Goal: Task Accomplishment & Management: Manage account settings

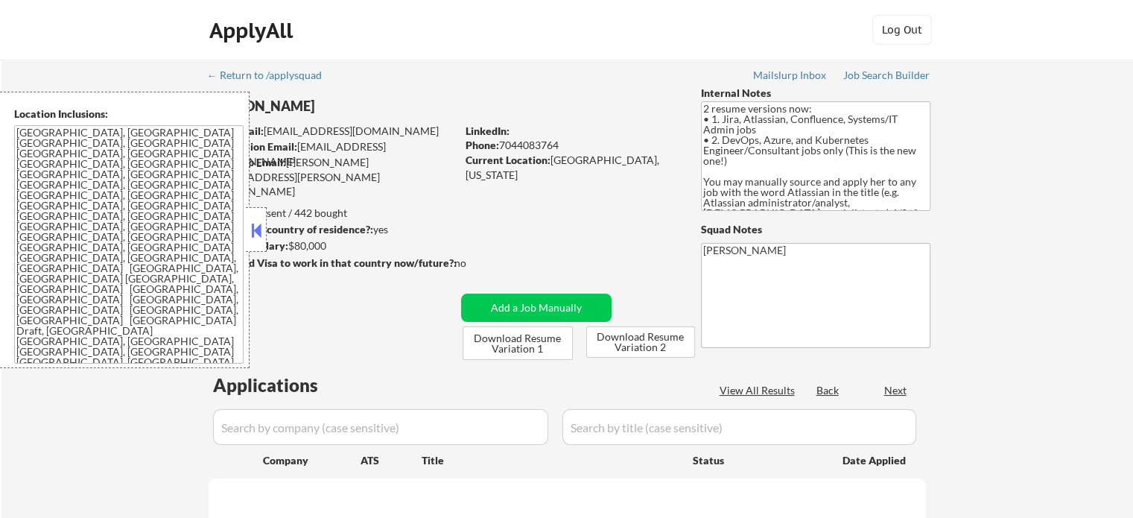
select select ""pending""
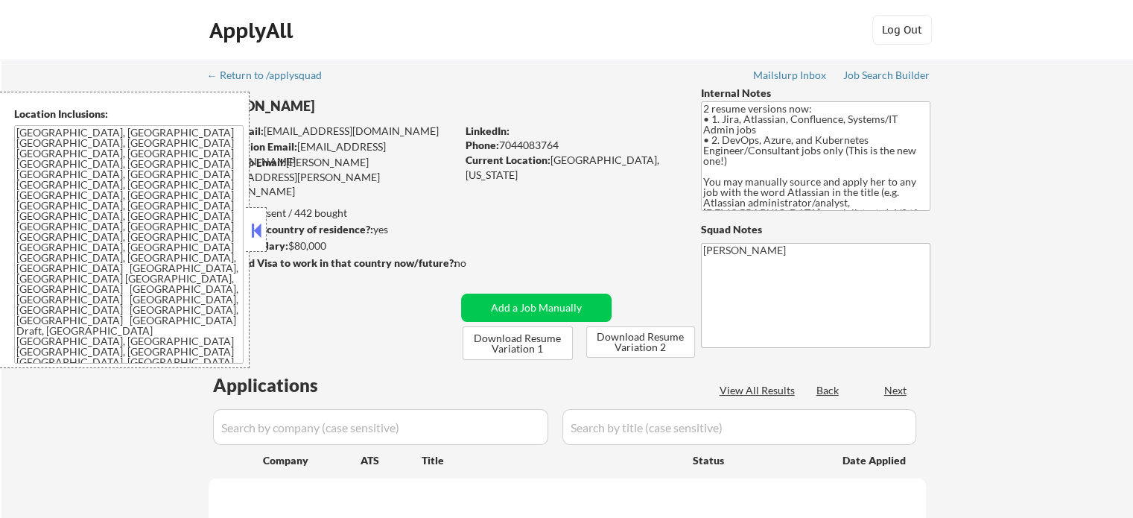
select select ""pending""
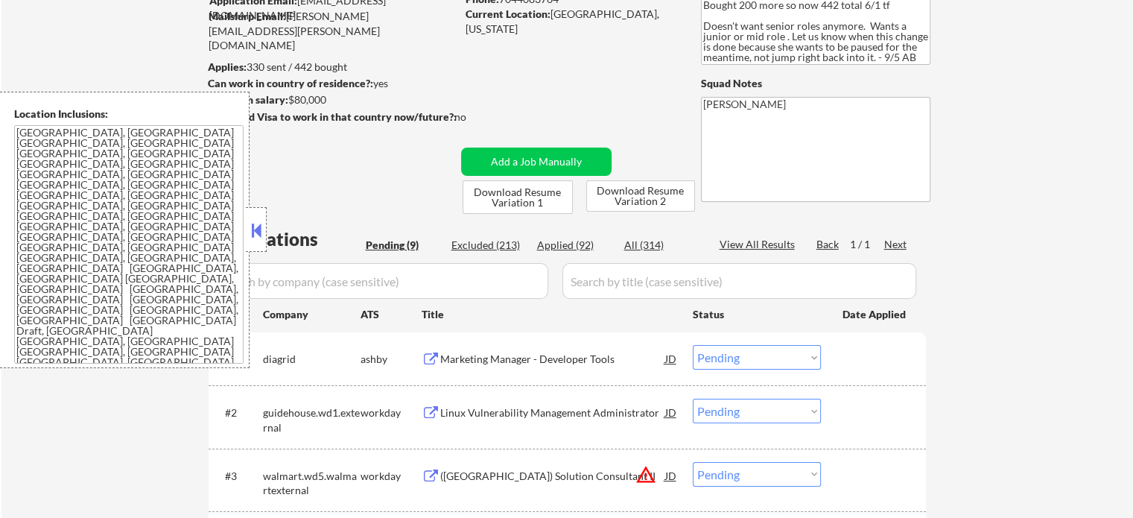
scroll to position [149, 0]
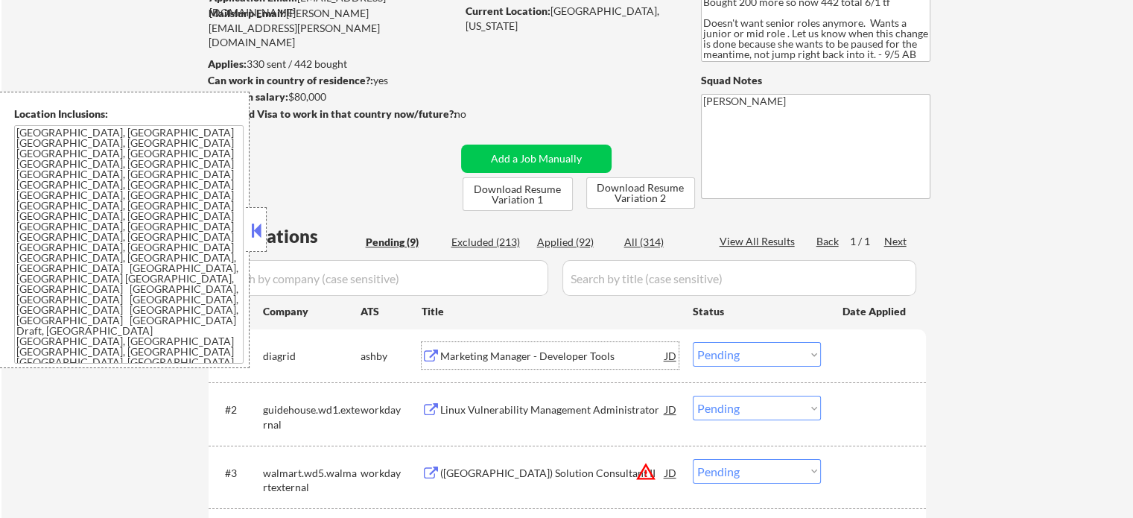
click at [495, 351] on div "Marketing Manager - Developer Tools" at bounding box center [552, 356] width 225 height 15
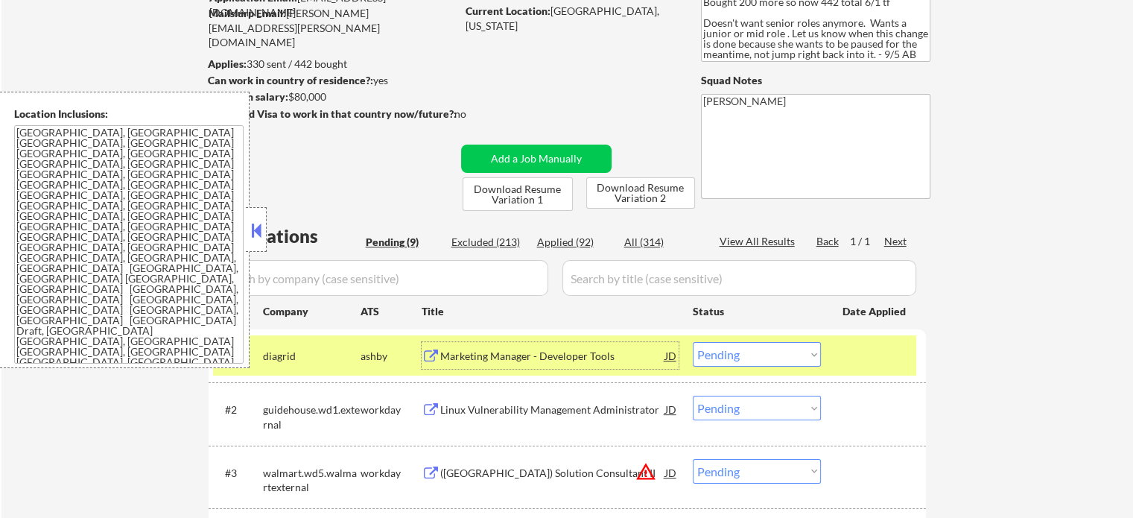
click at [902, 360] on div at bounding box center [876, 355] width 66 height 27
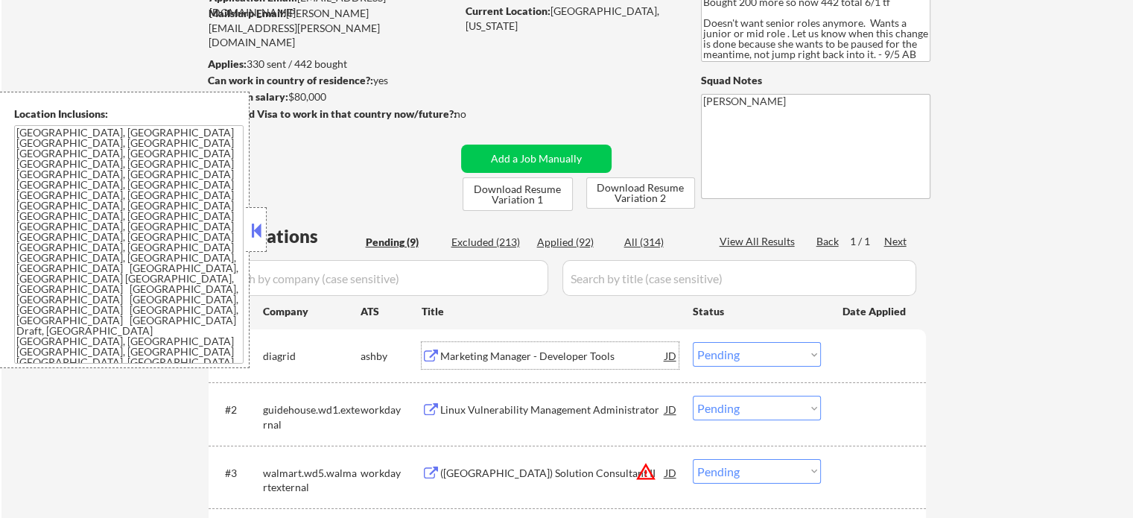
click at [528, 359] on div "Marketing Manager - Developer Tools" at bounding box center [552, 356] width 225 height 15
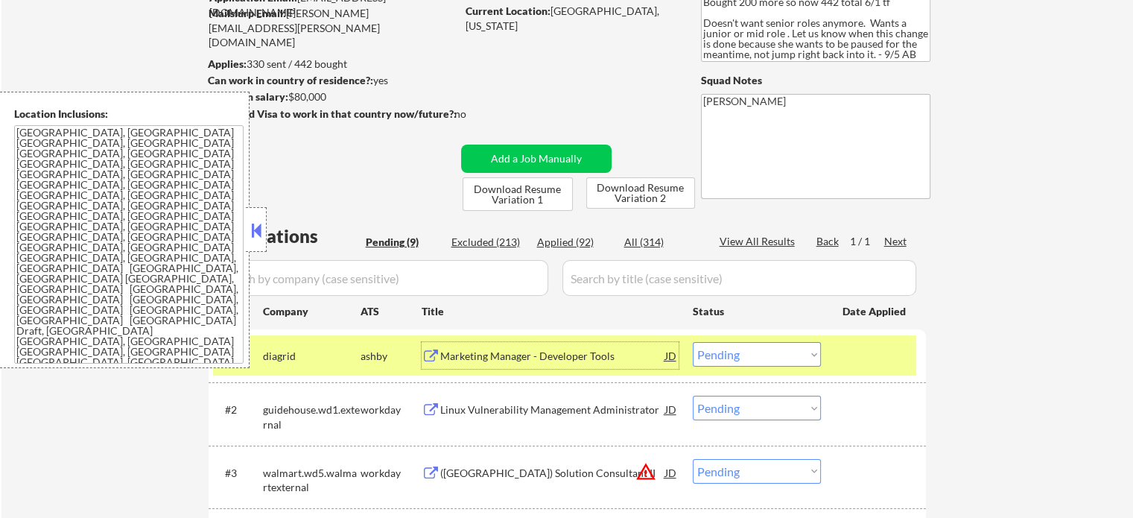
click at [801, 347] on select "Choose an option... Pending Applied Excluded (Questions) Excluded (Expired) Exc…" at bounding box center [757, 354] width 128 height 25
click at [693, 342] on select "Choose an option... Pending Applied Excluded (Questions) Excluded (Expired) Exc…" at bounding box center [757, 354] width 128 height 25
click at [884, 348] on div at bounding box center [876, 355] width 66 height 27
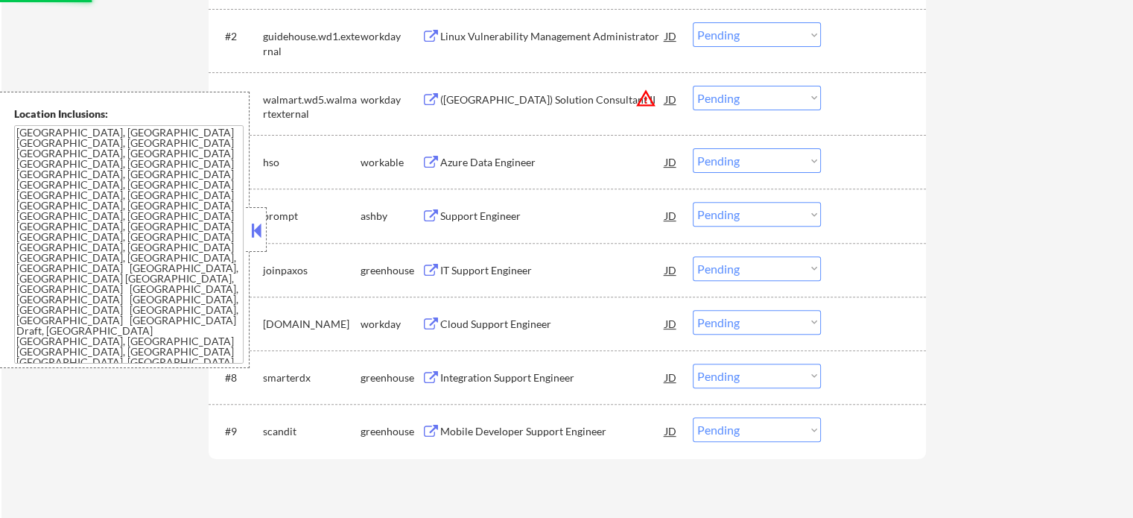
scroll to position [745, 0]
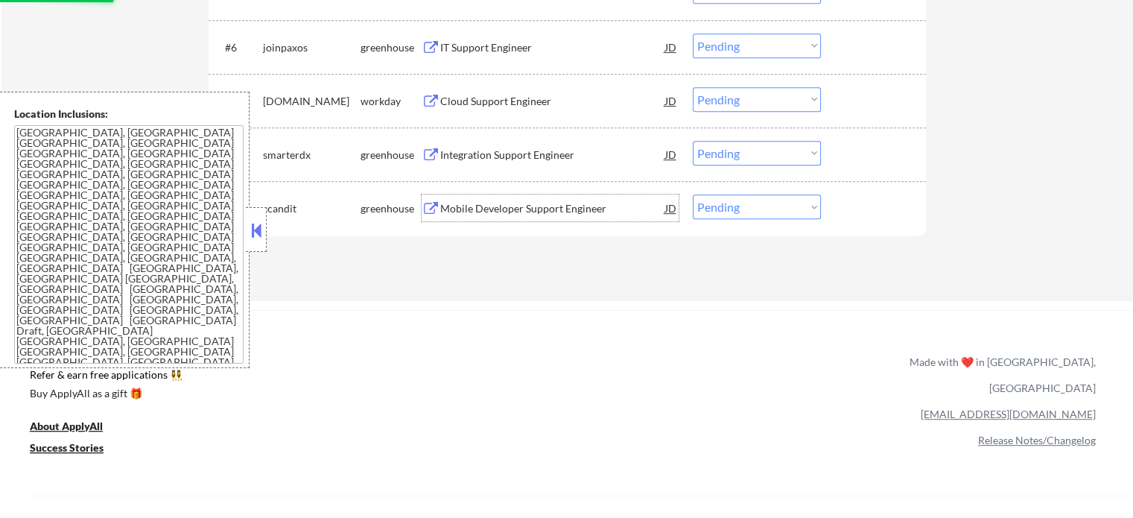
click at [502, 211] on div "Mobile Developer Support Engineer" at bounding box center [552, 208] width 225 height 15
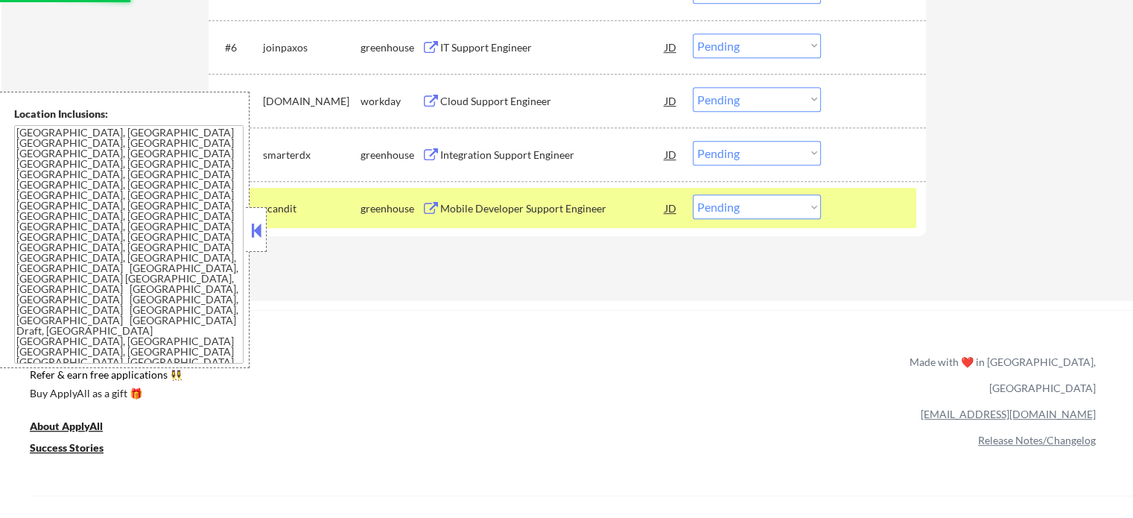
select select ""pending""
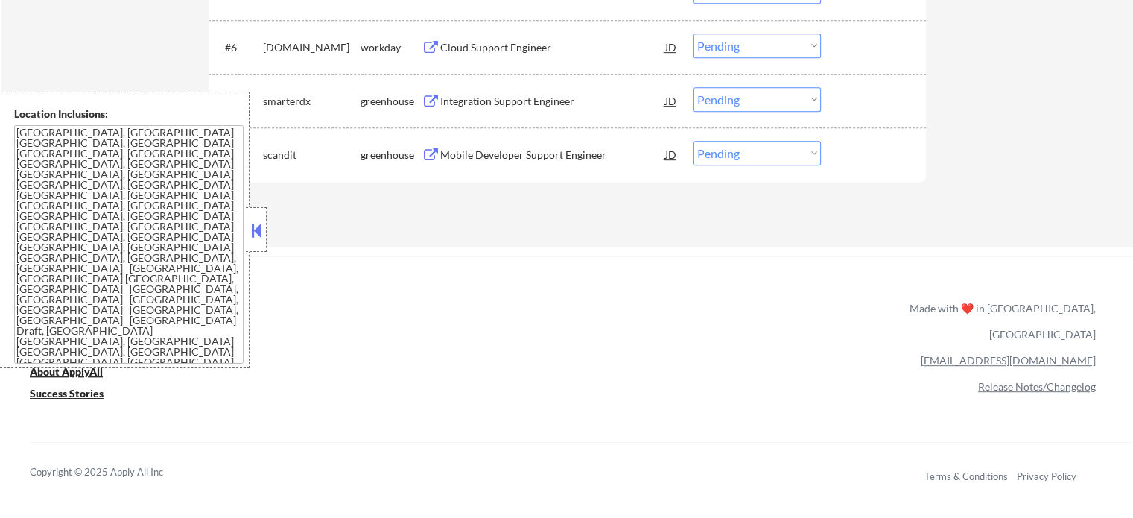
click at [759, 152] on select "Choose an option... Pending Applied Excluded (Questions) Excluded (Expired) Exc…" at bounding box center [757, 153] width 128 height 25
select select ""applied""
click at [693, 141] on select "Choose an option... Pending Applied Excluded (Questions) Excluded (Expired) Exc…" at bounding box center [757, 153] width 128 height 25
click at [552, 98] on div "Integration Support Engineer" at bounding box center [552, 101] width 225 height 15
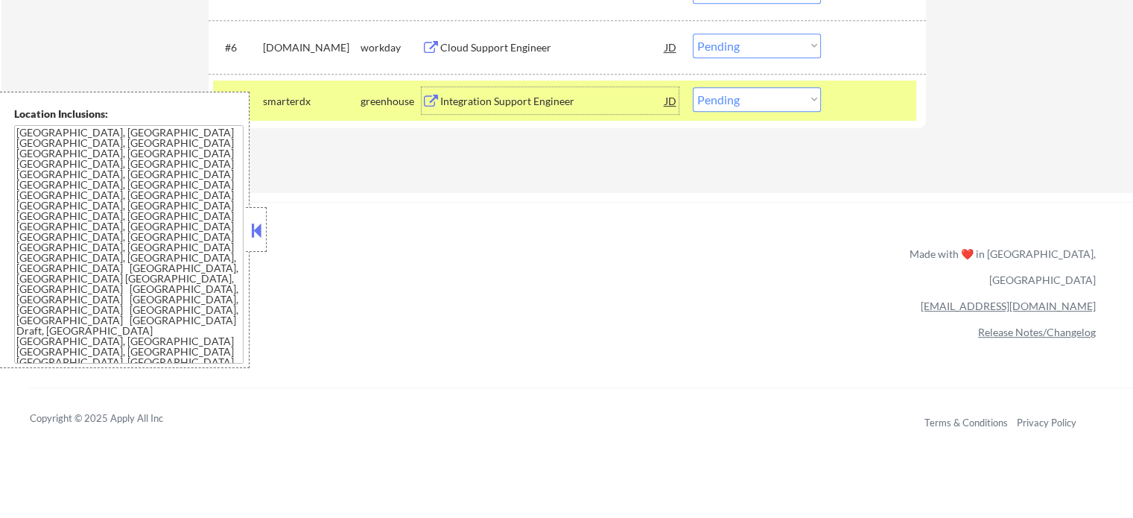
click at [756, 108] on select "Choose an option... Pending Applied Excluded (Questions) Excluded (Expired) Exc…" at bounding box center [757, 99] width 128 height 25
select select ""excluded__bad_match_""
click at [693, 87] on select "Choose an option... Pending Applied Excluded (Questions) Excluded (Expired) Exc…" at bounding box center [757, 99] width 128 height 25
click at [855, 110] on div at bounding box center [876, 100] width 66 height 27
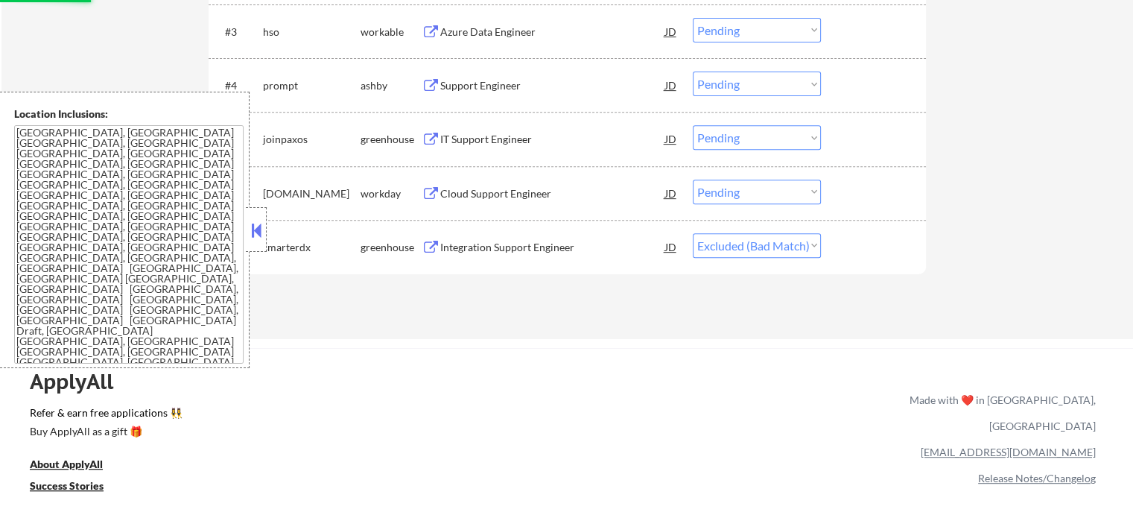
scroll to position [596, 0]
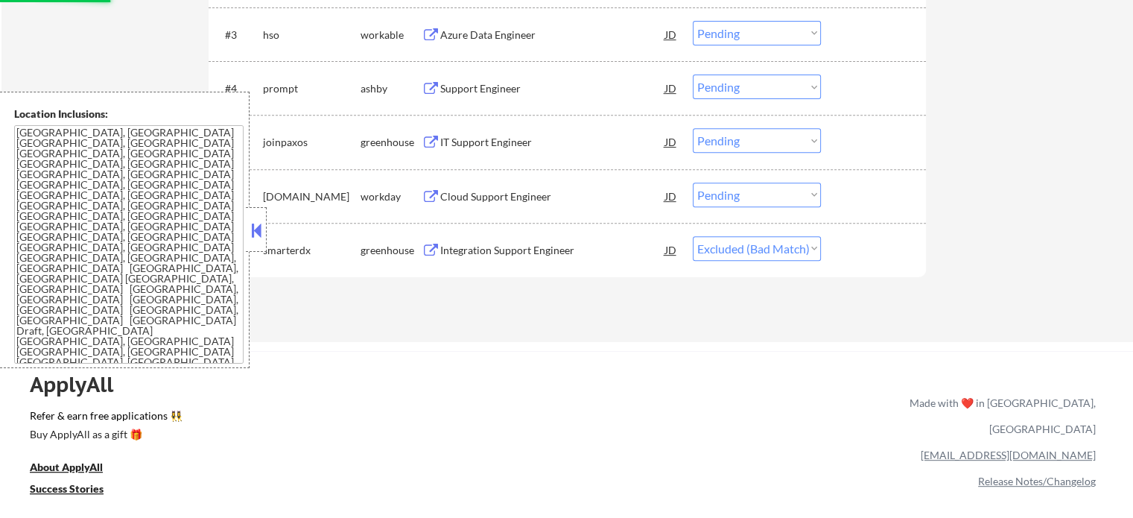
click at [521, 139] on div "IT Support Engineer" at bounding box center [552, 142] width 225 height 15
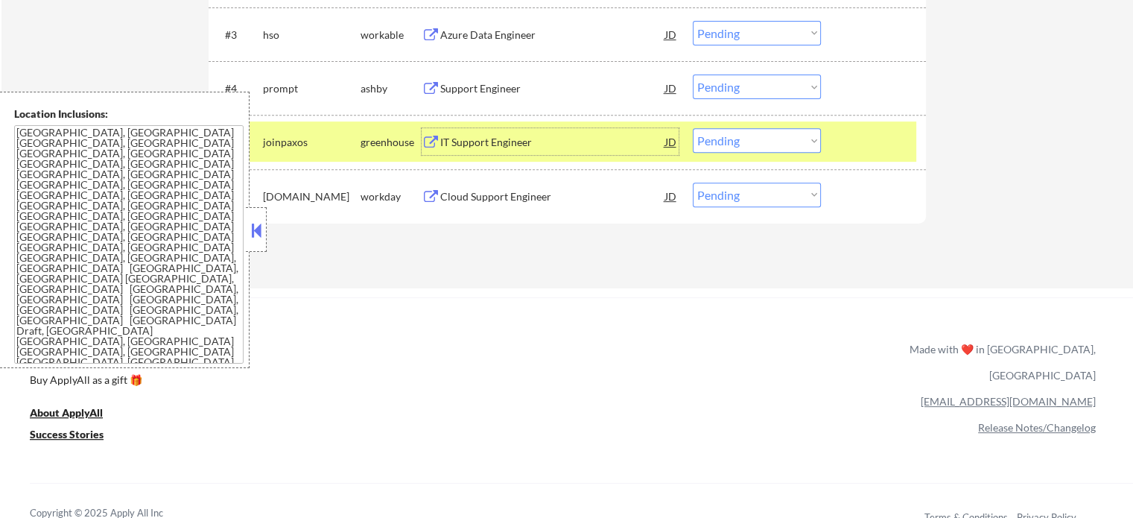
click at [747, 133] on select "Choose an option... Pending Applied Excluded (Questions) Excluded (Expired) Exc…" at bounding box center [757, 140] width 128 height 25
click at [693, 128] on select "Choose an option... Pending Applied Excluded (Questions) Excluded (Expired) Exc…" at bounding box center [757, 140] width 128 height 25
click at [866, 142] on div at bounding box center [876, 141] width 66 height 27
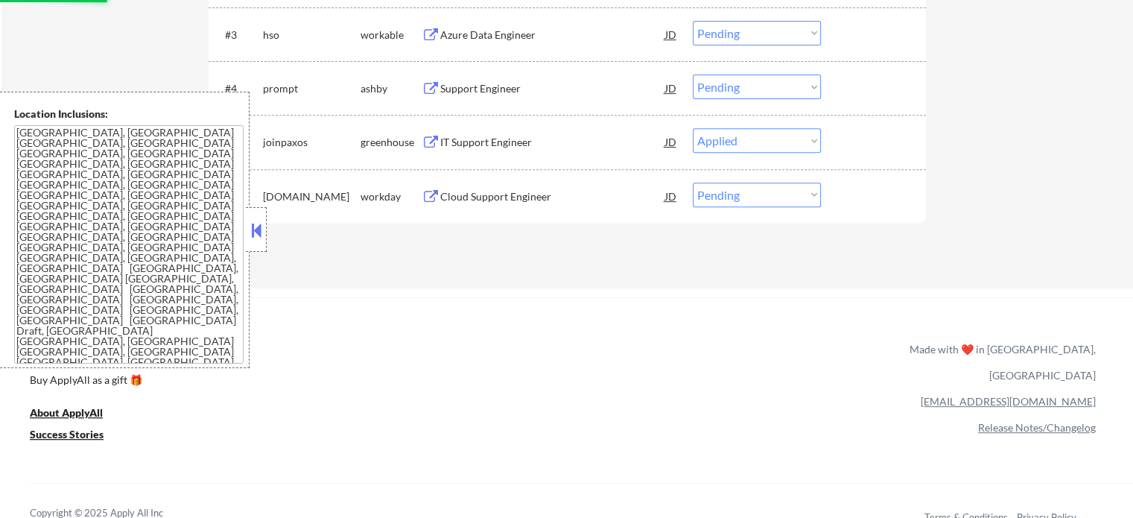
click at [498, 85] on div "Support Engineer" at bounding box center [552, 88] width 225 height 15
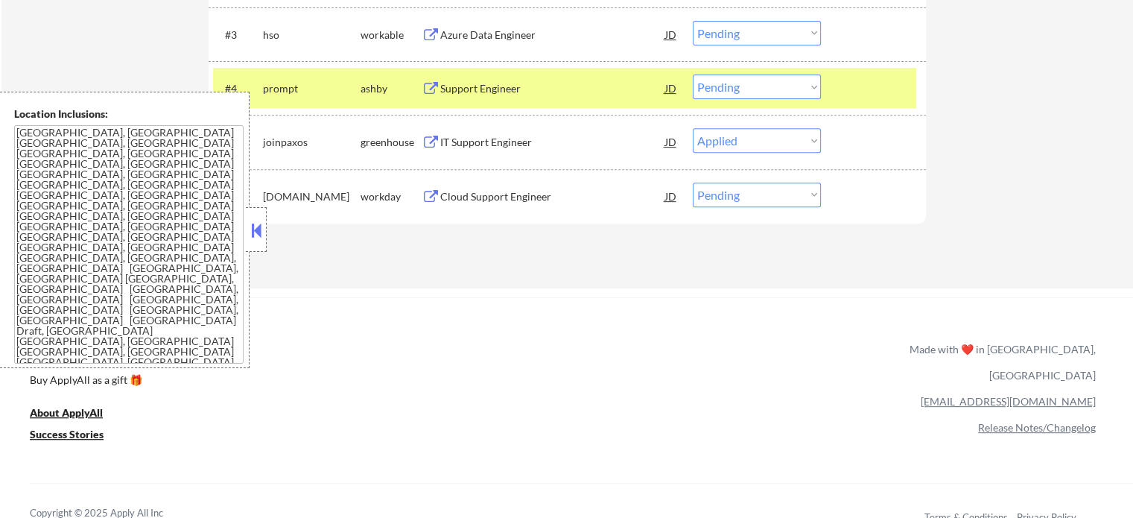
select select ""pending""
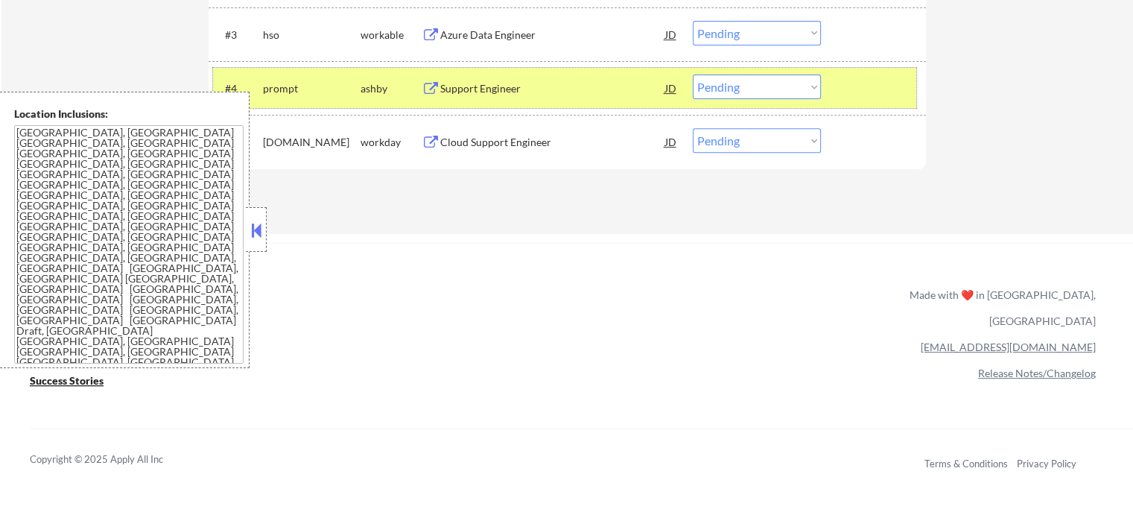
click at [901, 83] on div at bounding box center [876, 88] width 66 height 27
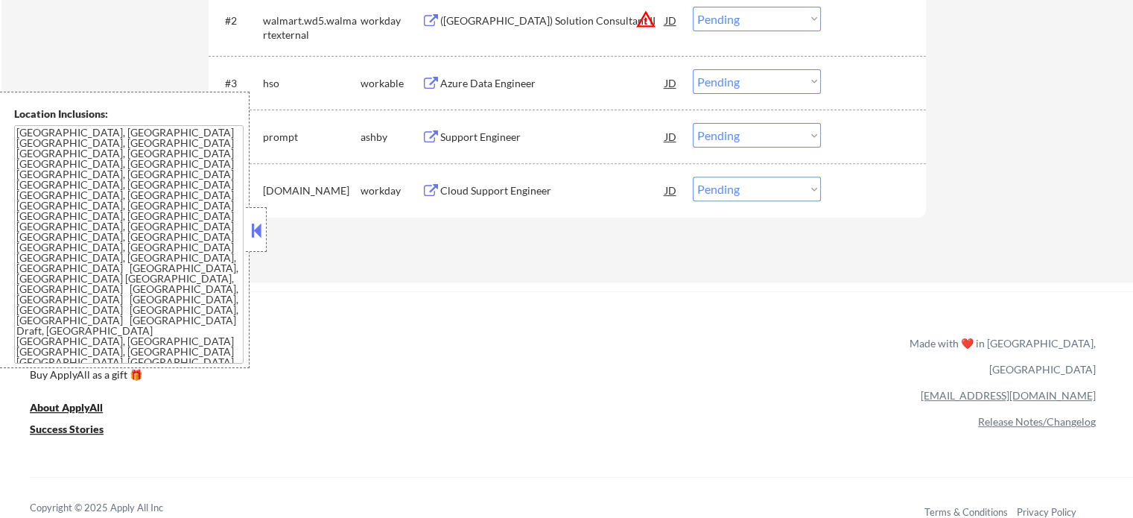
scroll to position [447, 0]
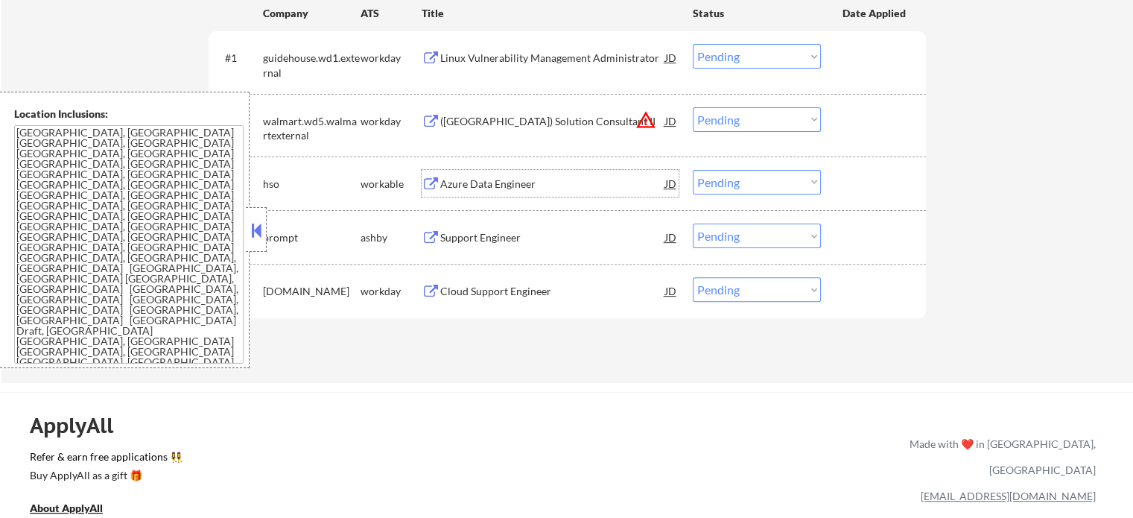
click at [483, 186] on div "Azure Data Engineer" at bounding box center [552, 184] width 225 height 15
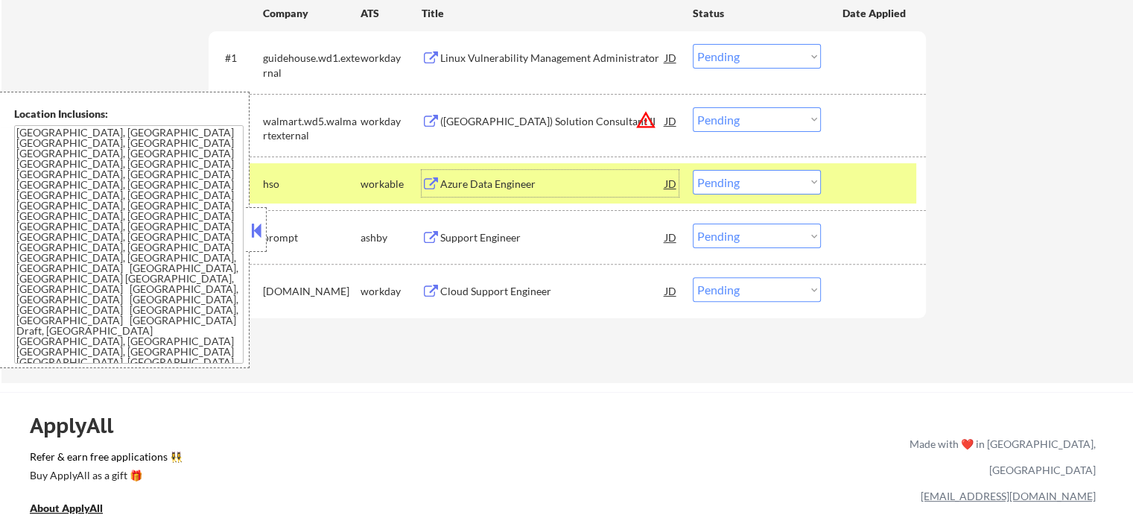
click at [748, 189] on select "Choose an option... Pending Applied Excluded (Questions) Excluded (Expired) Exc…" at bounding box center [757, 182] width 128 height 25
select select ""excluded__bad_match_""
click at [693, 170] on select "Choose an option... Pending Applied Excluded (Questions) Excluded (Expired) Exc…" at bounding box center [757, 182] width 128 height 25
click at [871, 189] on div at bounding box center [876, 183] width 66 height 27
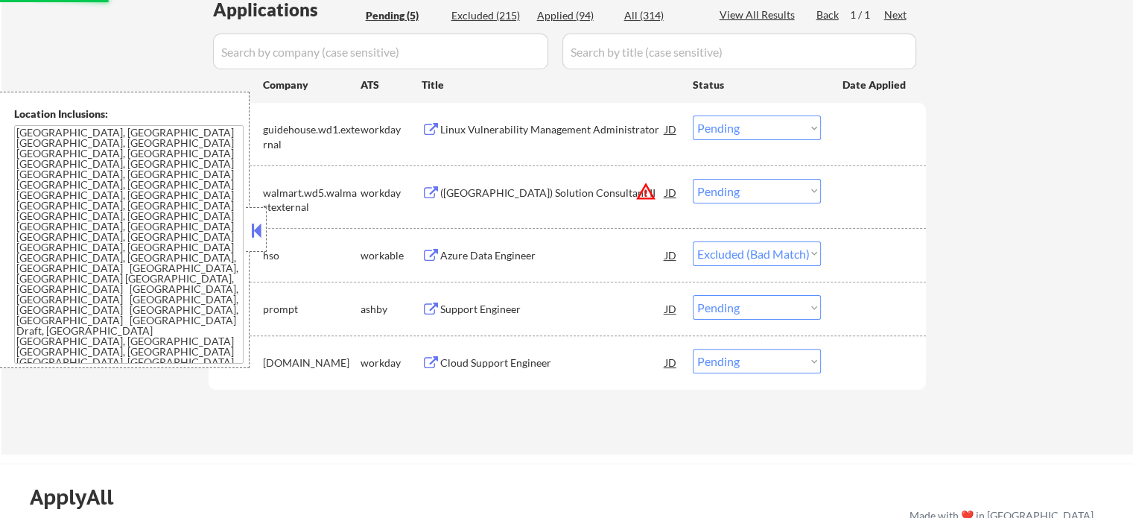
scroll to position [298, 0]
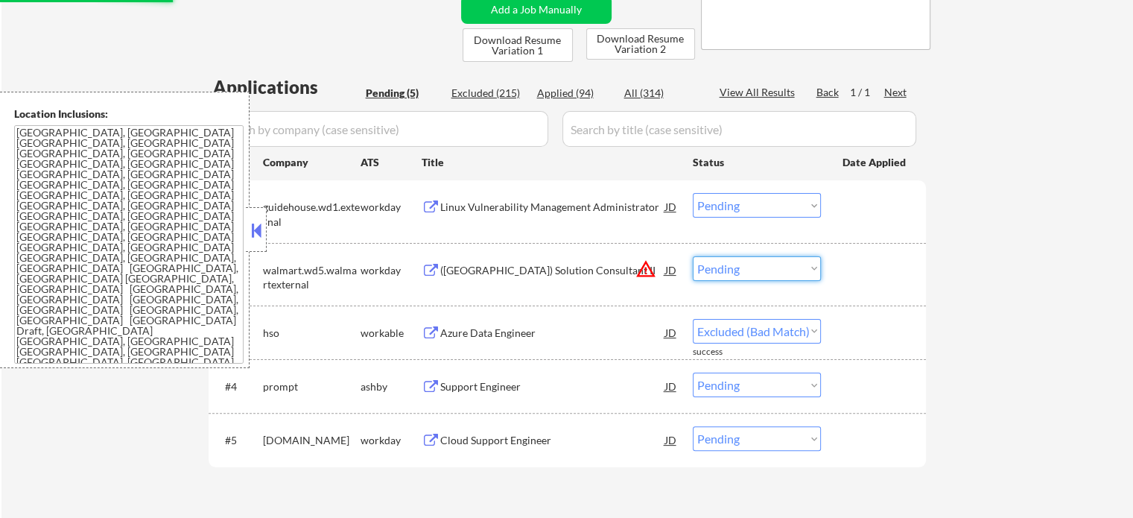
click at [774, 262] on select "Choose an option... Pending Applied Excluded (Questions) Excluded (Expired) Exc…" at bounding box center [757, 268] width 128 height 25
select select ""excluded__location_""
click at [693, 256] on select "Choose an option... Pending Applied Excluded (Questions) Excluded (Expired) Exc…" at bounding box center [757, 268] width 128 height 25
click at [870, 268] on div at bounding box center [876, 269] width 66 height 27
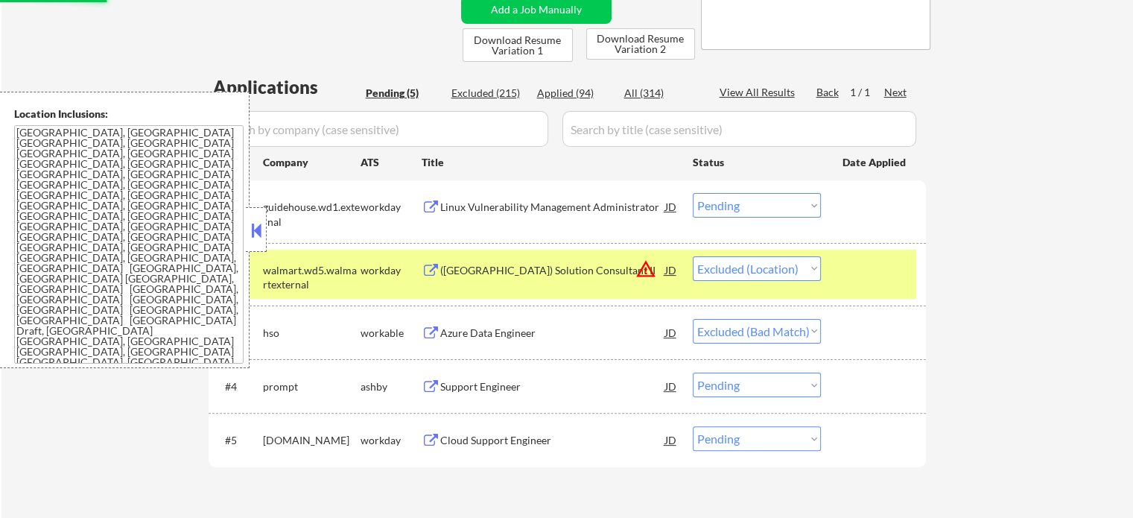
select select ""pending""
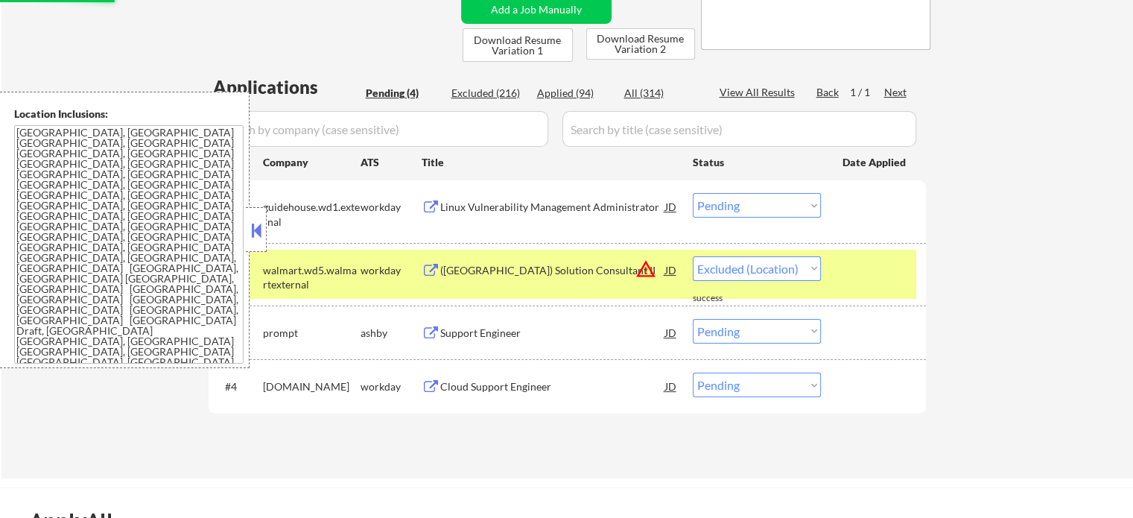
select select ""pending""
click at [870, 268] on div at bounding box center [876, 269] width 66 height 27
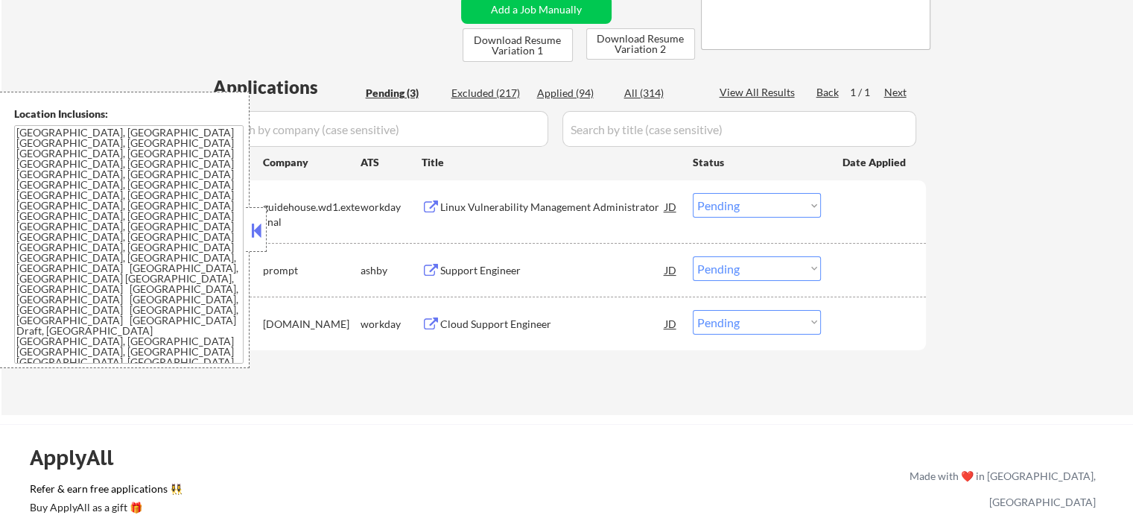
scroll to position [149, 0]
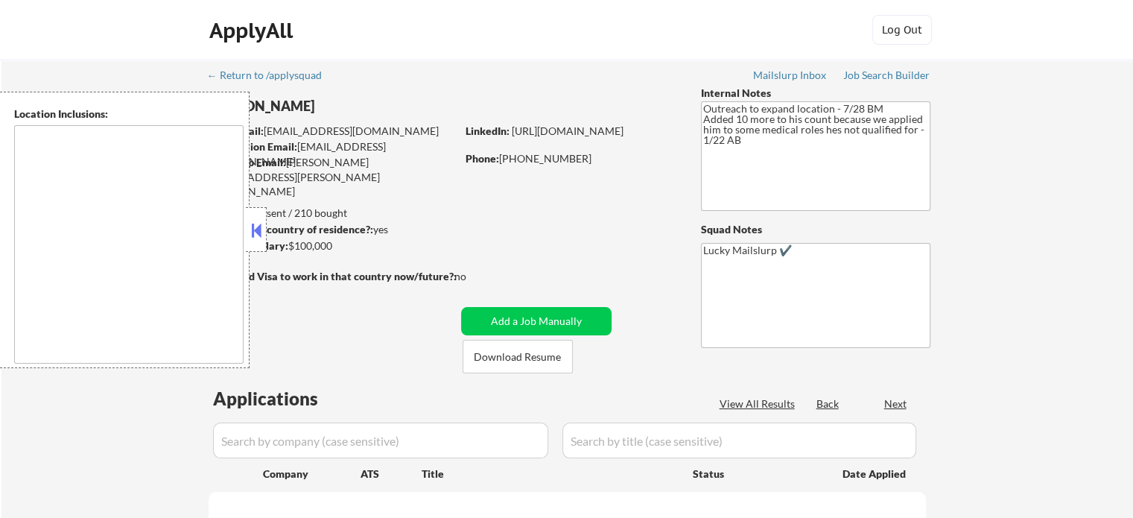
type textarea "Austin, TX West Lake Hills, TX Rollingwood, TX Cedar Park, TX Pflugerville, TX …"
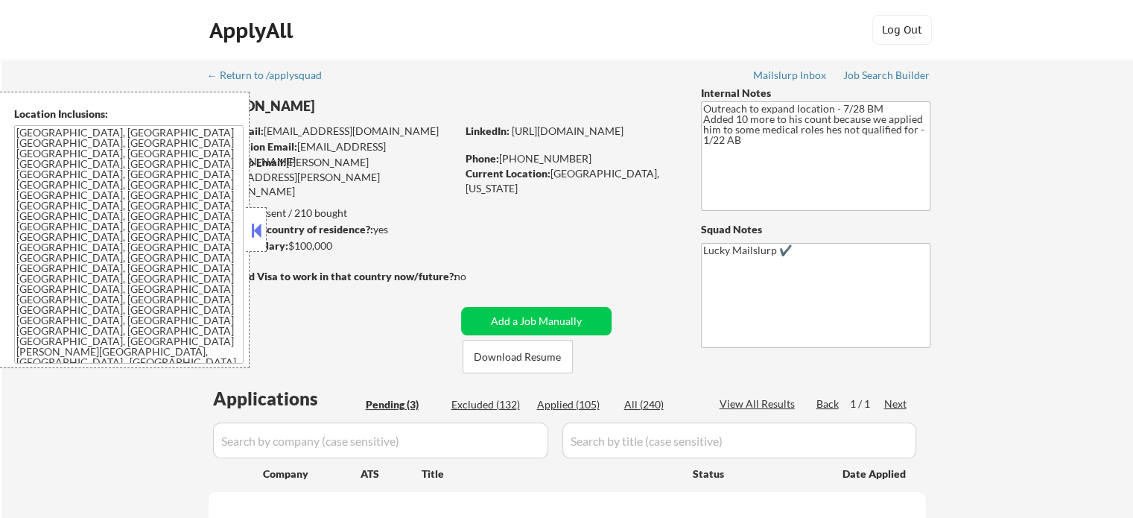
select select ""pending""
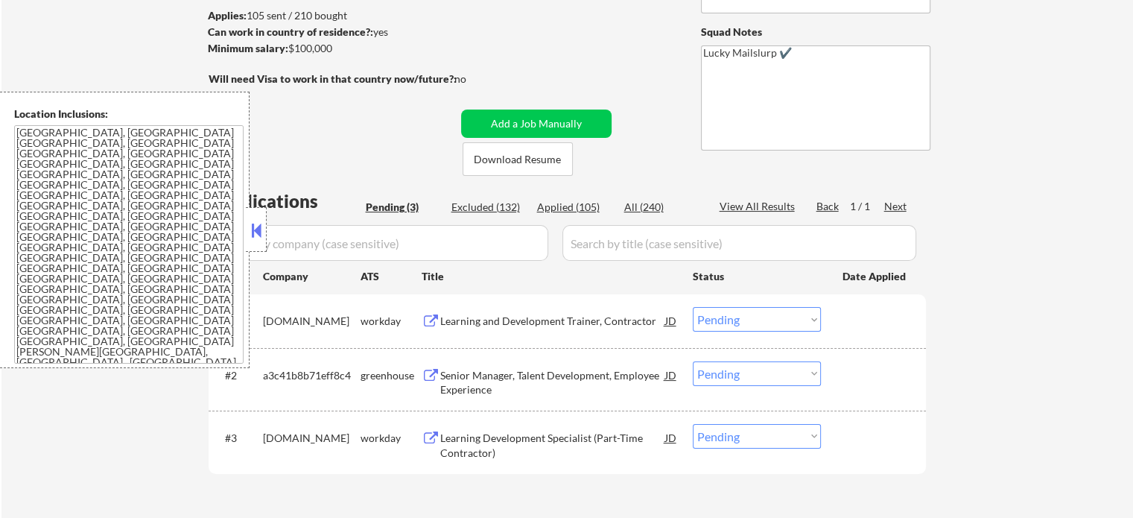
scroll to position [224, 0]
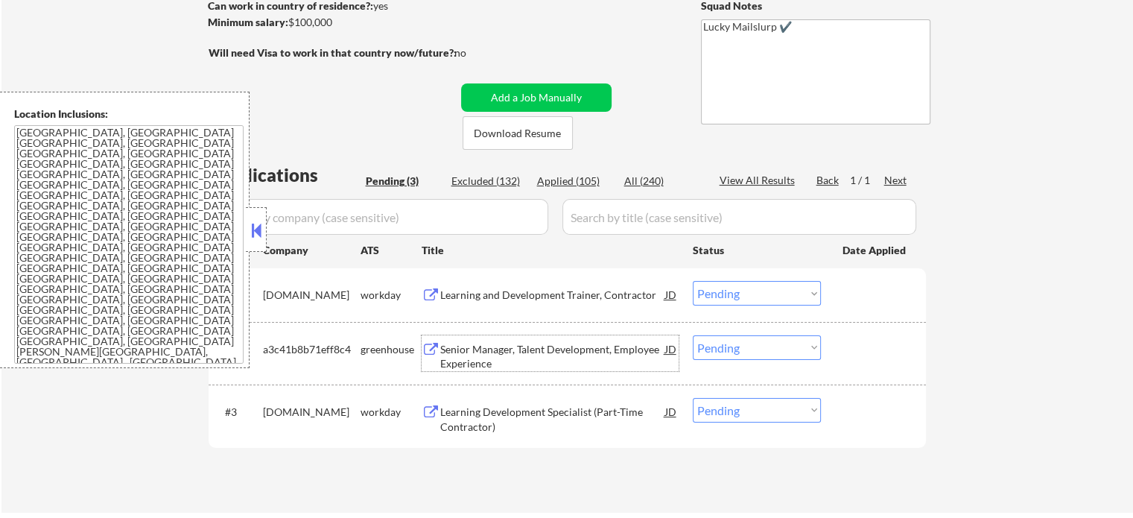
click at [512, 345] on div "Senior Manager, Talent Development, Employee Experience" at bounding box center [552, 356] width 225 height 29
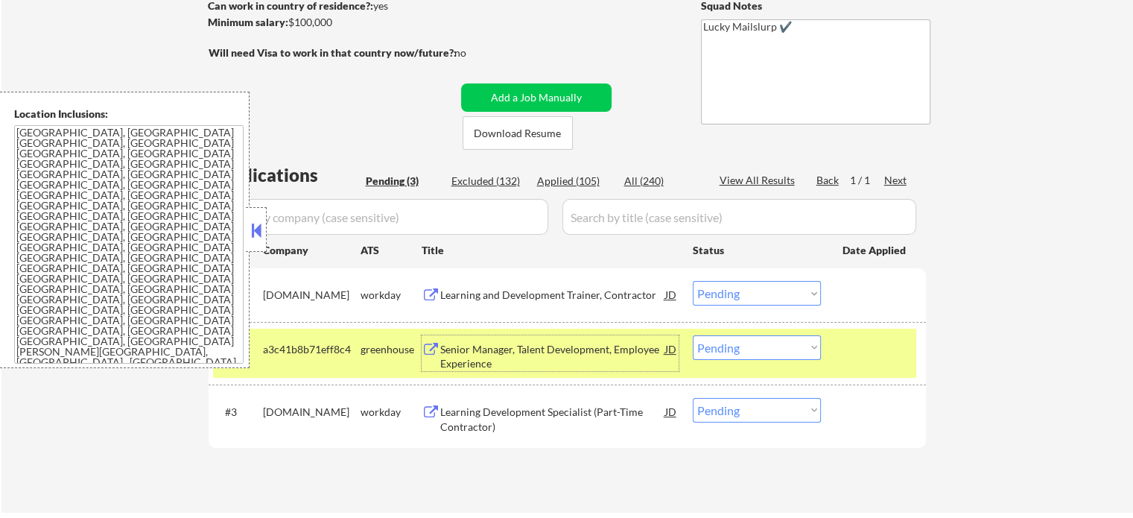
click at [730, 341] on select "Choose an option... Pending Applied Excluded (Questions) Excluded (Expired) Exc…" at bounding box center [757, 347] width 128 height 25
click at [693, 335] on select "Choose an option... Pending Applied Excluded (Questions) Excluded (Expired) Exc…" at bounding box center [757, 347] width 128 height 25
click at [854, 337] on div at bounding box center [876, 348] width 66 height 27
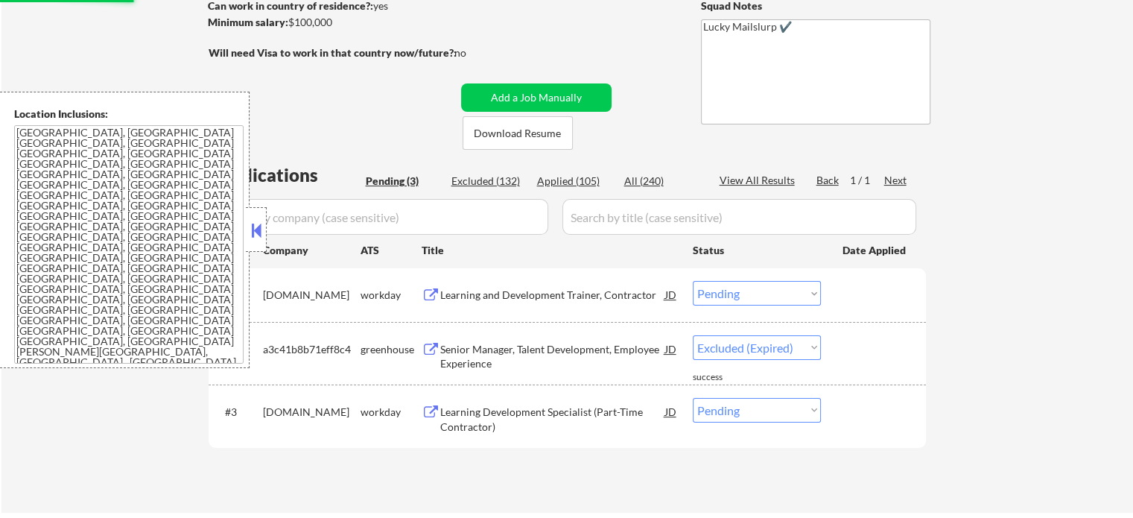
select select ""pending""
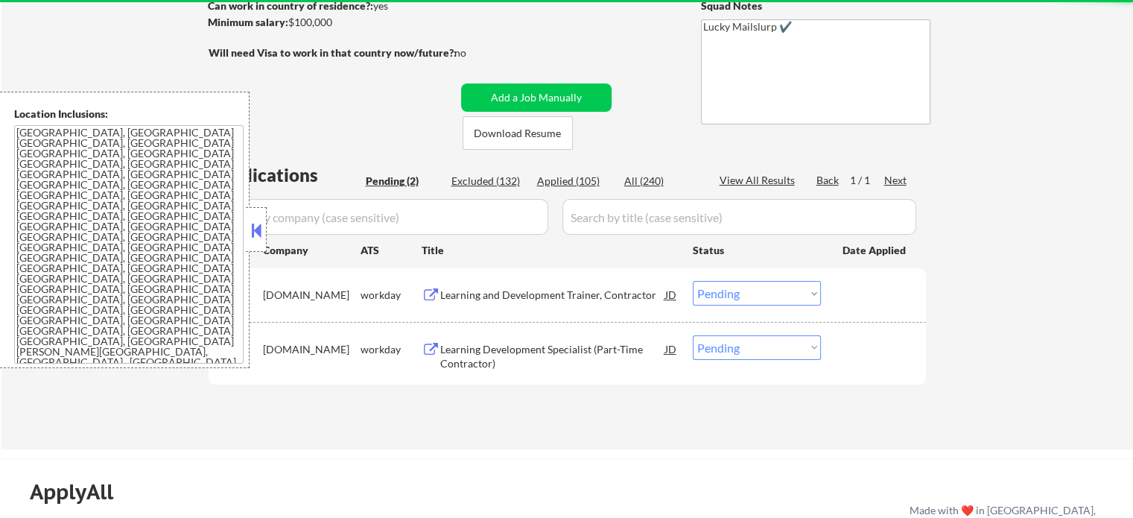
click at [554, 300] on div "Learning and Development Trainer, Contractor" at bounding box center [552, 295] width 225 height 15
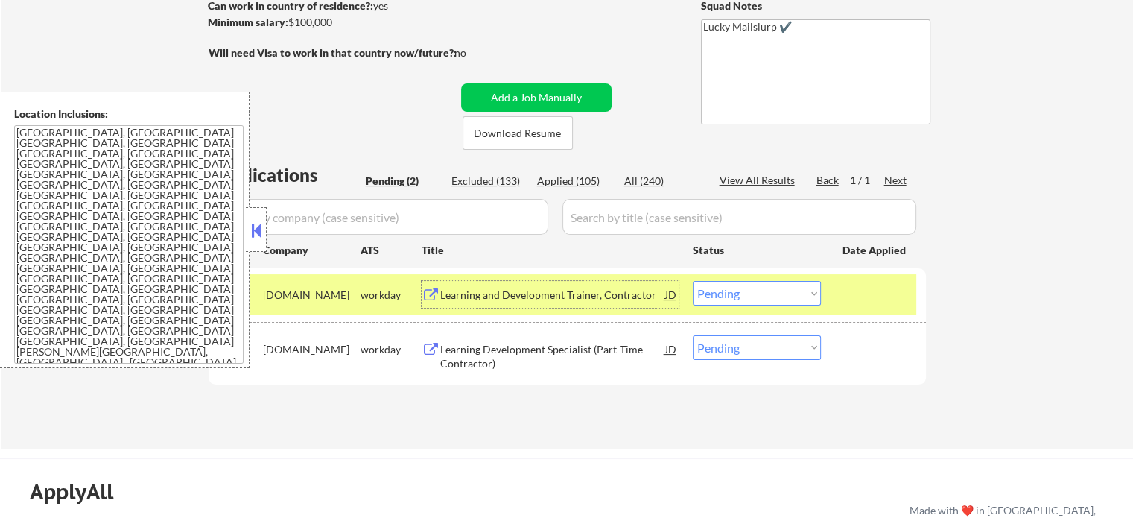
drag, startPoint x: 864, startPoint y: 296, endPoint x: 598, endPoint y: 279, distance: 266.6
click at [850, 294] on div at bounding box center [876, 294] width 66 height 27
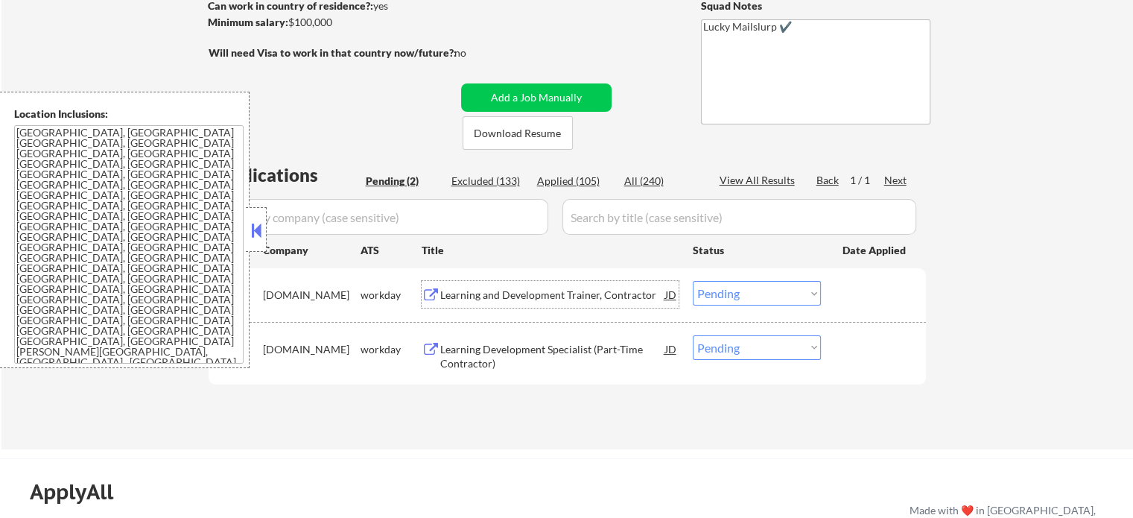
click at [562, 293] on div "Learning and Development Trainer, Contractor" at bounding box center [552, 295] width 225 height 15
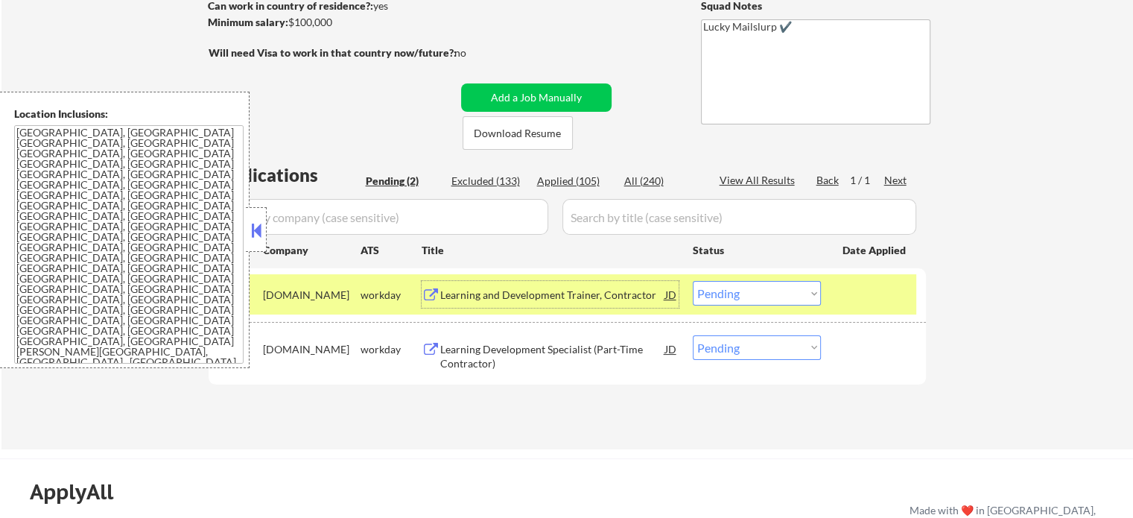
click at [864, 297] on div at bounding box center [876, 294] width 66 height 27
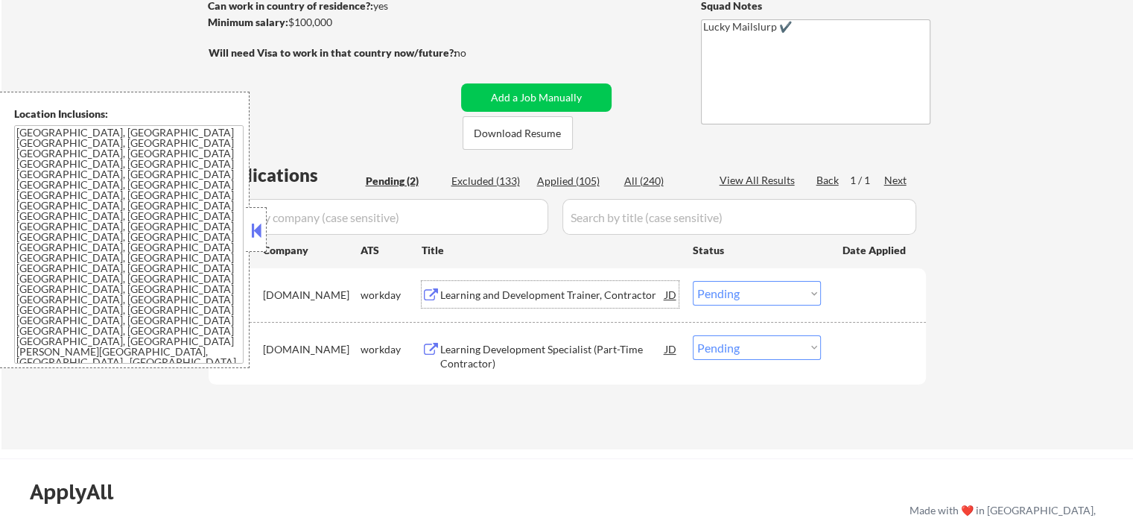
click at [587, 297] on div "Learning and Development Trainer, Contractor" at bounding box center [552, 295] width 225 height 15
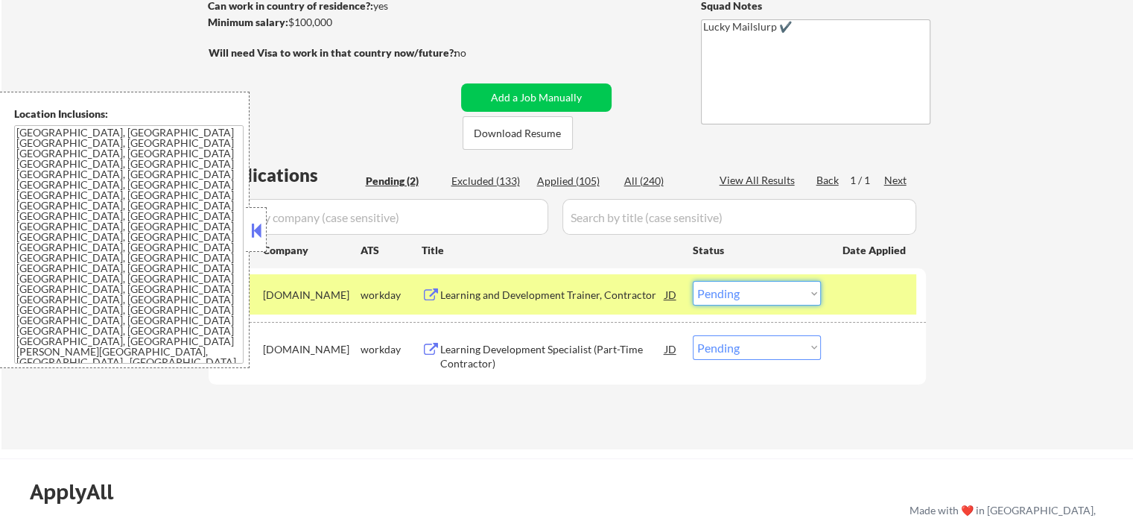
click at [737, 302] on select "Choose an option... Pending Applied Excluded (Questions) Excluded (Expired) Exc…" at bounding box center [757, 293] width 128 height 25
click at [693, 281] on select "Choose an option... Pending Applied Excluded (Questions) Excluded (Expired) Exc…" at bounding box center [757, 293] width 128 height 25
click at [862, 307] on div at bounding box center [876, 294] width 66 height 27
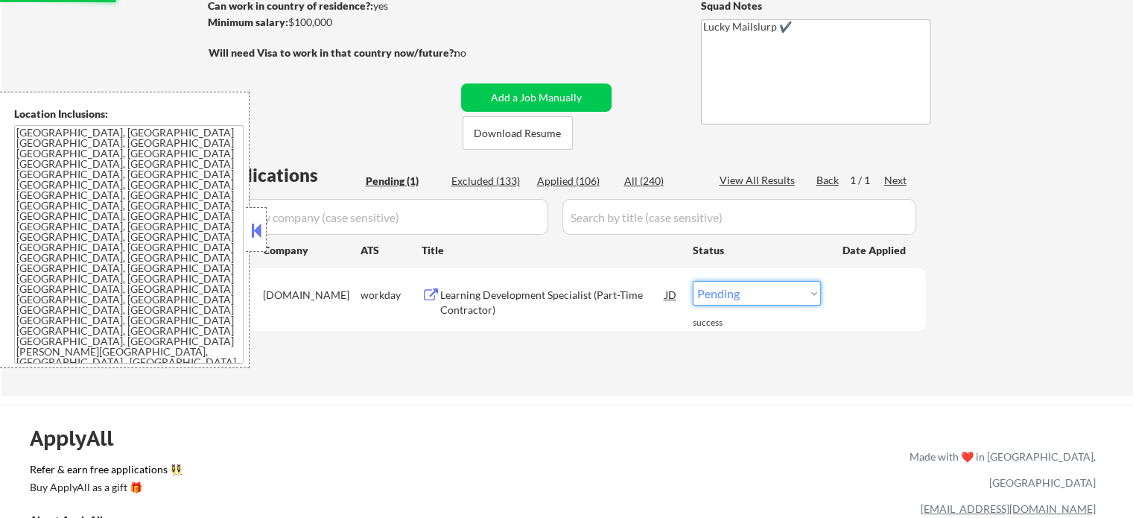
click at [780, 303] on select "Choose an option... Pending Applied Excluded (Questions) Excluded (Expired) Exc…" at bounding box center [757, 293] width 128 height 25
select select ""excluded__other_""
click at [693, 281] on select "Choose an option... Pending Applied Excluded (Questions) Excluded (Expired) Exc…" at bounding box center [757, 293] width 128 height 25
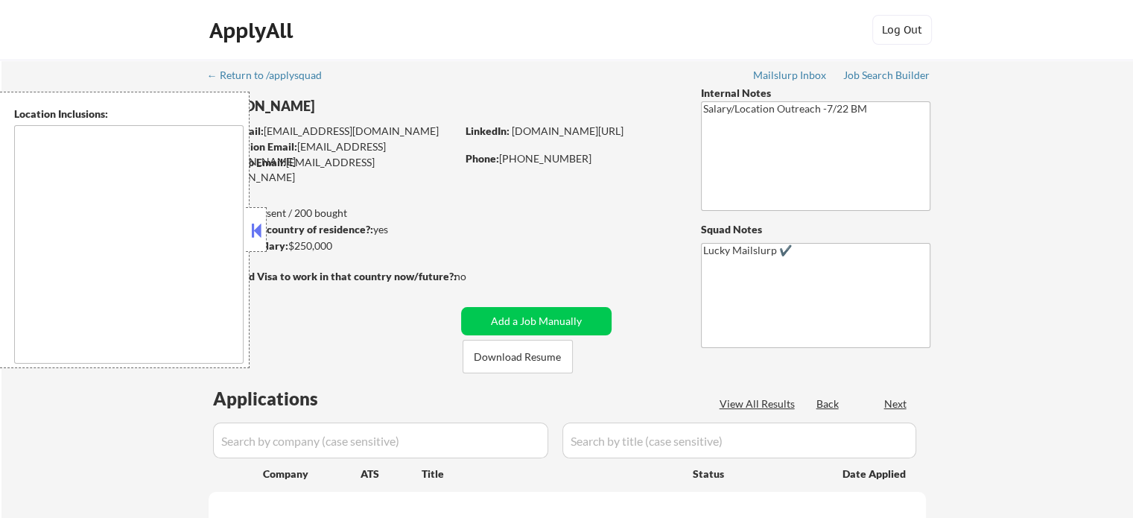
select select ""pending""
type textarea "Atlanta, GA Decatur, GA East Point, GA Brookhaven, GA Sandy Springs, GA Dunwood…"
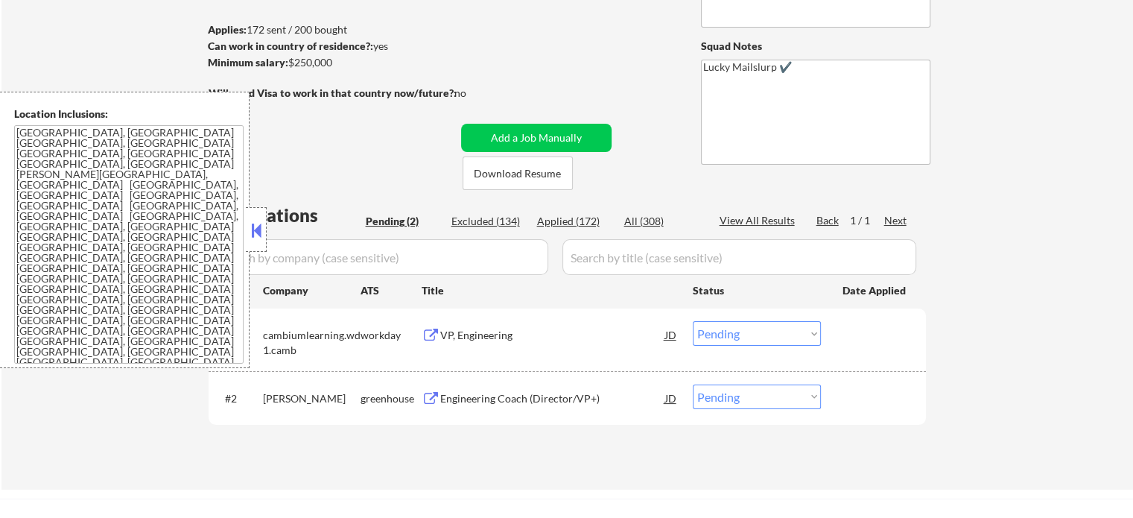
scroll to position [298, 0]
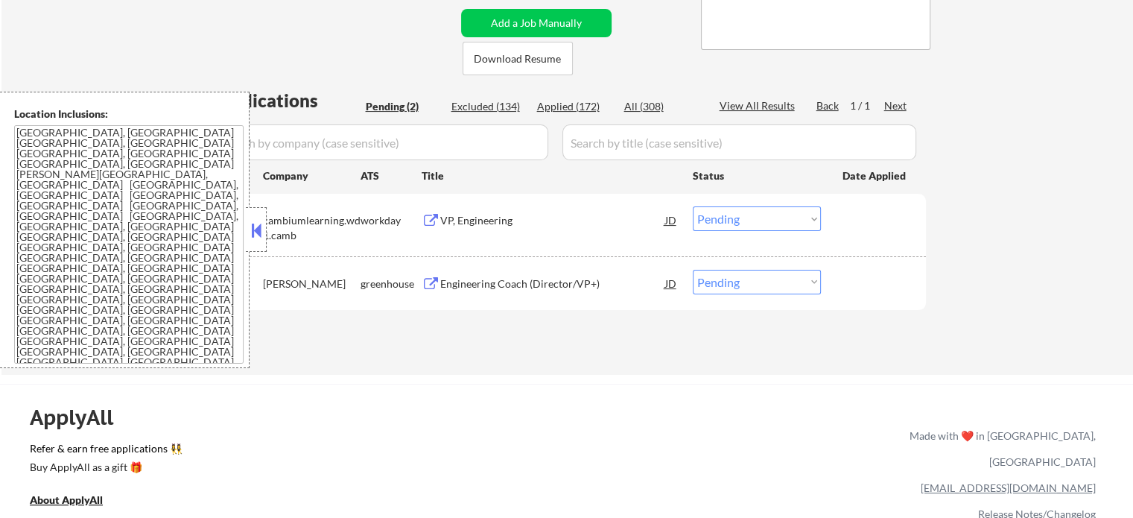
click at [513, 282] on div "Engineering Coach (Director/VP+)" at bounding box center [552, 283] width 225 height 15
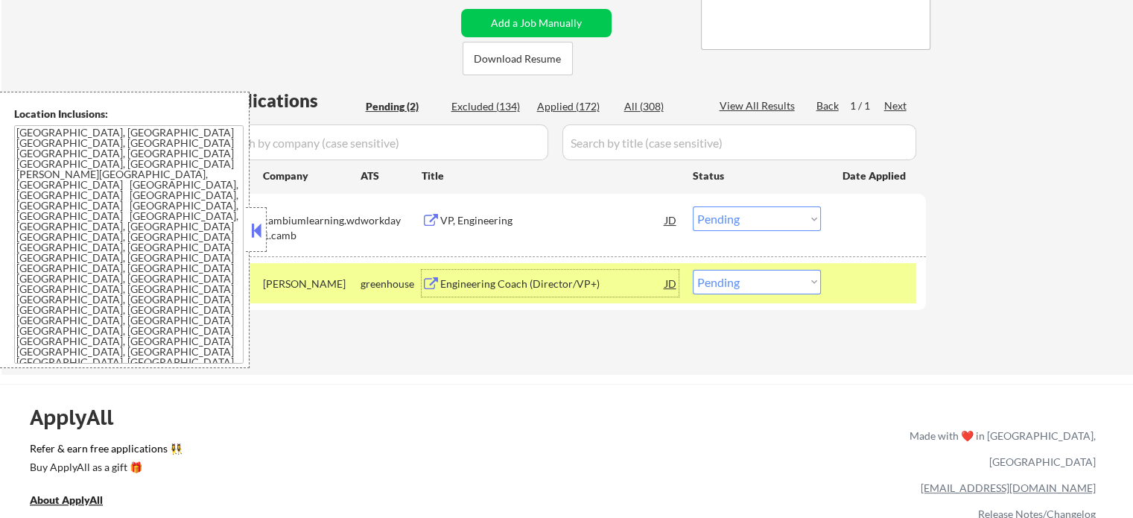
click at [750, 276] on select "Choose an option... Pending Applied Excluded (Questions) Excluded (Expired) Exc…" at bounding box center [757, 282] width 128 height 25
select select ""excluded""
click at [693, 270] on select "Choose an option... Pending Applied Excluded (Questions) Excluded (Expired) Exc…" at bounding box center [757, 282] width 128 height 25
drag, startPoint x: 862, startPoint y: 297, endPoint x: 850, endPoint y: 294, distance: 12.3
click at [861, 297] on div "#2 mento greenhouse Engineering Coach (Director/VP+) JD Choose an option... Pen…" at bounding box center [564, 283] width 703 height 40
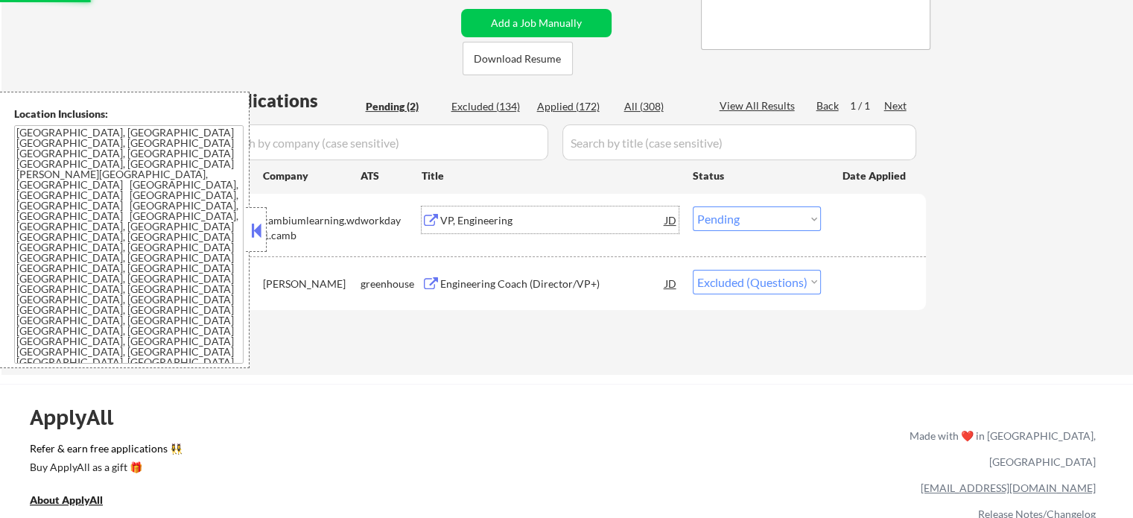
click at [505, 220] on div "VP, Engineering" at bounding box center [552, 220] width 225 height 15
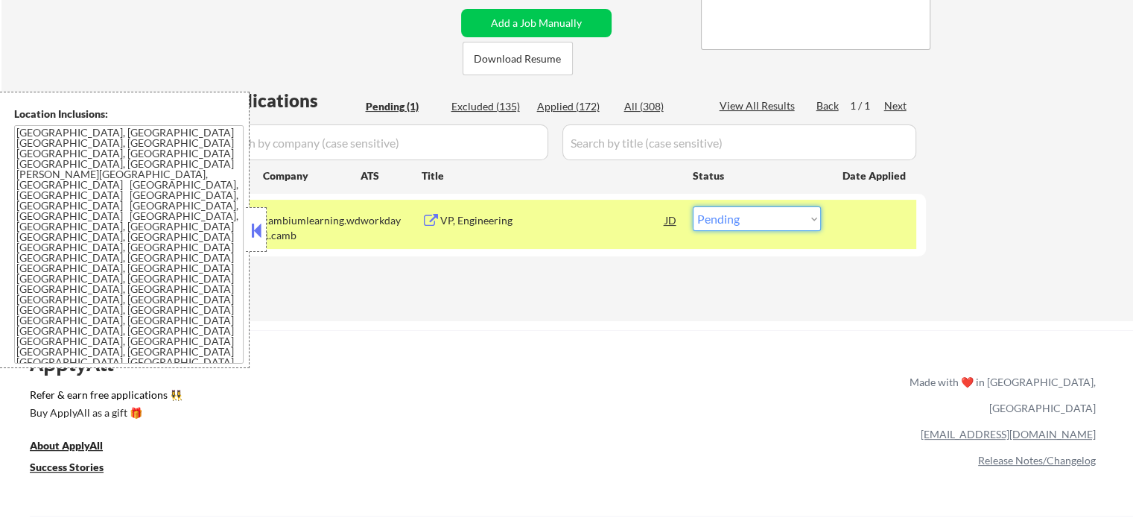
drag, startPoint x: 765, startPoint y: 225, endPoint x: 754, endPoint y: 224, distance: 11.2
click at [765, 224] on select "Choose an option... Pending Applied Excluded (Questions) Excluded (Expired) Exc…" at bounding box center [757, 218] width 128 height 25
select select ""excluded__expired_""
click at [693, 206] on select "Choose an option... Pending Applied Excluded (Questions) Excluded (Expired) Exc…" at bounding box center [757, 218] width 128 height 25
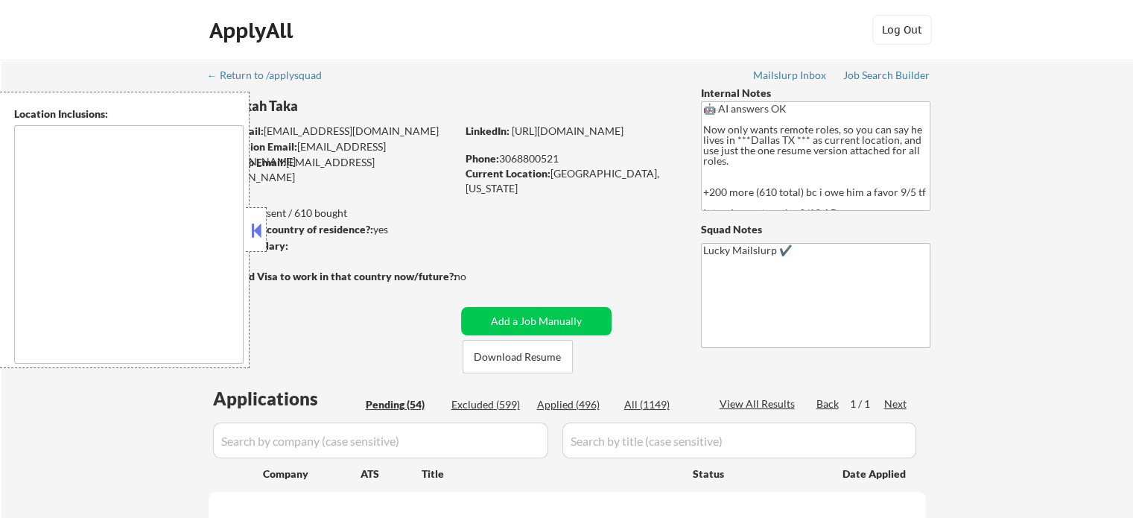
select select ""pending""
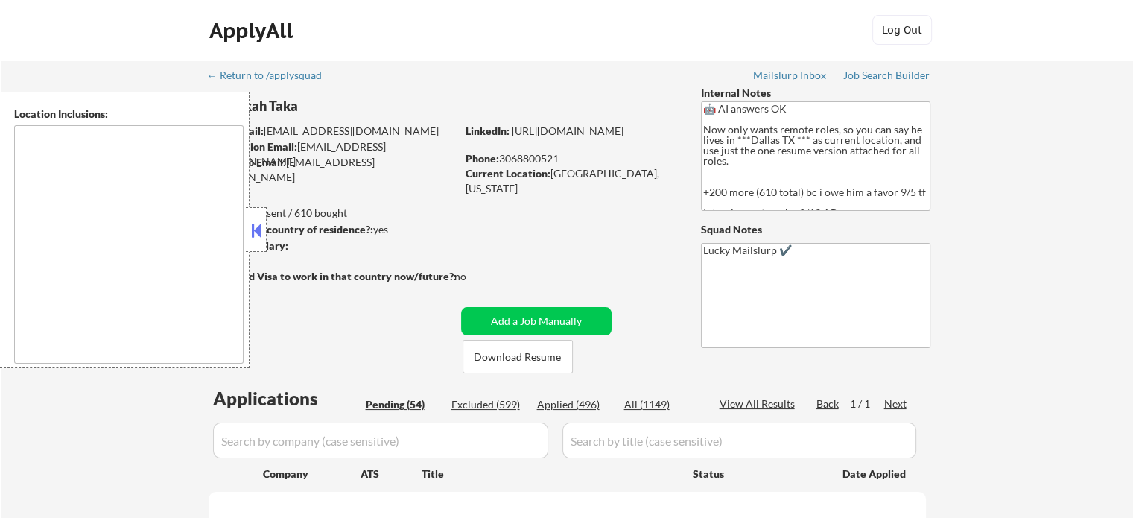
select select ""pending""
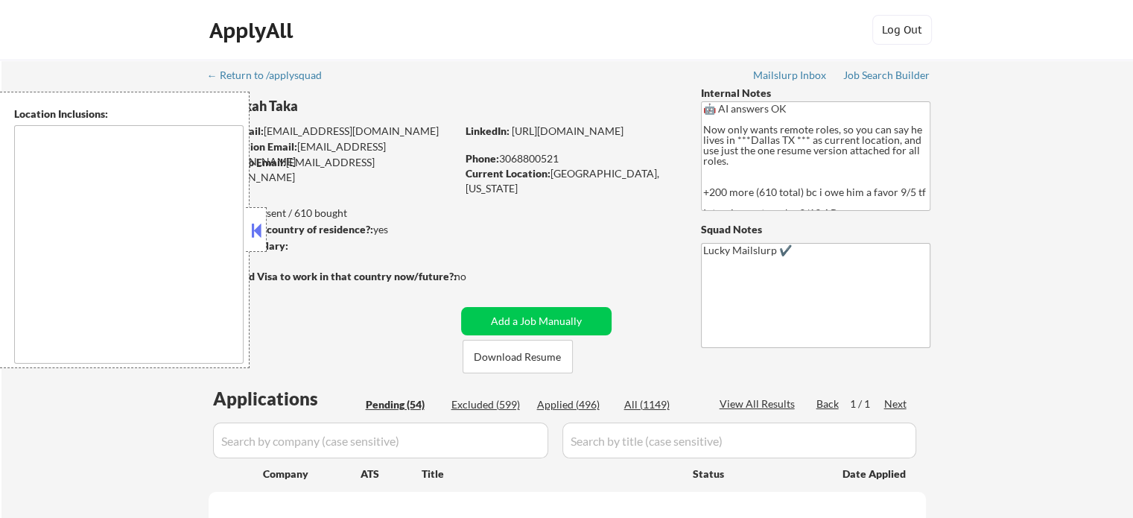
select select ""pending""
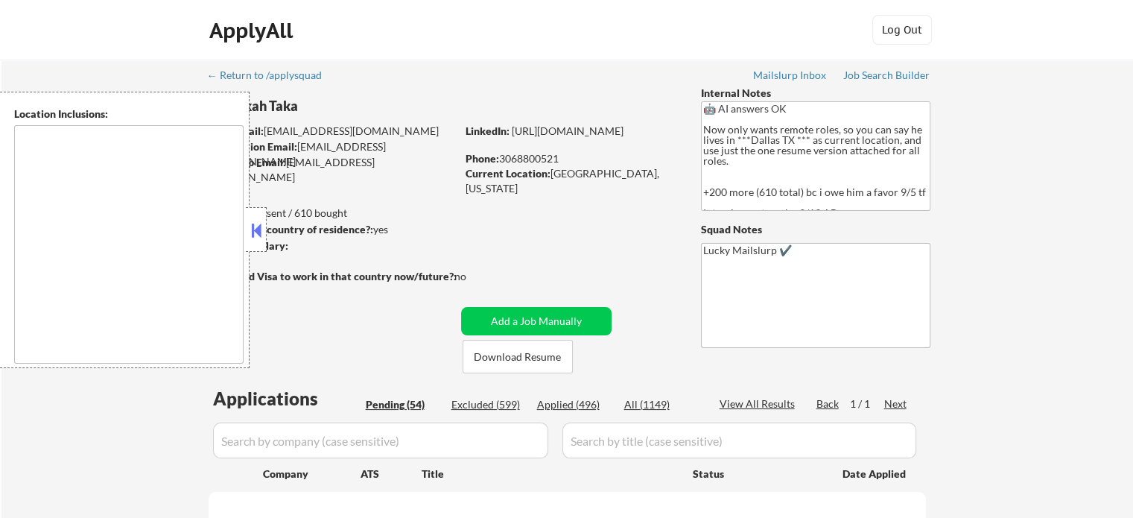
select select ""pending""
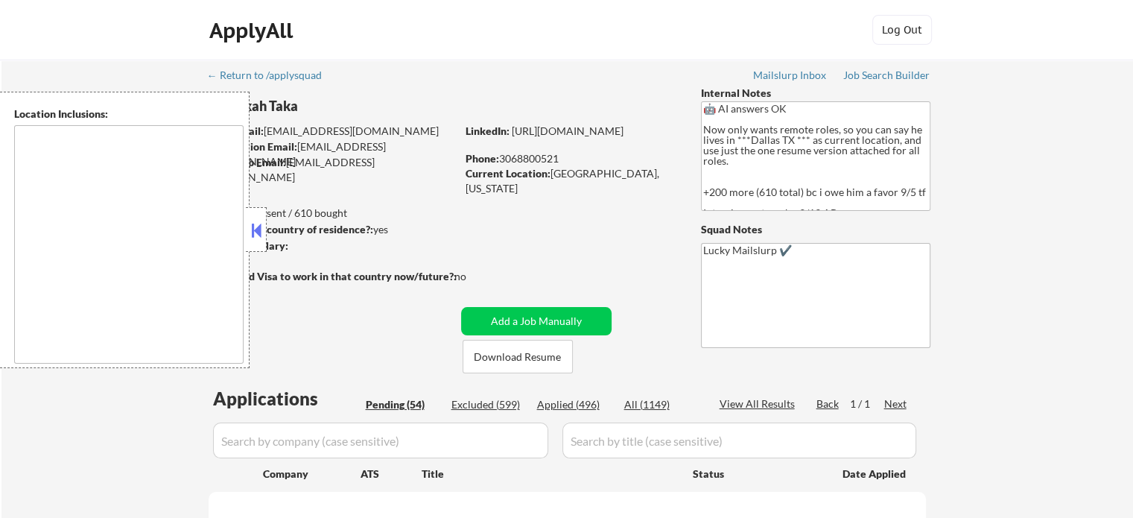
select select ""pending""
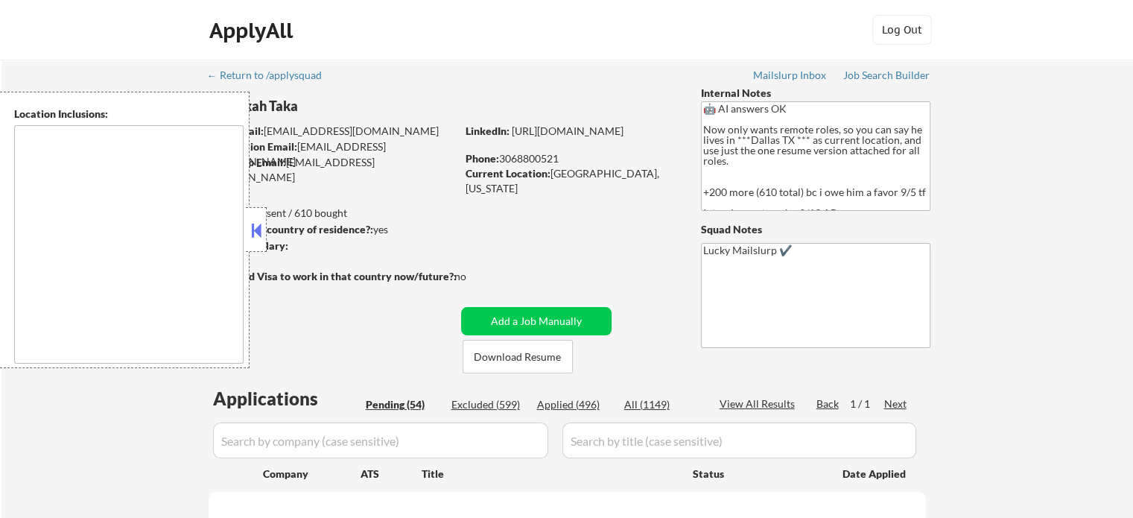
select select ""pending""
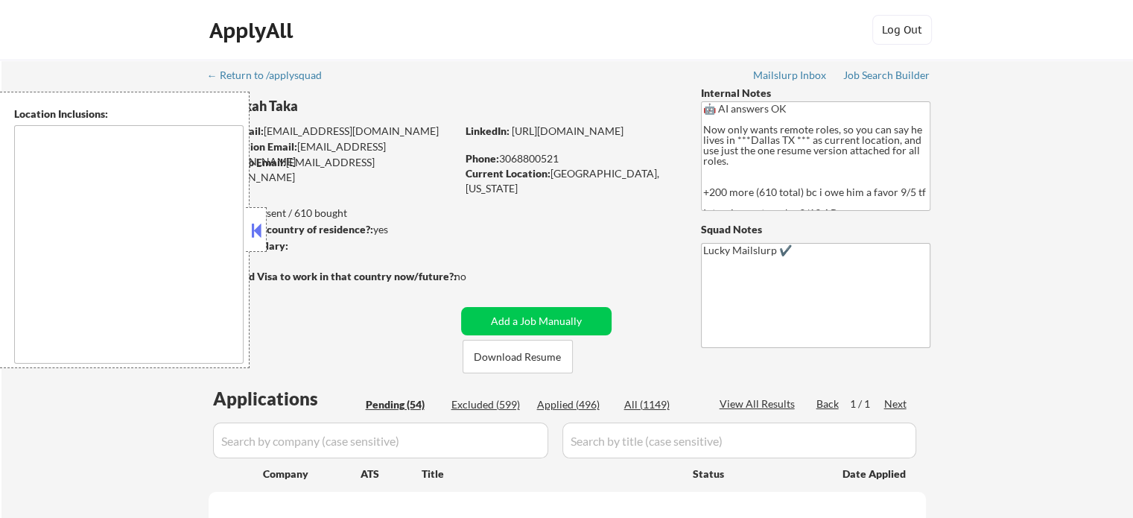
select select ""pending""
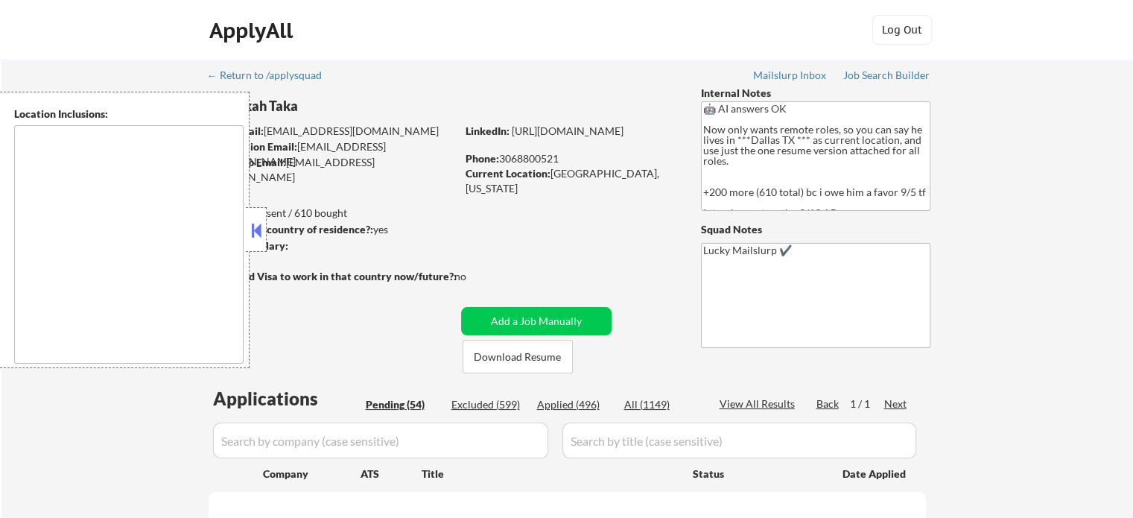
select select ""pending""
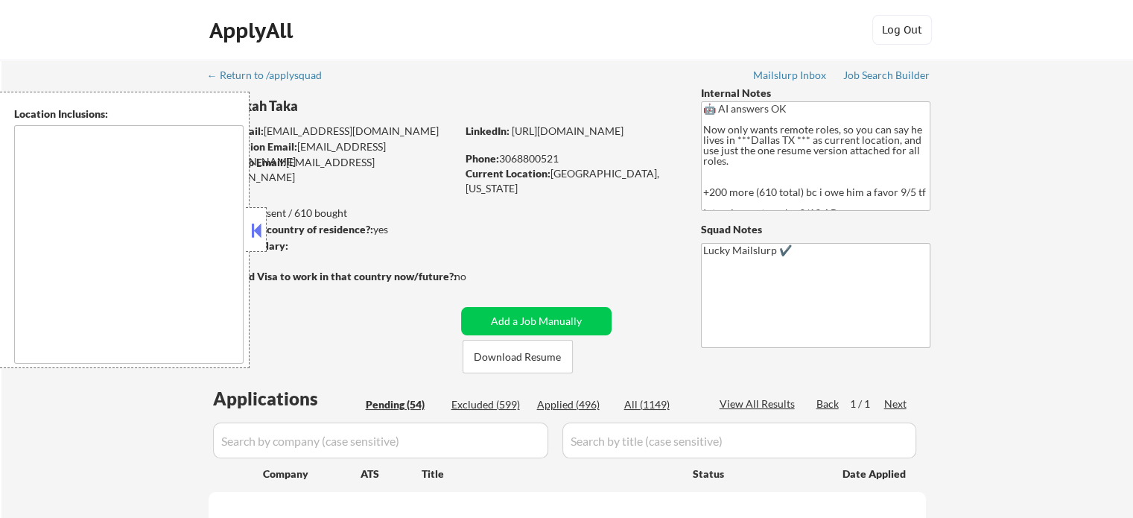
select select ""pending""
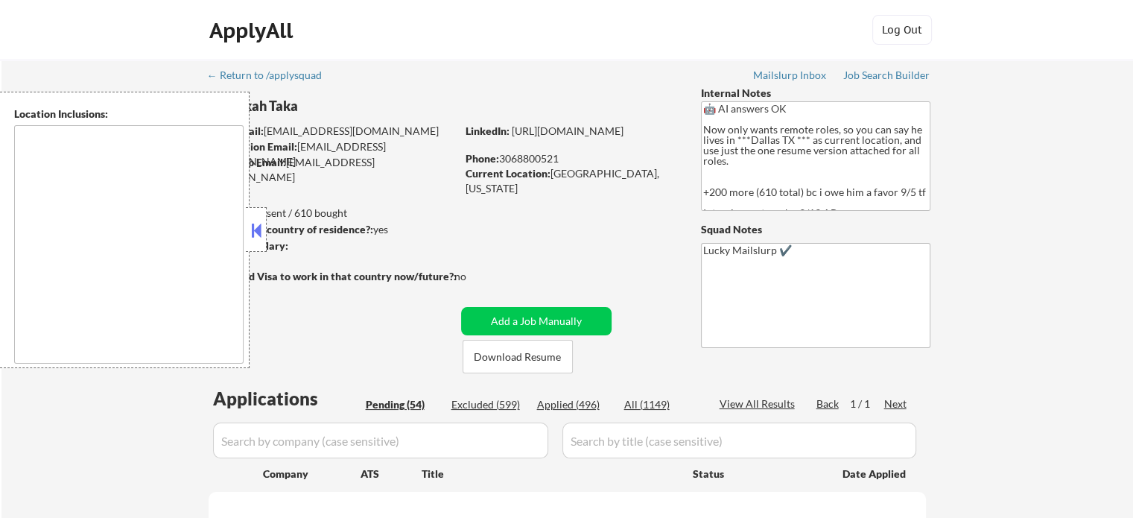
select select ""pending""
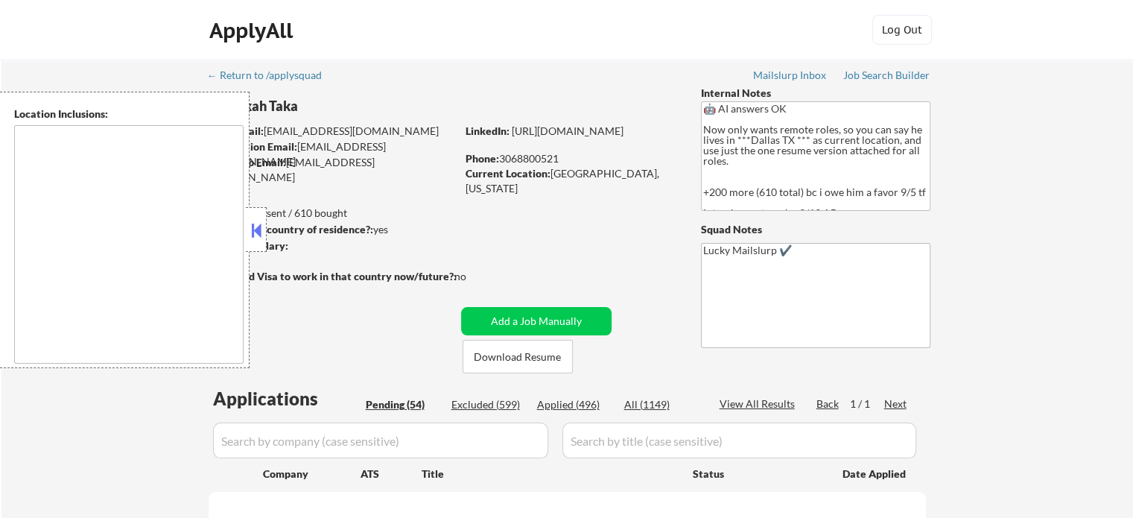
select select ""pending""
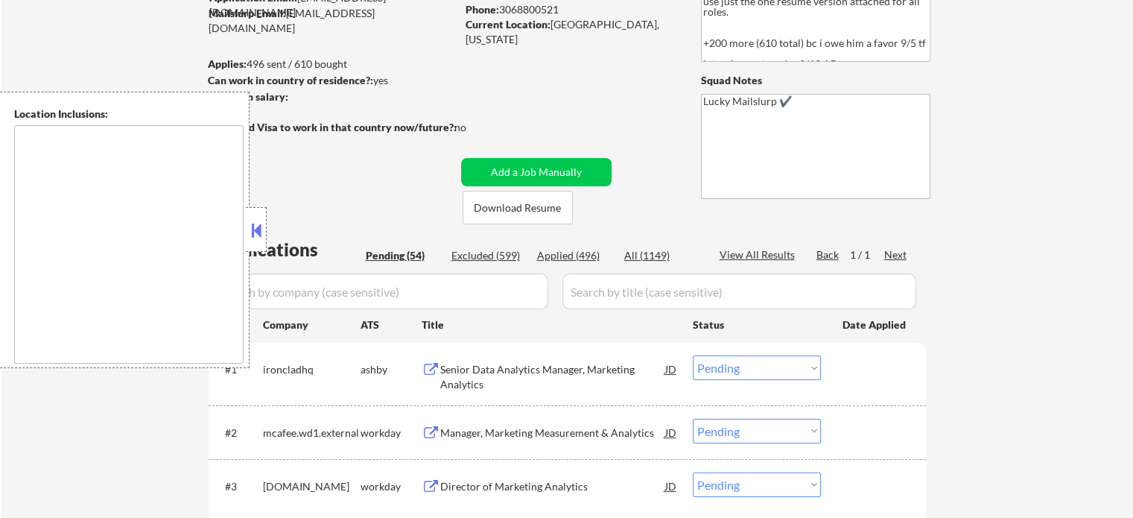
scroll to position [298, 0]
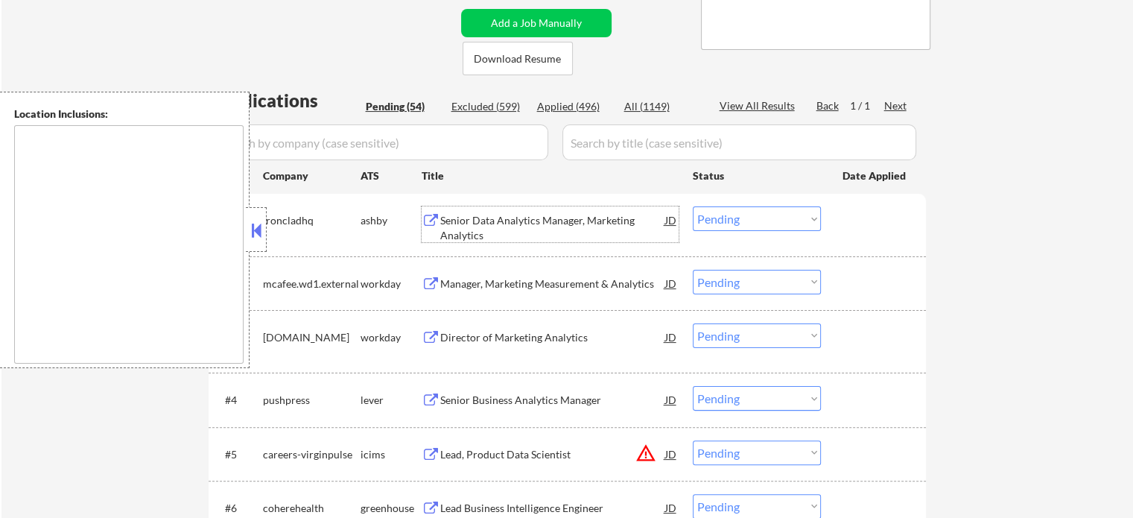
click at [489, 226] on div "Senior Data Analytics Manager, Marketing Analytics" at bounding box center [552, 227] width 225 height 29
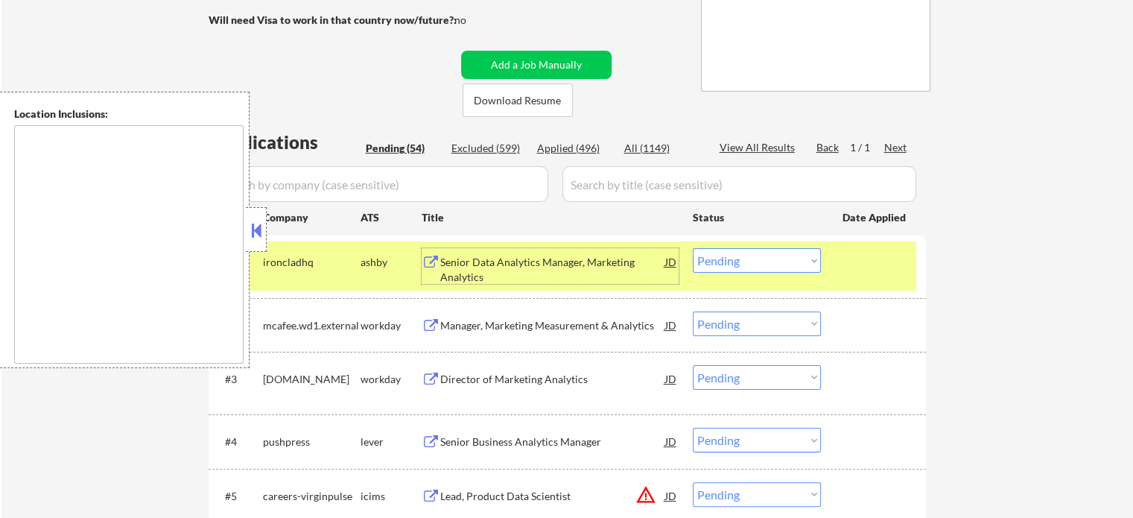
scroll to position [224, 0]
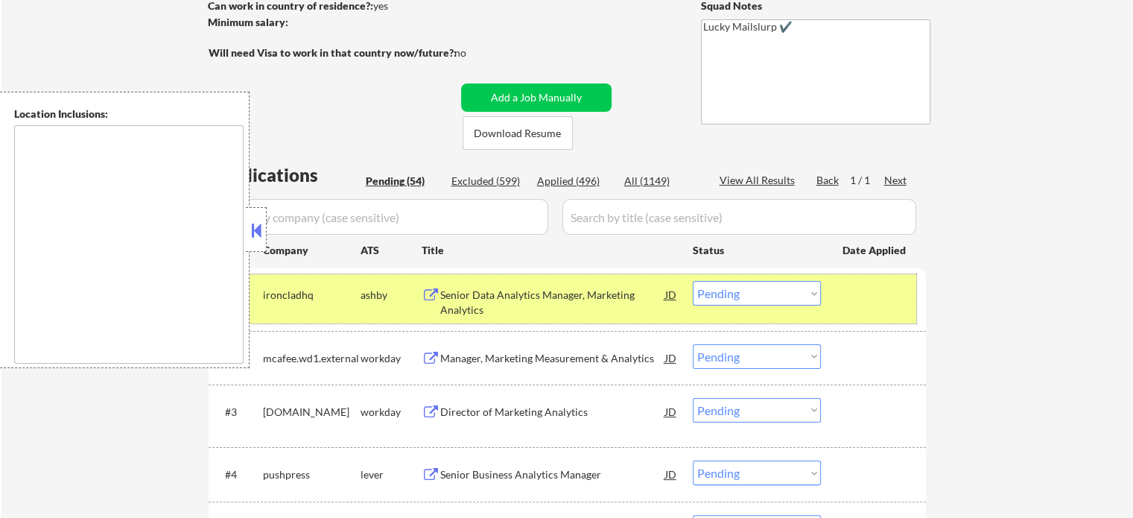
click at [851, 289] on div at bounding box center [876, 294] width 66 height 27
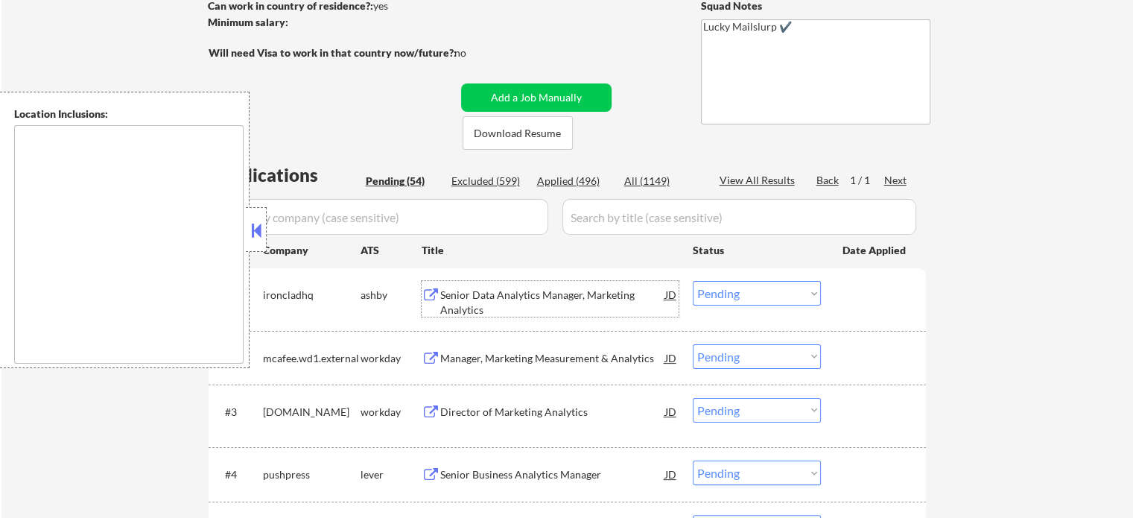
click at [543, 304] on div "Senior Data Analytics Manager, Marketing Analytics" at bounding box center [552, 302] width 225 height 29
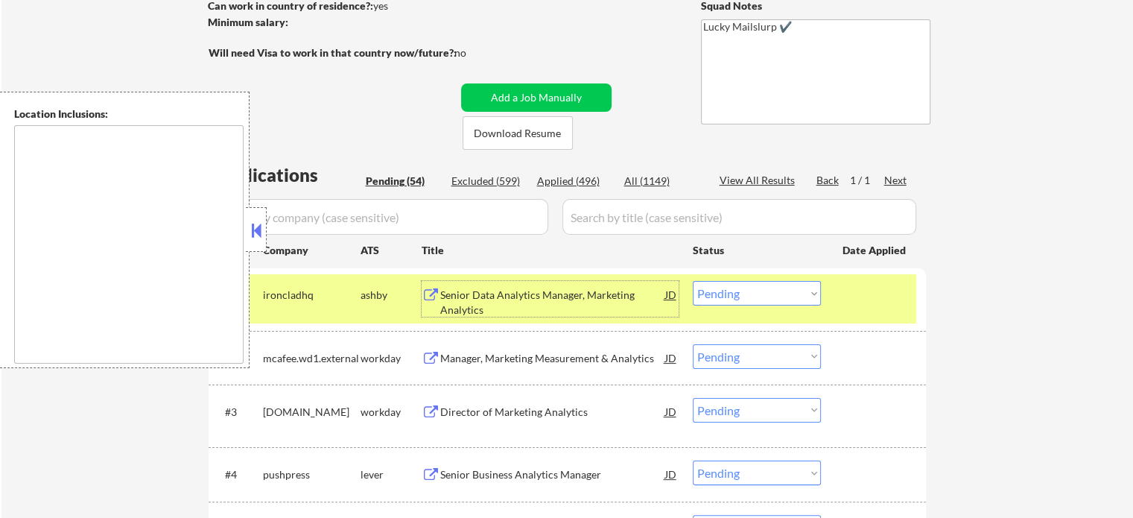
click at [797, 291] on select "Choose an option... Pending Applied Excluded (Questions) Excluded (Expired) Exc…" at bounding box center [757, 293] width 128 height 25
click at [693, 281] on select "Choose an option... Pending Applied Excluded (Questions) Excluded (Expired) Exc…" at bounding box center [757, 293] width 128 height 25
click at [865, 303] on div at bounding box center [876, 294] width 66 height 27
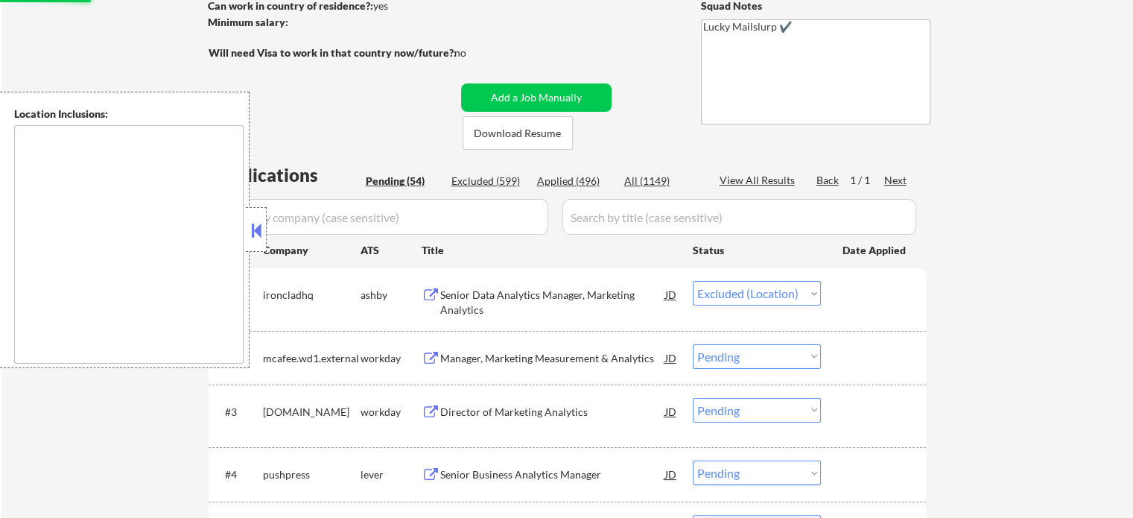
scroll to position [447, 0]
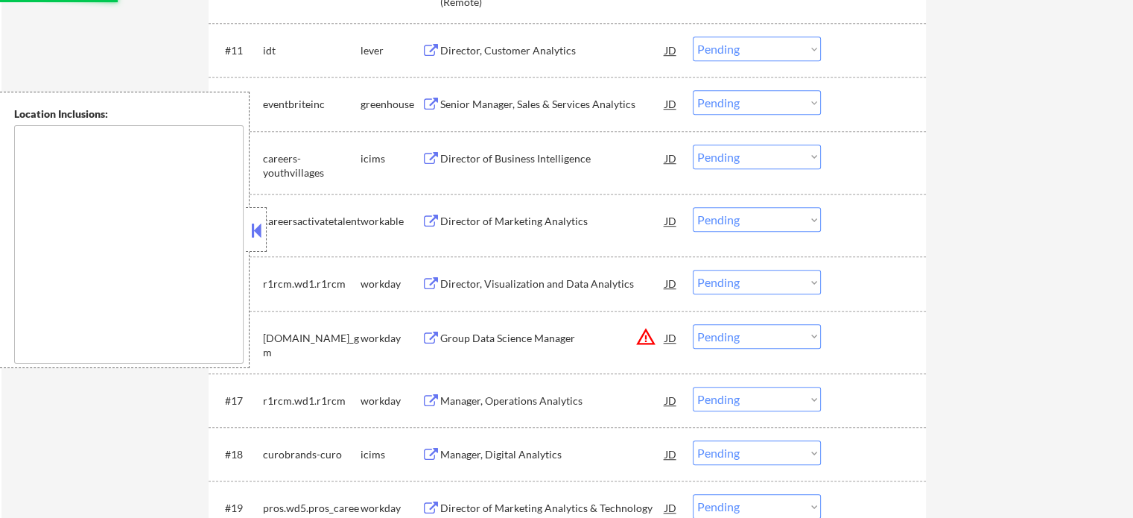
select select ""pending""
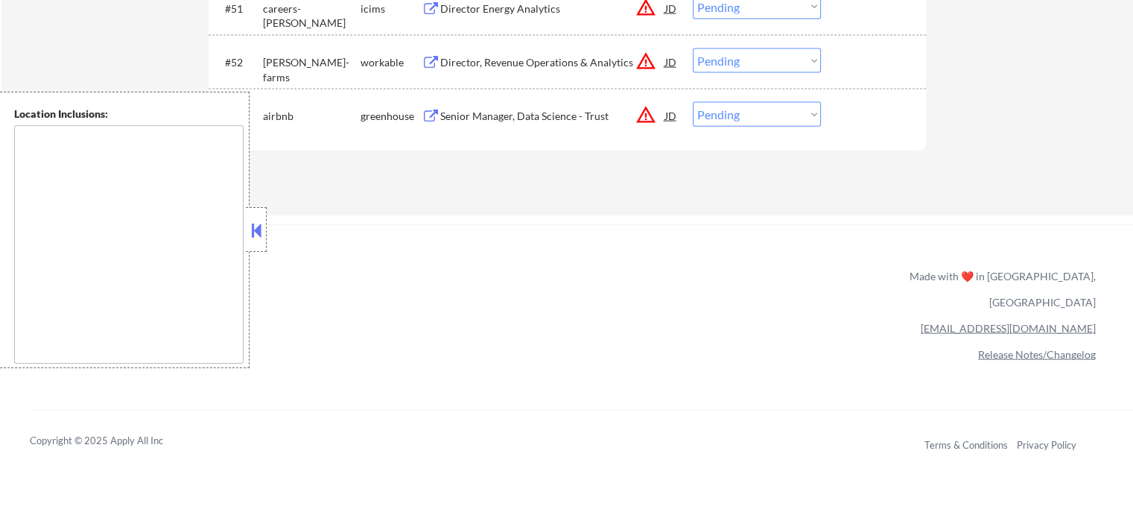
scroll to position [3354, 0]
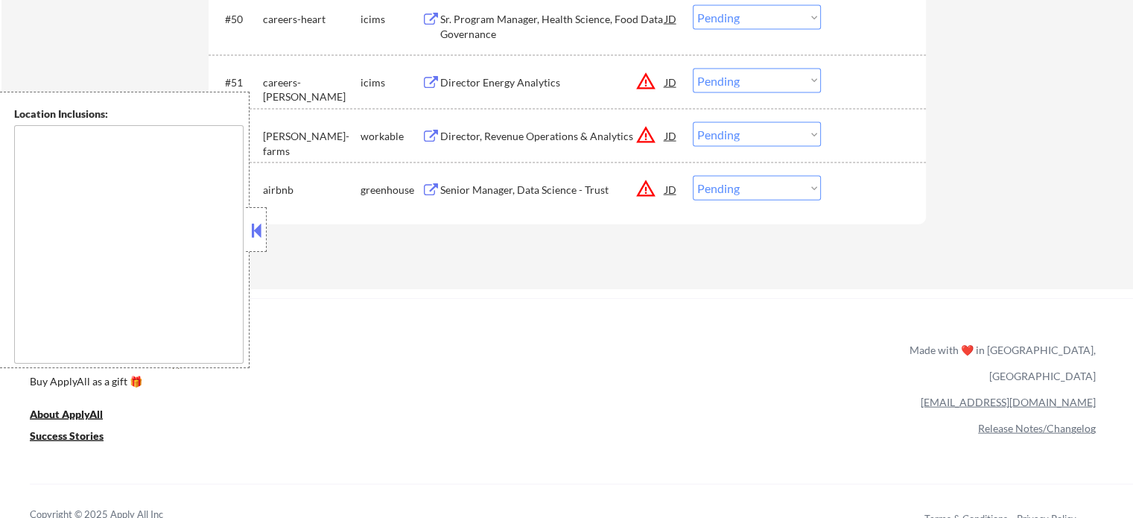
click at [568, 192] on div "Senior Manager, Data Science - Trust" at bounding box center [552, 190] width 225 height 15
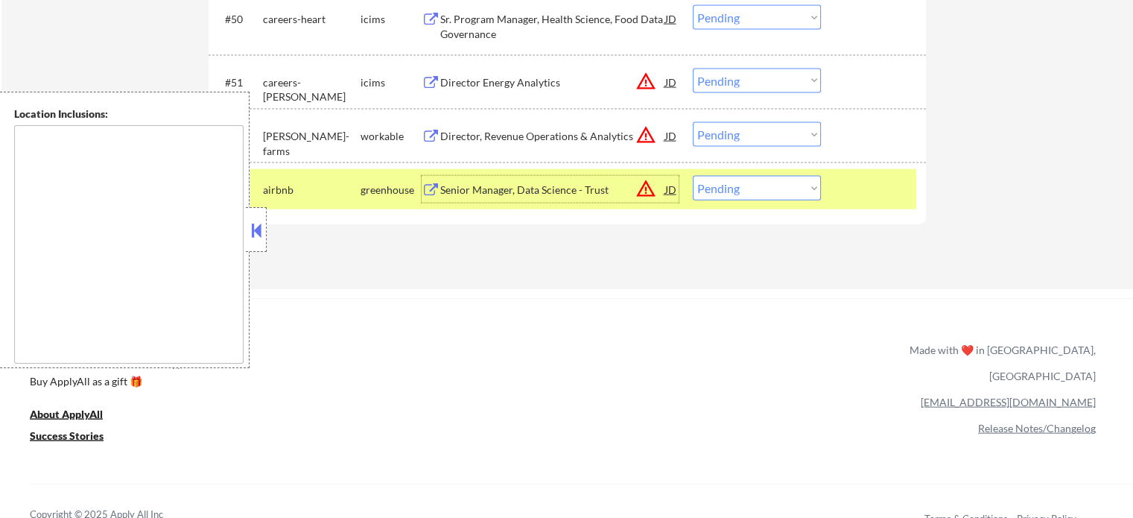
click at [719, 193] on select "Choose an option... Pending Applied Excluded (Questions) Excluded (Expired) Exc…" at bounding box center [757, 188] width 128 height 25
select select ""applied""
click at [693, 176] on select "Choose an option... Pending Applied Excluded (Questions) Excluded (Expired) Exc…" at bounding box center [757, 188] width 128 height 25
click at [886, 196] on div at bounding box center [876, 189] width 66 height 27
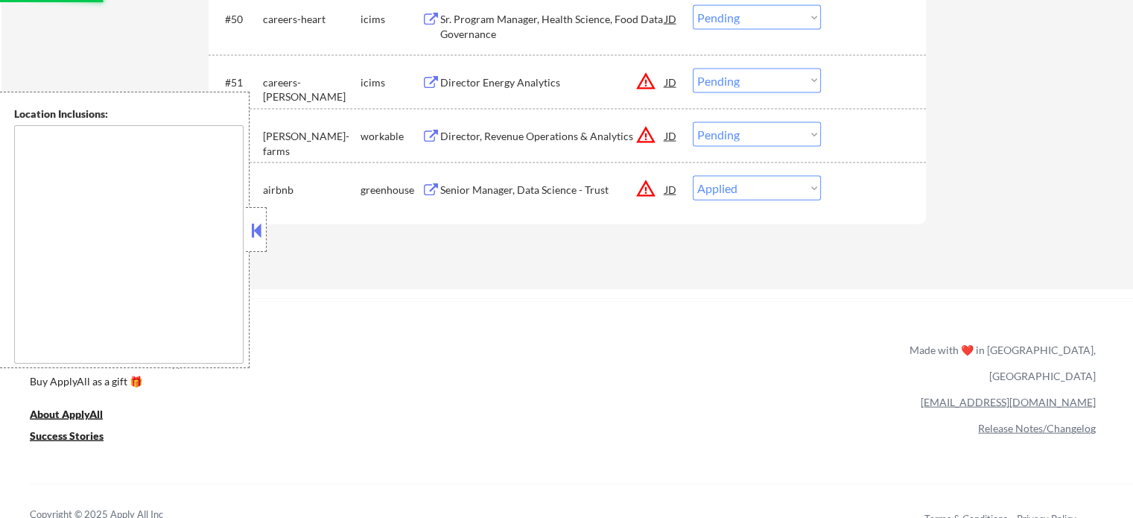
click at [543, 143] on div "Director, Revenue Operations & Analytics" at bounding box center [552, 136] width 225 height 15
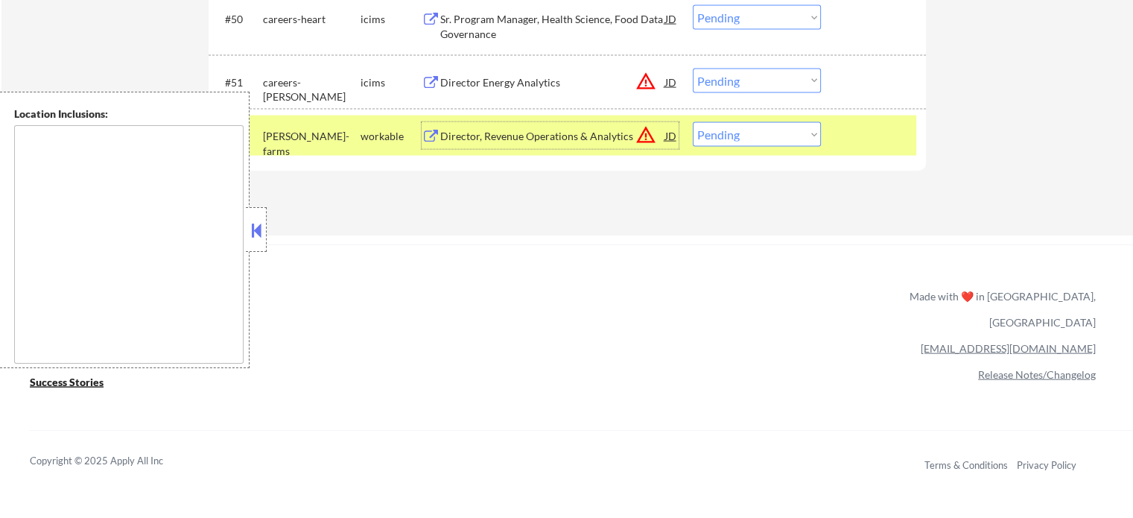
click at [879, 136] on div at bounding box center [876, 135] width 66 height 27
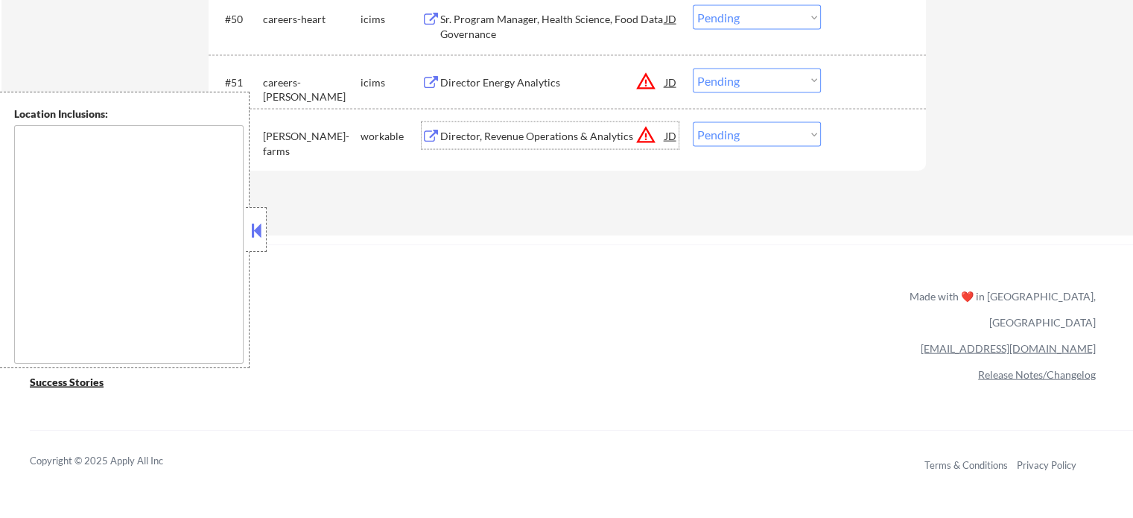
click at [603, 145] on div "Director, Revenue Operations & Analytics" at bounding box center [552, 135] width 225 height 27
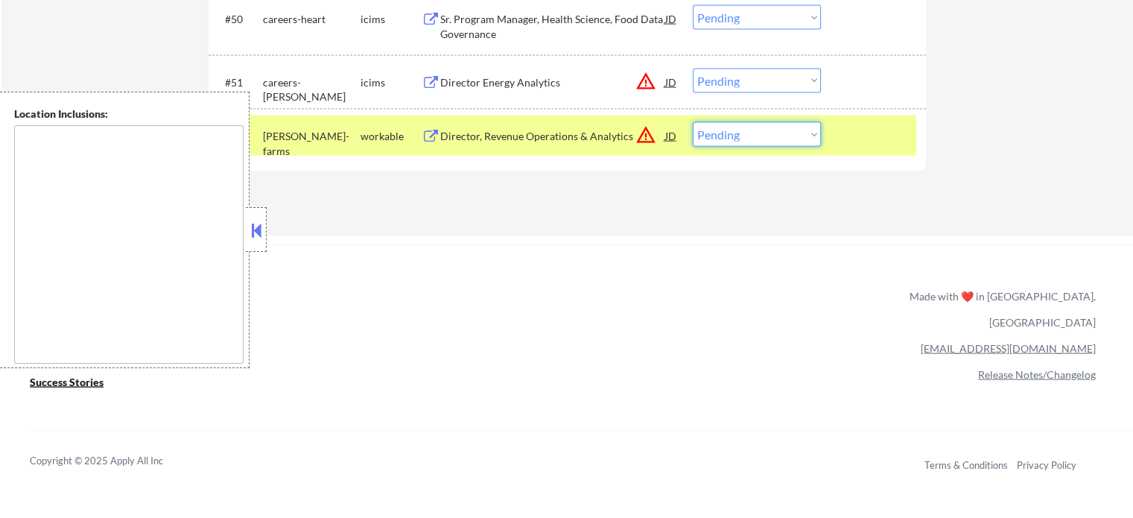
click at [718, 133] on select "Choose an option... Pending Applied Excluded (Questions) Excluded (Expired) Exc…" at bounding box center [757, 134] width 128 height 25
select select ""applied""
click at [693, 122] on select "Choose an option... Pending Applied Excluded (Questions) Excluded (Expired) Exc…" at bounding box center [757, 134] width 128 height 25
click at [872, 139] on div at bounding box center [876, 135] width 66 height 27
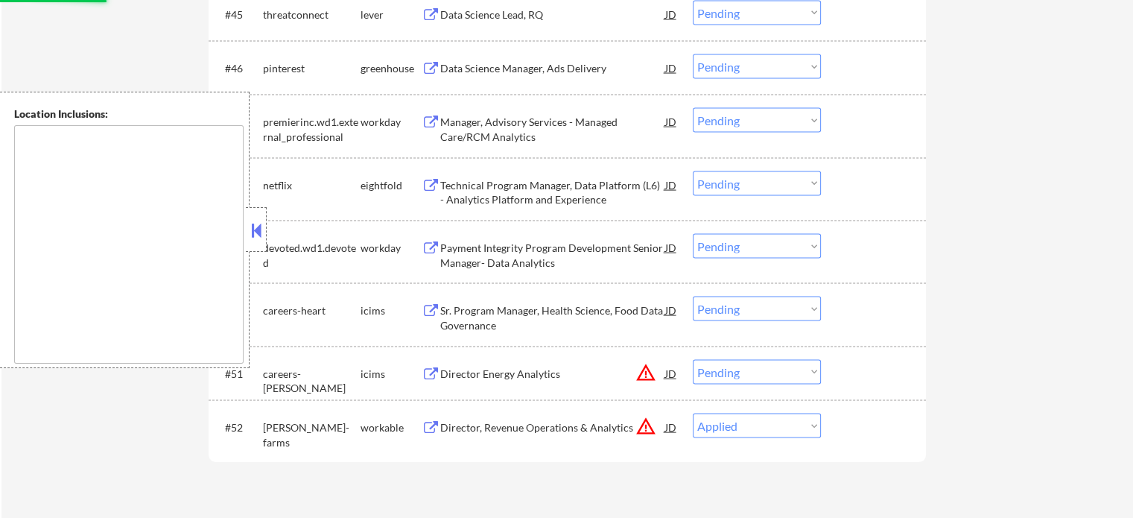
scroll to position [3055, 0]
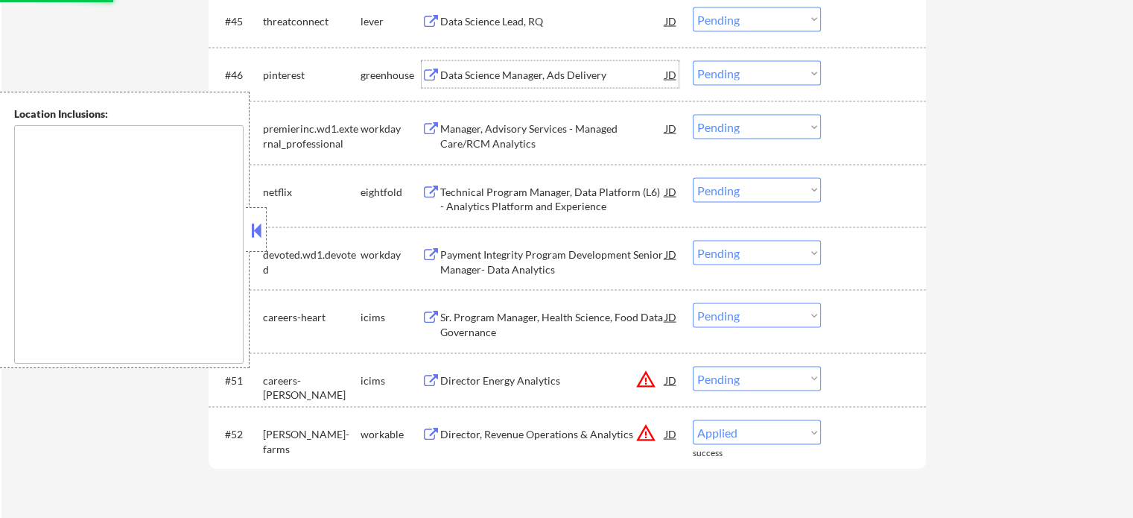
click at [505, 80] on div "Data Science Manager, Ads Delivery" at bounding box center [552, 75] width 225 height 15
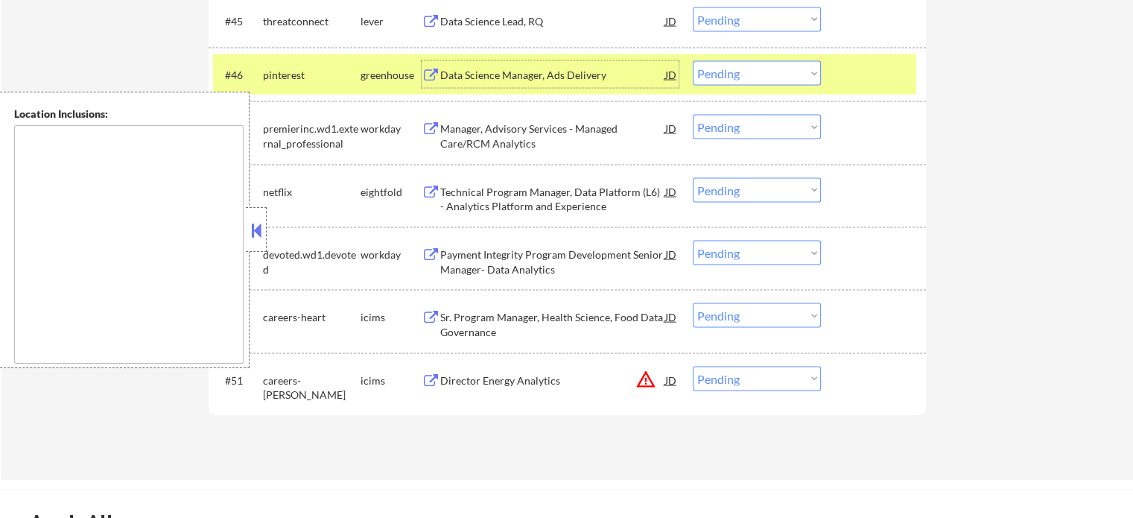
click at [720, 69] on select "Choose an option... Pending Applied Excluded (Questions) Excluded (Expired) Exc…" at bounding box center [757, 73] width 128 height 25
click at [693, 61] on select "Choose an option... Pending Applied Excluded (Questions) Excluded (Expired) Exc…" at bounding box center [757, 73] width 128 height 25
click at [872, 63] on div at bounding box center [876, 74] width 66 height 27
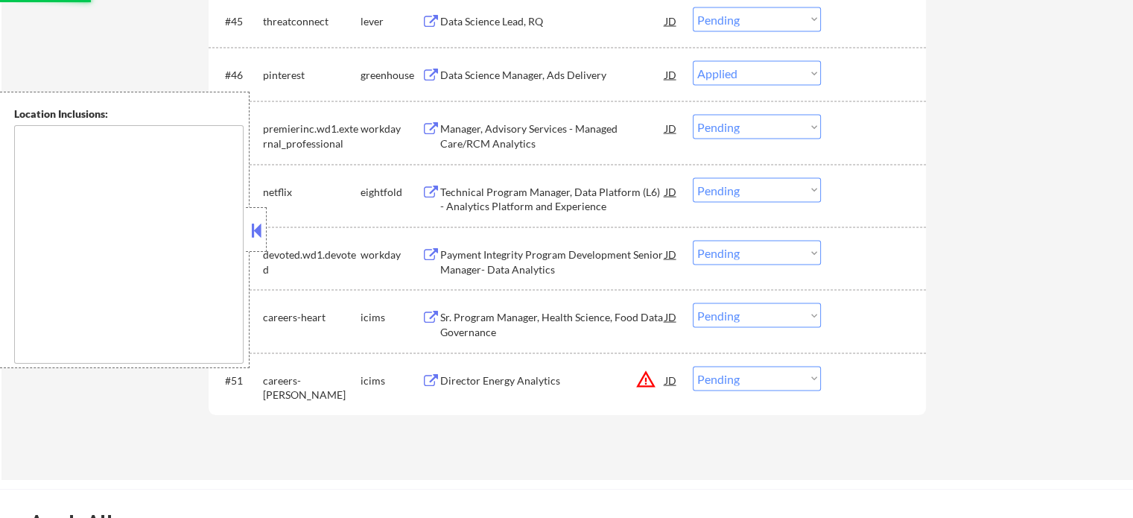
scroll to position [2981, 0]
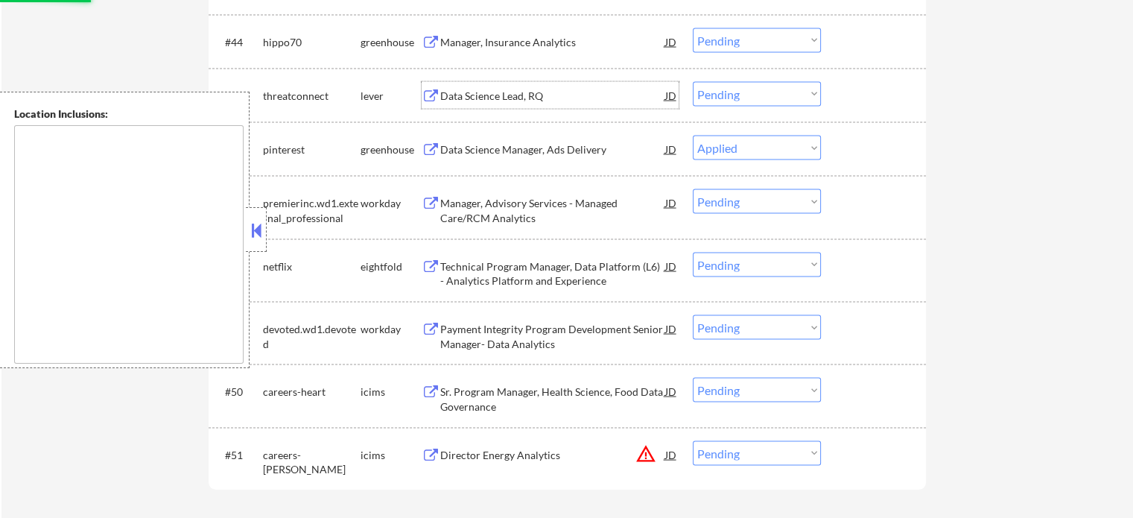
click at [513, 98] on div "Data Science Lead, RQ" at bounding box center [552, 96] width 225 height 15
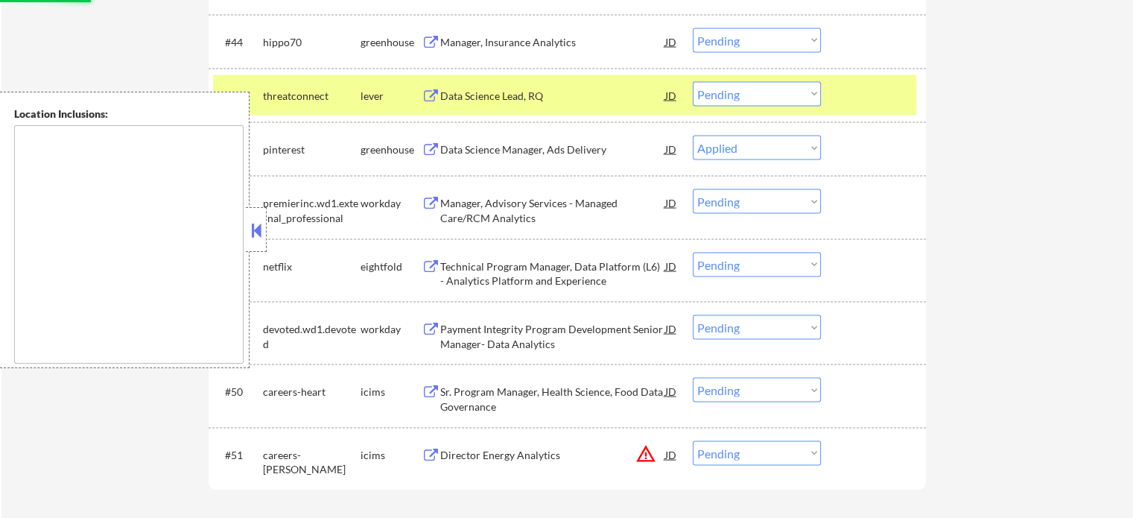
select select ""pending""
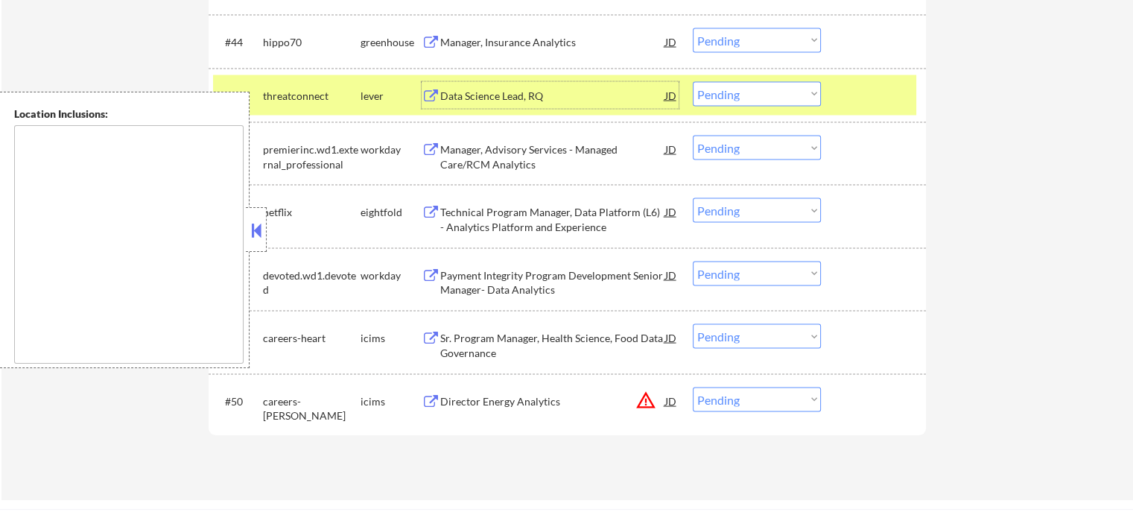
drag, startPoint x: 860, startPoint y: 99, endPoint x: 829, endPoint y: 98, distance: 31.3
click at [860, 100] on div at bounding box center [876, 95] width 66 height 27
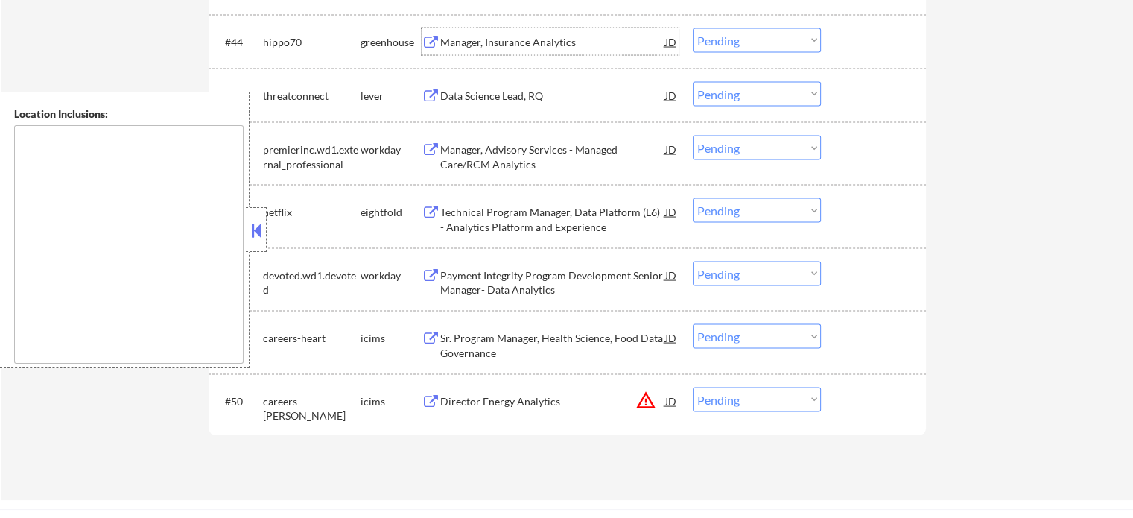
click at [525, 37] on div "Manager, Insurance Analytics" at bounding box center [552, 42] width 225 height 15
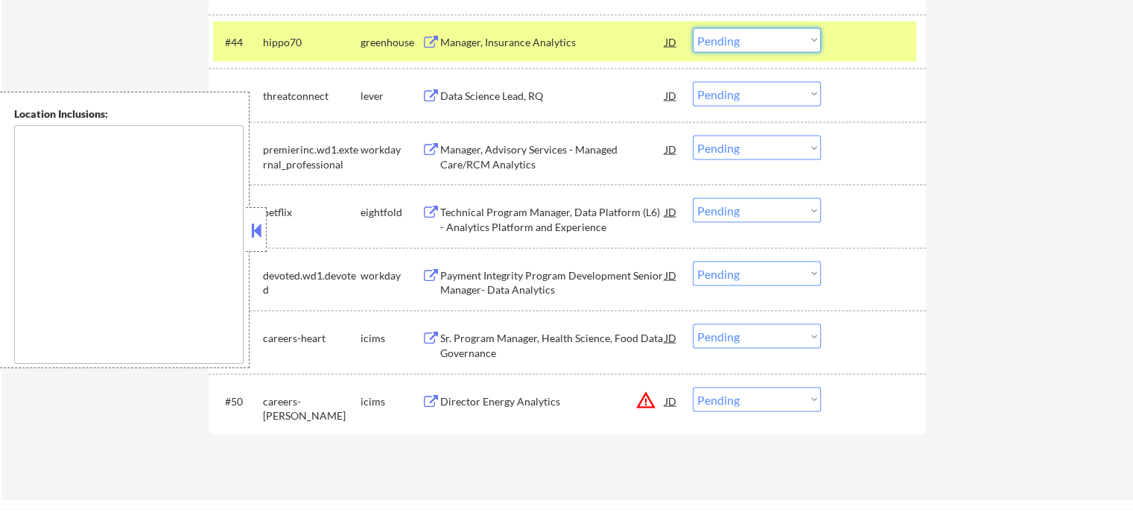
click at [766, 44] on select "Choose an option... Pending Applied Excluded (Questions) Excluded (Expired) Exc…" at bounding box center [757, 40] width 128 height 25
click at [693, 28] on select "Choose an option... Pending Applied Excluded (Questions) Excluded (Expired) Exc…" at bounding box center [757, 40] width 128 height 25
click at [869, 33] on div at bounding box center [876, 41] width 66 height 27
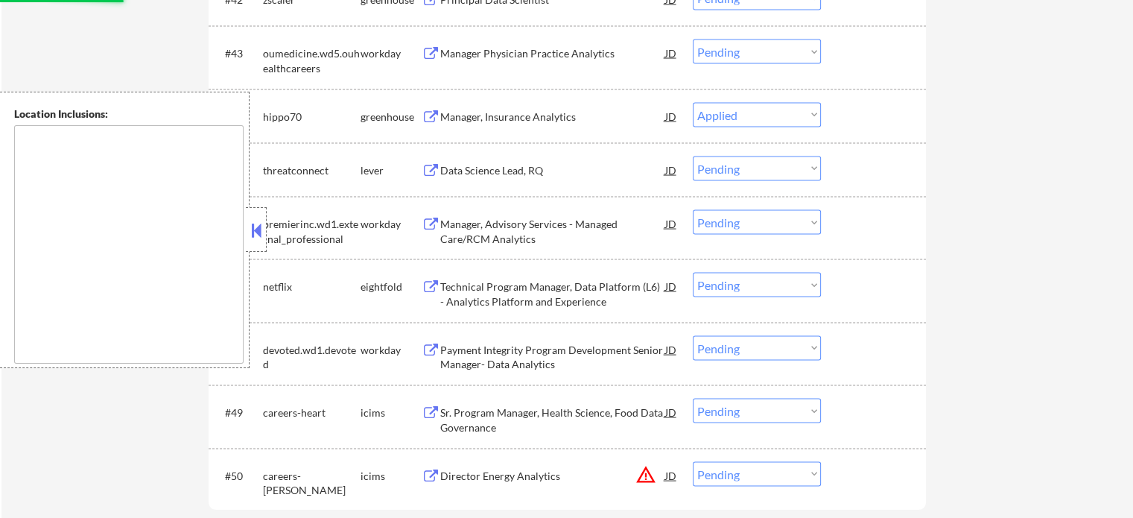
scroll to position [2832, 0]
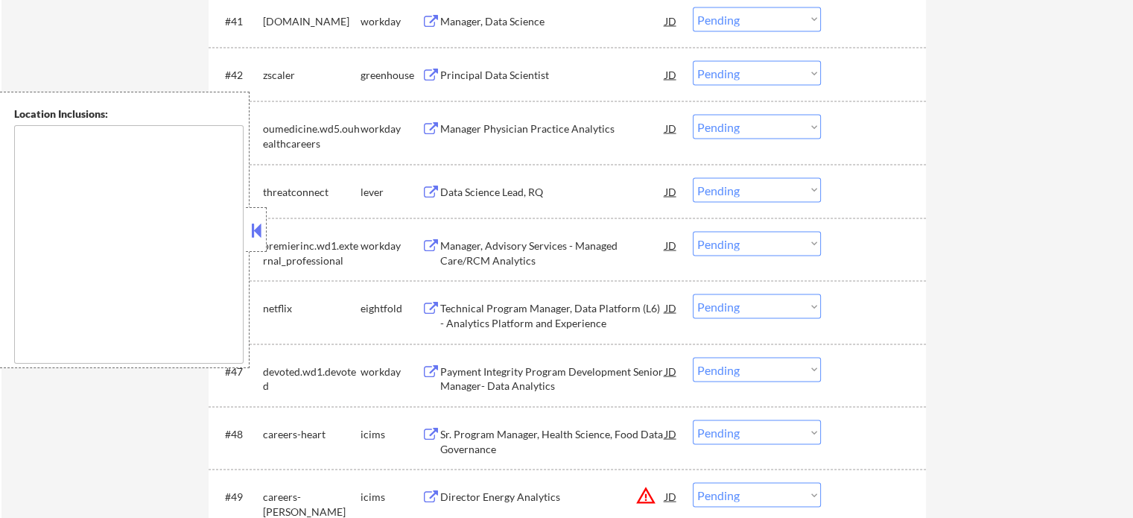
click at [491, 195] on div "Data Science Lead, RQ" at bounding box center [552, 191] width 225 height 15
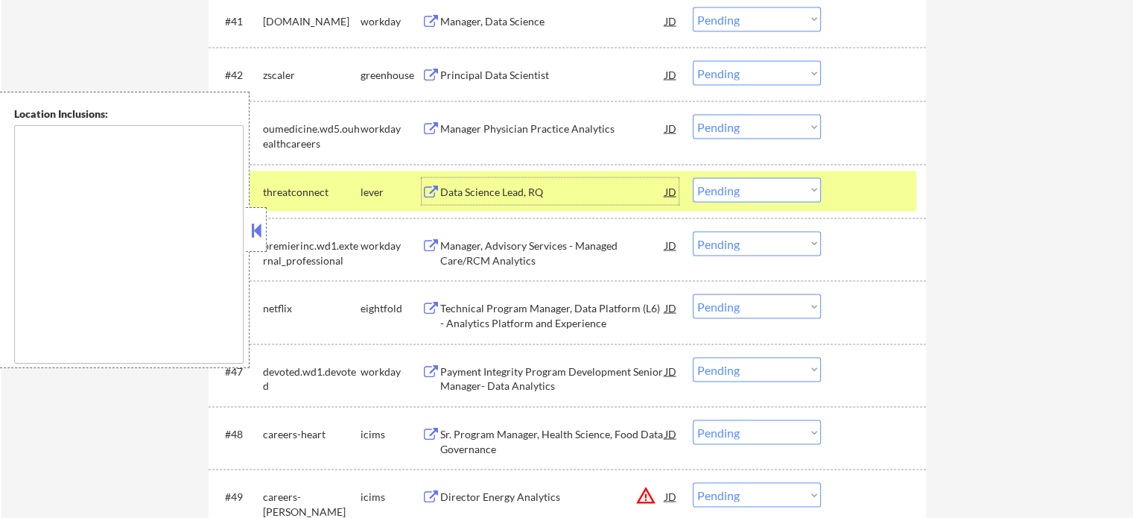
click at [881, 199] on div at bounding box center [876, 190] width 66 height 27
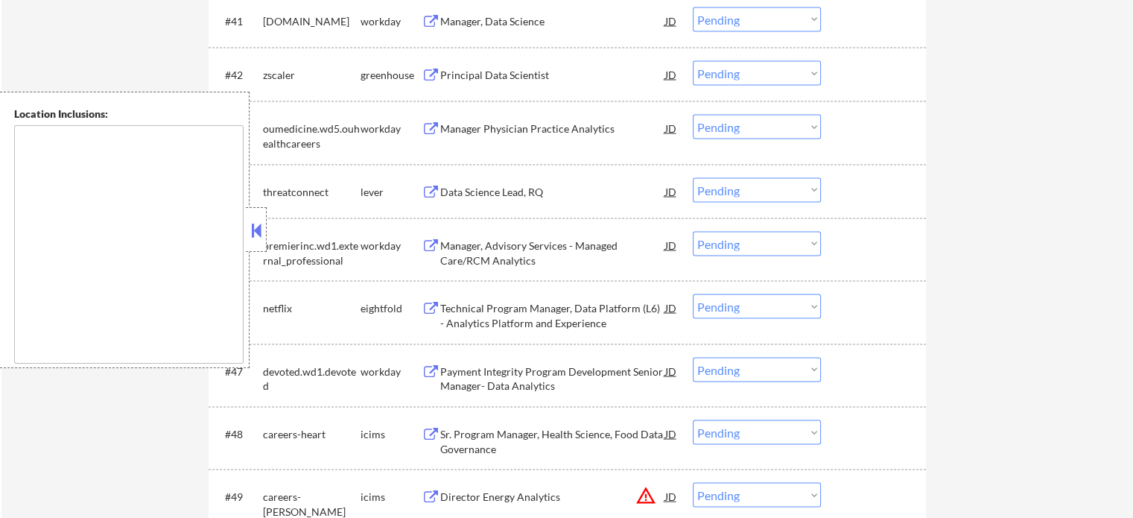
click at [508, 184] on div "Data Science Lead, RQ" at bounding box center [552, 191] width 225 height 15
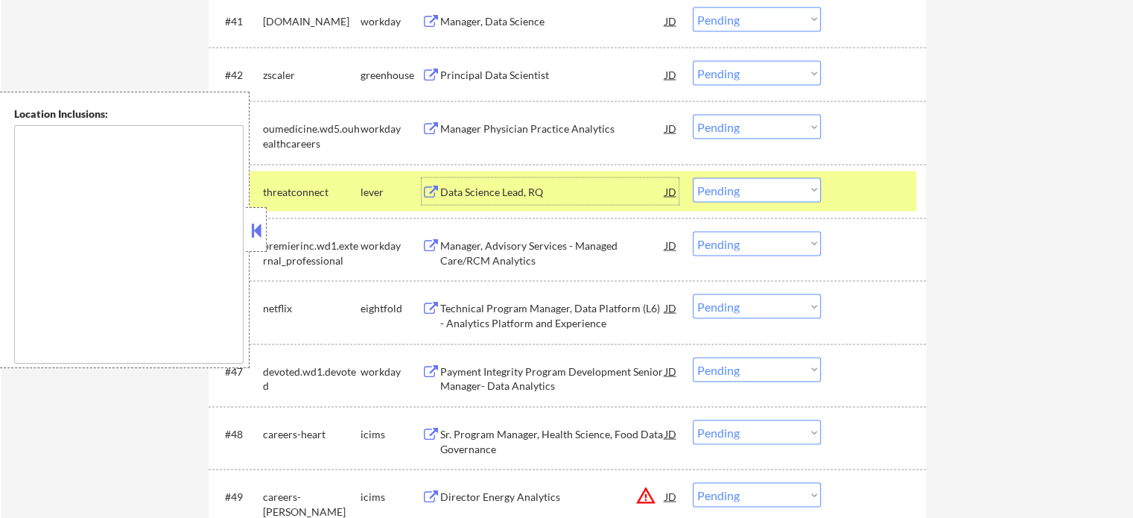
click at [733, 196] on select "Choose an option... Pending Applied Excluded (Questions) Excluded (Expired) Exc…" at bounding box center [757, 189] width 128 height 25
click at [693, 177] on select "Choose an option... Pending Applied Excluded (Questions) Excluded (Expired) Exc…" at bounding box center [757, 189] width 128 height 25
click at [864, 202] on div at bounding box center [876, 190] width 66 height 27
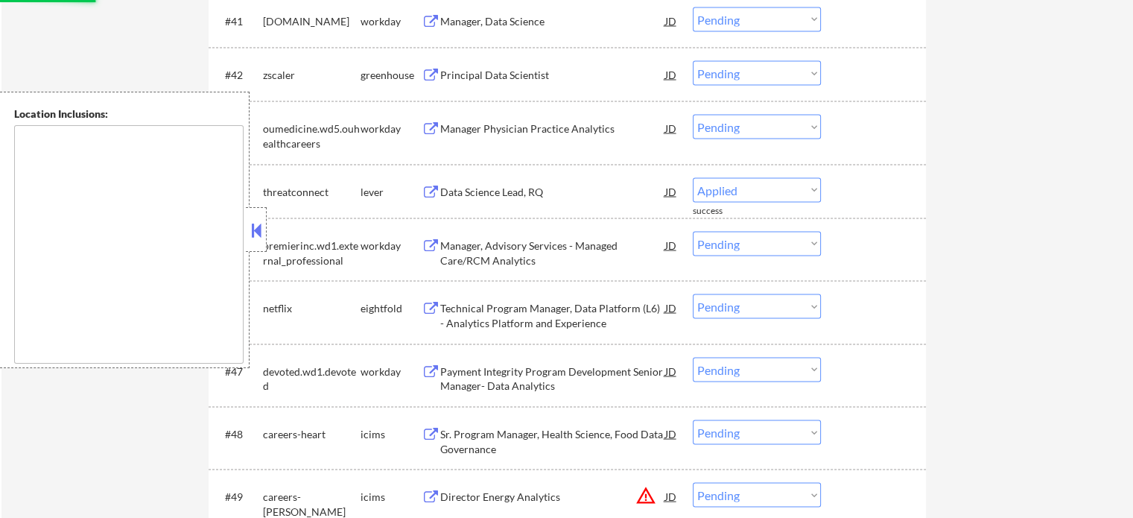
select select ""pending""
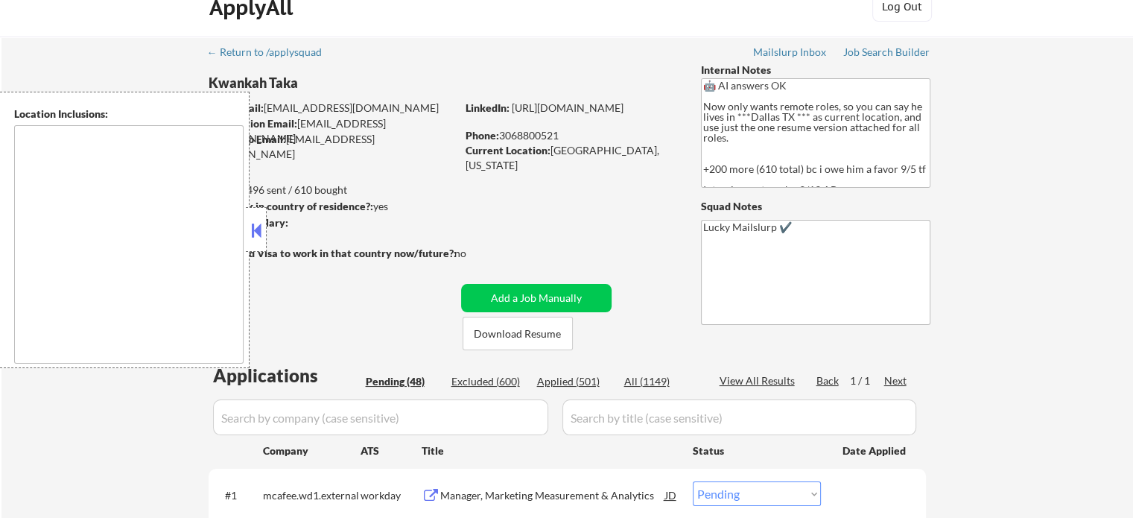
scroll to position [8, 0]
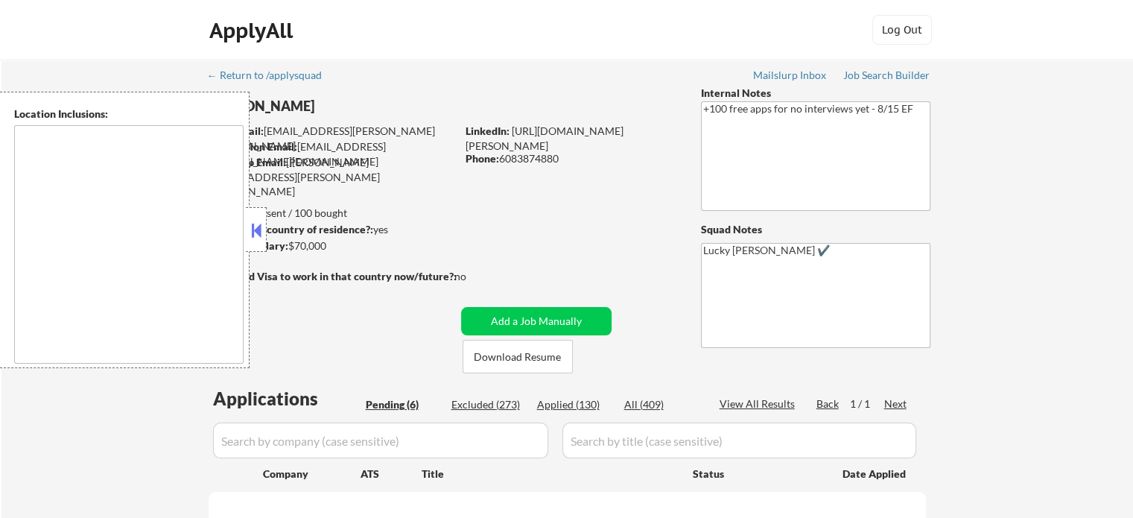
select select ""pending""
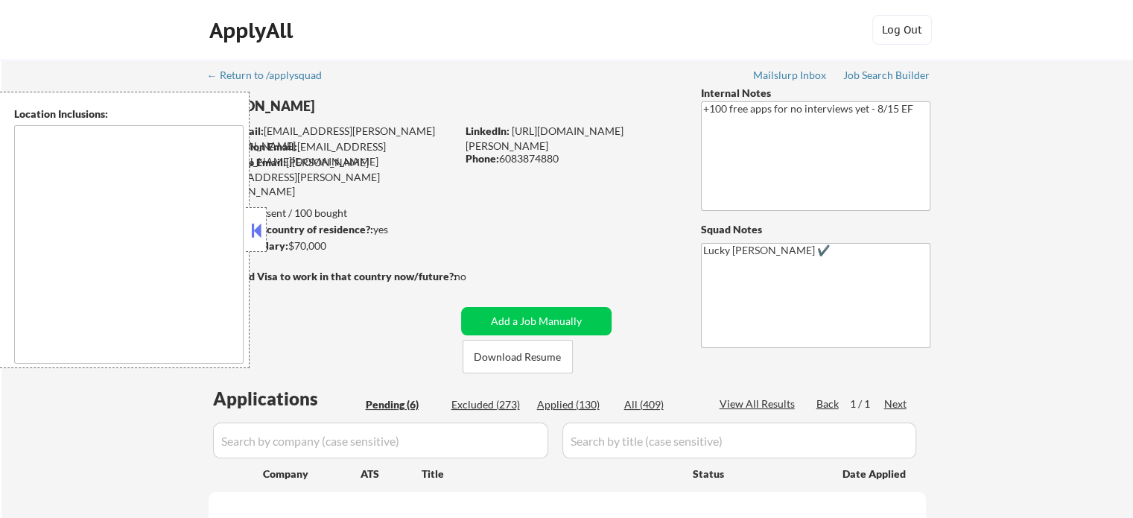
select select ""pending""
type textarea "remote"
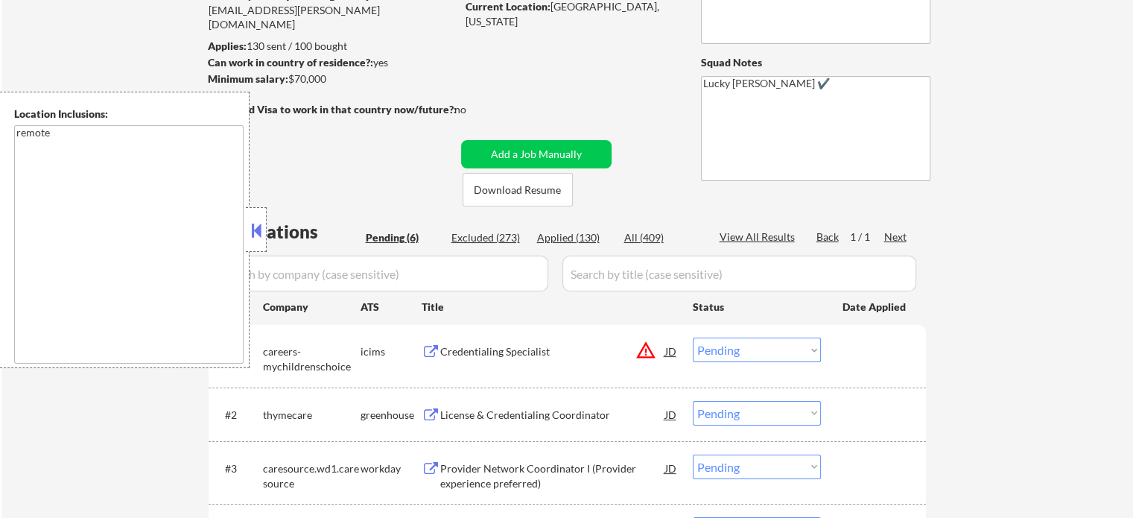
scroll to position [373, 0]
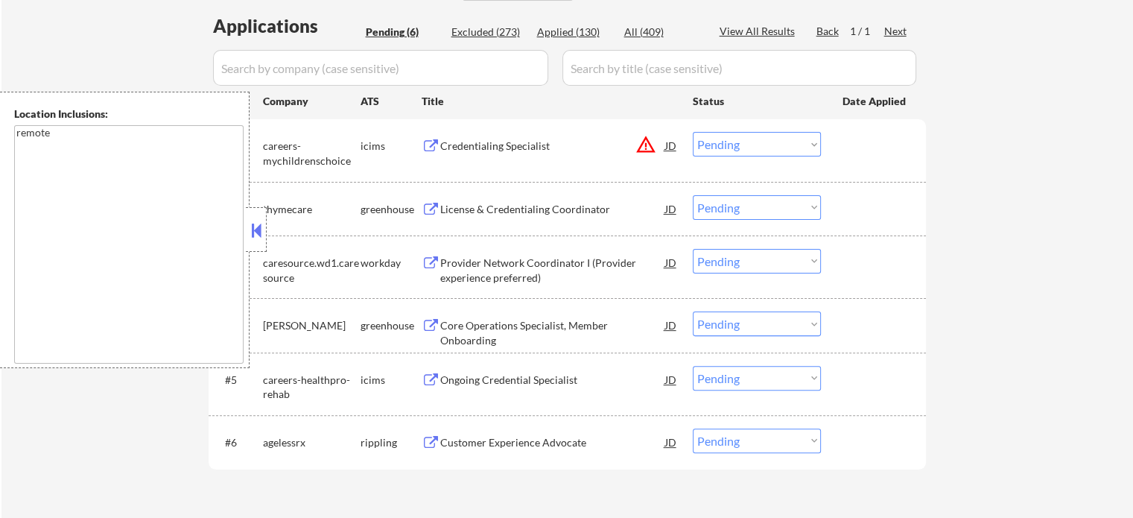
click at [452, 445] on div "Customer Experience Advocate" at bounding box center [552, 442] width 225 height 15
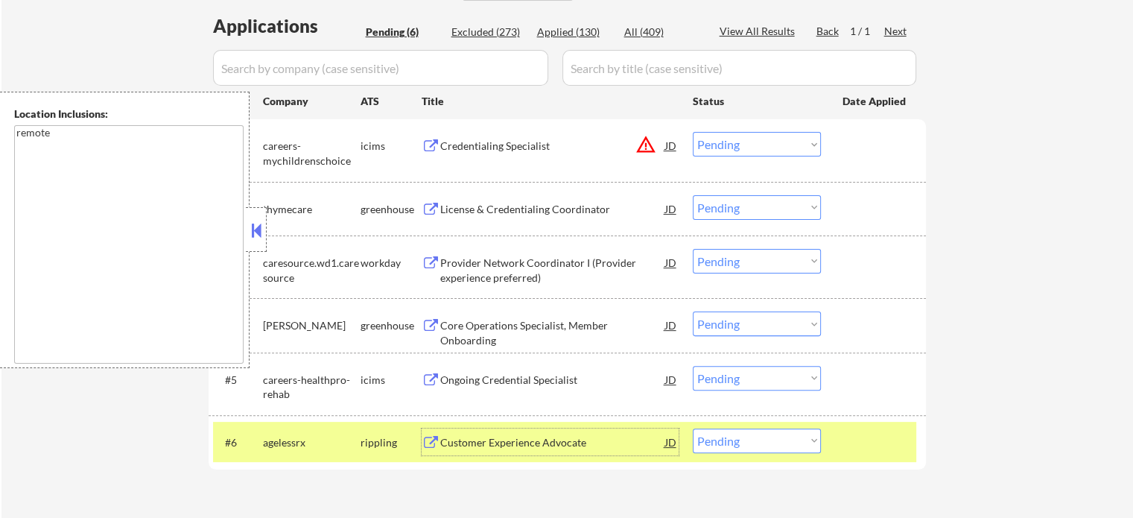
click at [724, 437] on select "Choose an option... Pending Applied Excluded (Questions) Excluded (Expired) Exc…" at bounding box center [757, 441] width 128 height 25
select select ""excluded__salary_""
click at [693, 429] on select "Choose an option... Pending Applied Excluded (Questions) Excluded (Expired) Exc…" at bounding box center [757, 441] width 128 height 25
click at [879, 454] on div at bounding box center [876, 442] width 66 height 27
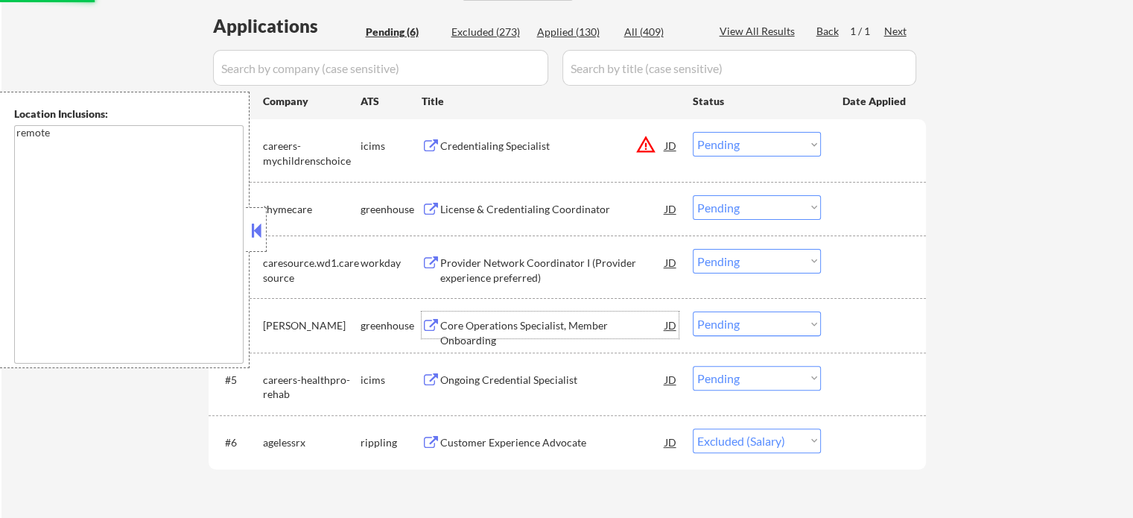
click at [564, 324] on div "Core Operations Specialist, Member Onboarding" at bounding box center [552, 332] width 225 height 29
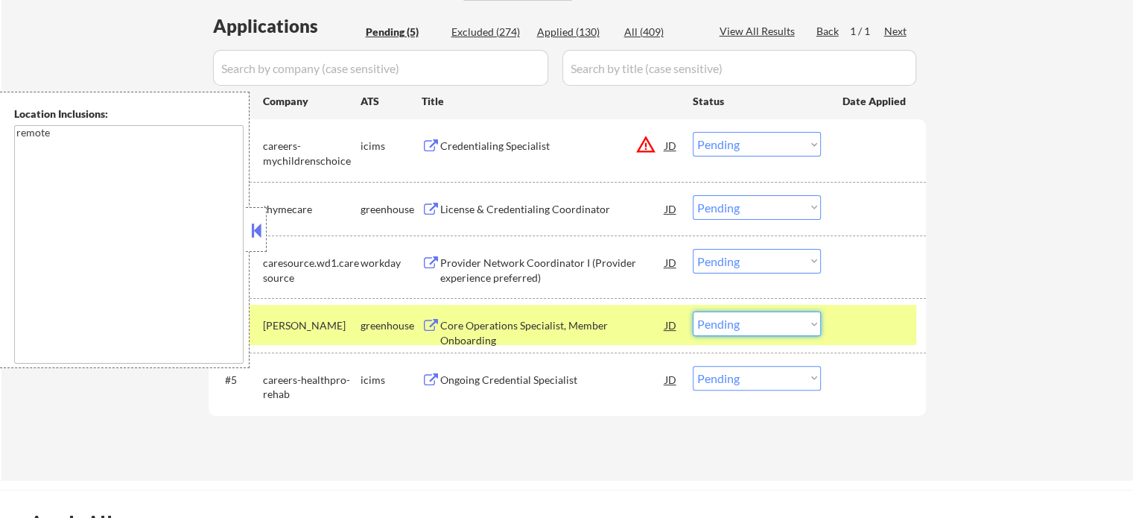
click at [760, 325] on select "Choose an option... Pending Applied Excluded (Questions) Excluded (Expired) Exc…" at bounding box center [757, 324] width 128 height 25
click at [693, 312] on select "Choose an option... Pending Applied Excluded (Questions) Excluded (Expired) Exc…" at bounding box center [757, 324] width 128 height 25
select select ""pending""
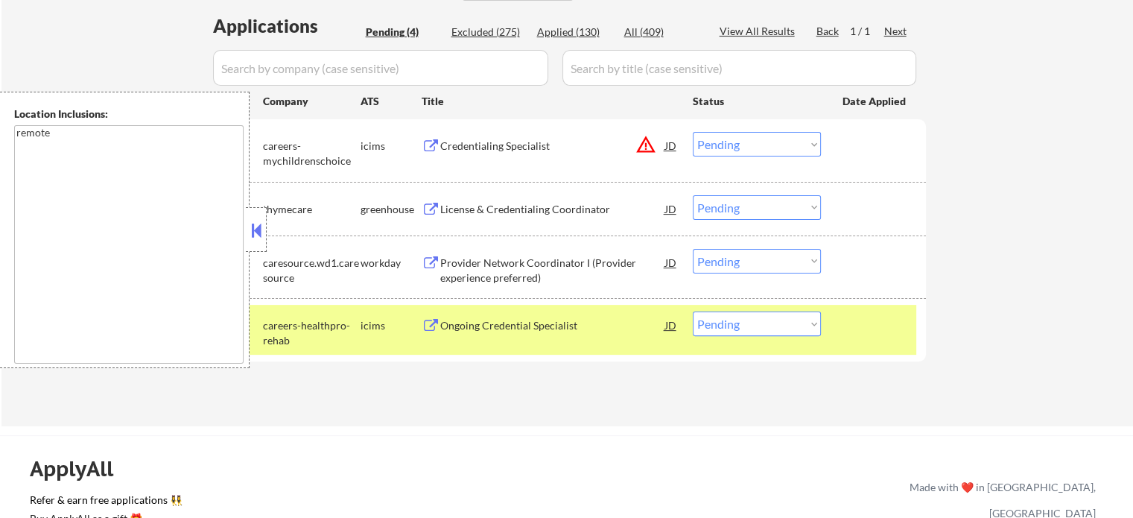
drag, startPoint x: 928, startPoint y: 313, endPoint x: 680, endPoint y: 273, distance: 250.5
click at [927, 314] on div "← Return to /applysquad Mailslurp Inbox Job Search Builder Katie Murray User Em…" at bounding box center [568, 50] width 744 height 727
click at [877, 329] on div at bounding box center [876, 325] width 66 height 27
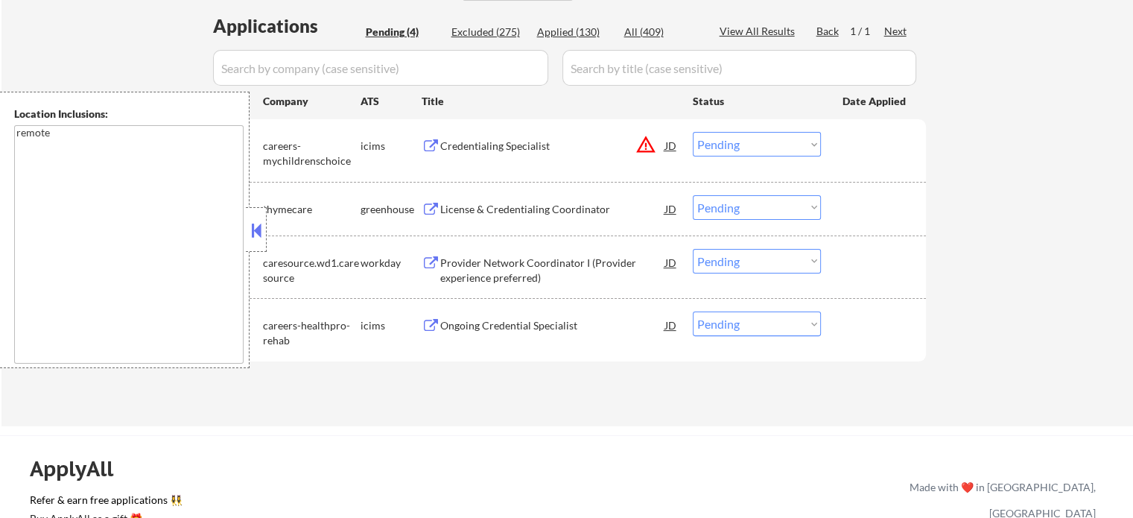
click at [781, 146] on select "Choose an option... Pending Applied Excluded (Questions) Excluded (Expired) Exc…" at bounding box center [757, 144] width 128 height 25
click at [693, 132] on select "Choose an option... Pending Applied Excluded (Questions) Excluded (Expired) Exc…" at bounding box center [757, 144] width 128 height 25
click at [539, 198] on div "License & Credentialing Coordinator" at bounding box center [552, 208] width 225 height 27
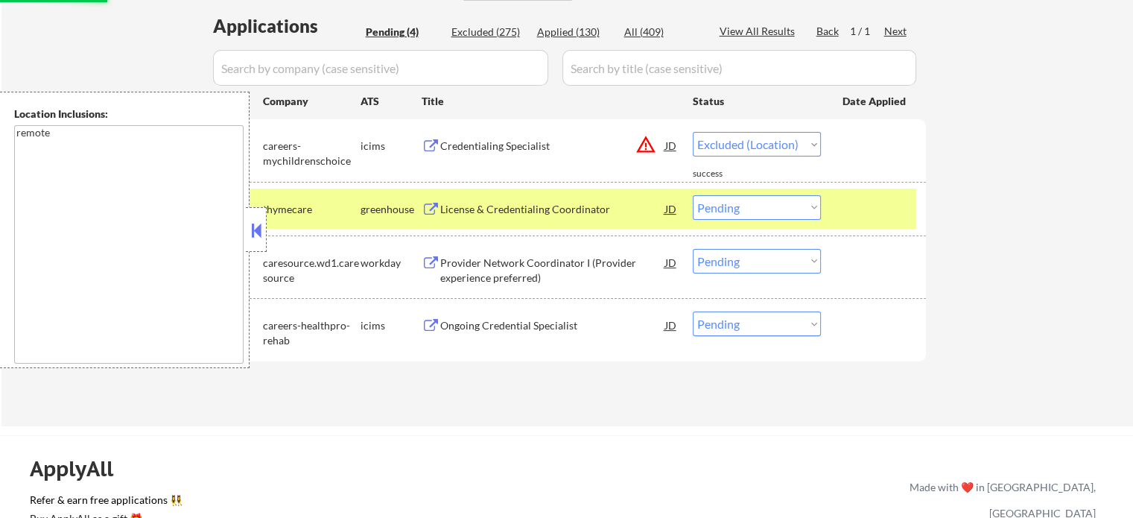
select select ""pending""
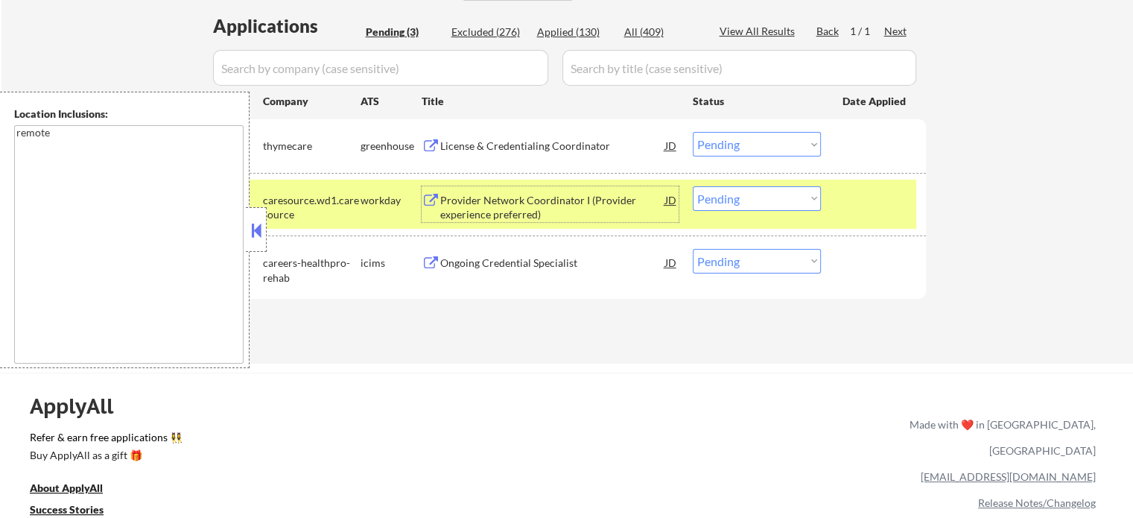
click at [720, 197] on select "Choose an option... Pending Applied Excluded (Questions) Excluded (Expired) Exc…" at bounding box center [757, 198] width 128 height 25
click at [693, 186] on select "Choose an option... Pending Applied Excluded (Questions) Excluded (Expired) Exc…" at bounding box center [757, 198] width 128 height 25
click at [889, 196] on div at bounding box center [876, 199] width 66 height 27
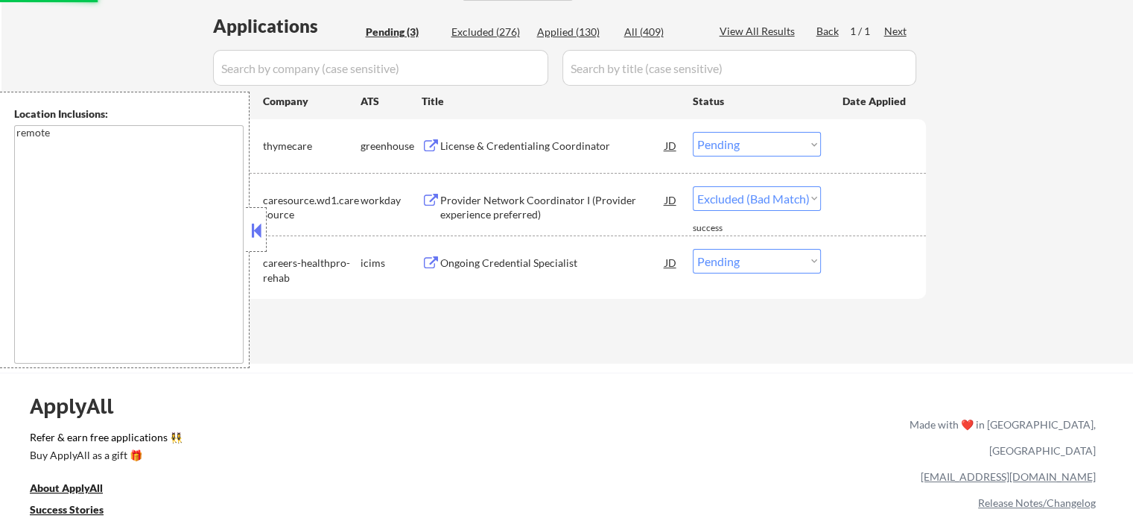
select select ""pending""
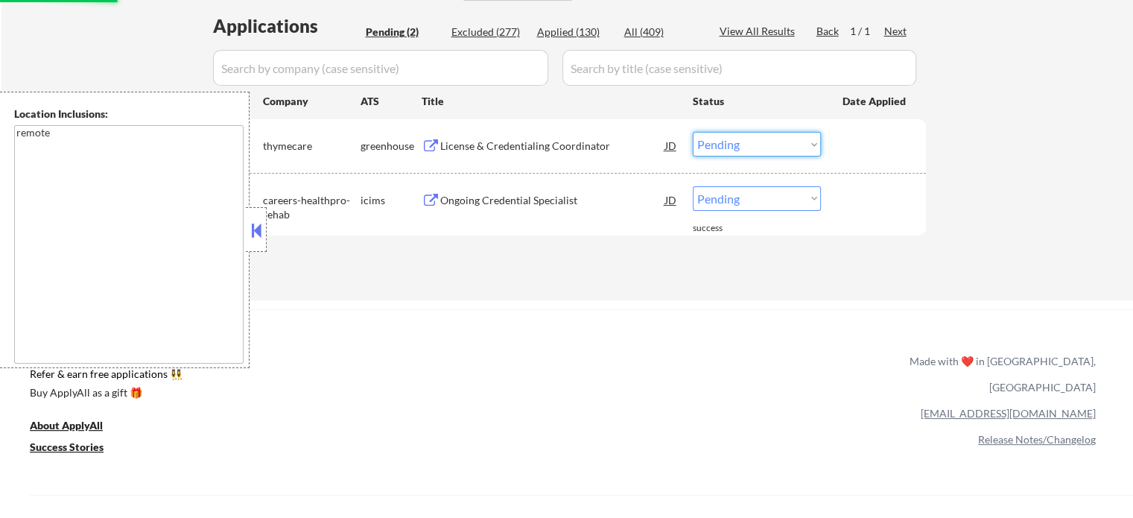
click at [715, 148] on select "Choose an option... Pending Applied Excluded (Questions) Excluded (Expired) Exc…" at bounding box center [757, 144] width 128 height 25
click at [693, 132] on select "Choose an option... Pending Applied Excluded (Questions) Excluded (Expired) Exc…" at bounding box center [757, 144] width 128 height 25
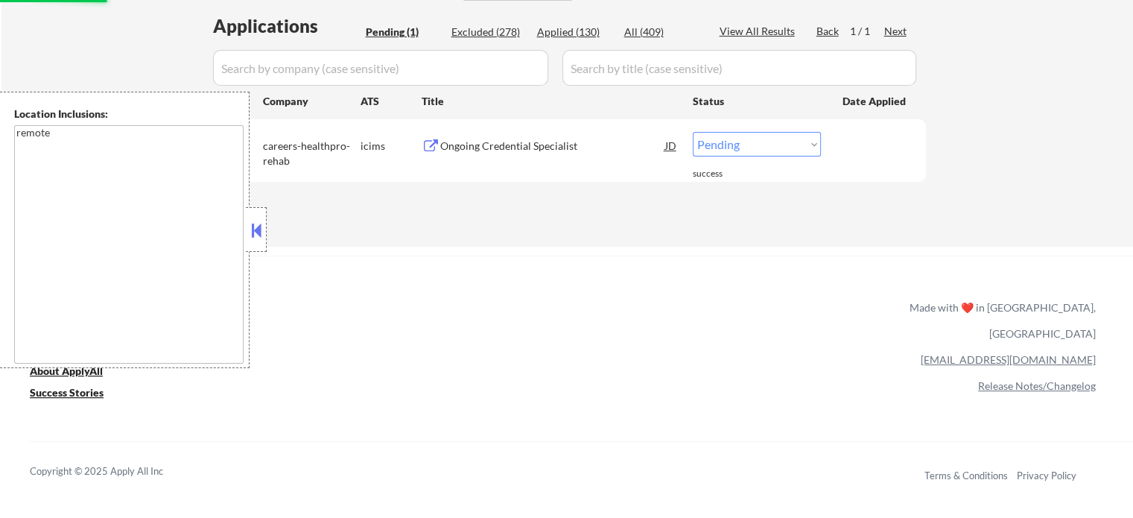
click at [777, 146] on select "Choose an option... Pending Applied Excluded (Questions) Excluded (Expired) Exc…" at bounding box center [757, 144] width 128 height 25
select select ""excluded__expired_""
click at [693, 132] on select "Choose an option... Pending Applied Excluded (Questions) Excluded (Expired) Exc…" at bounding box center [757, 144] width 128 height 25
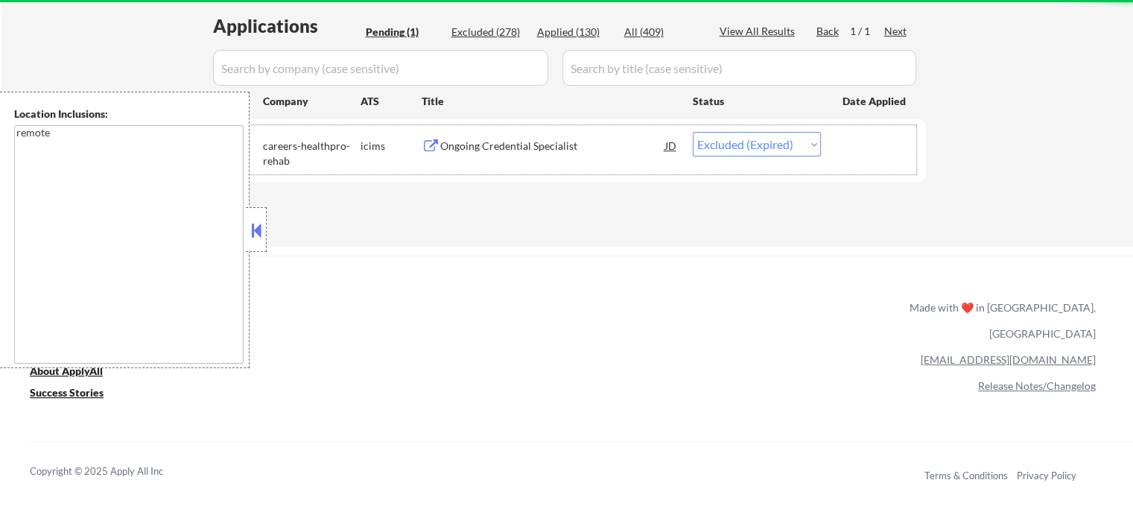
click at [848, 170] on div "#1 careers-healthpro-rehab icims Ongoing Credential Specialist JD warning_amber…" at bounding box center [564, 149] width 703 height 49
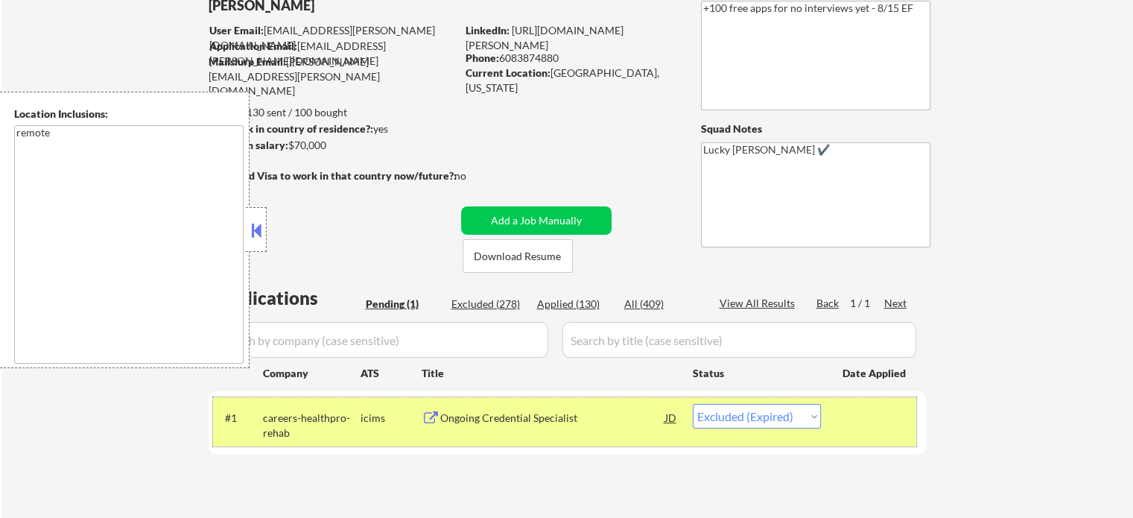
scroll to position [75, 0]
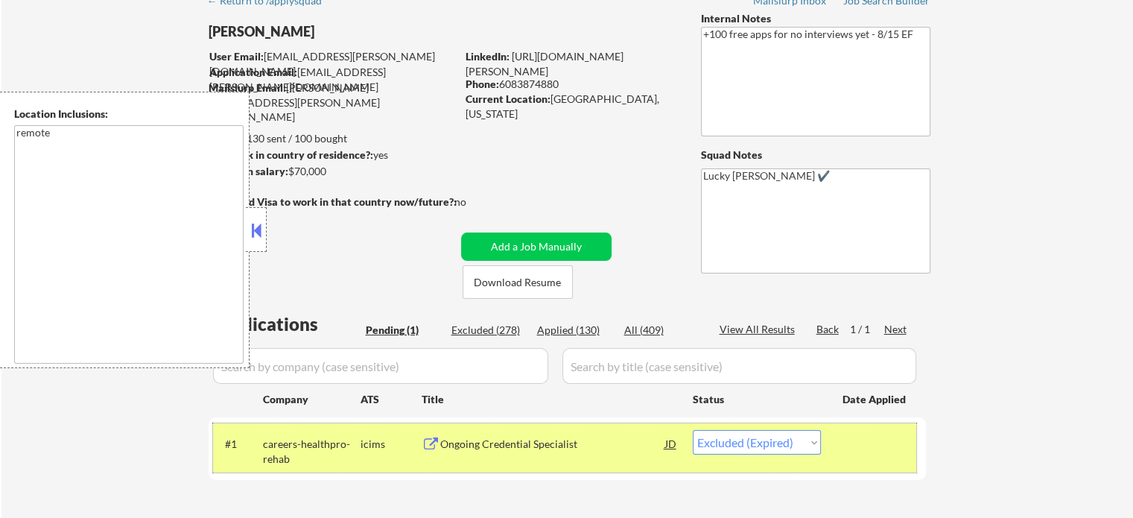
click at [873, 452] on div at bounding box center [876, 443] width 66 height 27
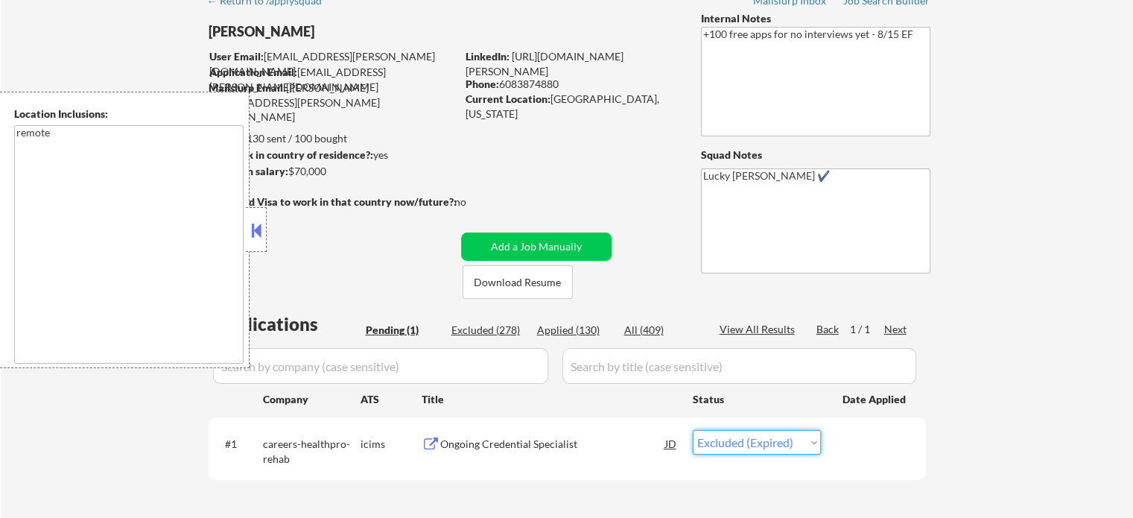
click at [799, 440] on select "Choose an option... Pending Applied Excluded (Questions) Excluded (Expired) Exc…" at bounding box center [757, 442] width 128 height 25
click at [693, 430] on select "Choose an option... Pending Applied Excluded (Questions) Excluded (Expired) Exc…" at bounding box center [757, 442] width 128 height 25
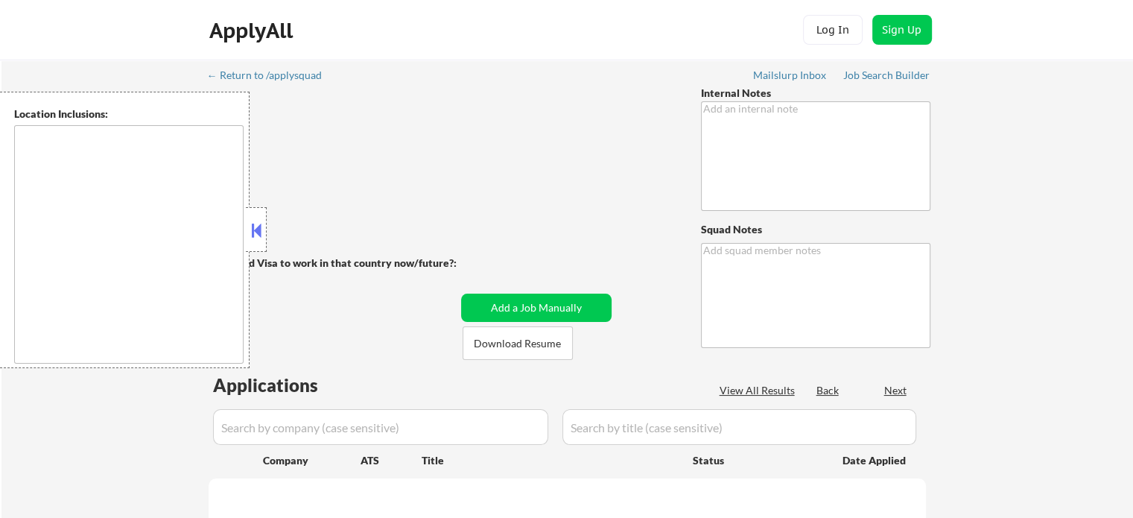
type textarea "Lucky [PERSON_NAME] ✔️"
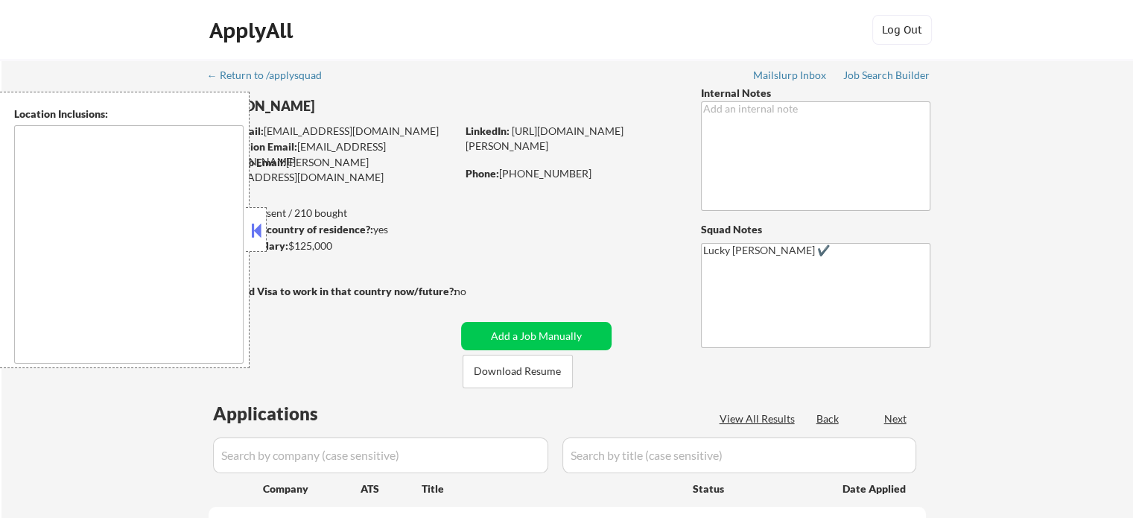
type textarea "[GEOGRAPHIC_DATA], SC Mauldin, SC [GEOGRAPHIC_DATA], [GEOGRAPHIC_DATA] [PERSON_…"
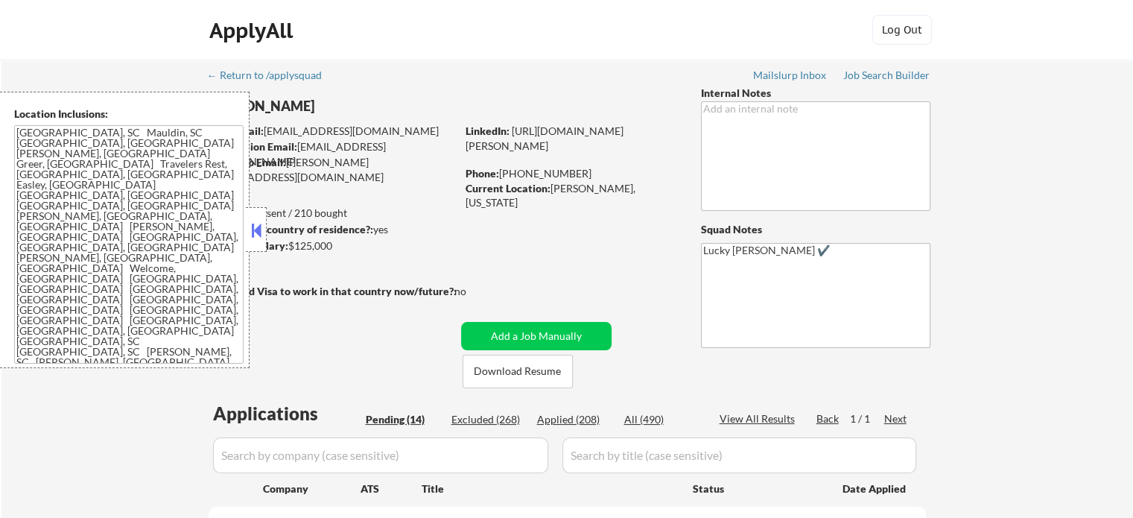
select select ""pending""
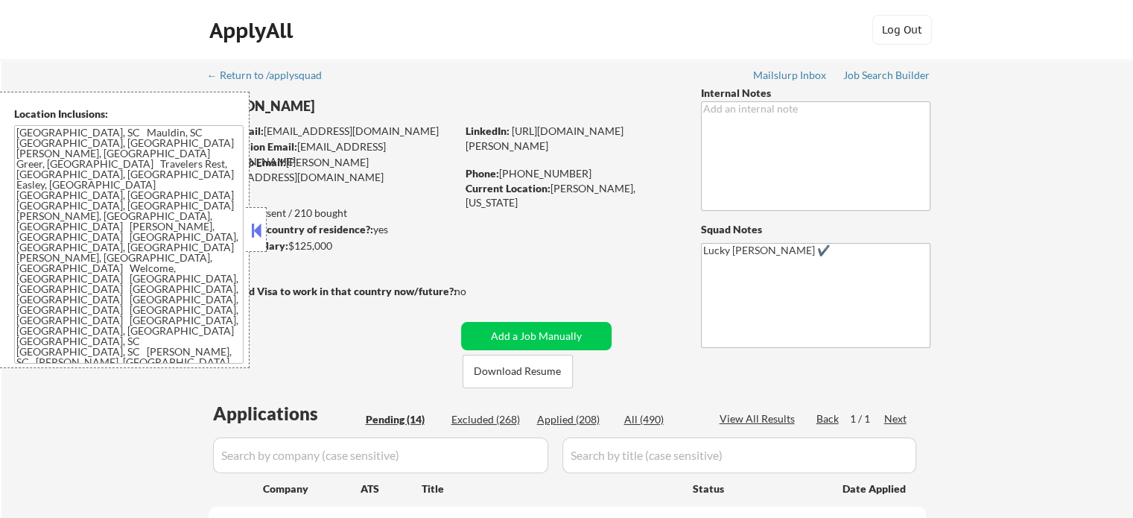
select select ""pending""
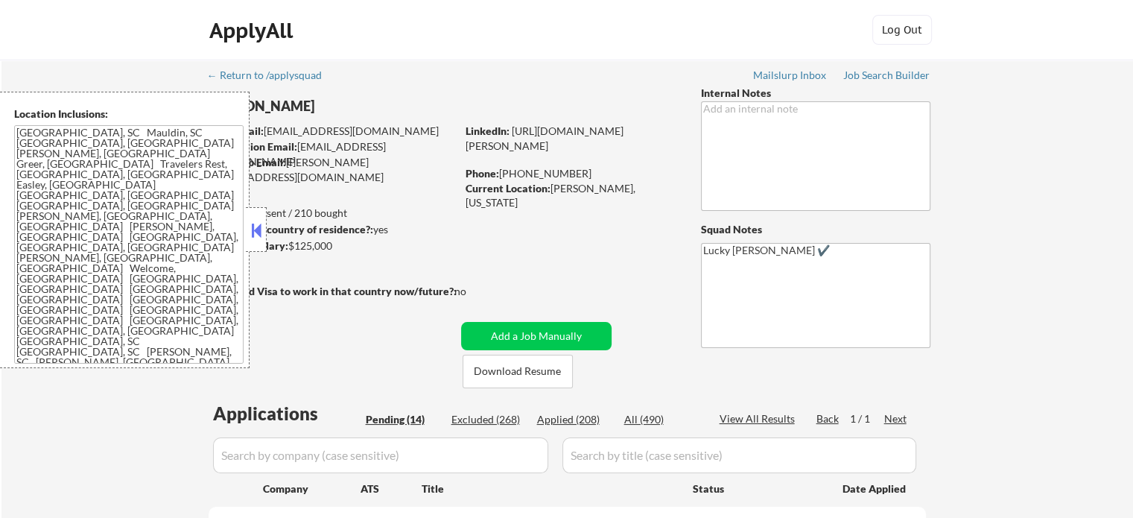
select select ""pending""
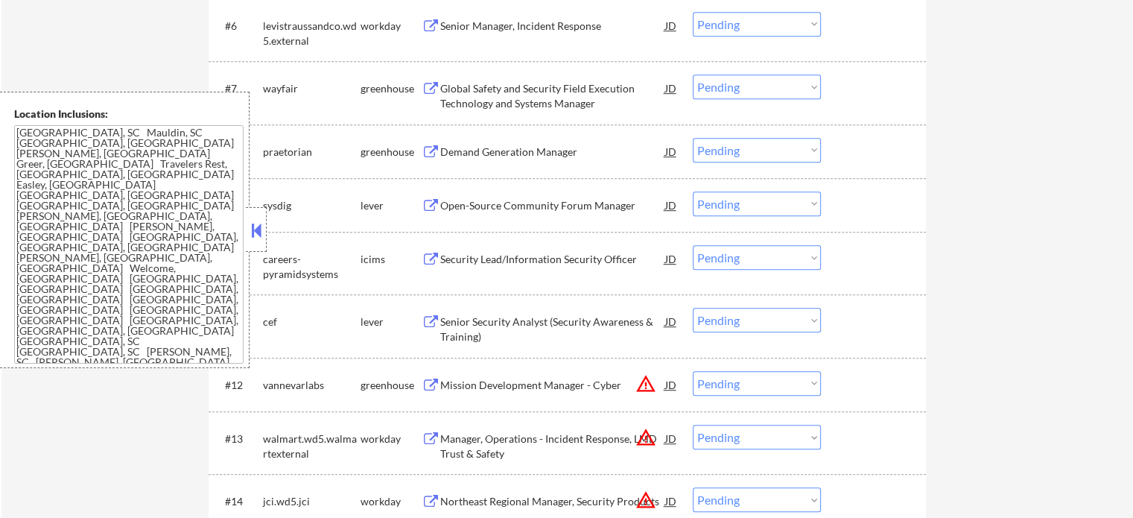
scroll to position [894, 0]
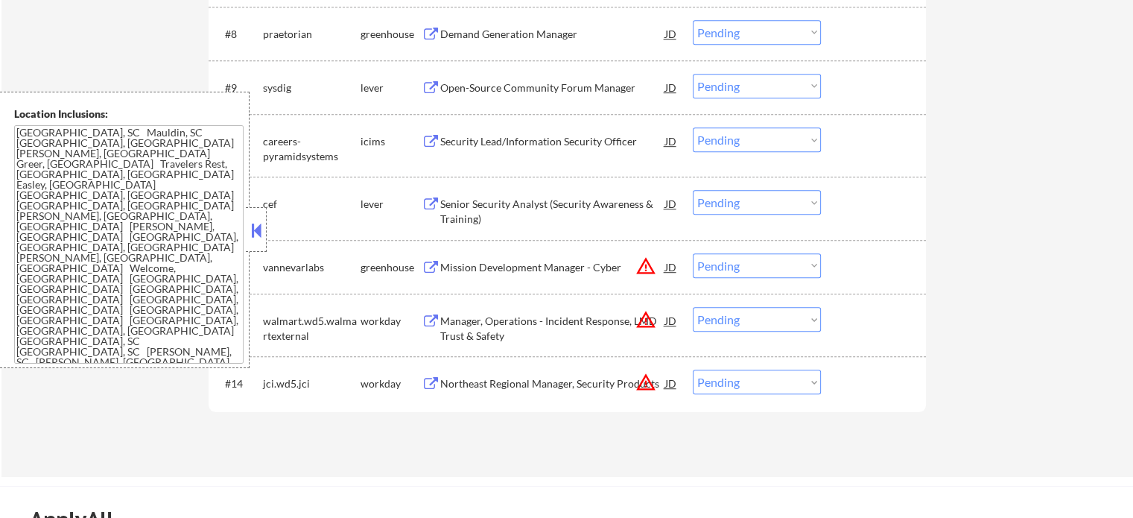
click at [456, 214] on div "Senior Security Analyst (Security Awareness & Training)" at bounding box center [552, 211] width 225 height 29
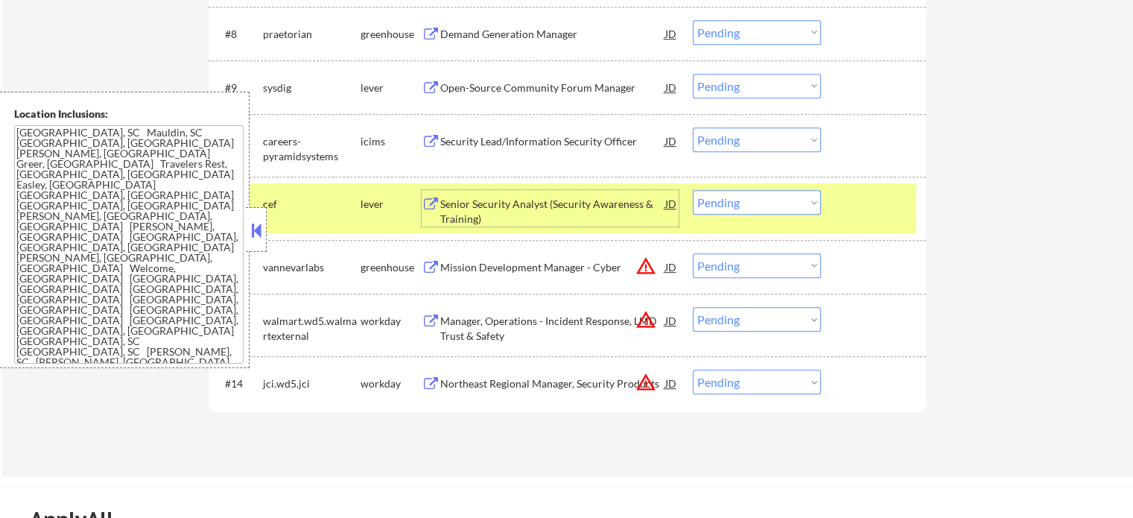
click at [719, 200] on select "Choose an option... Pending Applied Excluded (Questions) Excluded (Expired) Exc…" at bounding box center [757, 202] width 128 height 25
click at [693, 190] on select "Choose an option... Pending Applied Excluded (Questions) Excluded (Expired) Exc…" at bounding box center [757, 202] width 128 height 25
click at [847, 208] on div at bounding box center [876, 203] width 66 height 27
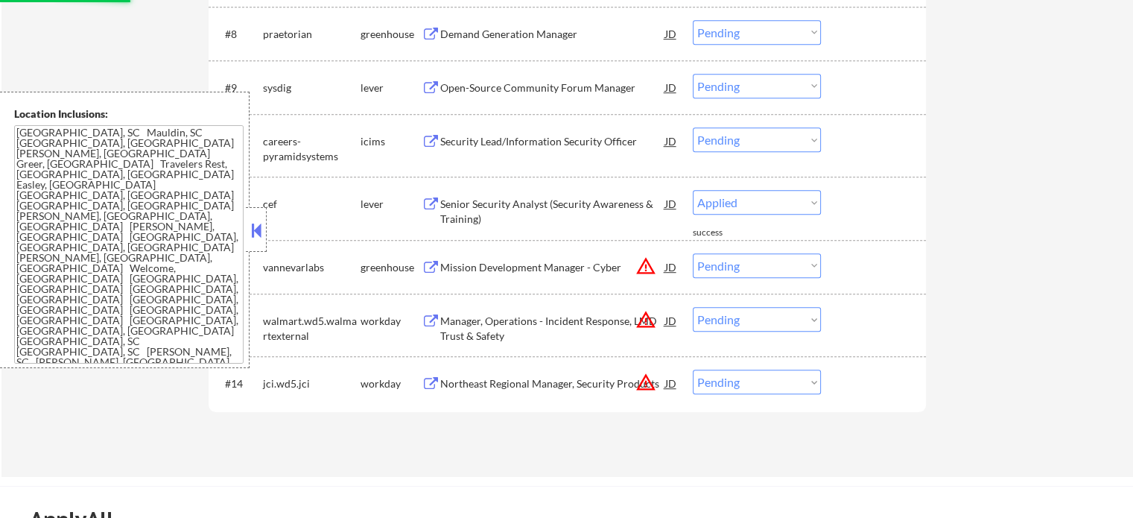
select select ""pending""
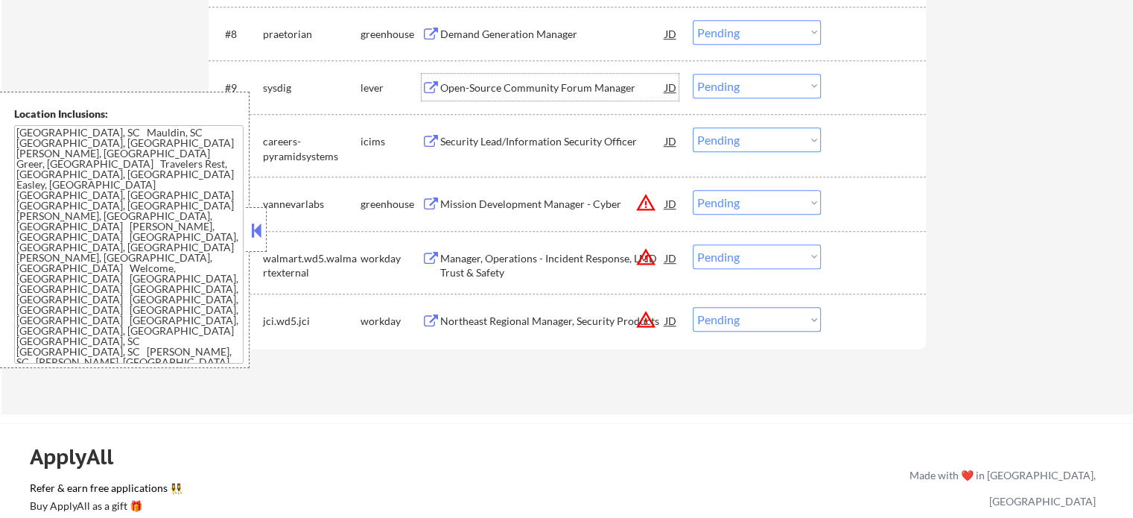
click at [513, 90] on div "Open-Source Community Forum Manager" at bounding box center [552, 87] width 225 height 15
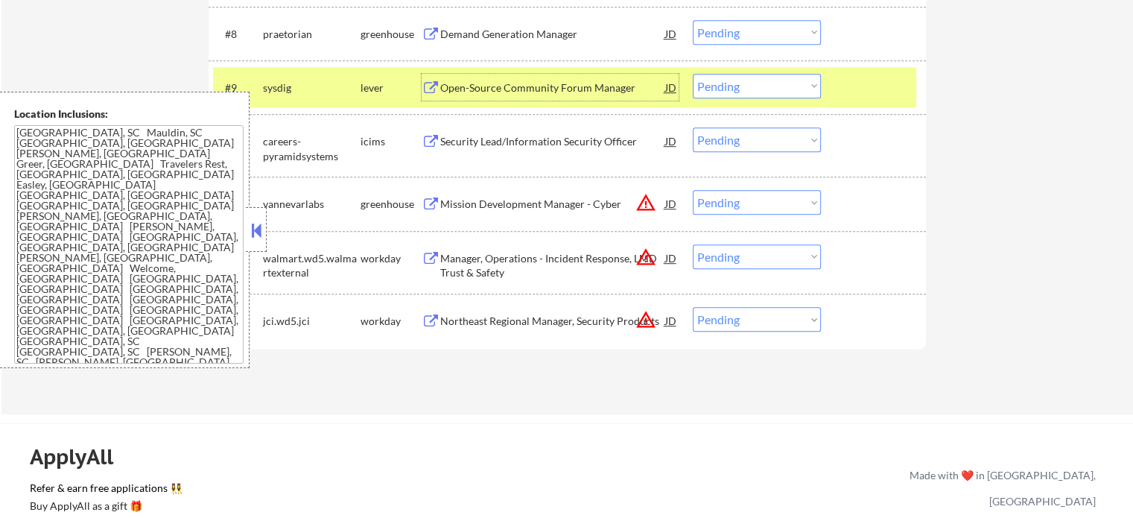
click at [736, 88] on select "Choose an option... Pending Applied Excluded (Questions) Excluded (Expired) Exc…" at bounding box center [757, 86] width 128 height 25
click at [693, 74] on select "Choose an option... Pending Applied Excluded (Questions) Excluded (Expired) Exc…" at bounding box center [757, 86] width 128 height 25
click at [859, 78] on div at bounding box center [876, 87] width 66 height 27
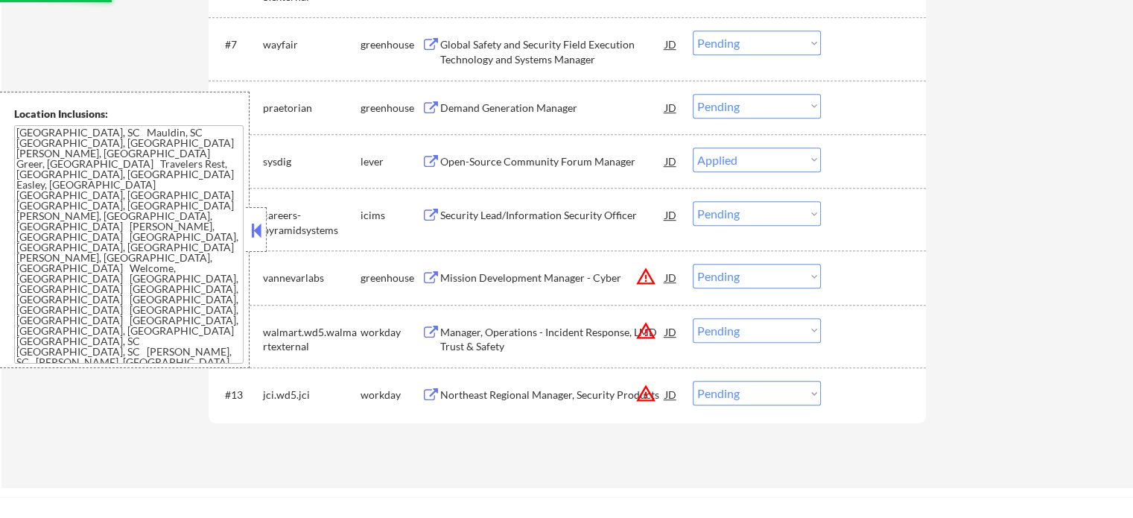
scroll to position [745, 0]
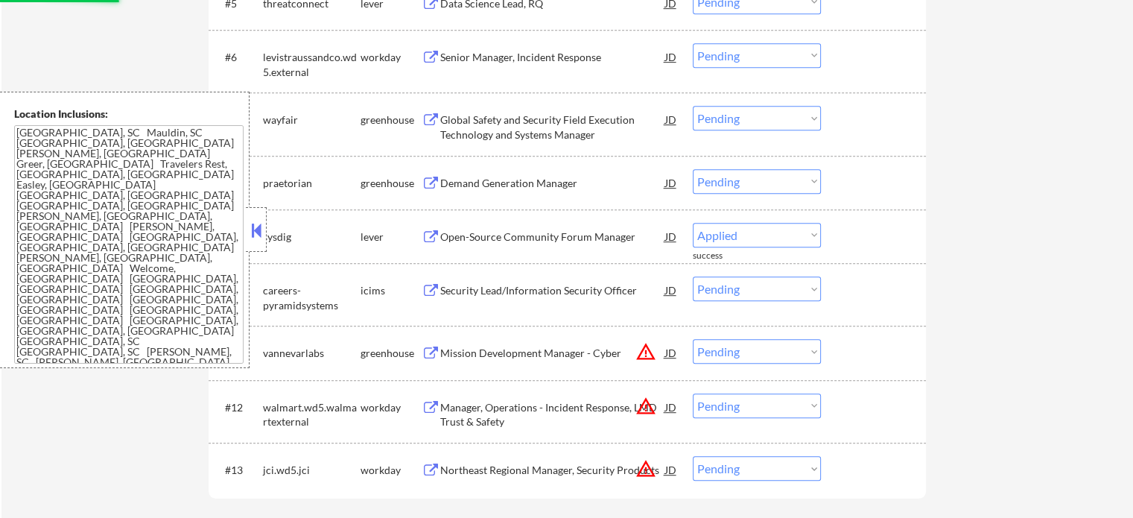
select select ""pending""
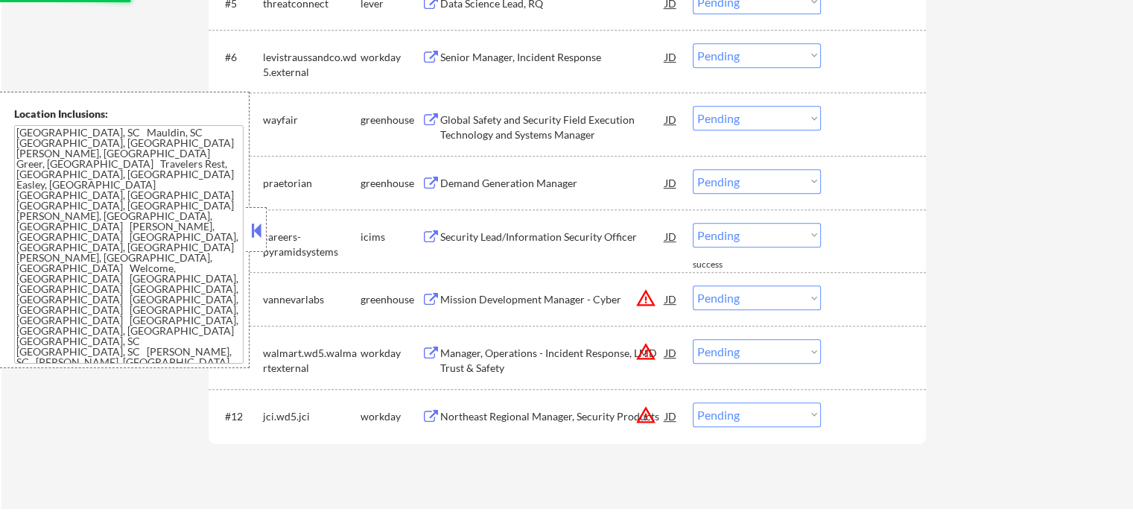
click at [496, 174] on div "Demand Generation Manager" at bounding box center [552, 182] width 225 height 27
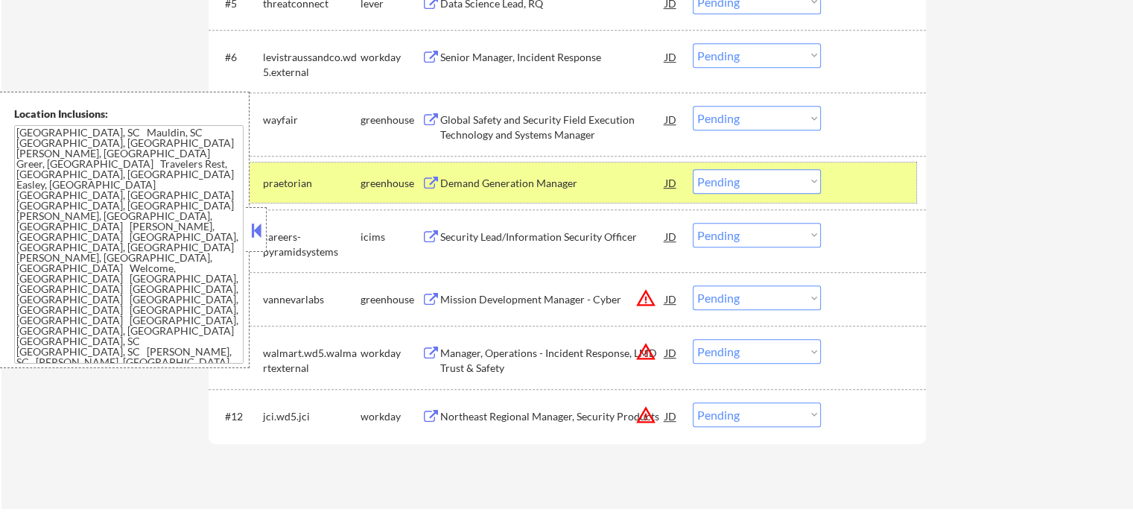
click at [890, 177] on div at bounding box center [876, 182] width 66 height 27
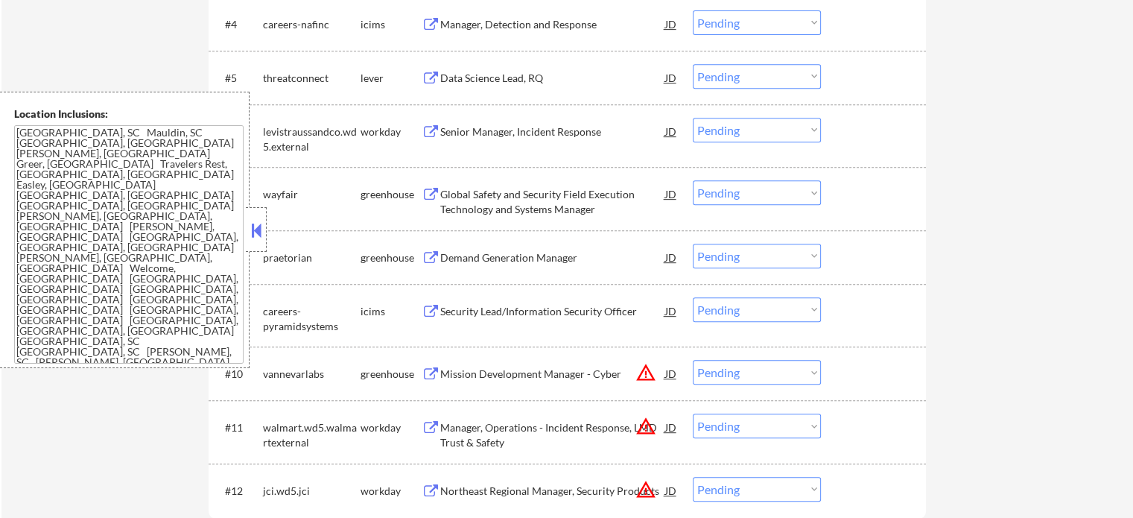
scroll to position [671, 0]
click at [478, 75] on div "Data Science Lead, RQ" at bounding box center [552, 78] width 225 height 15
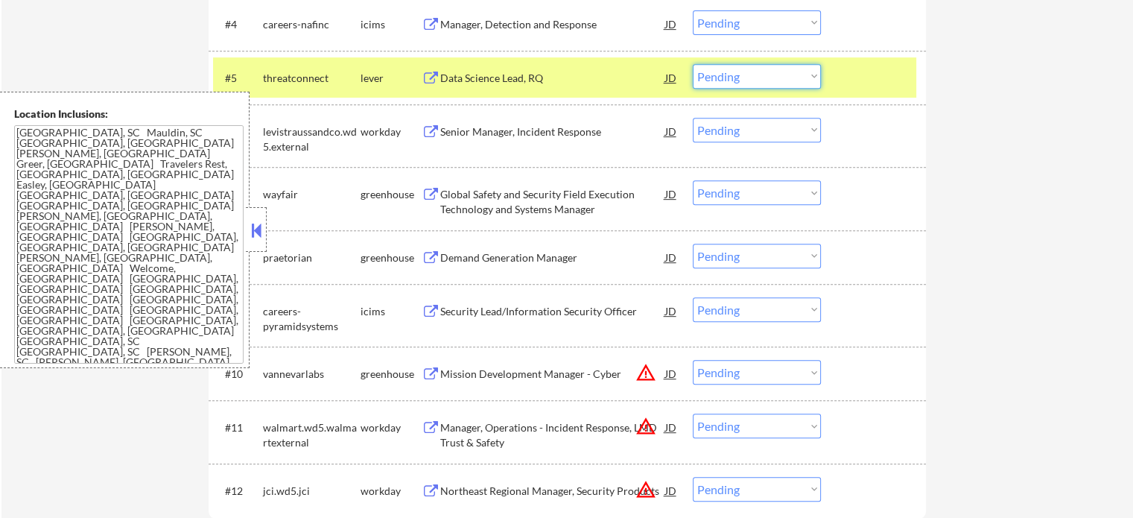
click at [733, 75] on select "Choose an option... Pending Applied Excluded (Questions) Excluded (Expired) Exc…" at bounding box center [757, 76] width 128 height 25
click at [693, 64] on select "Choose an option... Pending Applied Excluded (Questions) Excluded (Expired) Exc…" at bounding box center [757, 76] width 128 height 25
click at [854, 80] on div at bounding box center [876, 77] width 66 height 27
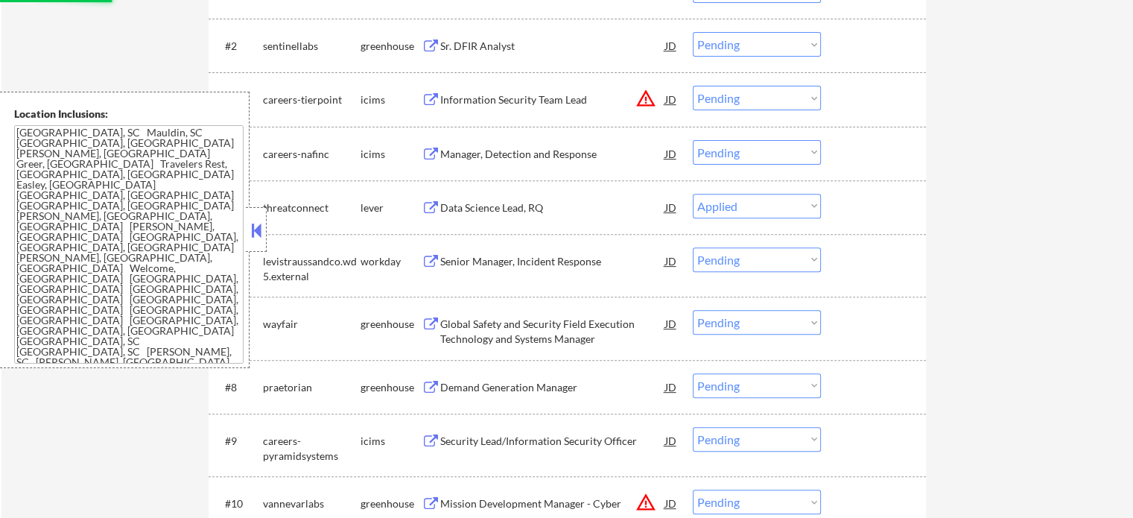
scroll to position [522, 0]
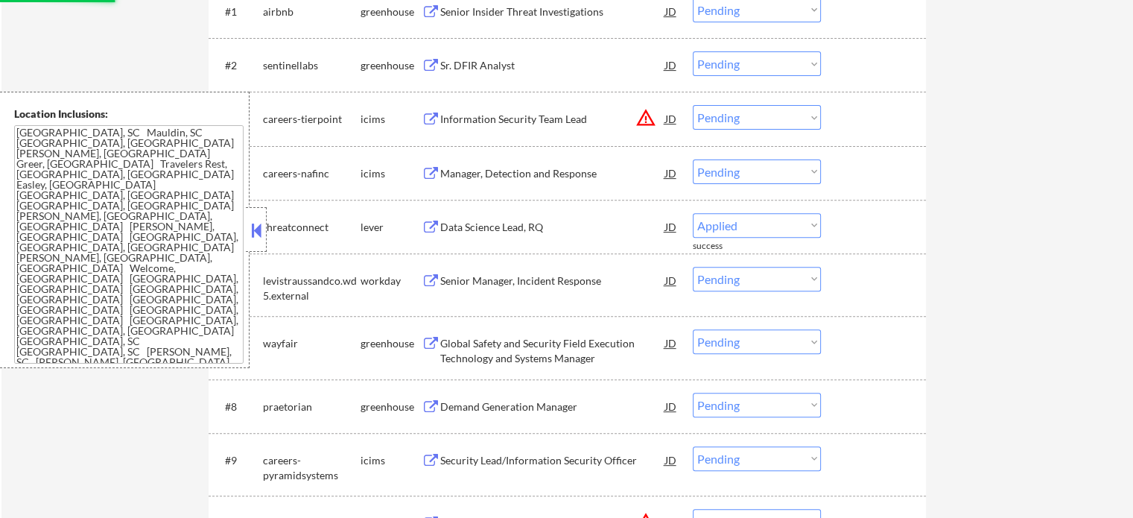
select select ""pending""
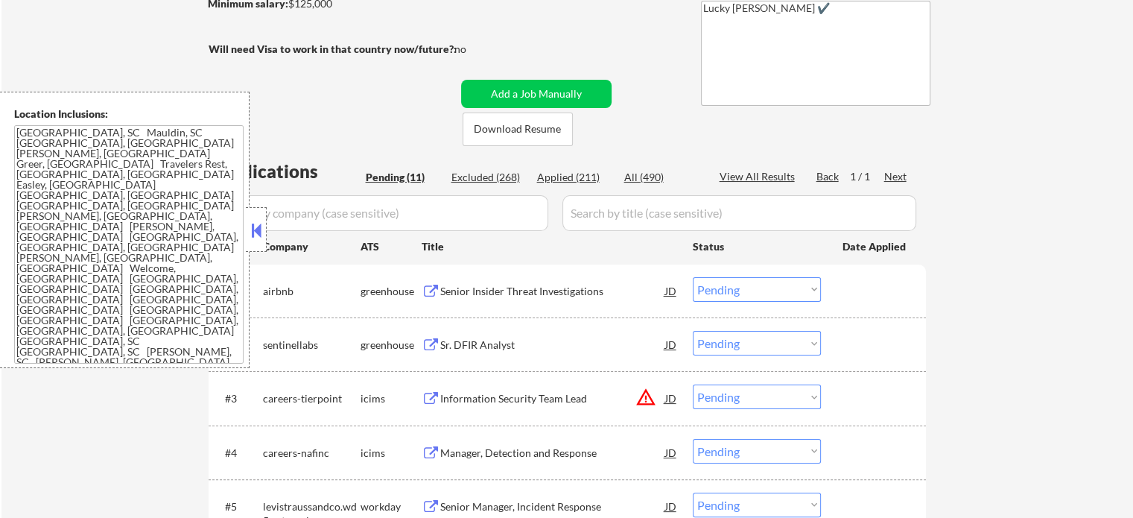
scroll to position [224, 0]
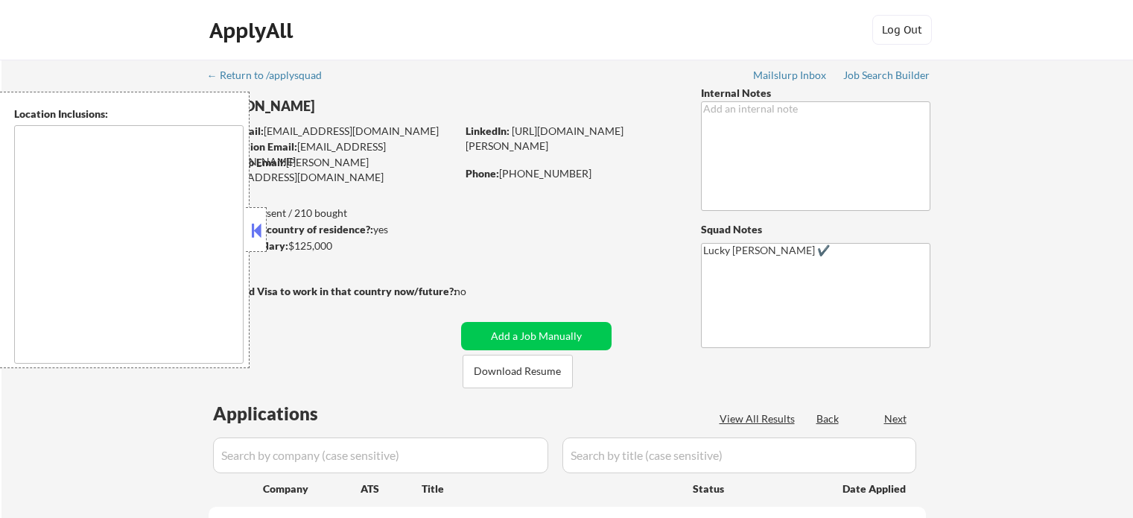
type textarea "[GEOGRAPHIC_DATA], SC Mauldin, SC [GEOGRAPHIC_DATA], [GEOGRAPHIC_DATA] [PERSON_…"
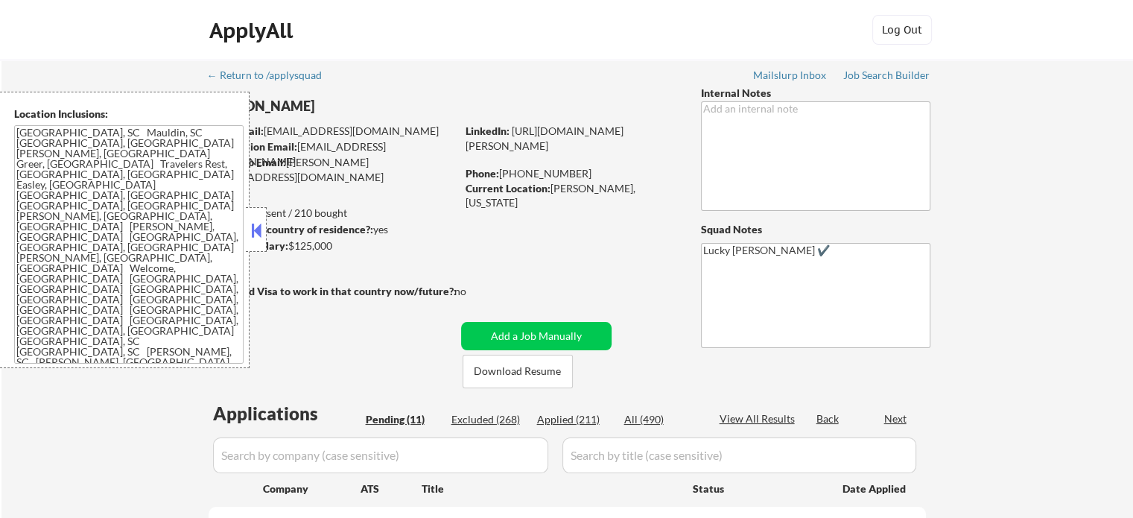
select select ""pending""
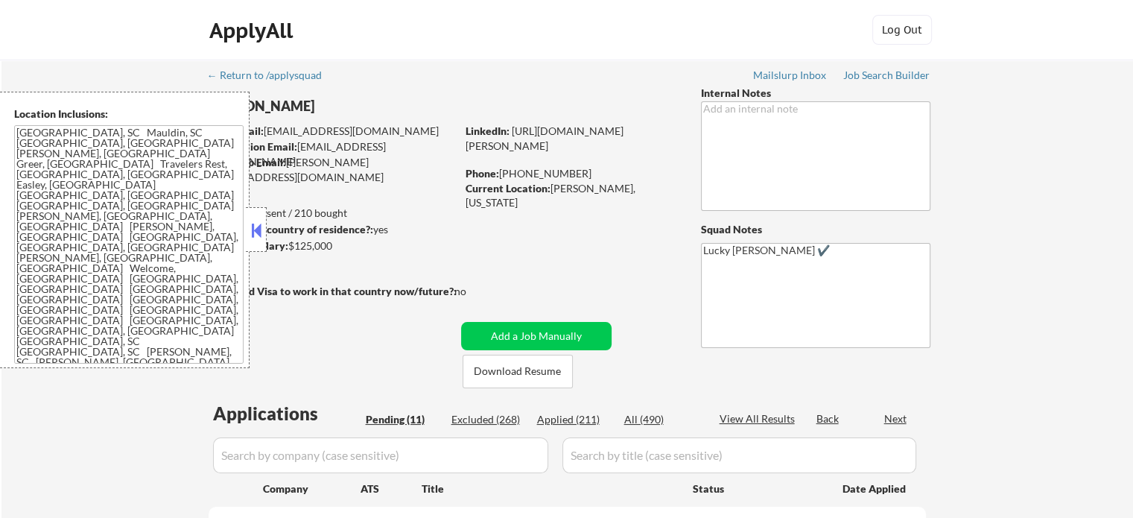
select select ""pending""
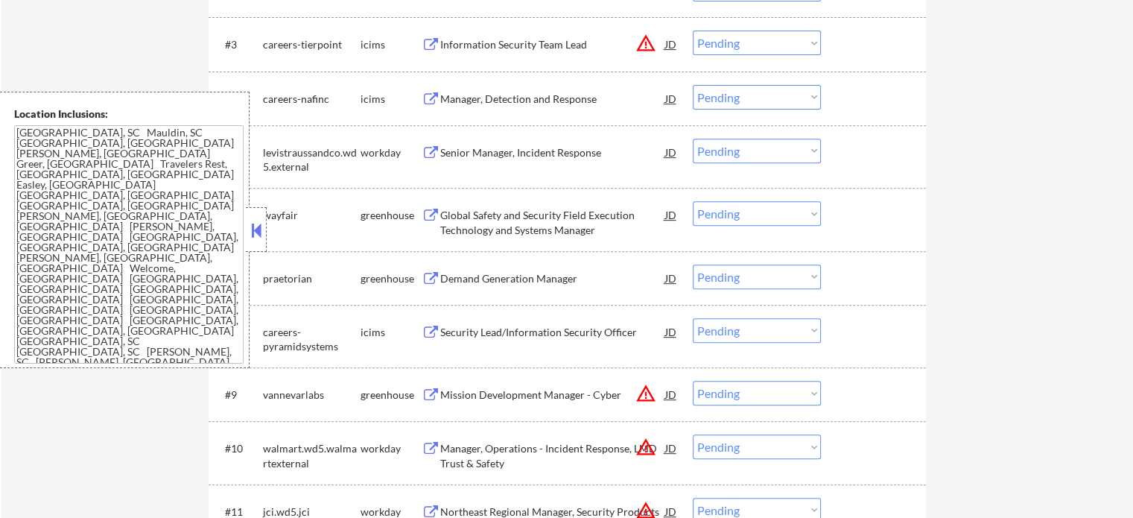
scroll to position [820, 0]
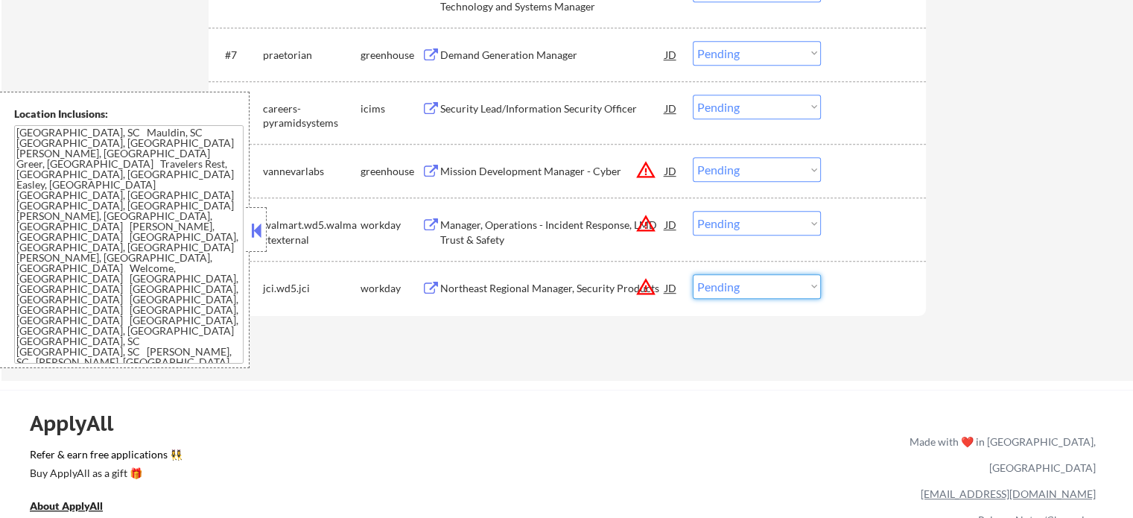
click at [721, 286] on select "Choose an option... Pending Applied Excluded (Questions) Excluded (Expired) Exc…" at bounding box center [757, 286] width 128 height 25
select select ""excluded__location_""
click at [693, 274] on select "Choose an option... Pending Applied Excluded (Questions) Excluded (Expired) Exc…" at bounding box center [757, 286] width 128 height 25
click at [768, 172] on select "Choose an option... Pending Applied Excluded (Questions) Excluded (Expired) Exc…" at bounding box center [757, 169] width 128 height 25
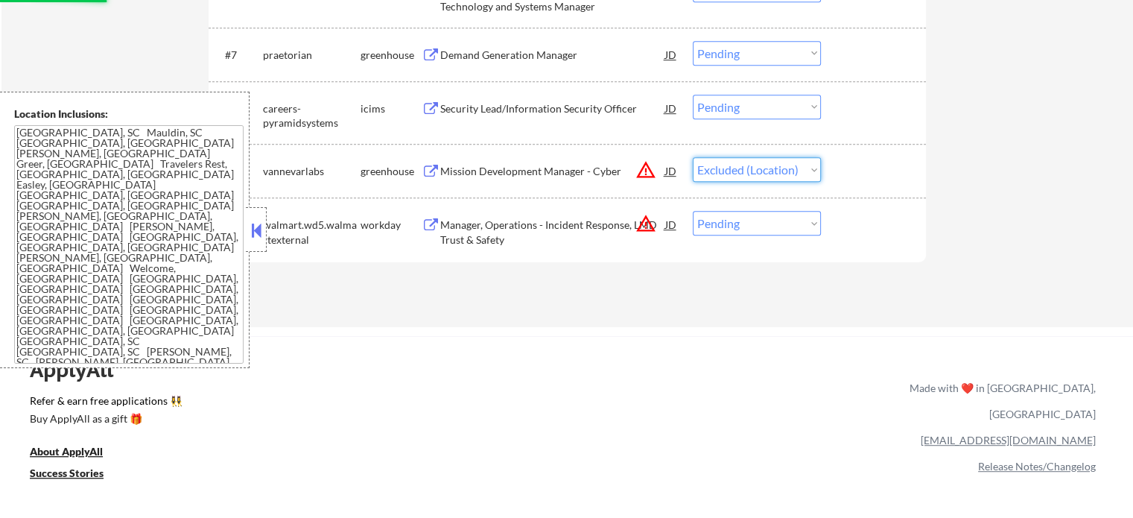
click at [693, 157] on select "Choose an option... Pending Applied Excluded (Questions) Excluded (Expired) Exc…" at bounding box center [757, 169] width 128 height 25
click at [780, 224] on select "Choose an option... Pending Applied Excluded (Questions) Excluded (Expired) Exc…" at bounding box center [757, 223] width 128 height 25
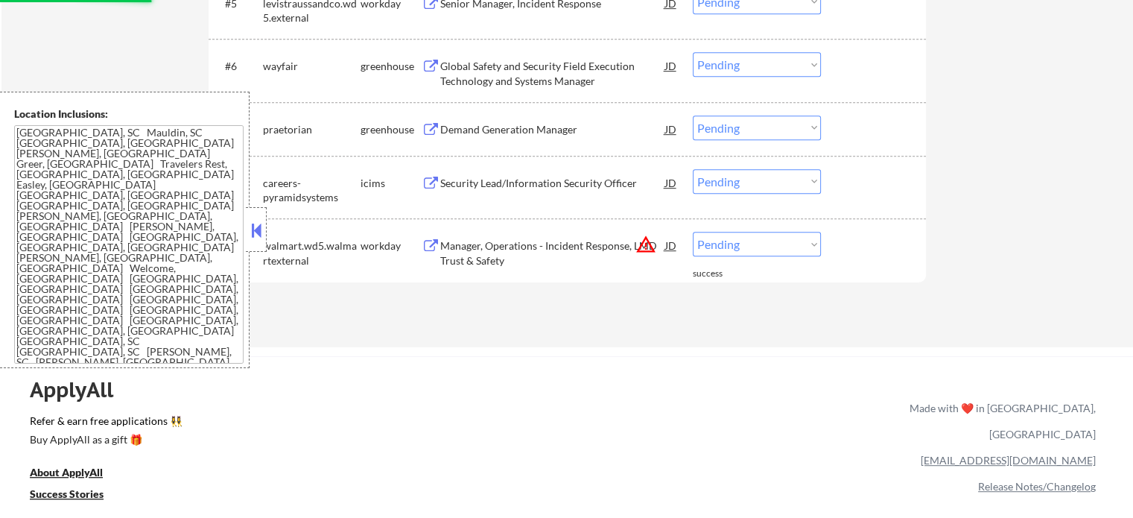
scroll to position [671, 0]
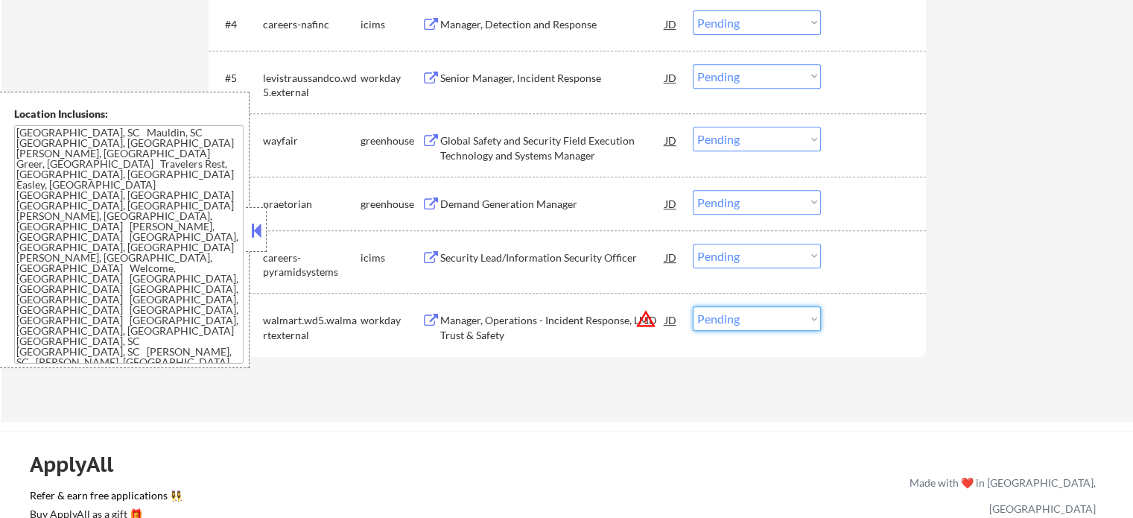
click at [721, 323] on select "Choose an option... Pending Applied Excluded (Questions) Excluded (Expired) Exc…" at bounding box center [757, 318] width 128 height 25
select select ""excluded__location_""
click at [693, 306] on select "Choose an option... Pending Applied Excluded (Questions) Excluded (Expired) Exc…" at bounding box center [757, 318] width 128 height 25
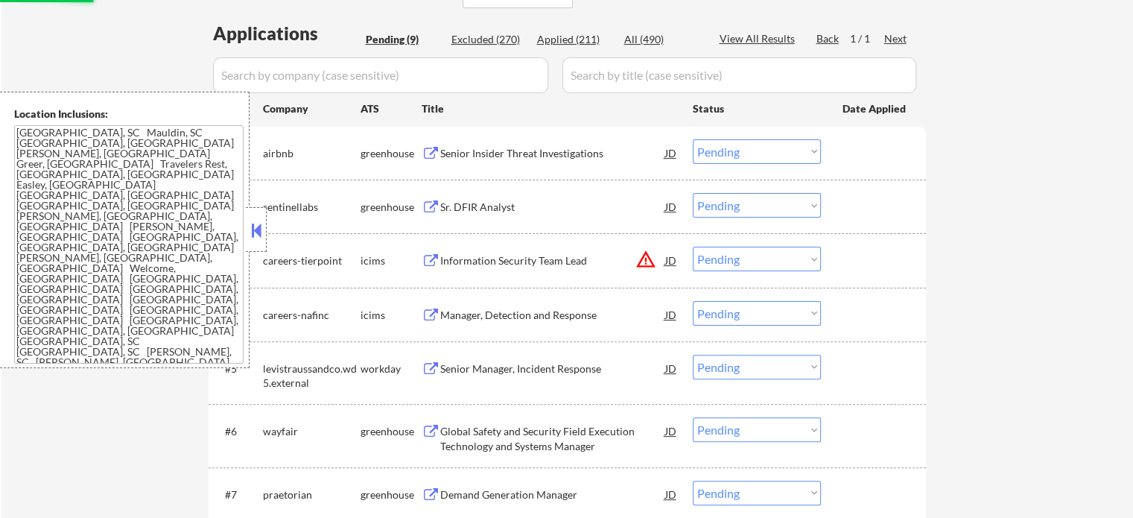
scroll to position [373, 0]
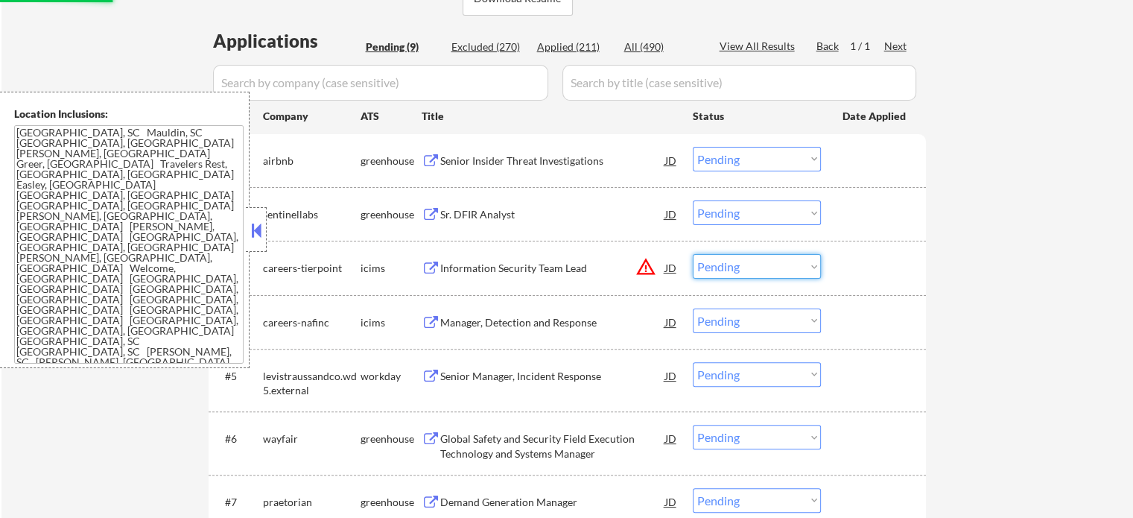
click at [703, 265] on select "Choose an option... Pending Applied Excluded (Questions) Excluded (Expired) Exc…" at bounding box center [757, 266] width 128 height 25
click at [693, 254] on select "Choose an option... Pending Applied Excluded (Questions) Excluded (Expired) Exc…" at bounding box center [757, 266] width 128 height 25
select select ""pending""
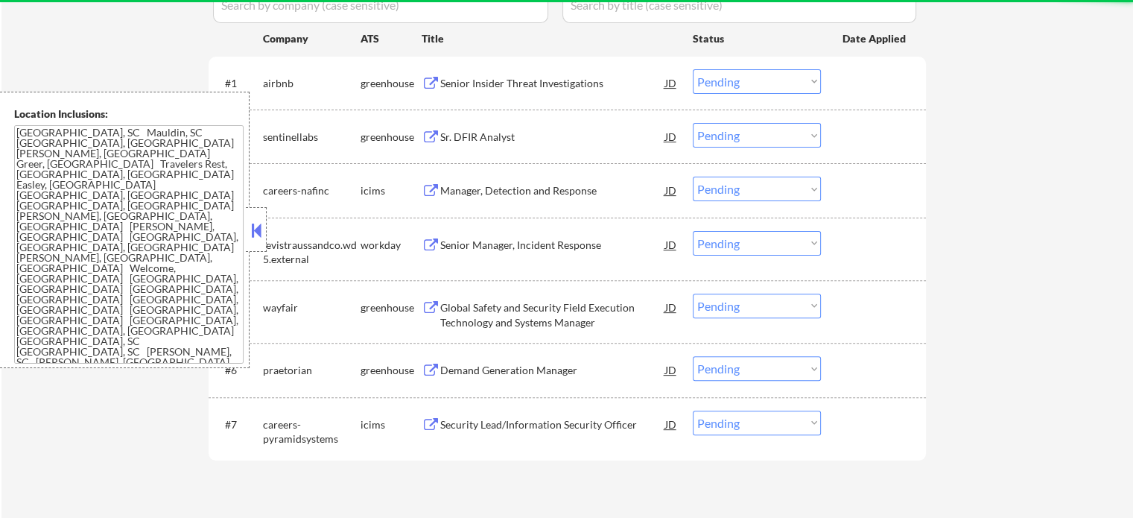
scroll to position [522, 0]
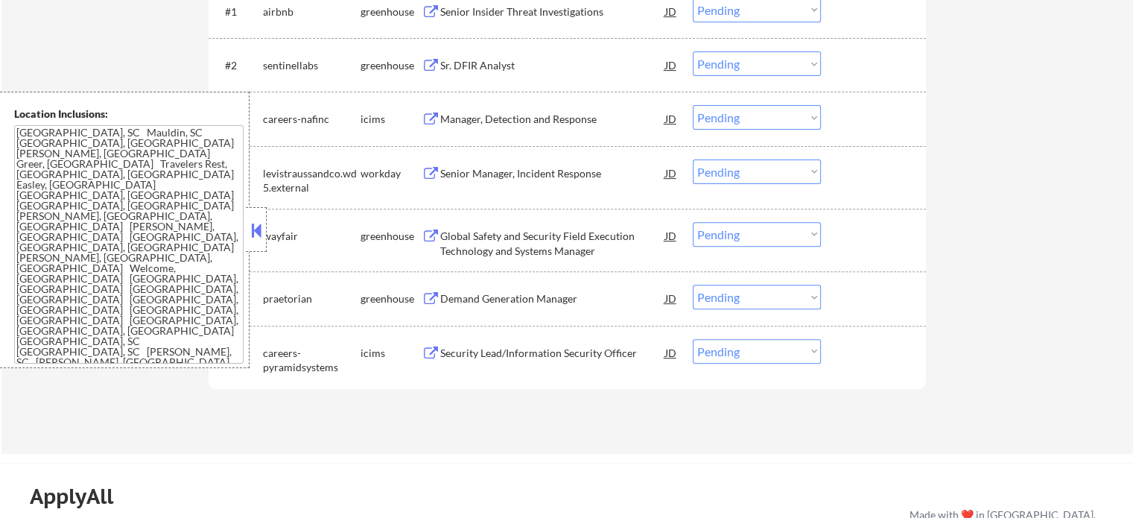
click at [554, 355] on div "Security Lead/Information Security Officer" at bounding box center [552, 353] width 225 height 15
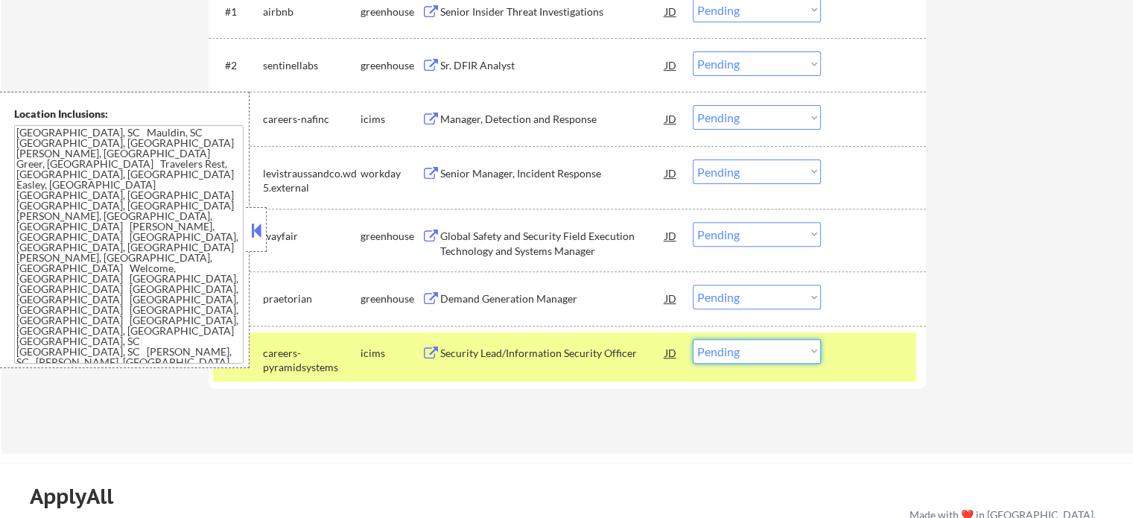
click at [742, 354] on select "Choose an option... Pending Applied Excluded (Questions) Excluded (Expired) Exc…" at bounding box center [757, 351] width 128 height 25
select select ""excluded__expired_""
click at [693, 339] on select "Choose an option... Pending Applied Excluded (Questions) Excluded (Expired) Exc…" at bounding box center [757, 351] width 128 height 25
click at [854, 363] on div at bounding box center [876, 352] width 66 height 27
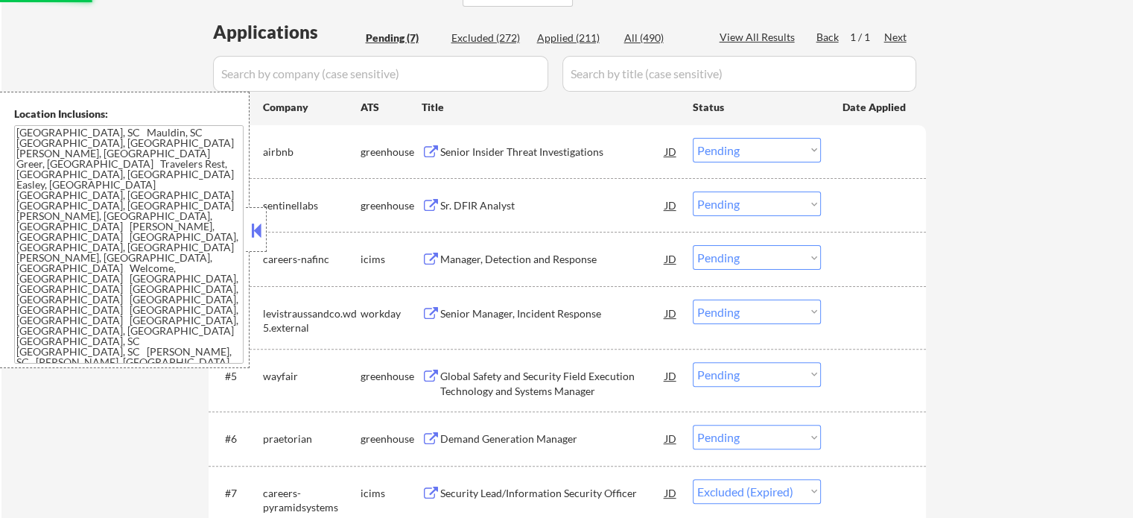
scroll to position [373, 0]
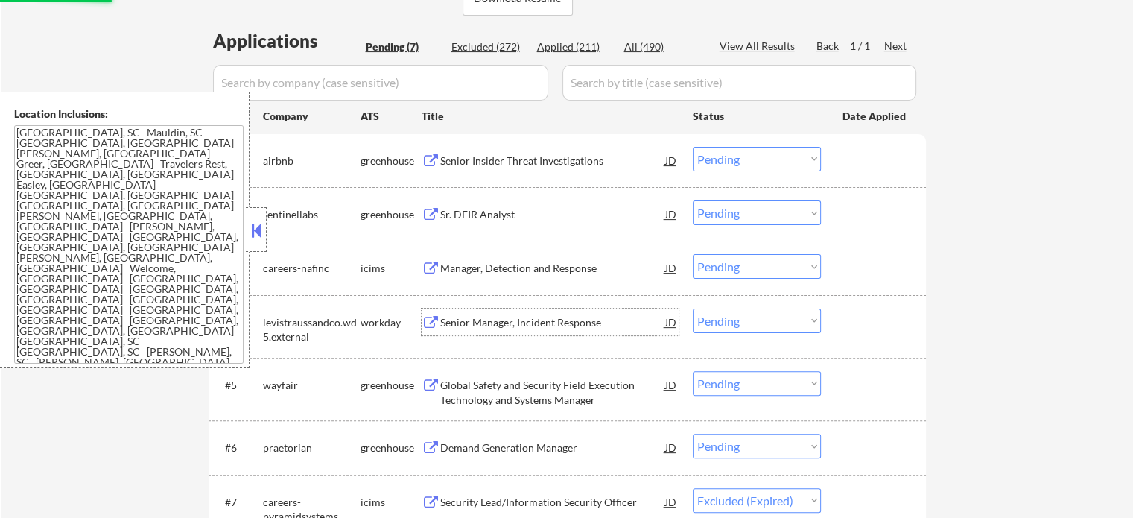
click at [489, 321] on div "Senior Manager, Incident Response" at bounding box center [552, 322] width 225 height 15
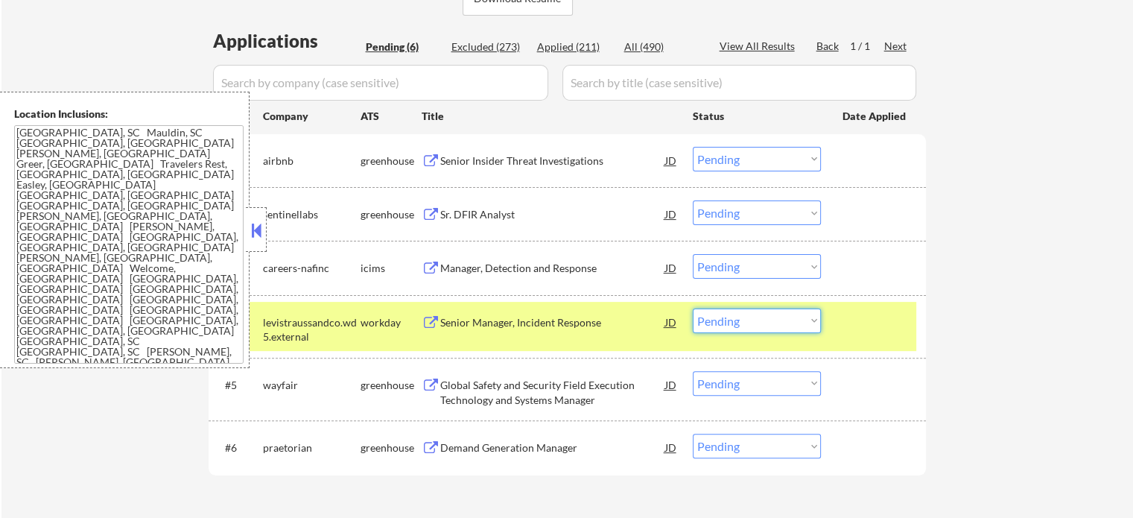
click at [805, 323] on select "Choose an option... Pending Applied Excluded (Questions) Excluded (Expired) Exc…" at bounding box center [757, 321] width 128 height 25
click at [693, 309] on select "Choose an option... Pending Applied Excluded (Questions) Excluded (Expired) Exc…" at bounding box center [757, 321] width 128 height 25
click at [903, 324] on div at bounding box center [876, 322] width 66 height 27
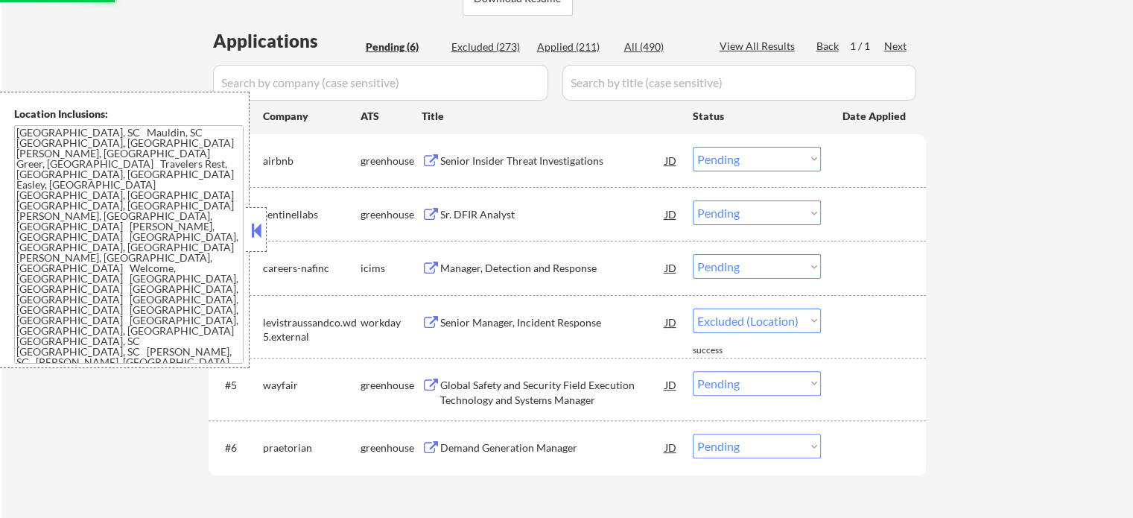
select select ""pending""
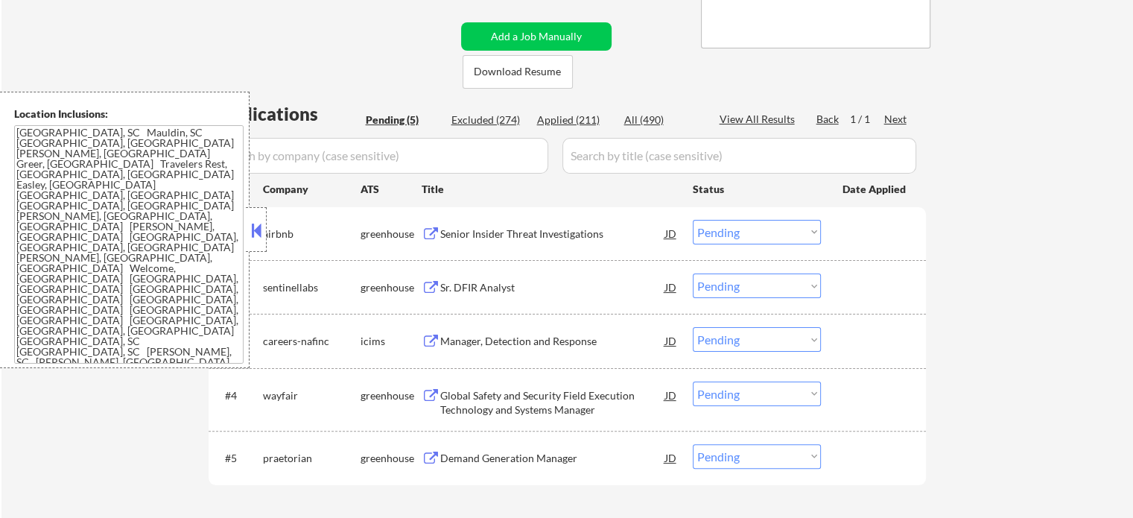
scroll to position [224, 0]
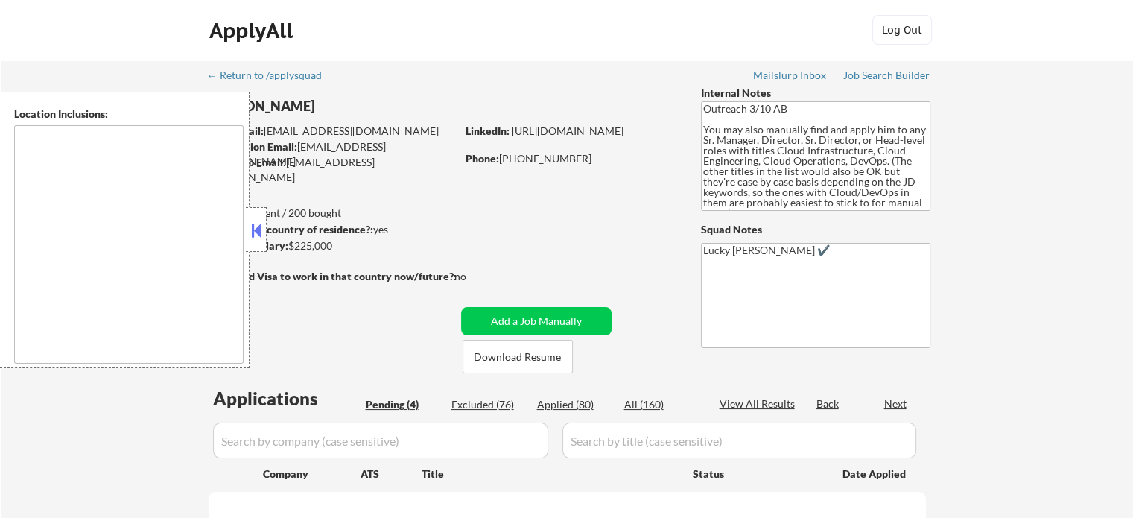
select select ""pending""
type textarea "[GEOGRAPHIC_DATA], [GEOGRAPHIC_DATA] [GEOGRAPHIC_DATA], [GEOGRAPHIC_DATA] [GEOG…"
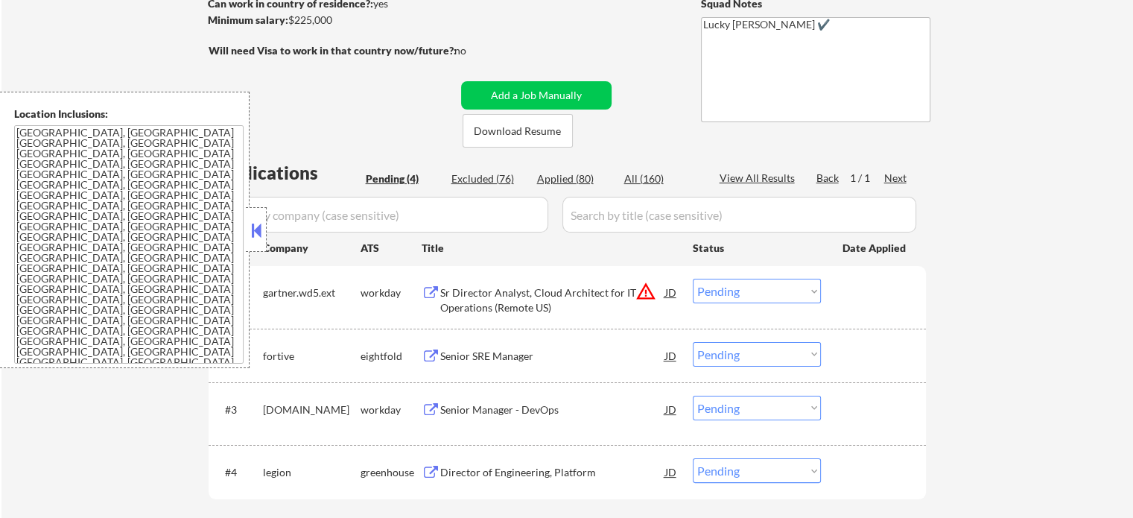
scroll to position [298, 0]
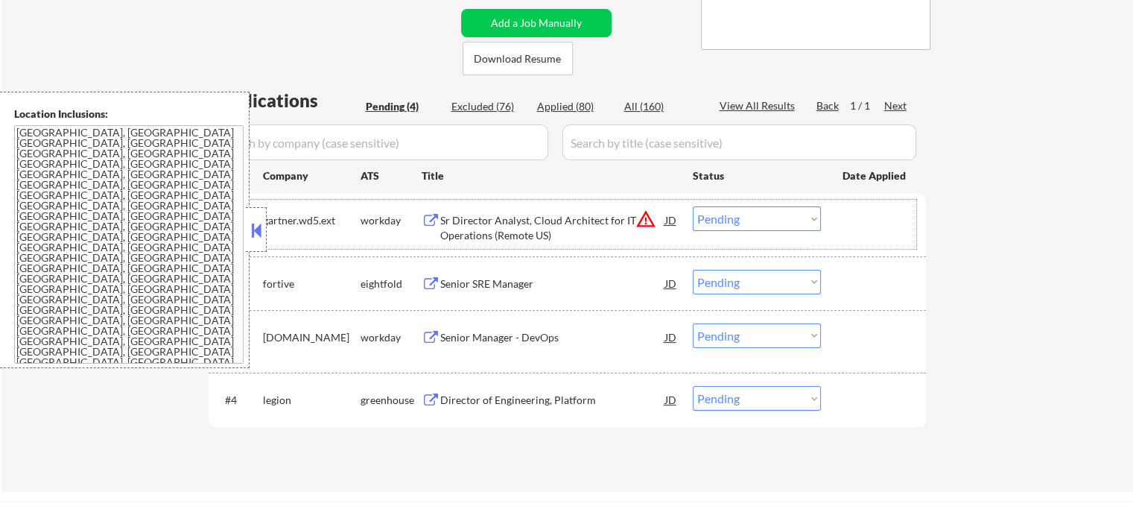
click at [523, 243] on div "#1 gartner.wd5.ext workday Sr Director Analyst, Cloud Architect for IT Operatio…" at bounding box center [564, 224] width 703 height 49
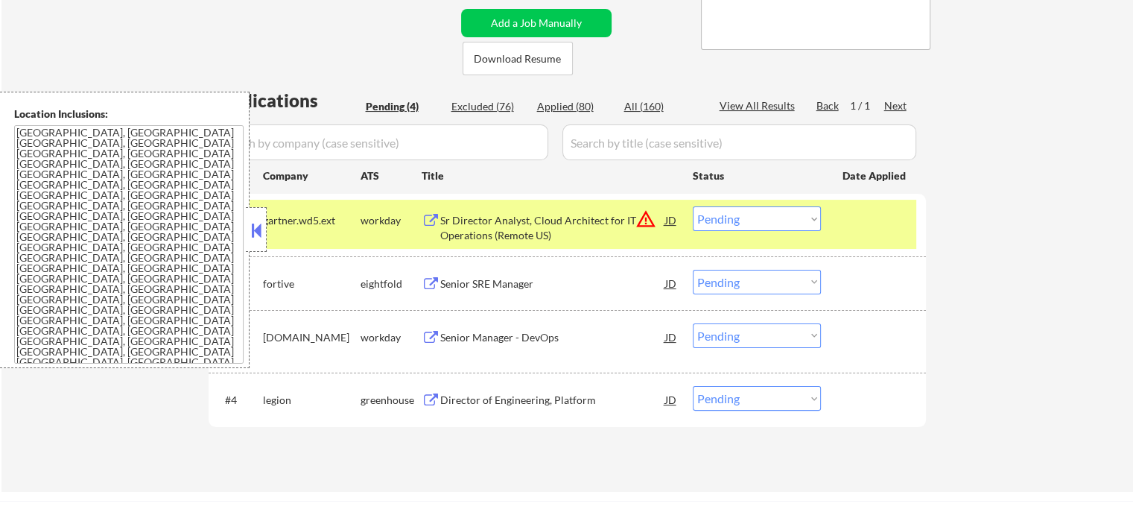
click at [767, 218] on select "Choose an option... Pending Applied Excluded (Questions) Excluded (Expired) Exc…" at bounding box center [757, 218] width 128 height 25
select select ""excluded__location_""
click at [693, 206] on select "Choose an option... Pending Applied Excluded (Questions) Excluded (Expired) Exc…" at bounding box center [757, 218] width 128 height 25
click at [859, 227] on div at bounding box center [876, 219] width 66 height 27
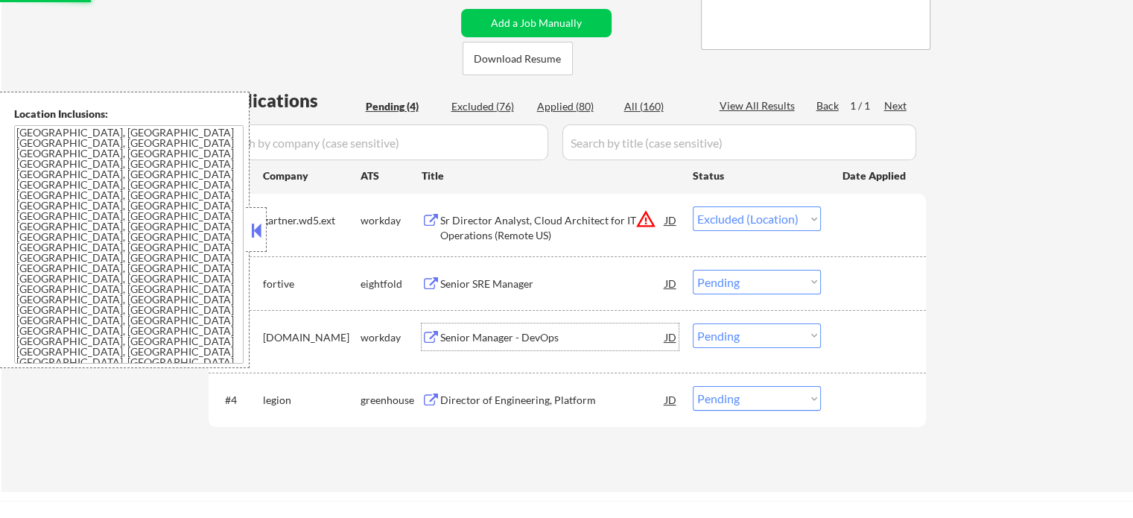
click at [481, 336] on div "Senior Manager - DevOps" at bounding box center [552, 337] width 225 height 15
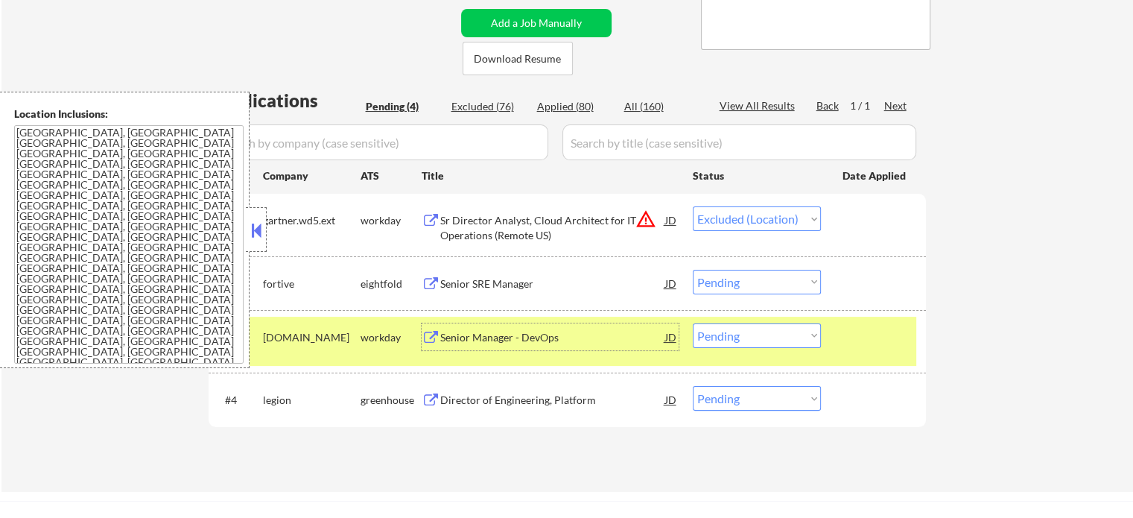
click at [737, 335] on select "Choose an option... Pending Applied Excluded (Questions) Excluded (Expired) Exc…" at bounding box center [757, 335] width 128 height 25
select select ""excluded__salary_""
click at [693, 323] on select "Choose an option... Pending Applied Excluded (Questions) Excluded (Expired) Exc…" at bounding box center [757, 335] width 128 height 25
click at [869, 343] on div at bounding box center [876, 336] width 66 height 27
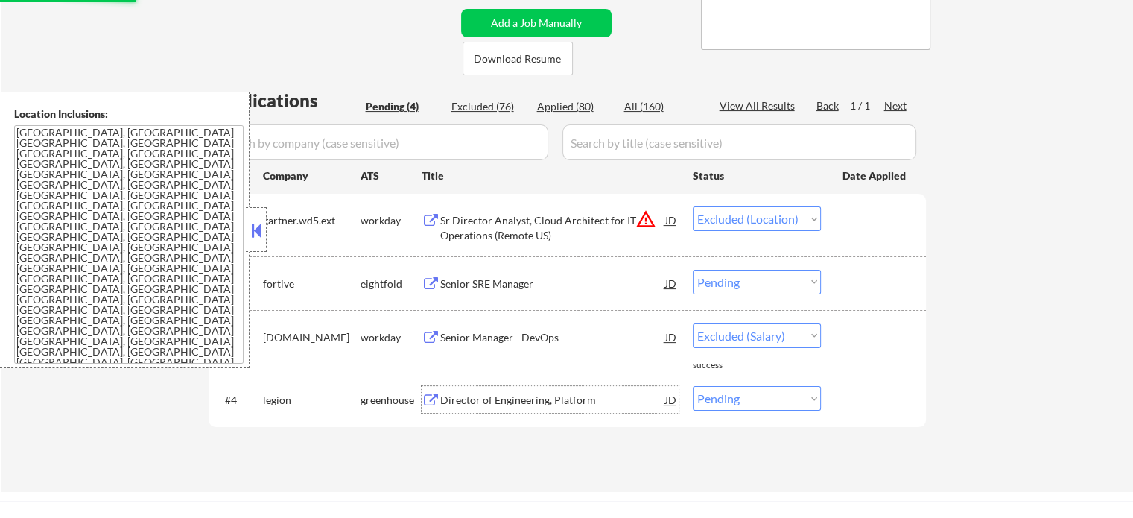
click at [489, 396] on div "Director of Engineering, Platform" at bounding box center [552, 400] width 225 height 15
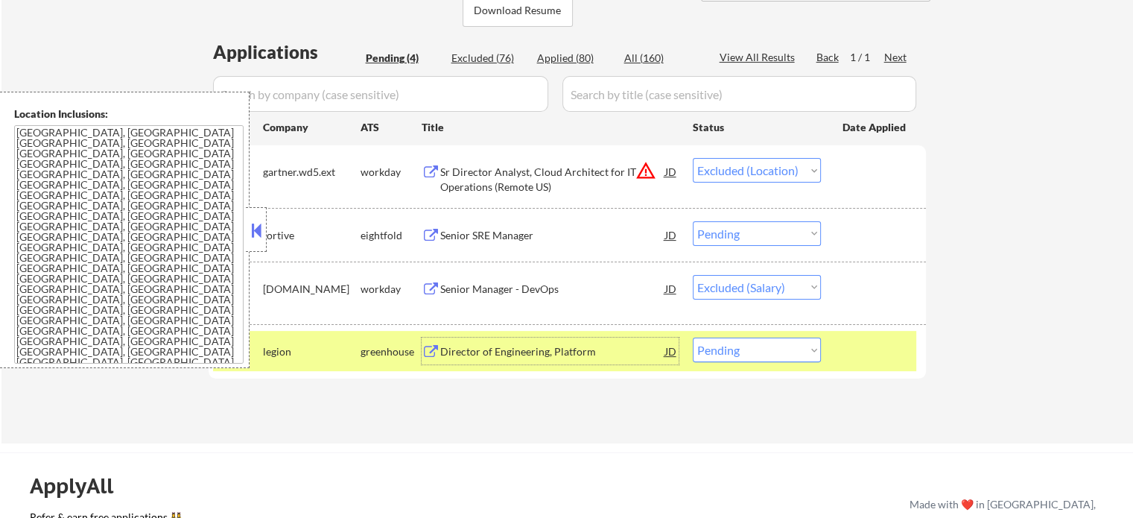
scroll to position [373, 0]
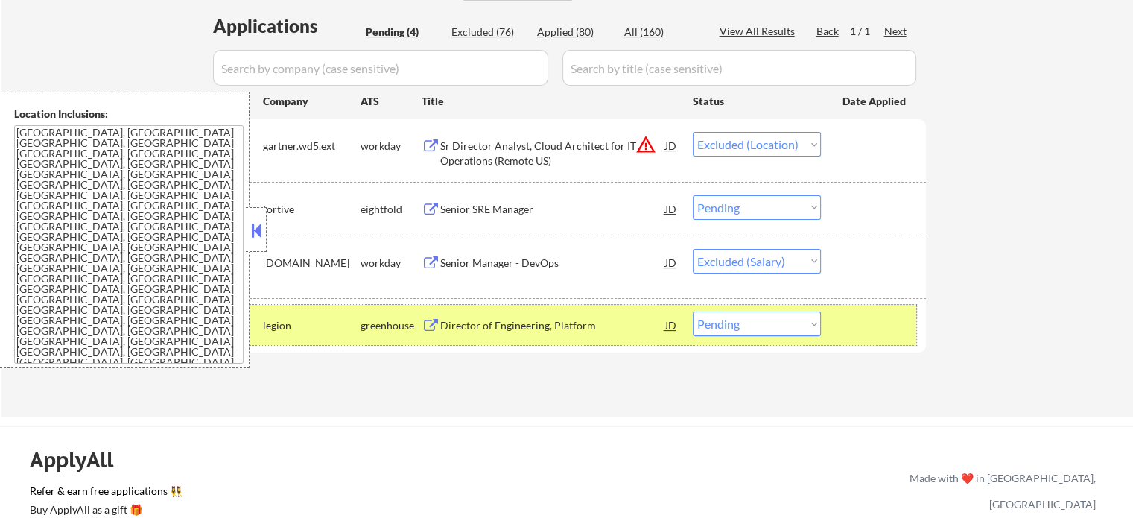
click at [869, 315] on div at bounding box center [876, 325] width 66 height 27
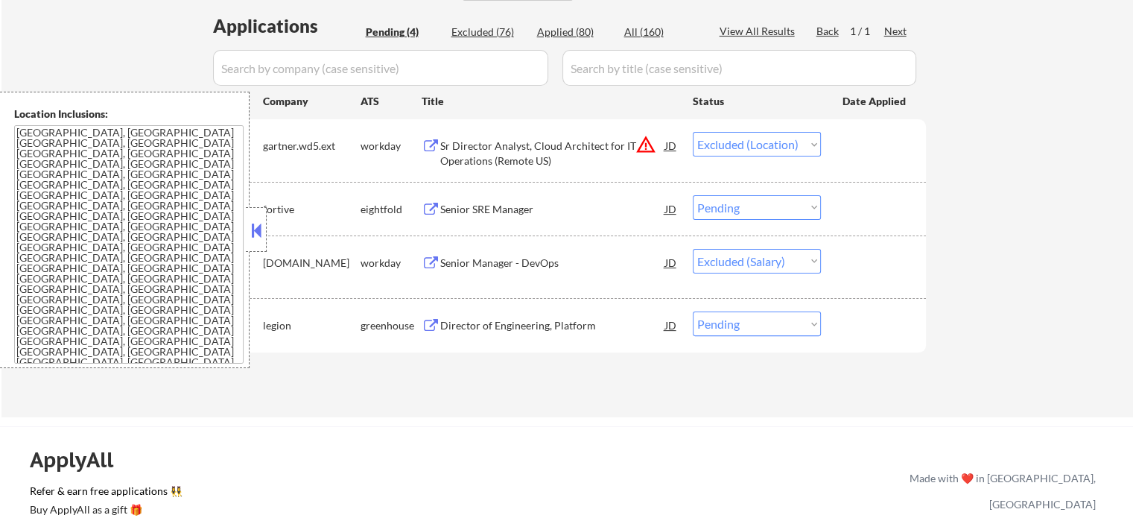
click at [489, 218] on div "Senior SRE Manager" at bounding box center [552, 208] width 225 height 27
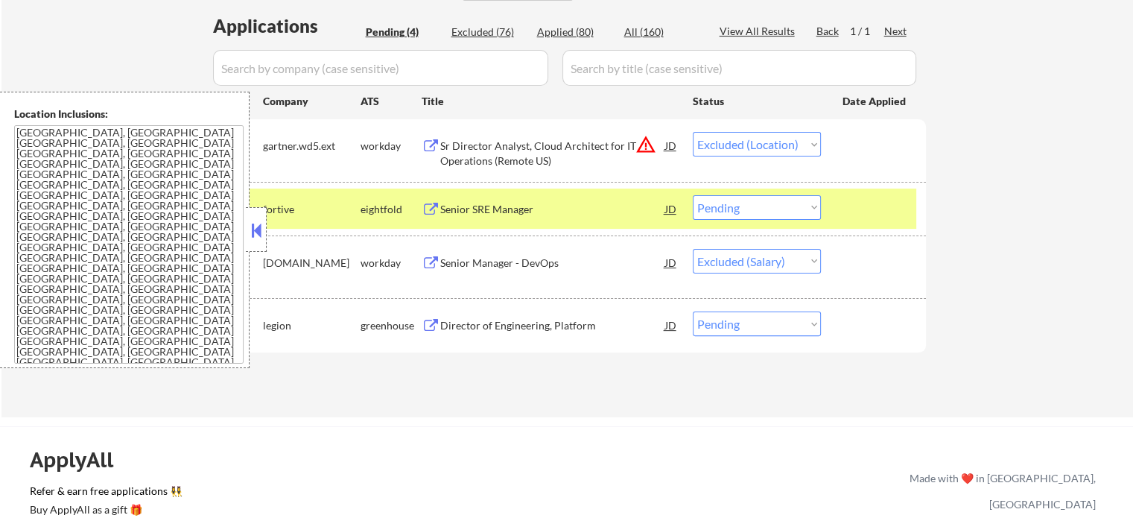
select select ""pending""
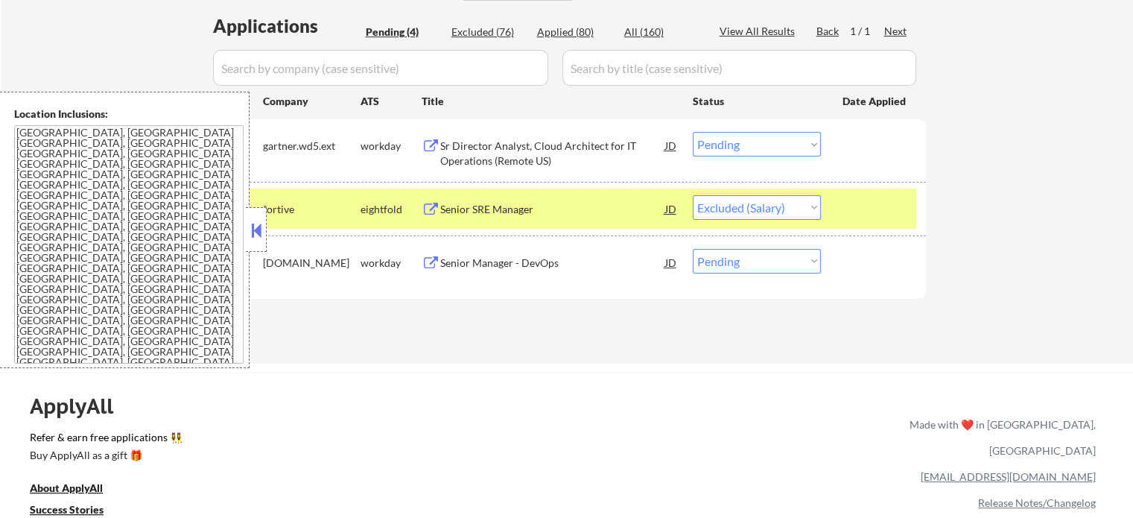
select select ""pending""
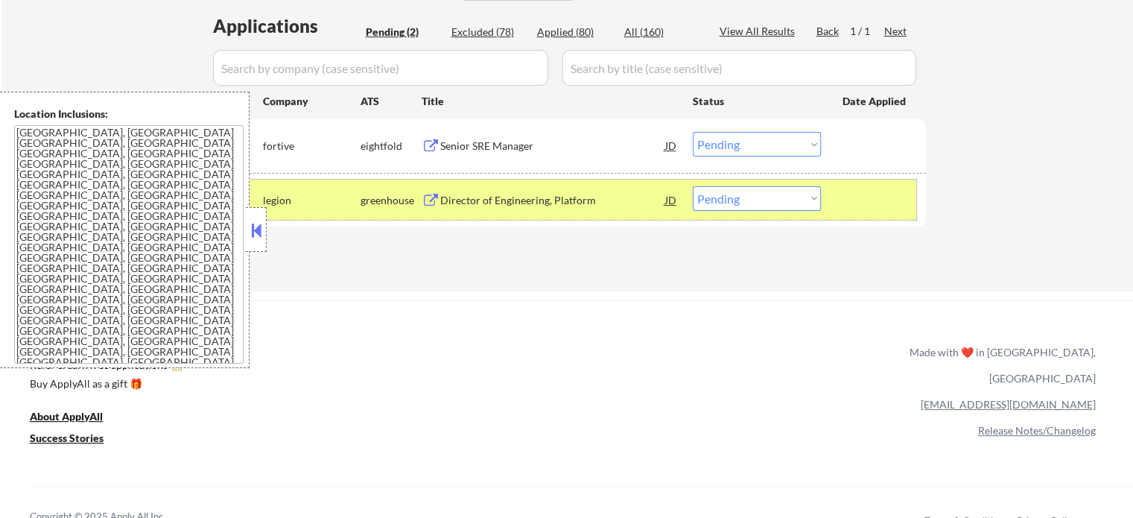
click at [894, 214] on div "#2 legion greenhouse Director of Engineering, Platform JD Choose an option... P…" at bounding box center [564, 200] width 703 height 40
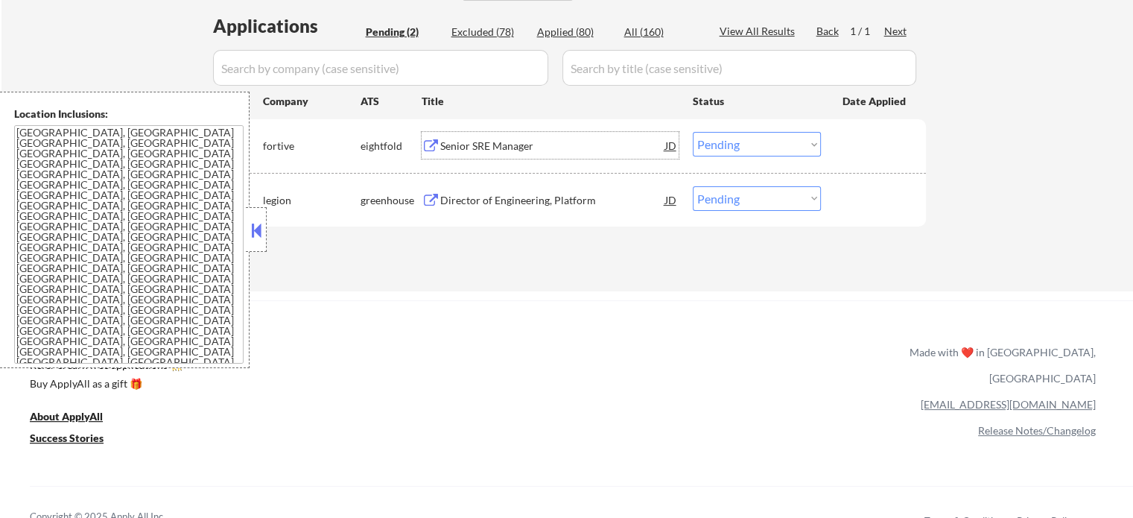
click at [468, 142] on div "Senior SRE Manager" at bounding box center [552, 146] width 225 height 15
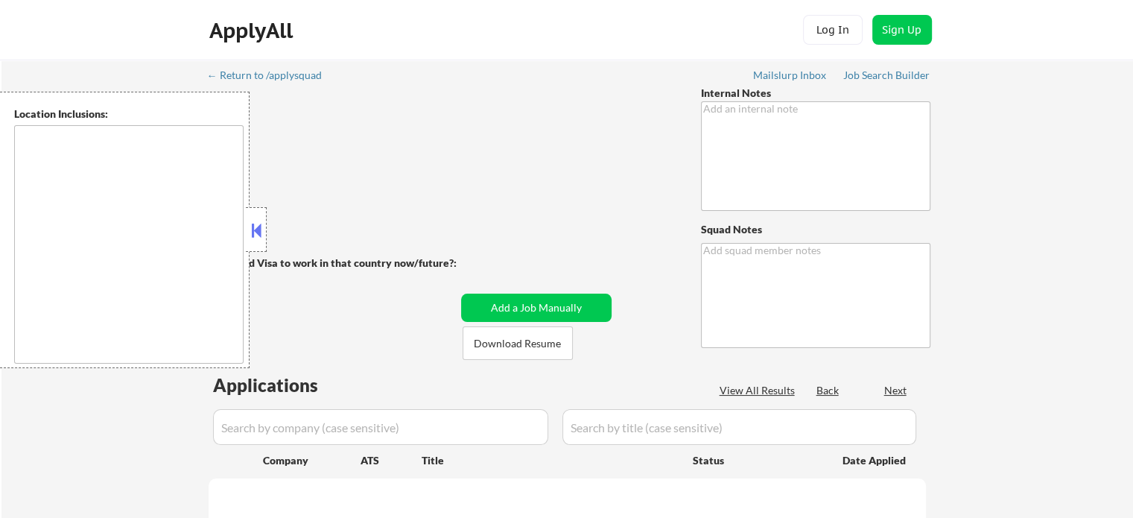
type textarea "Bought another 200 (so now 410 total!) 6/16 tf"
type textarea "Lucky [PERSON_NAME] ✔️"
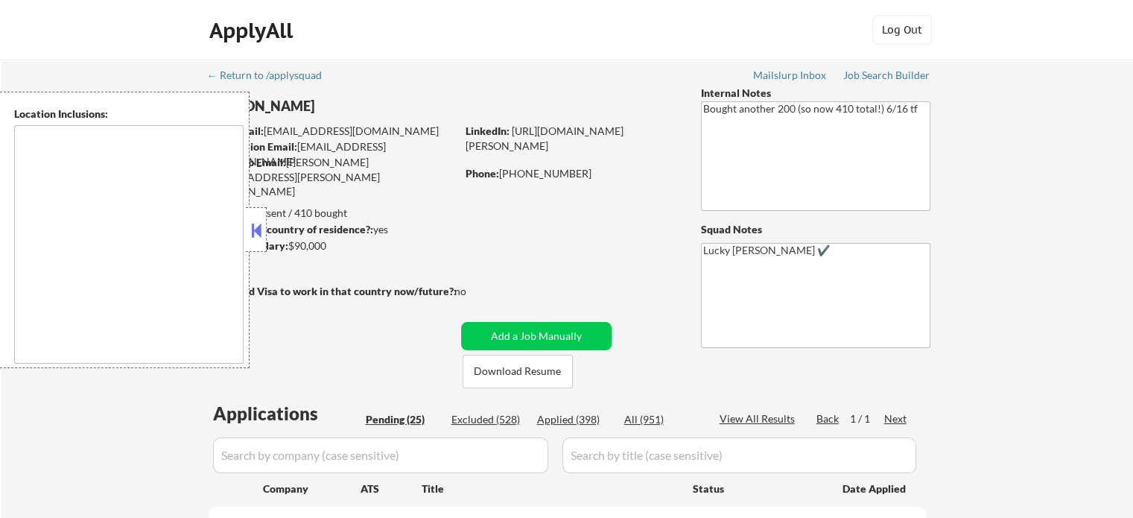
select select ""pending""
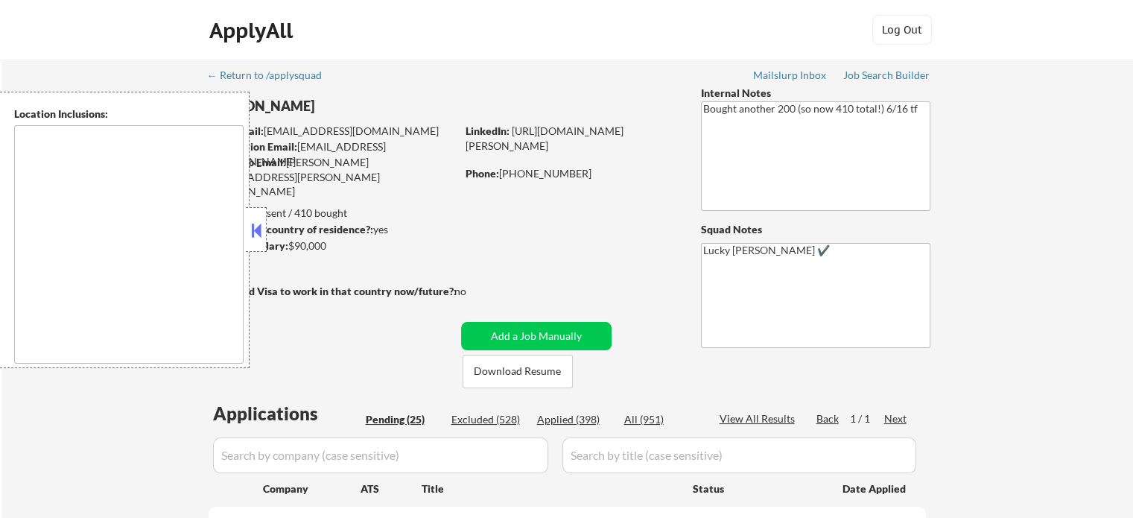
select select ""pending""
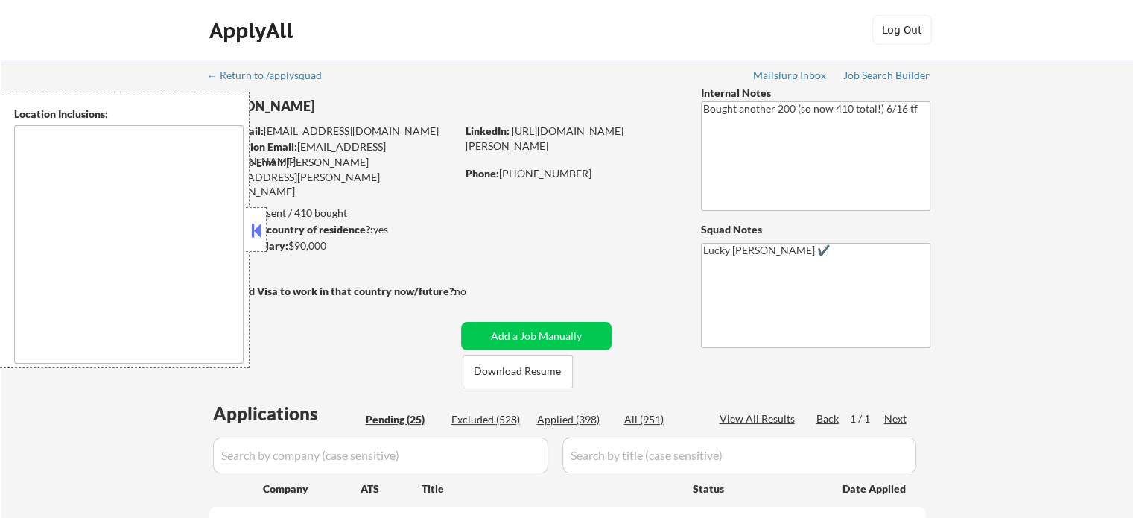
select select ""pending""
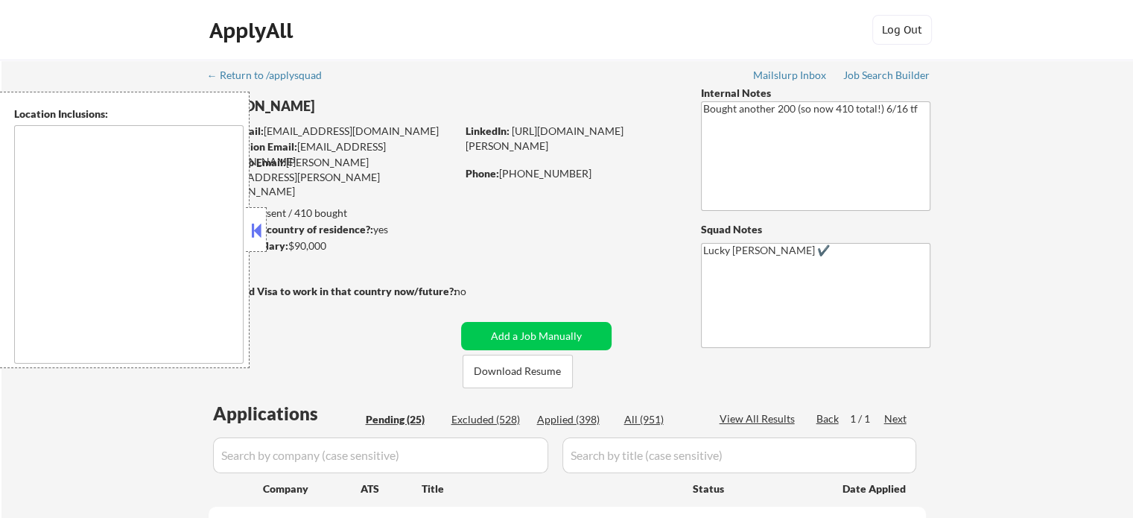
select select ""pending""
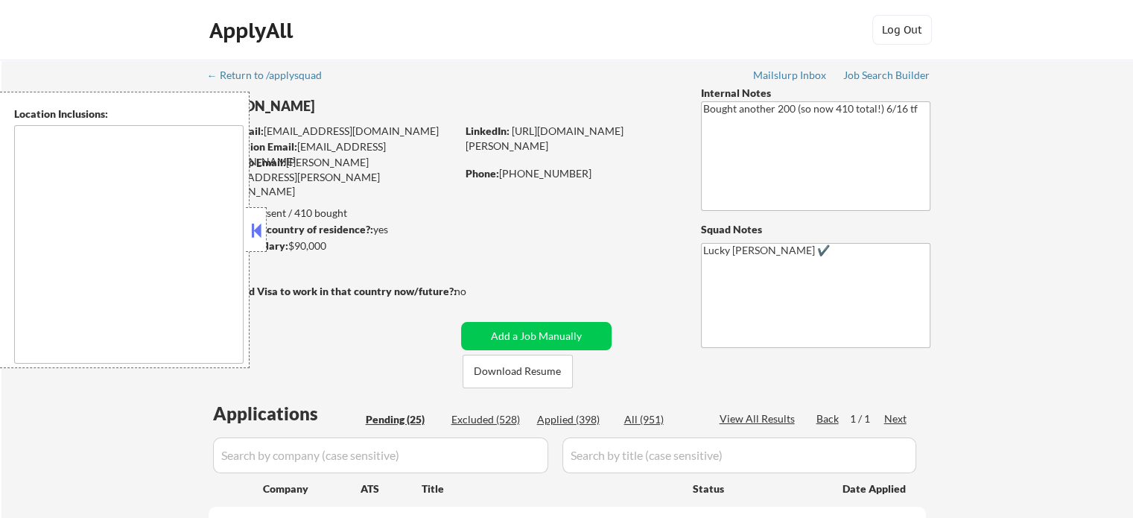
select select ""pending""
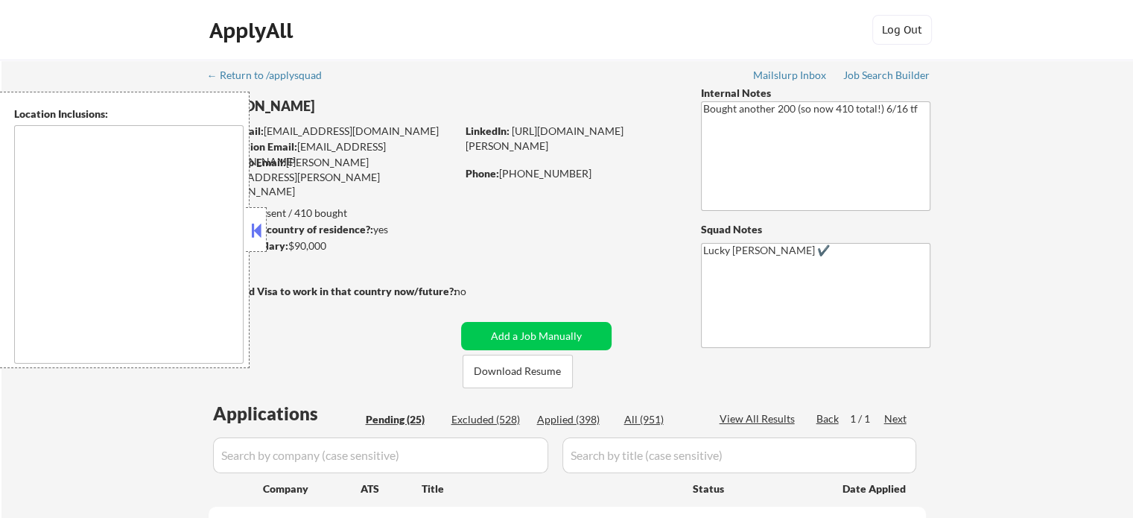
type textarea "remote"
select select ""pending""
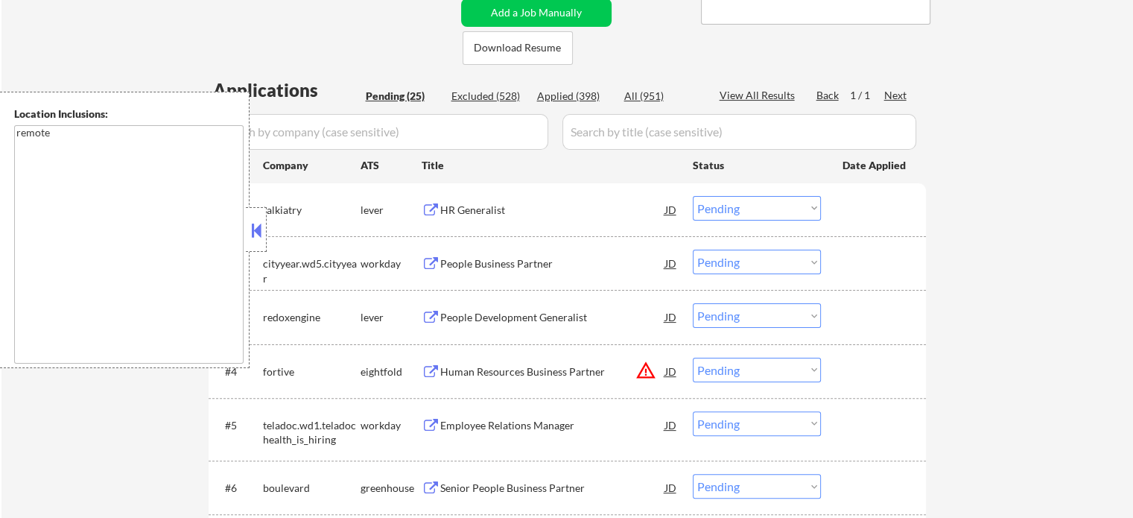
scroll to position [447, 0]
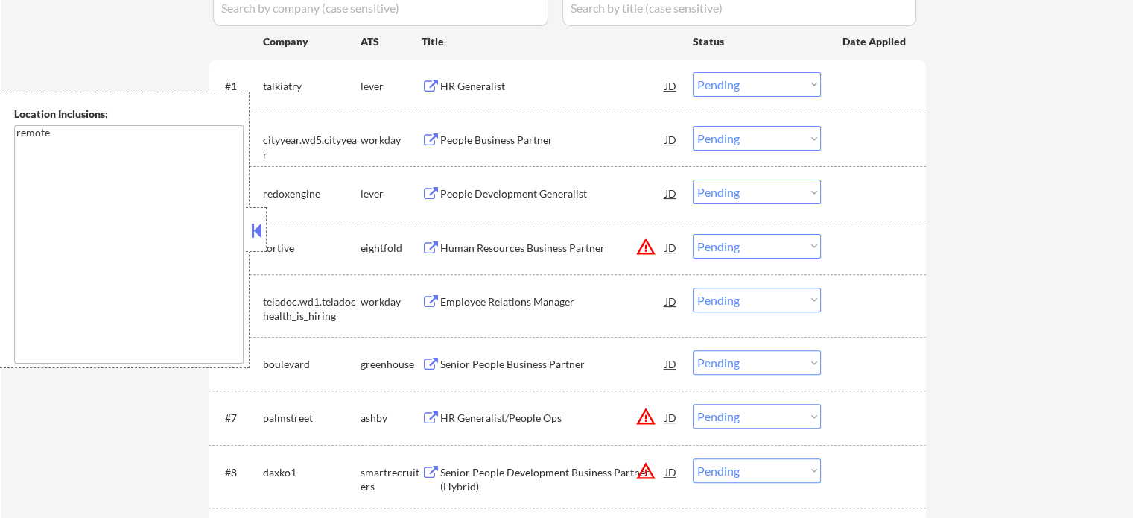
click at [481, 131] on div "People Business Partner" at bounding box center [552, 139] width 225 height 27
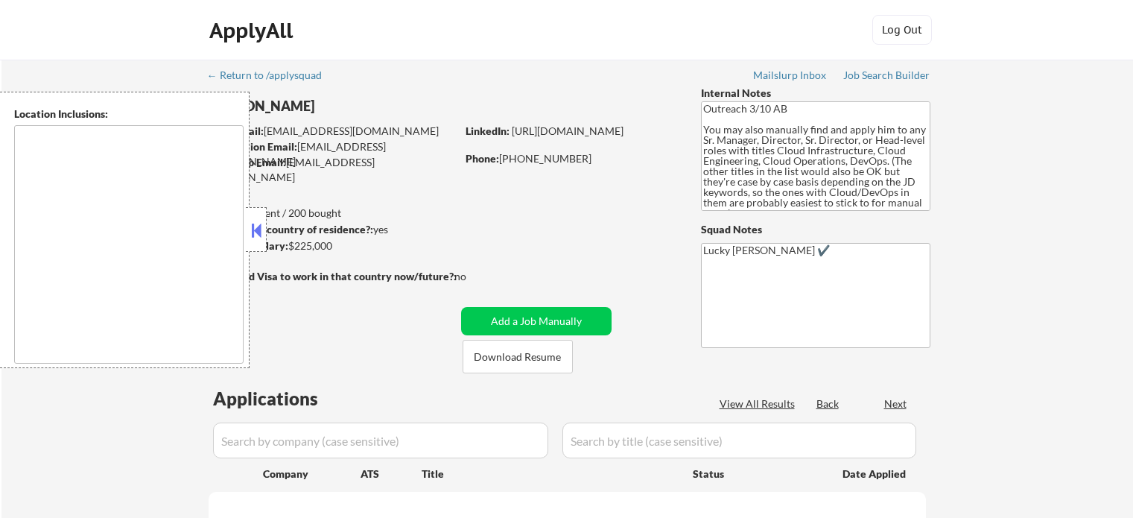
type textarea "[GEOGRAPHIC_DATA], [GEOGRAPHIC_DATA] [GEOGRAPHIC_DATA], [GEOGRAPHIC_DATA] [GEOG…"
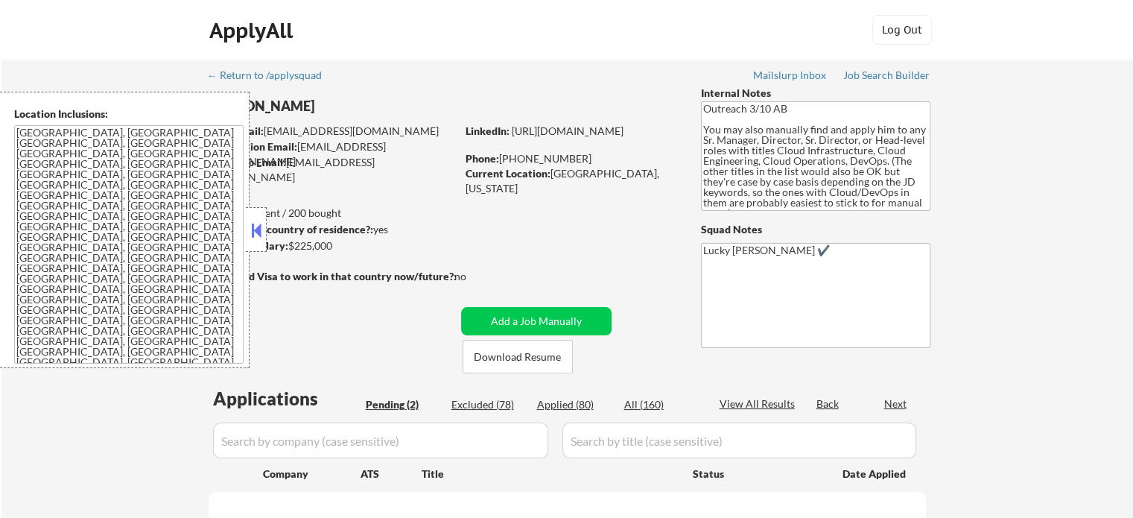
select select ""pending""
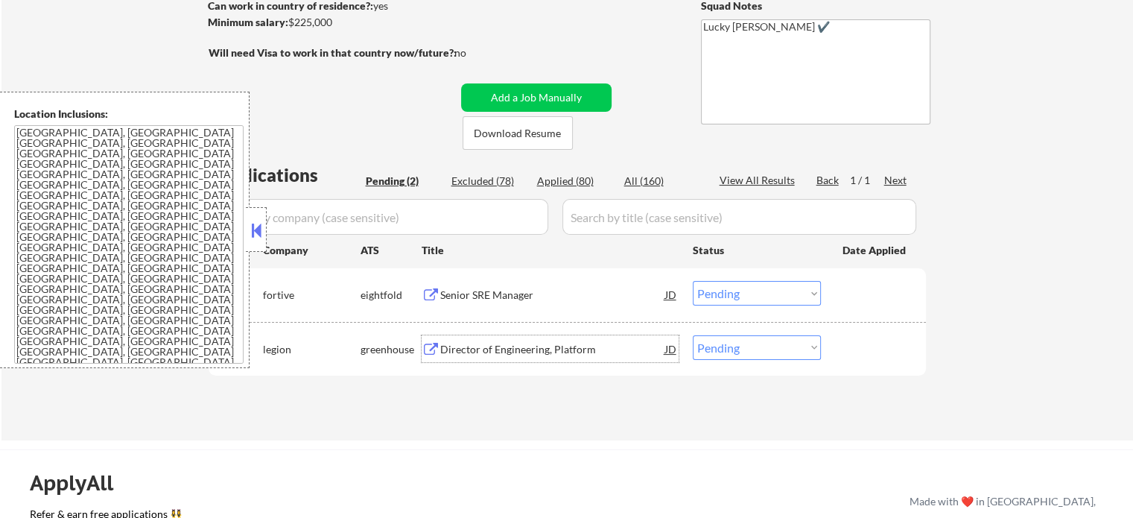
click at [512, 354] on div "Director of Engineering, Platform" at bounding box center [552, 349] width 225 height 15
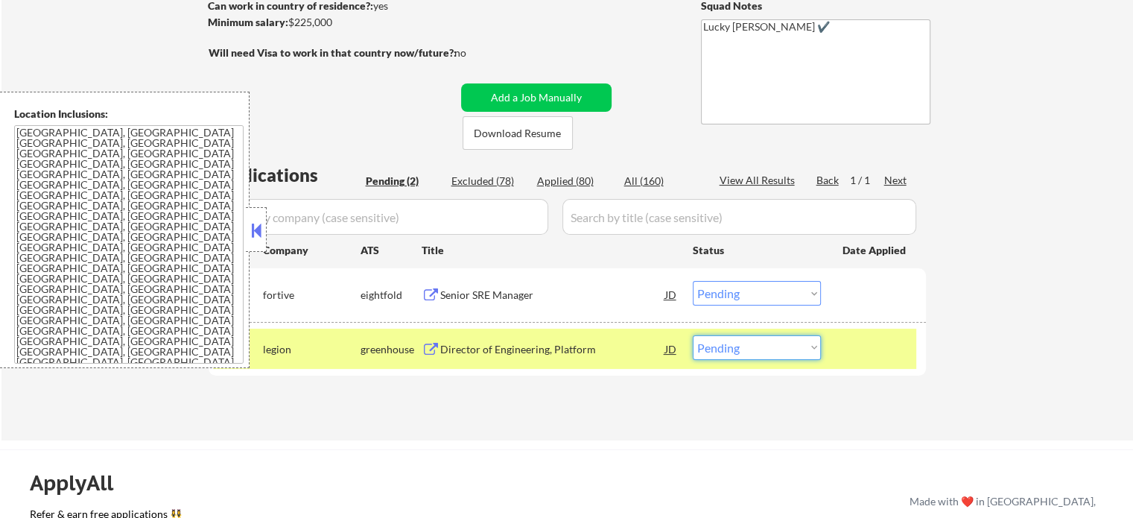
click at [733, 351] on select "Choose an option... Pending Applied Excluded (Questions) Excluded (Expired) Exc…" at bounding box center [757, 347] width 128 height 25
select select ""applied""
click at [693, 335] on select "Choose an option... Pending Applied Excluded (Questions) Excluded (Expired) Exc…" at bounding box center [757, 347] width 128 height 25
click at [851, 350] on div at bounding box center [876, 348] width 66 height 27
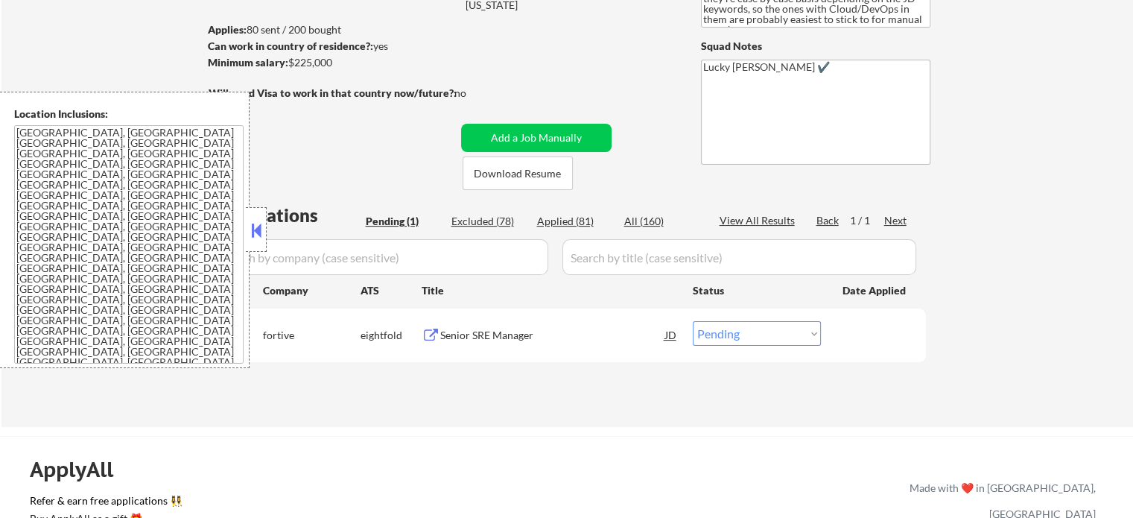
scroll to position [149, 0]
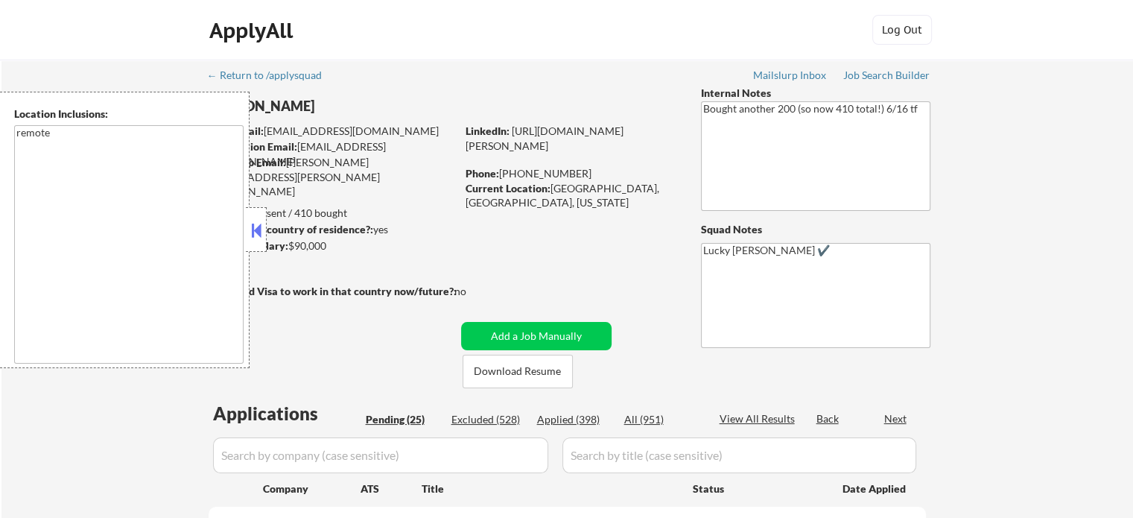
select select ""pending""
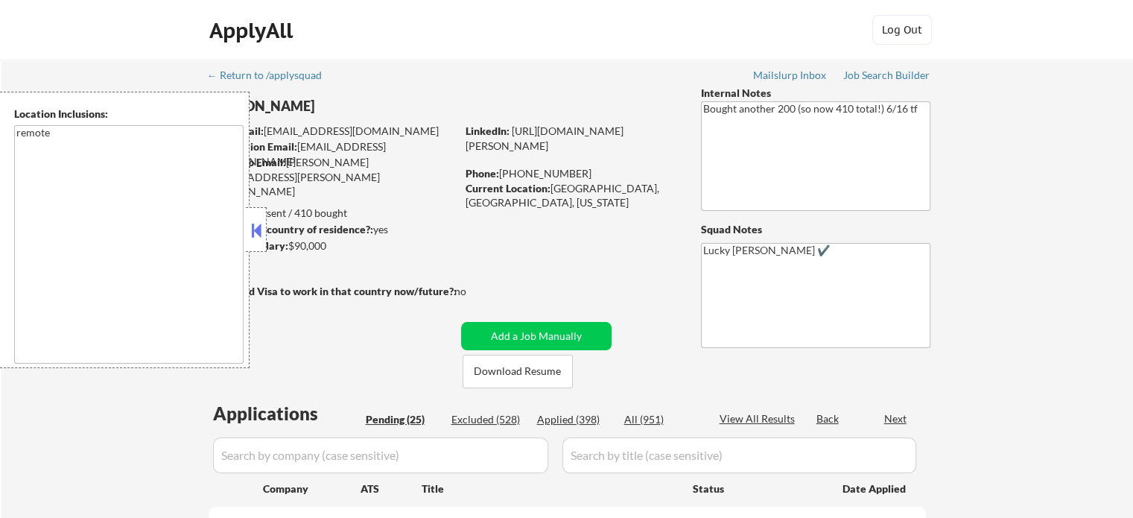
select select ""pending""
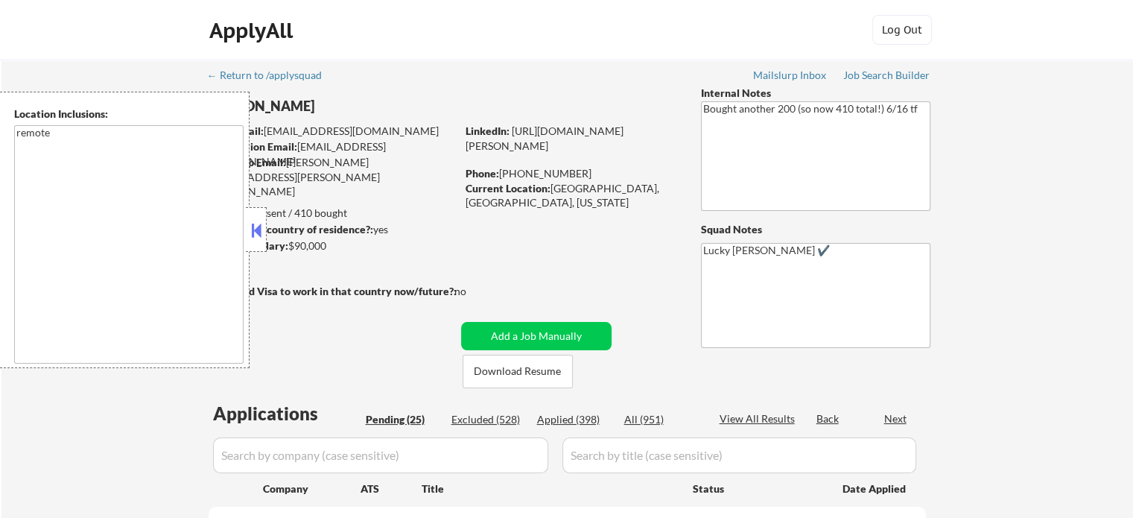
select select ""pending""
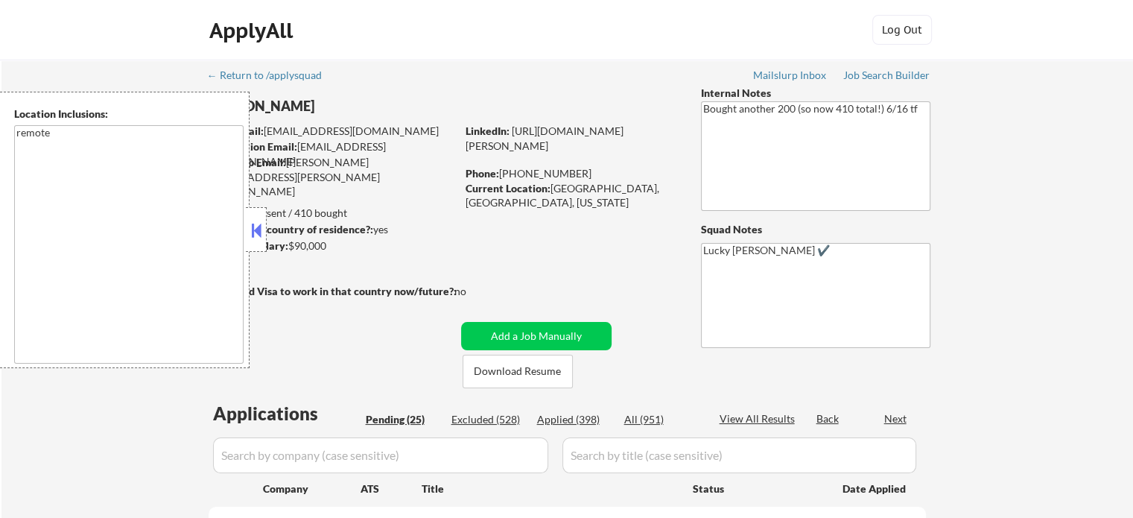
select select ""pending""
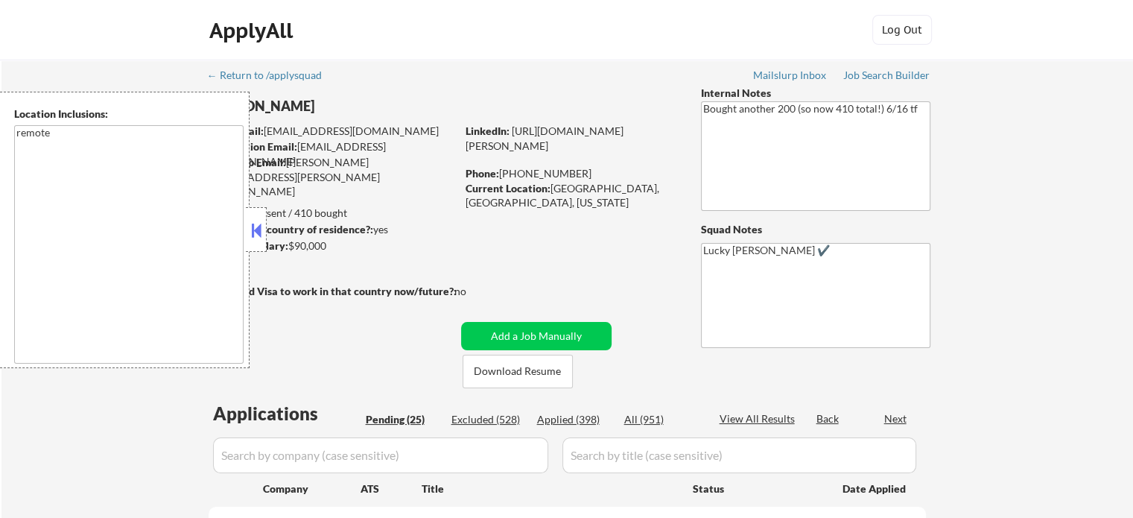
select select ""pending""
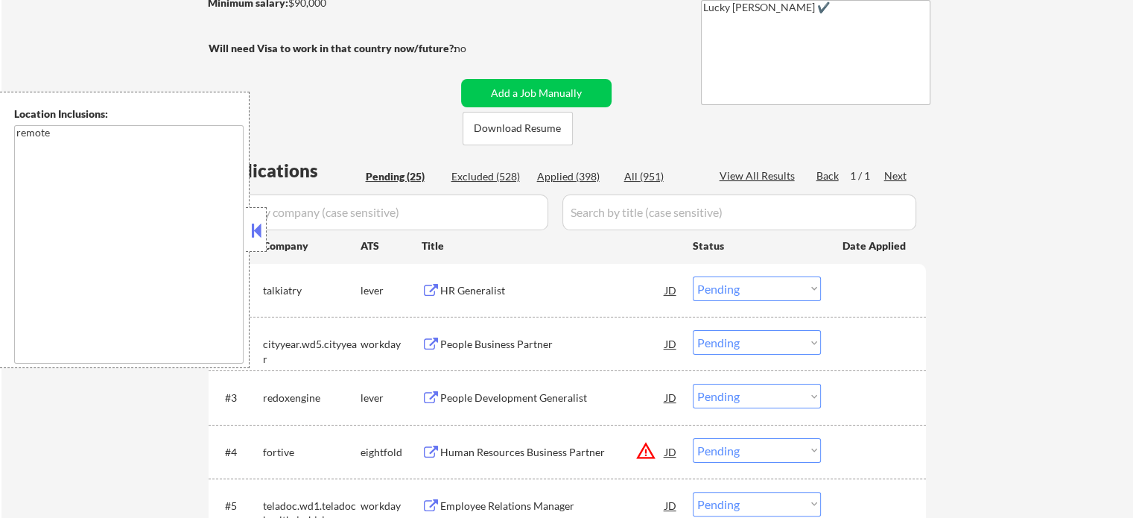
scroll to position [298, 0]
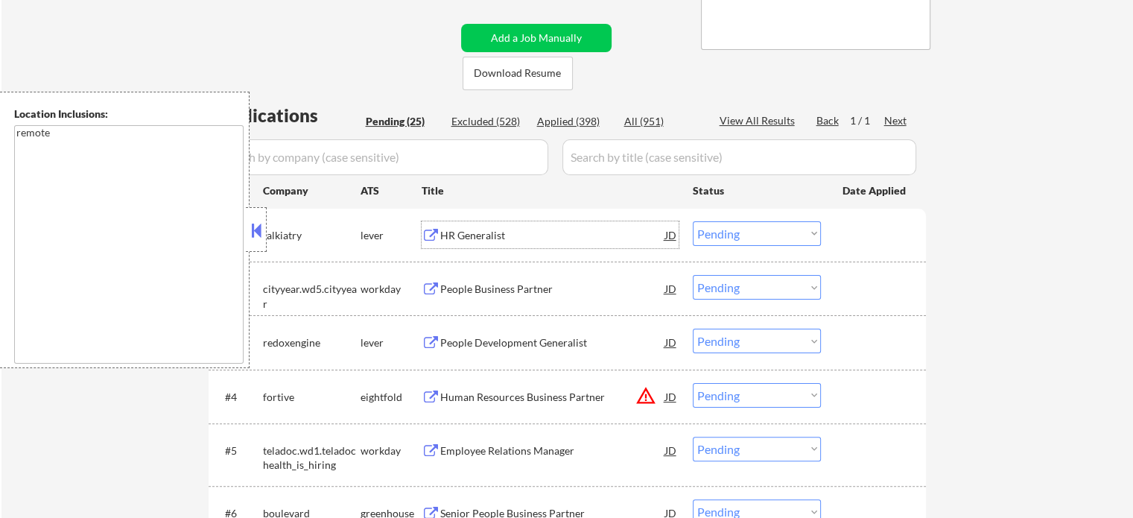
click at [469, 233] on div "HR Generalist" at bounding box center [552, 235] width 225 height 15
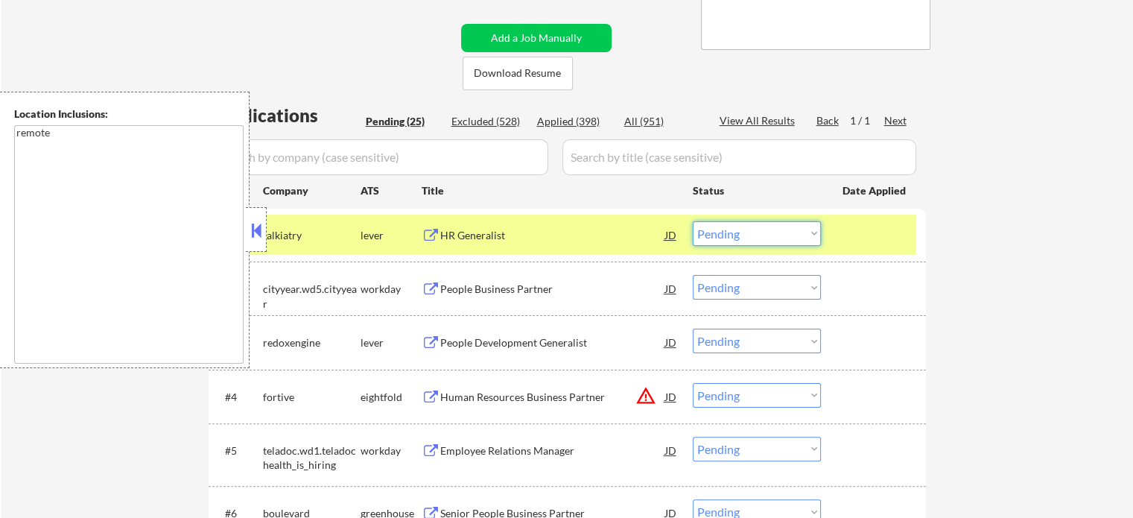
click at [724, 238] on select "Choose an option... Pending Applied Excluded (Questions) Excluded (Expired) Exc…" at bounding box center [757, 233] width 128 height 25
click at [693, 221] on select "Choose an option... Pending Applied Excluded (Questions) Excluded (Expired) Exc…" at bounding box center [757, 233] width 128 height 25
click at [885, 230] on div at bounding box center [876, 234] width 66 height 27
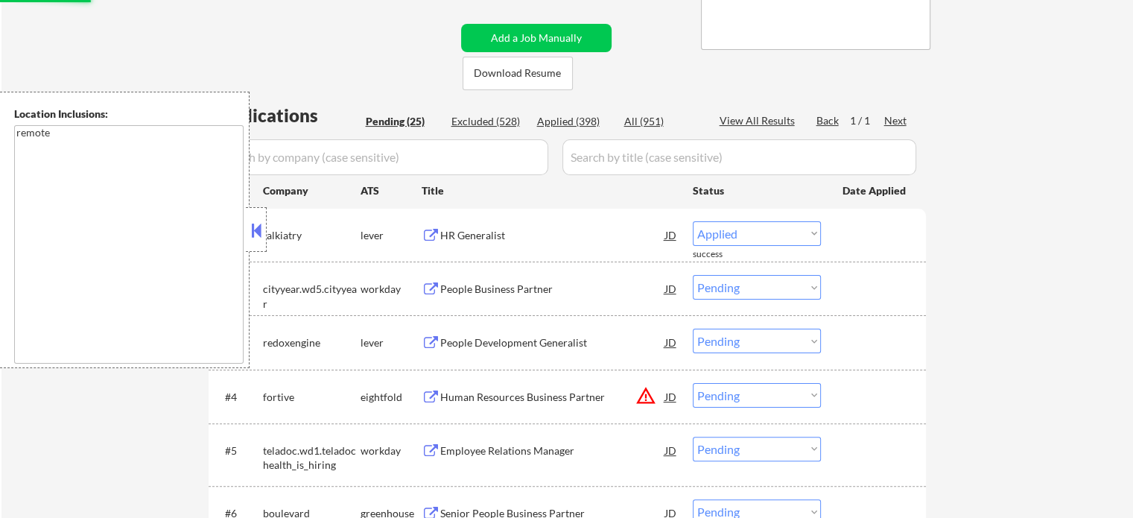
select select ""pending""
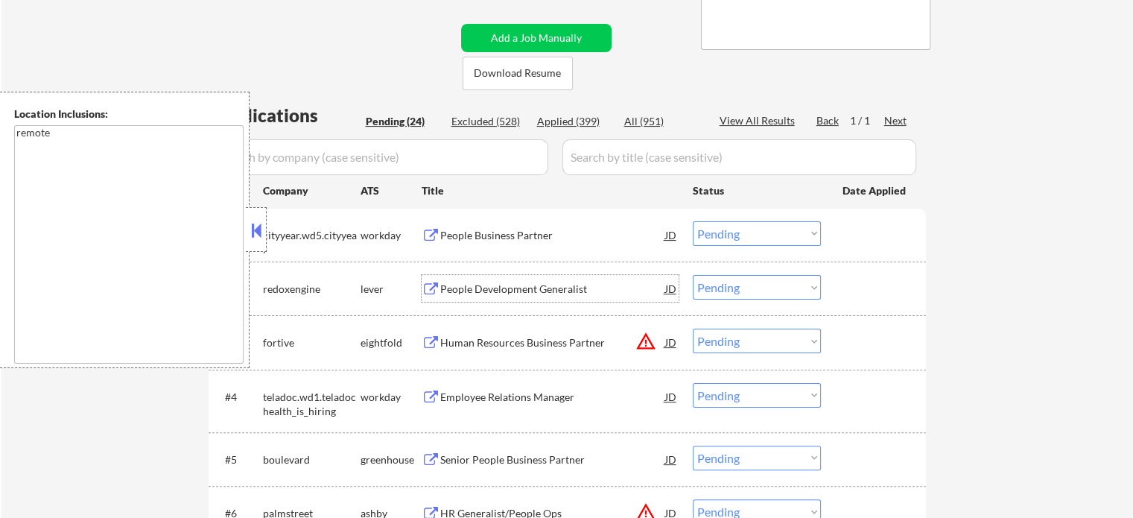
click at [495, 292] on div "People Development Generalist" at bounding box center [552, 289] width 225 height 15
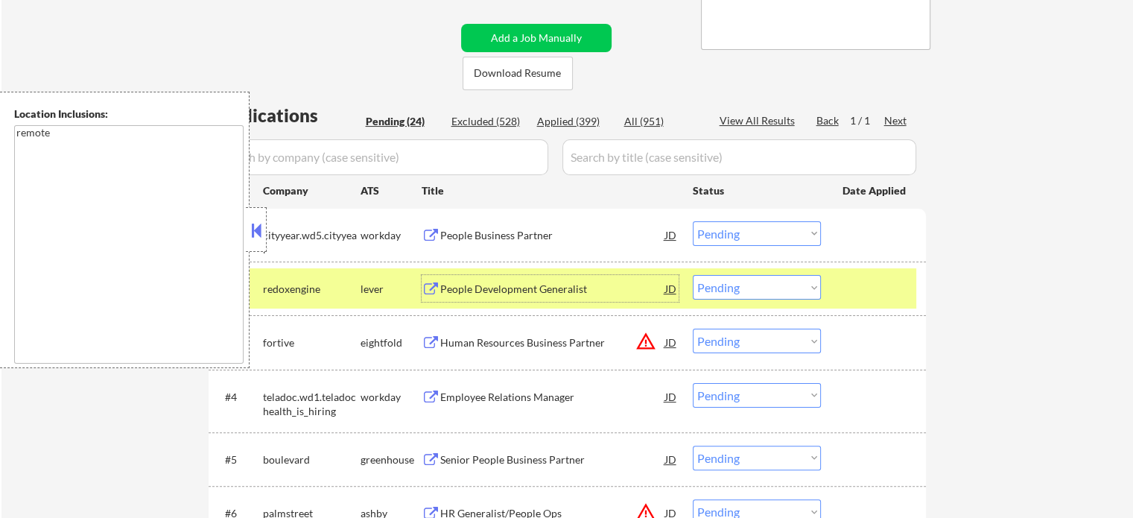
click at [774, 292] on select "Choose an option... Pending Applied Excluded (Questions) Excluded (Expired) Exc…" at bounding box center [757, 287] width 128 height 25
click at [693, 275] on select "Choose an option... Pending Applied Excluded (Questions) Excluded (Expired) Exc…" at bounding box center [757, 287] width 128 height 25
click at [864, 299] on div at bounding box center [876, 288] width 66 height 27
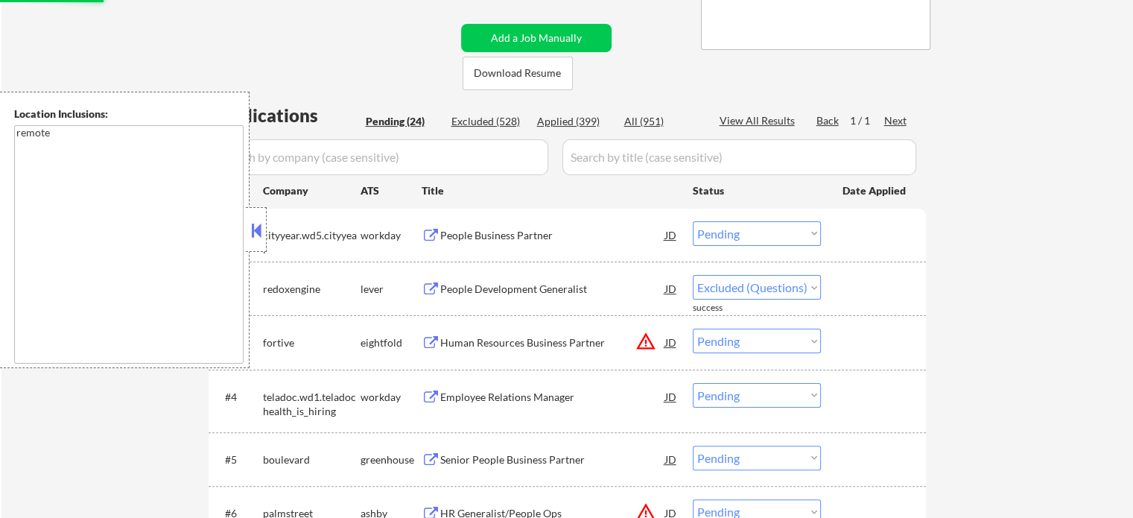
select select ""pending""
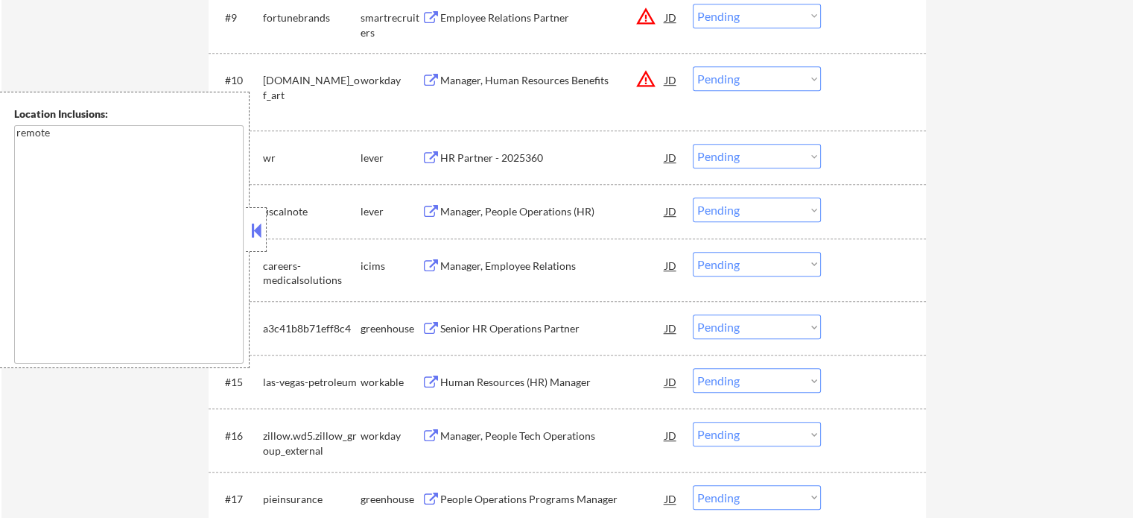
scroll to position [969, 0]
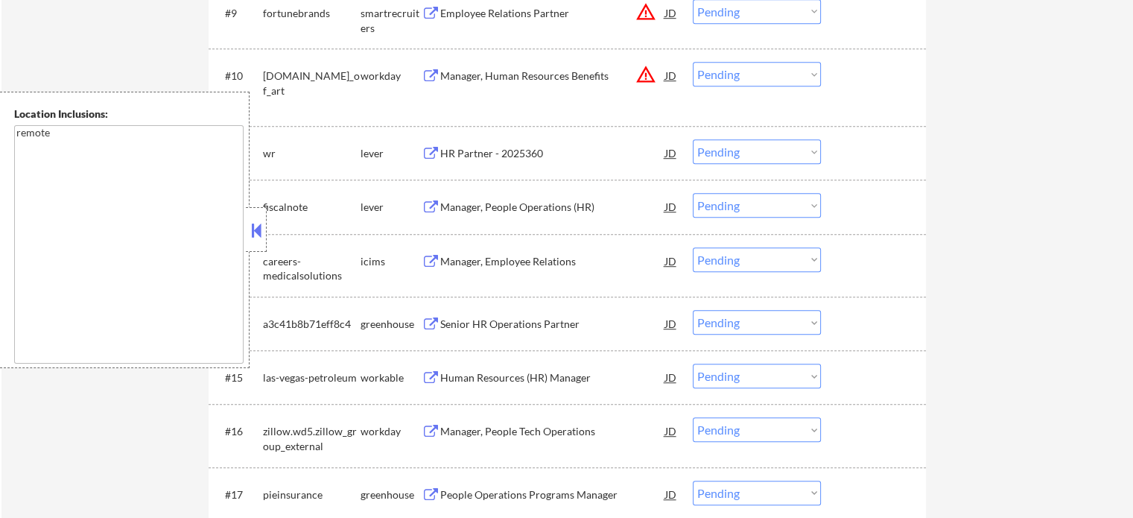
click at [505, 156] on div "HR Partner - 2025360" at bounding box center [552, 153] width 225 height 15
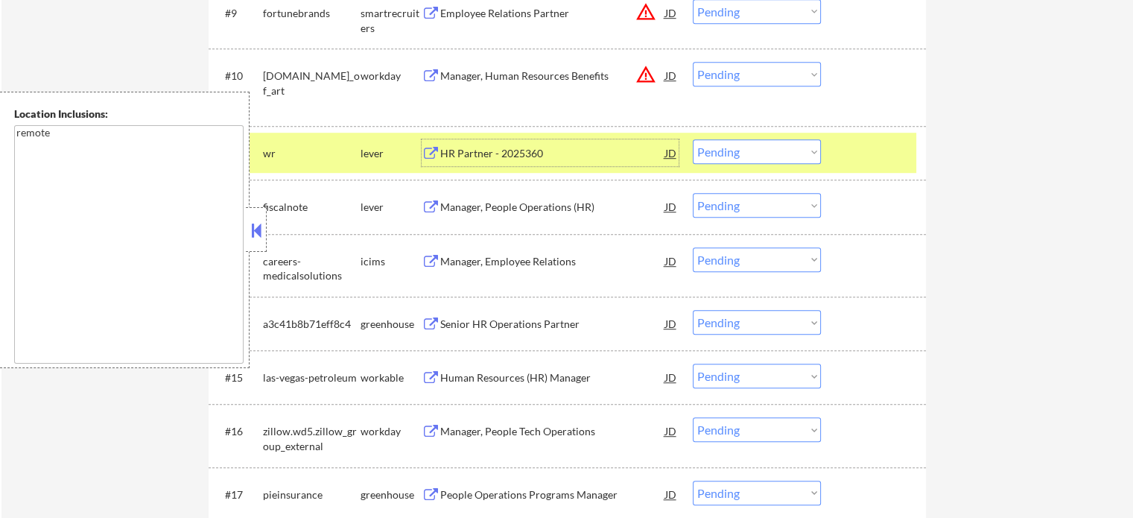
click at [753, 145] on select "Choose an option... Pending Applied Excluded (Questions) Excluded (Expired) Exc…" at bounding box center [757, 151] width 128 height 25
click at [693, 139] on select "Choose an option... Pending Applied Excluded (Questions) Excluded (Expired) Exc…" at bounding box center [757, 151] width 128 height 25
click at [874, 155] on div at bounding box center [876, 152] width 66 height 27
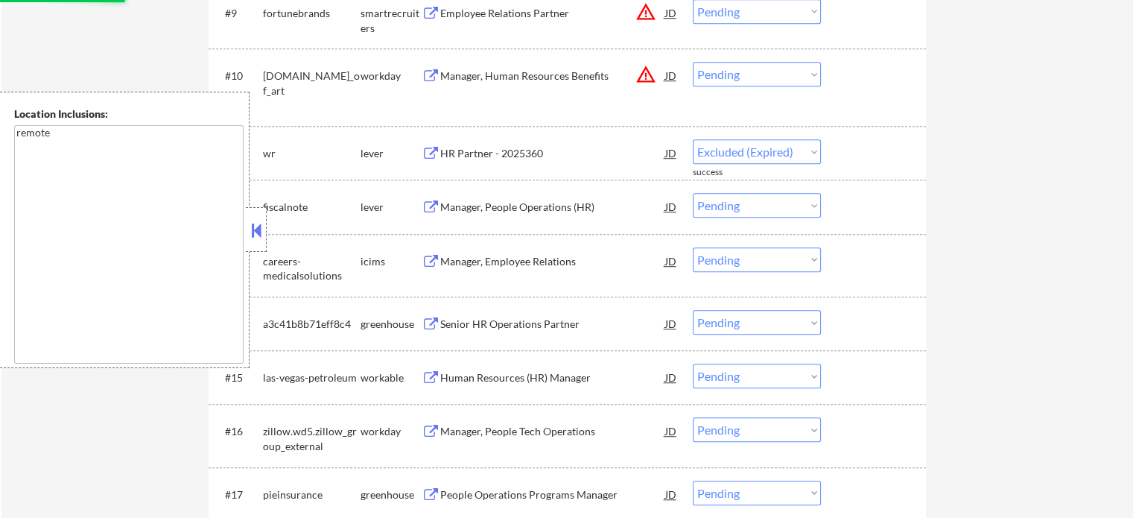
select select ""pending""
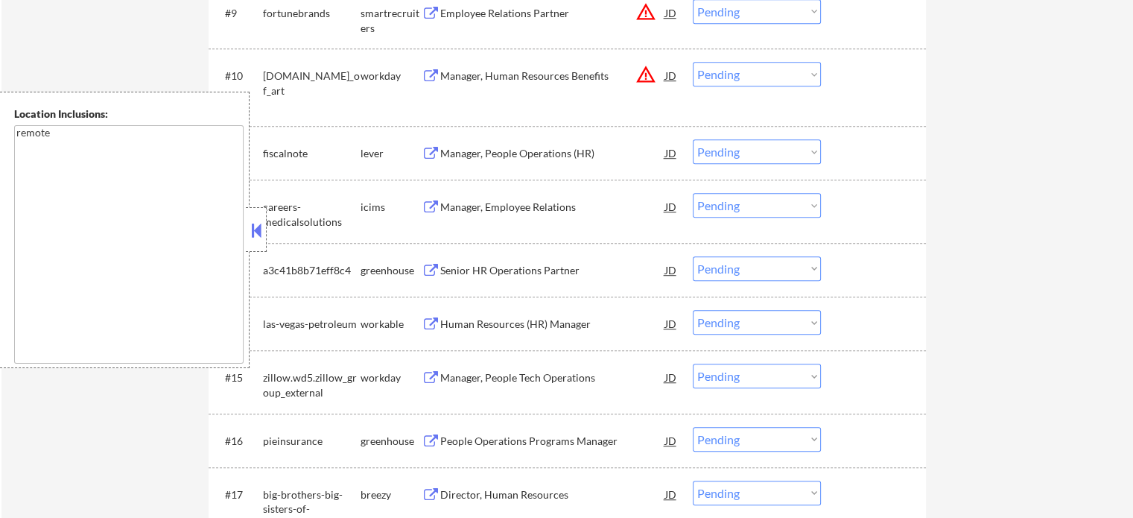
click at [556, 151] on div "Manager, People Operations (HR)" at bounding box center [552, 153] width 225 height 15
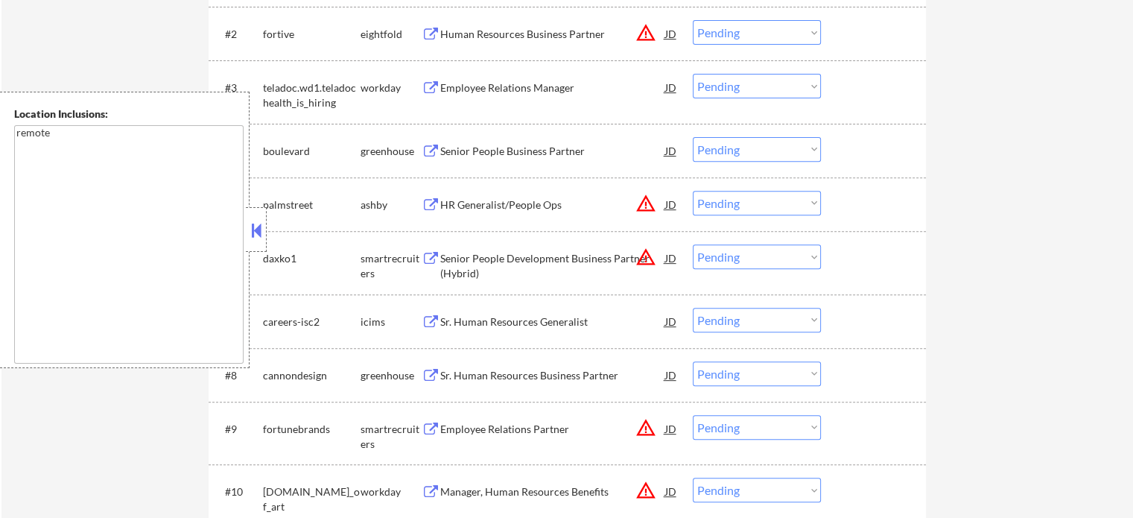
scroll to position [820, 0]
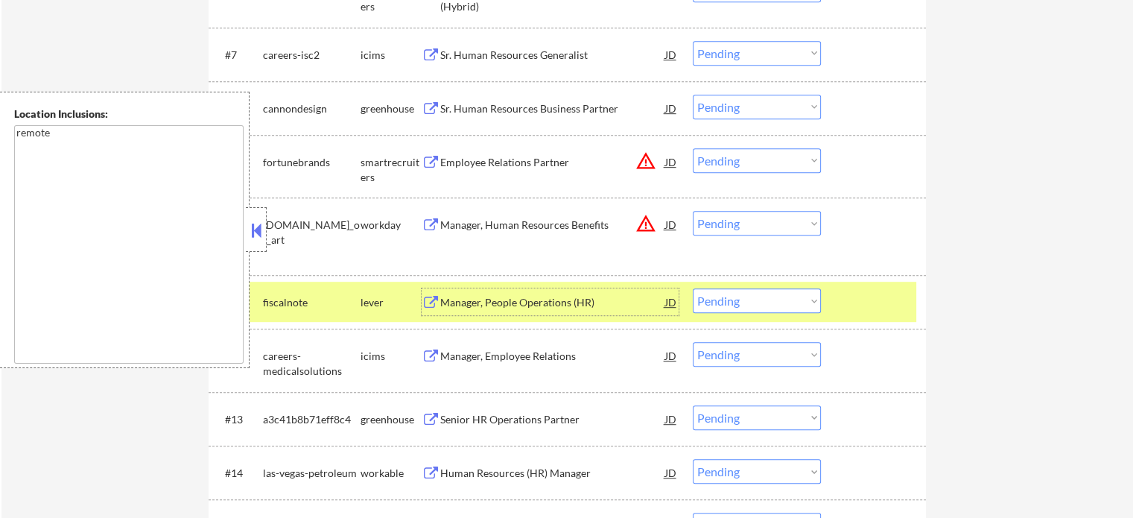
click at [870, 309] on div at bounding box center [876, 301] width 66 height 27
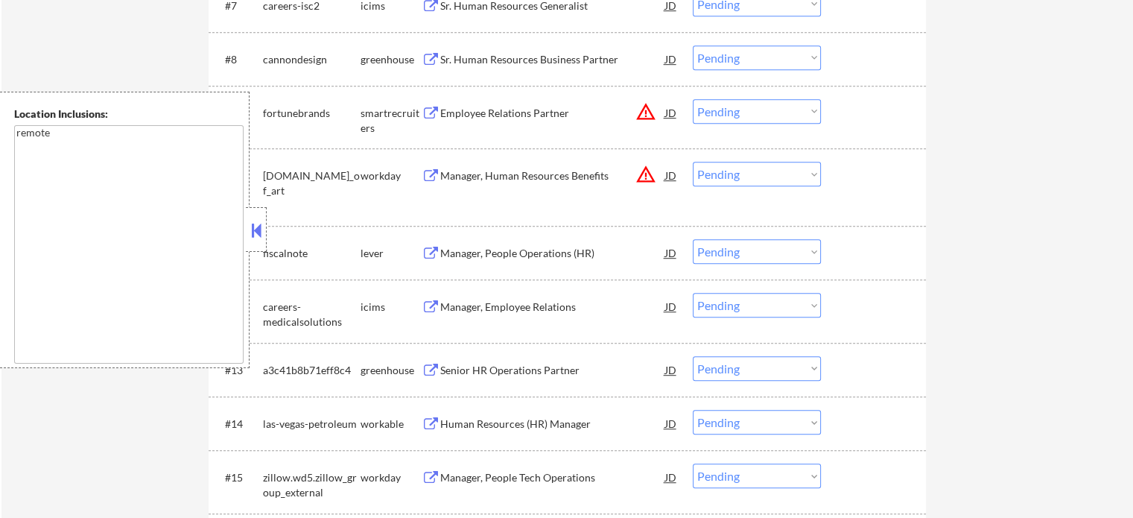
scroll to position [969, 0]
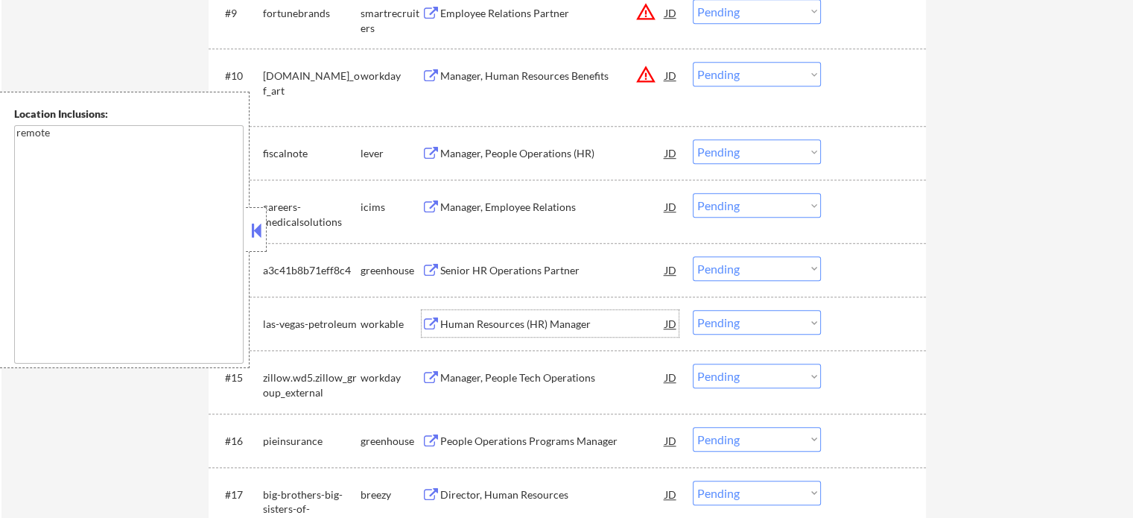
click at [544, 326] on div "Human Resources (HR) Manager" at bounding box center [552, 324] width 225 height 15
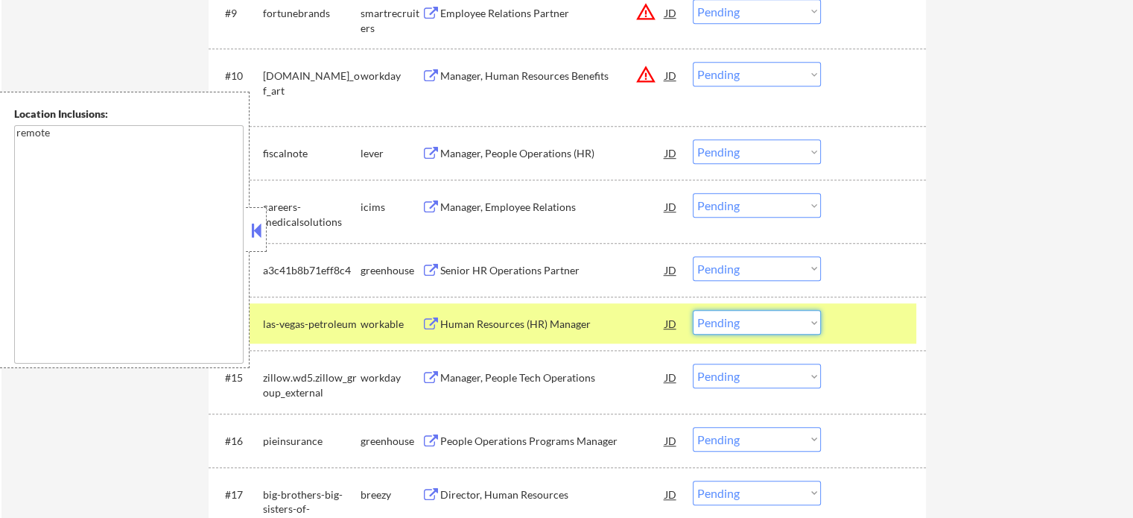
click at [774, 318] on select "Choose an option... Pending Applied Excluded (Questions) Excluded (Expired) Exc…" at bounding box center [757, 322] width 128 height 25
click at [693, 310] on select "Choose an option... Pending Applied Excluded (Questions) Excluded (Expired) Exc…" at bounding box center [757, 322] width 128 height 25
click at [878, 324] on div at bounding box center [876, 323] width 66 height 27
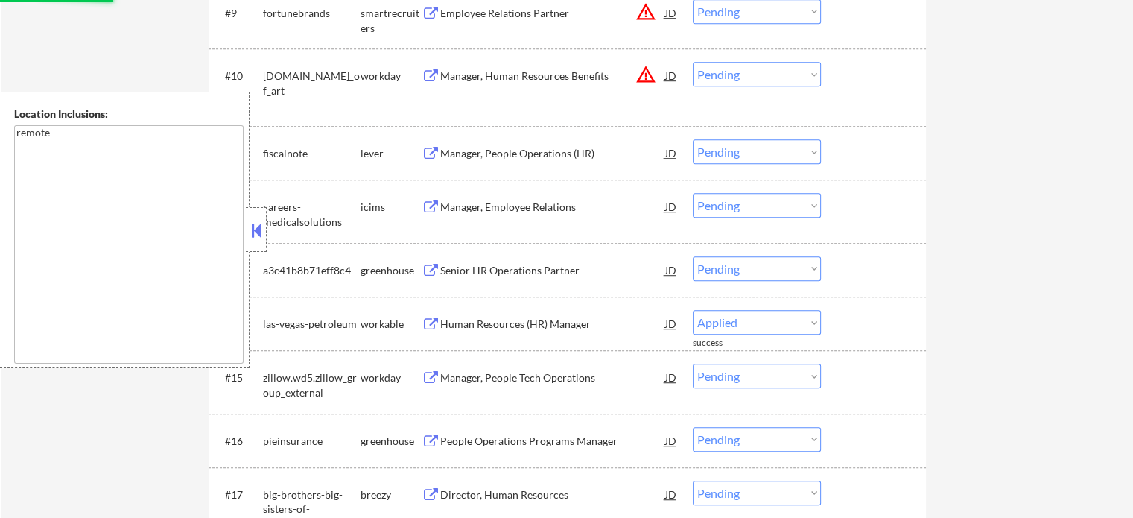
select select ""pending""
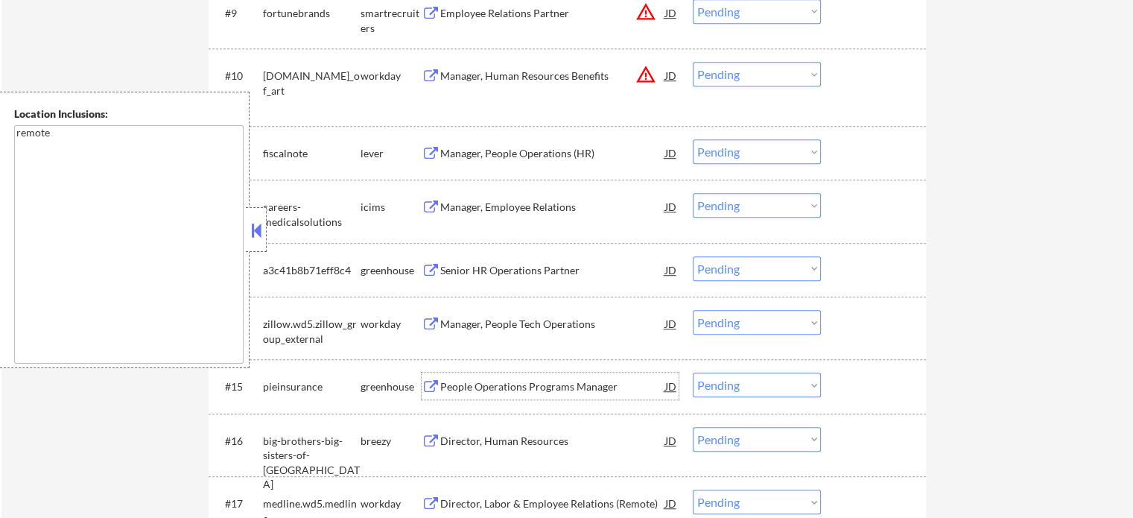
click at [548, 388] on div "People Operations Programs Manager" at bounding box center [552, 386] width 225 height 15
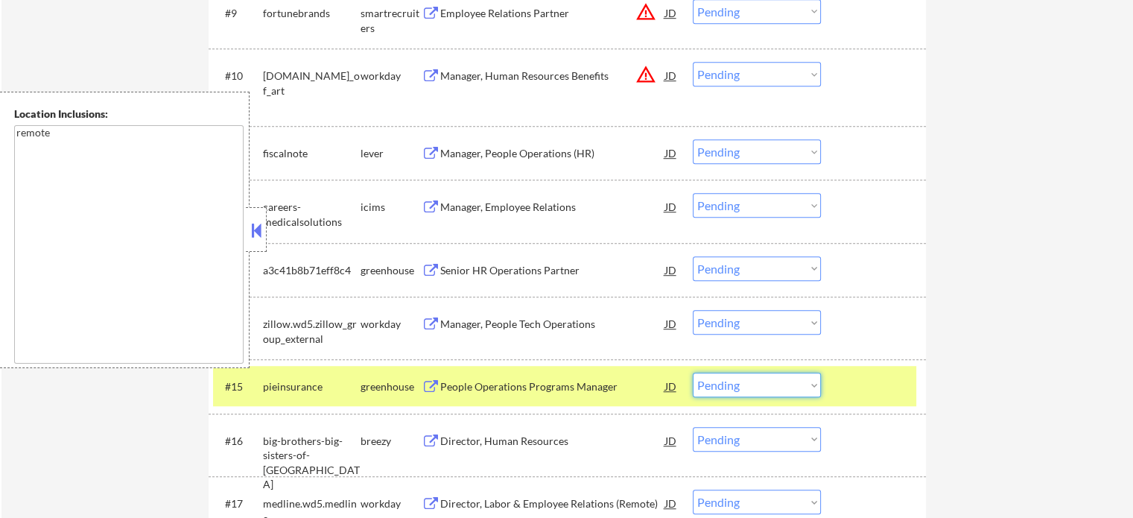
click at [786, 392] on select "Choose an option... Pending Applied Excluded (Questions) Excluded (Expired) Exc…" at bounding box center [757, 385] width 128 height 25
click at [693, 373] on select "Choose an option... Pending Applied Excluded (Questions) Excluded (Expired) Exc…" at bounding box center [757, 385] width 128 height 25
click at [859, 387] on div at bounding box center [876, 386] width 66 height 27
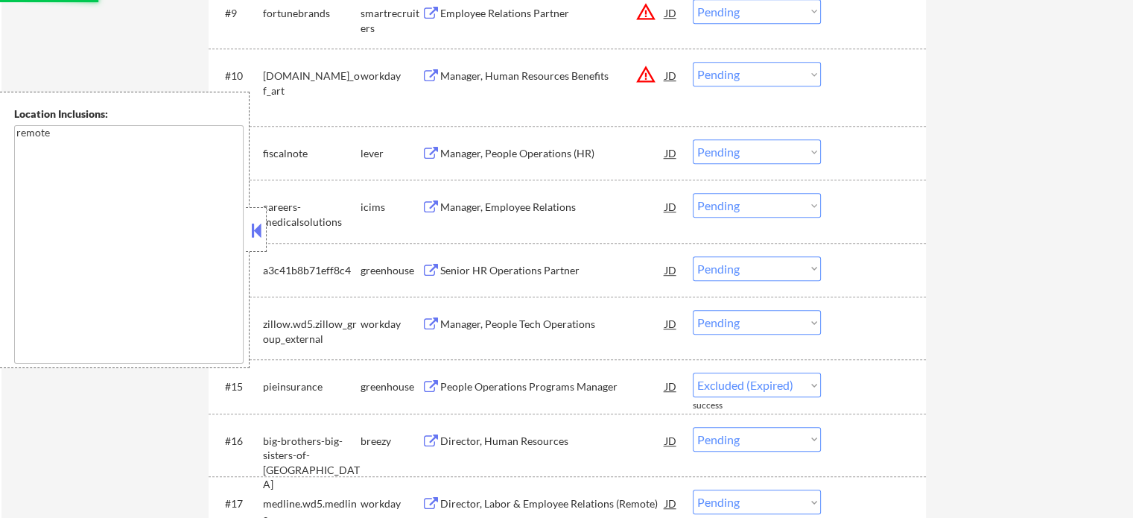
select select ""pending""
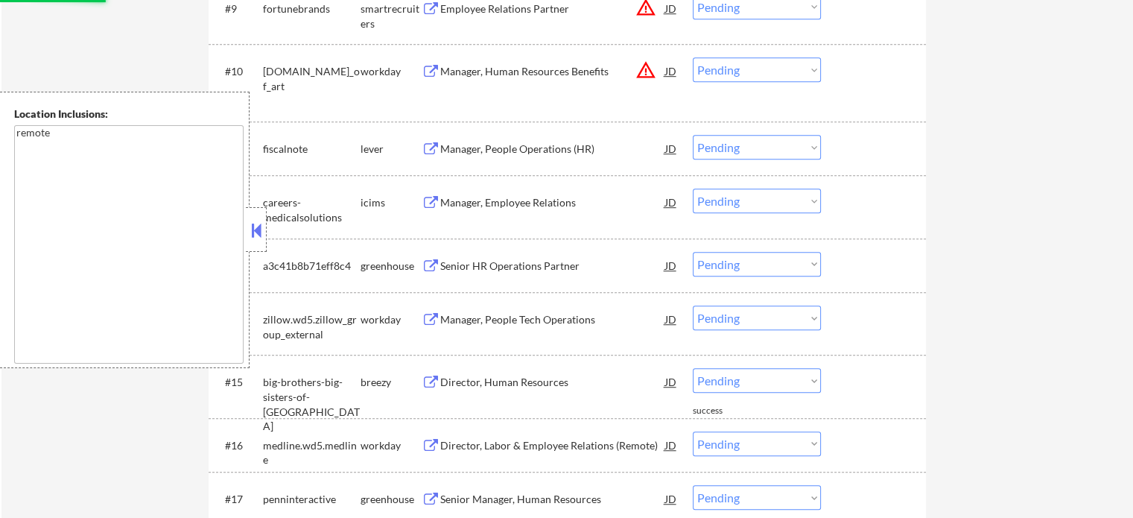
scroll to position [1118, 0]
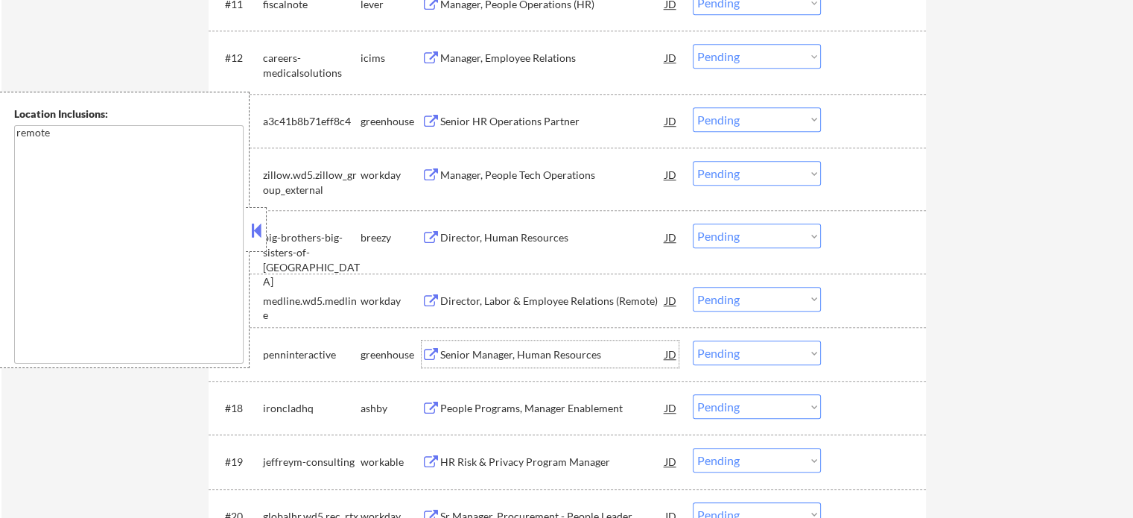
click at [498, 361] on div "Senior Manager, Human Resources" at bounding box center [552, 354] width 225 height 15
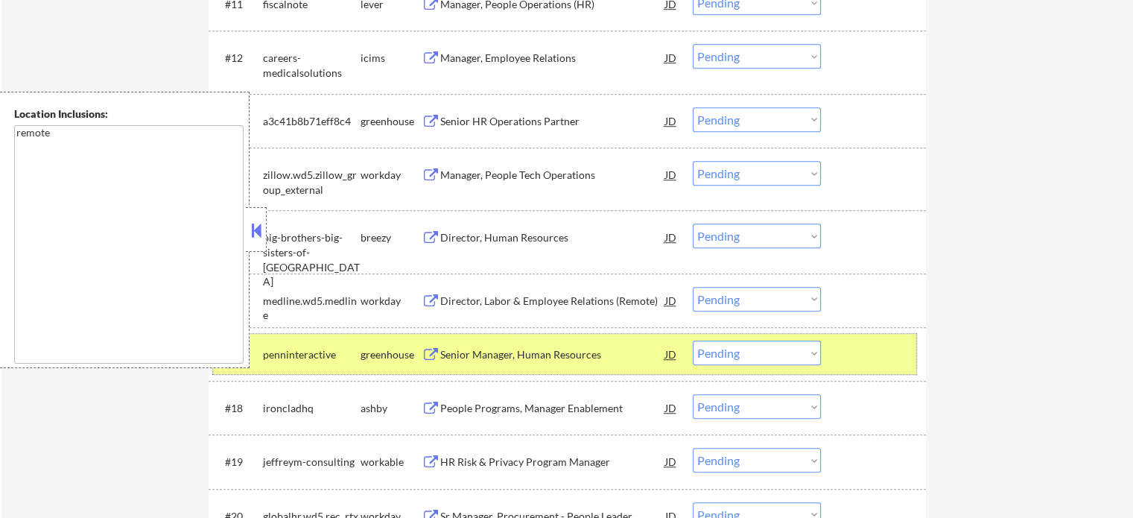
click at [856, 367] on div at bounding box center [876, 354] width 66 height 27
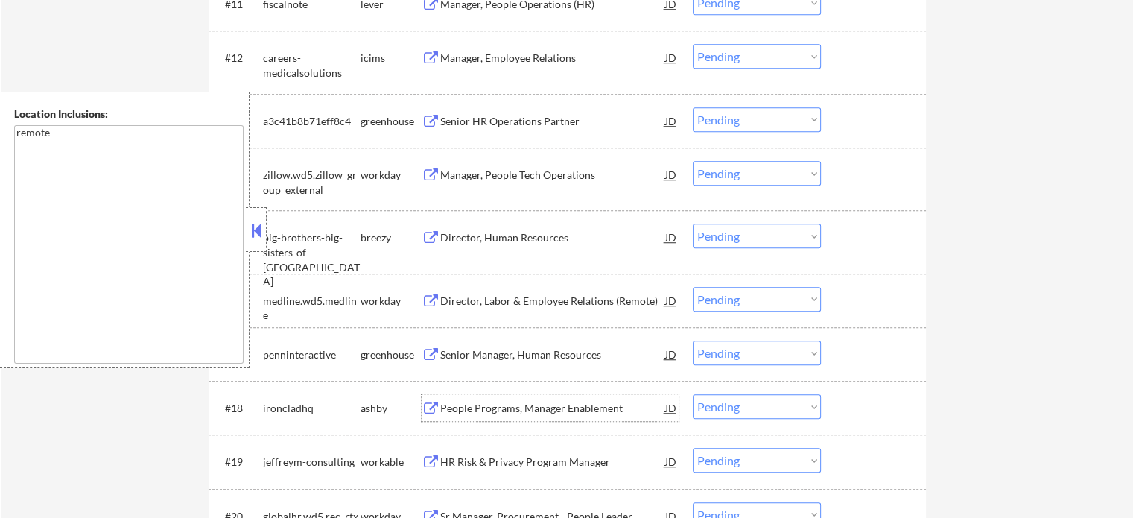
click at [576, 402] on div "People Programs, Manager Enablement" at bounding box center [552, 408] width 225 height 15
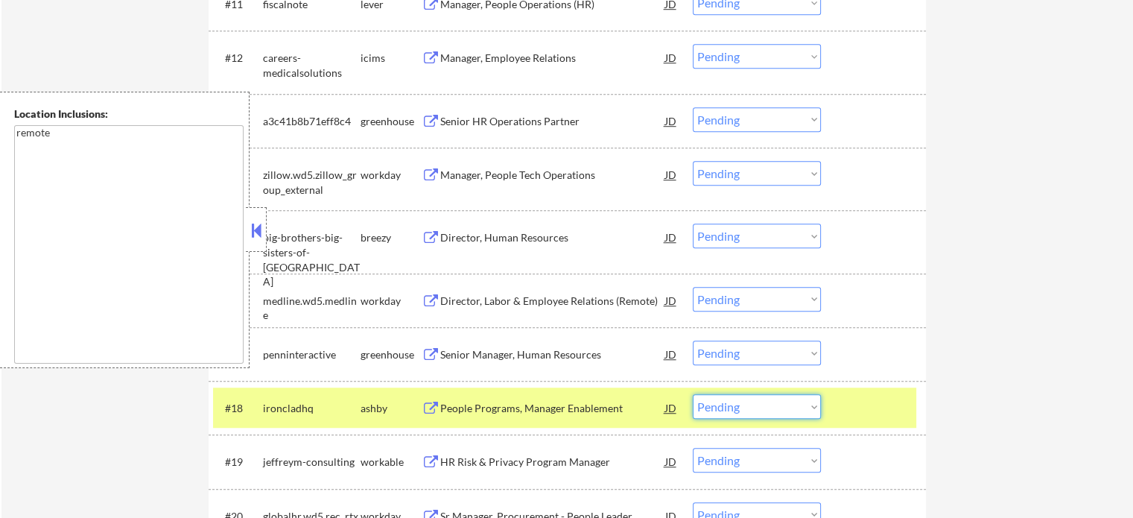
click at [780, 414] on select "Choose an option... Pending Applied Excluded (Questions) Excluded (Expired) Exc…" at bounding box center [757, 406] width 128 height 25
click at [693, 394] on select "Choose an option... Pending Applied Excluded (Questions) Excluded (Expired) Exc…" at bounding box center [757, 406] width 128 height 25
click at [885, 417] on div at bounding box center [876, 407] width 66 height 27
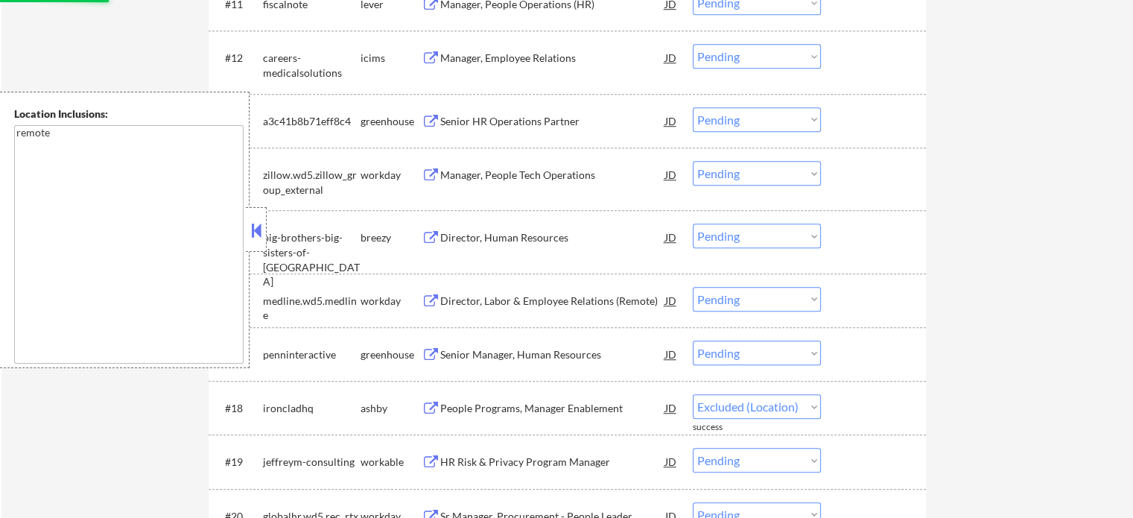
select select ""pending""
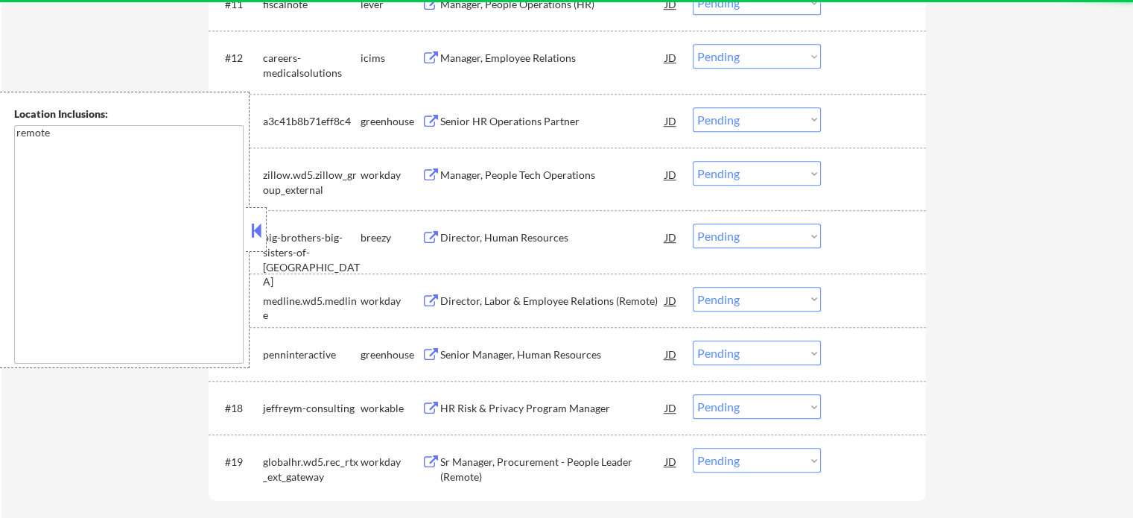
click at [541, 408] on div "HR Risk & Privacy Program Manager" at bounding box center [552, 408] width 225 height 15
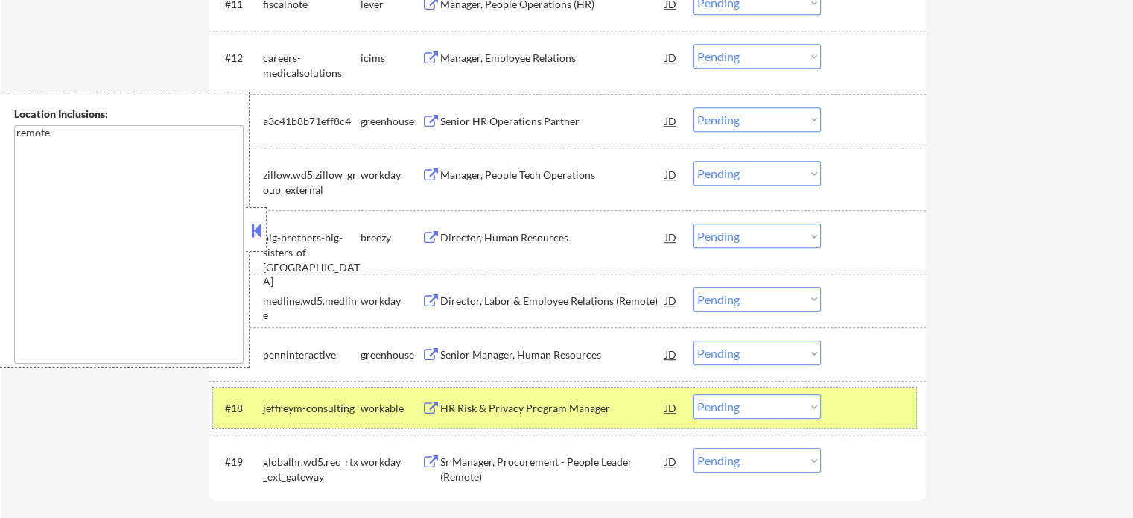
click at [835, 396] on div "#18 jeffreym-consulting workable HR Risk & Privacy Program Manager JD Choose an…" at bounding box center [564, 408] width 703 height 40
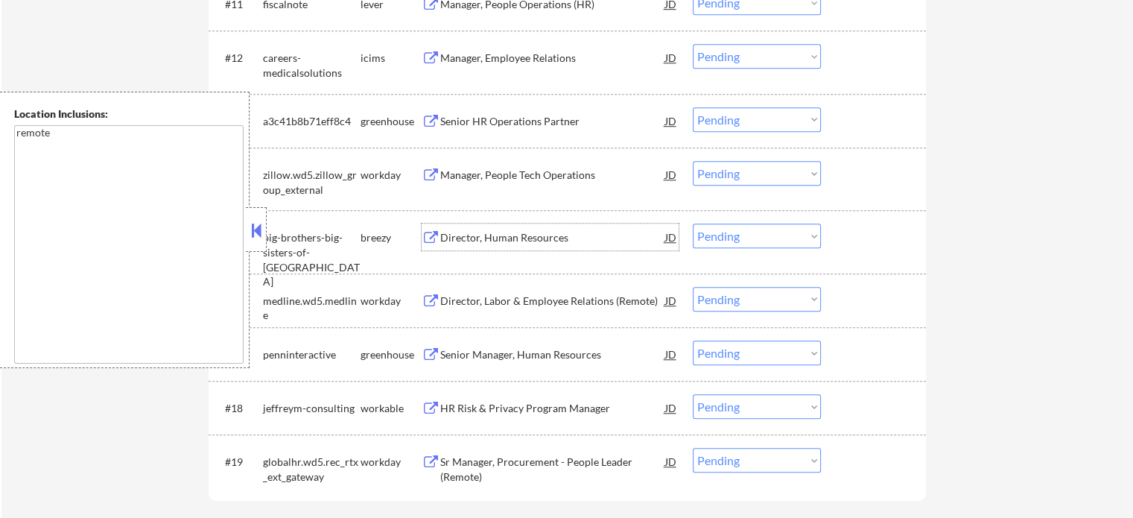
click at [514, 241] on div "Director, Human Resources" at bounding box center [552, 237] width 225 height 15
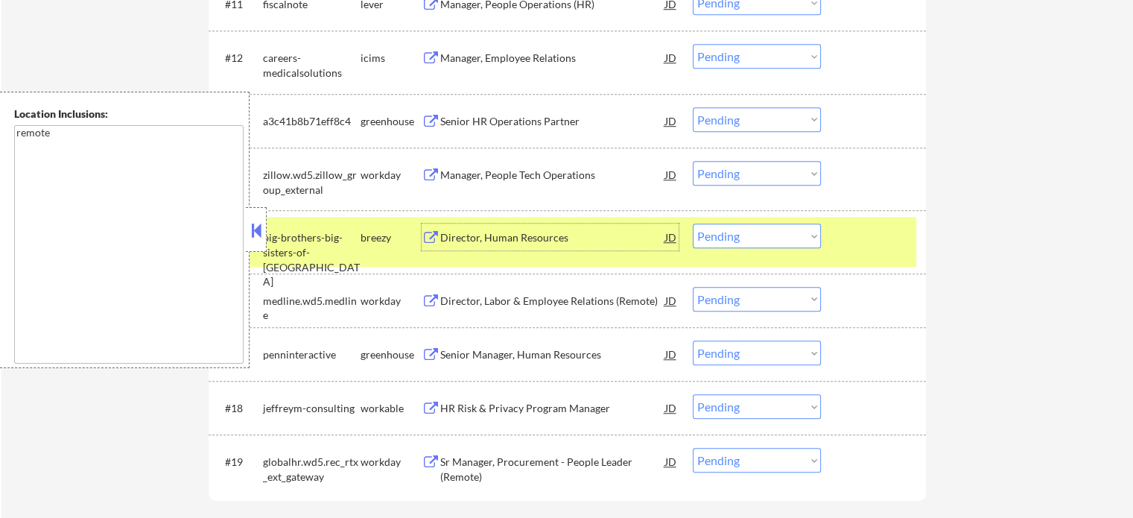
click at [840, 241] on div "#15 big-brothers-big-sisters-of-america breezy Director, Human Resources JD Cho…" at bounding box center [564, 241] width 703 height 49
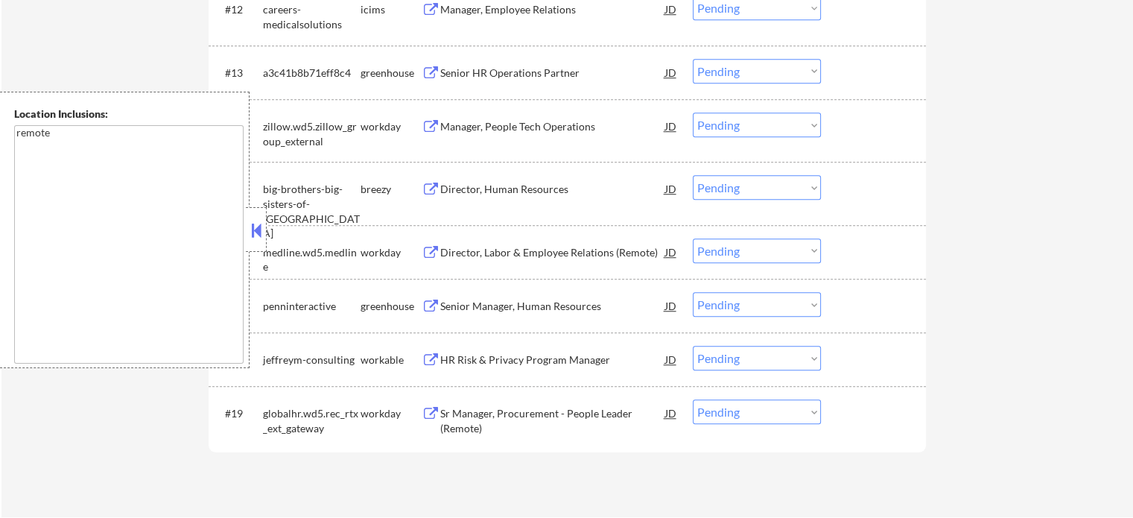
scroll to position [1192, 0]
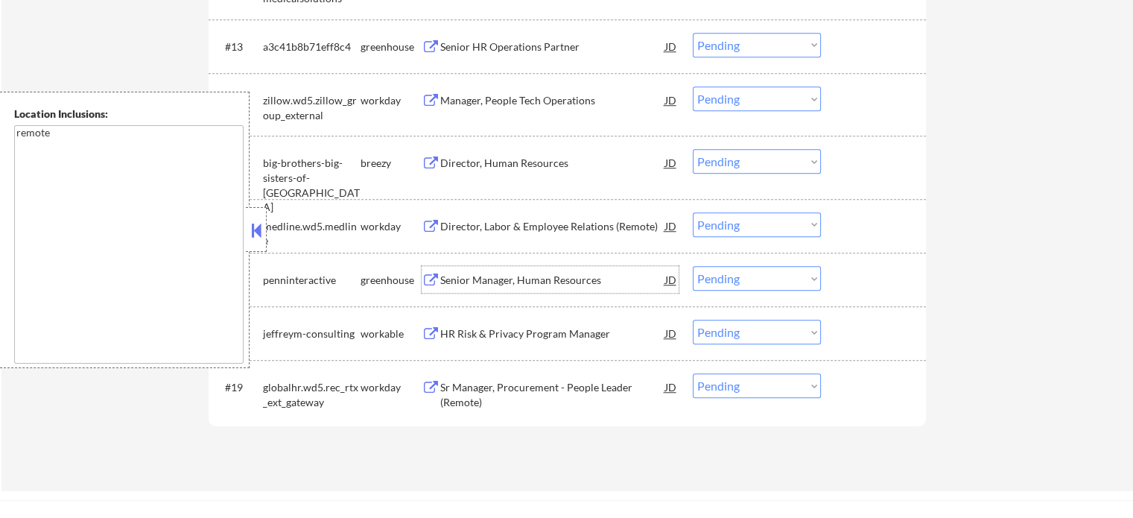
click at [548, 285] on div "Senior Manager, Human Resources" at bounding box center [552, 280] width 225 height 15
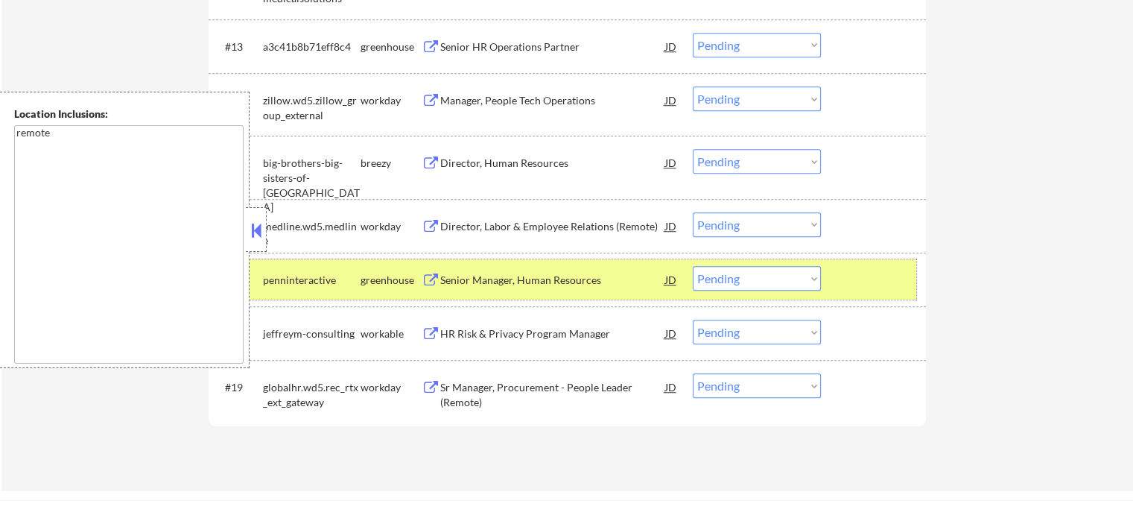
click at [853, 285] on div at bounding box center [876, 279] width 66 height 27
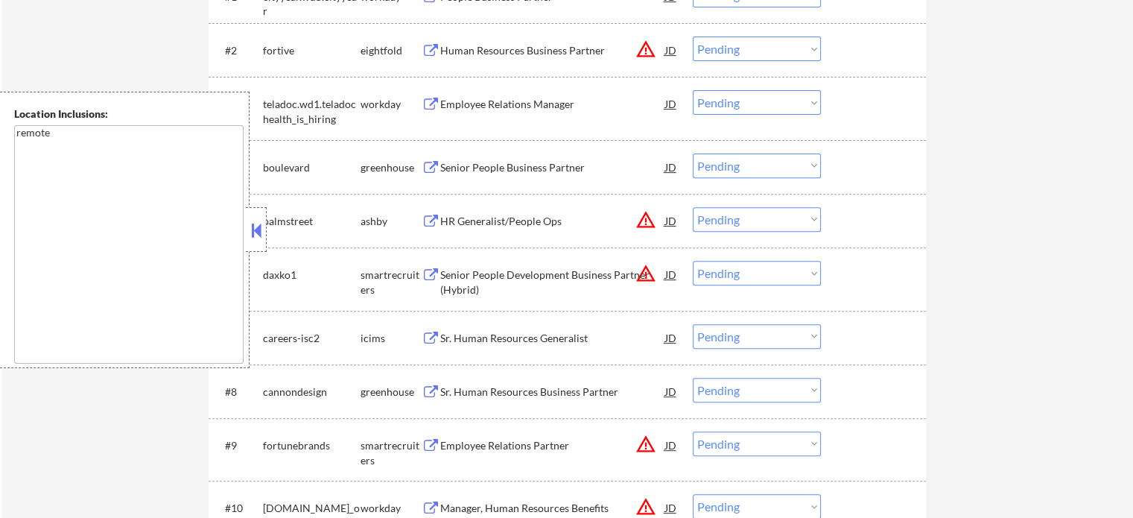
scroll to position [447, 0]
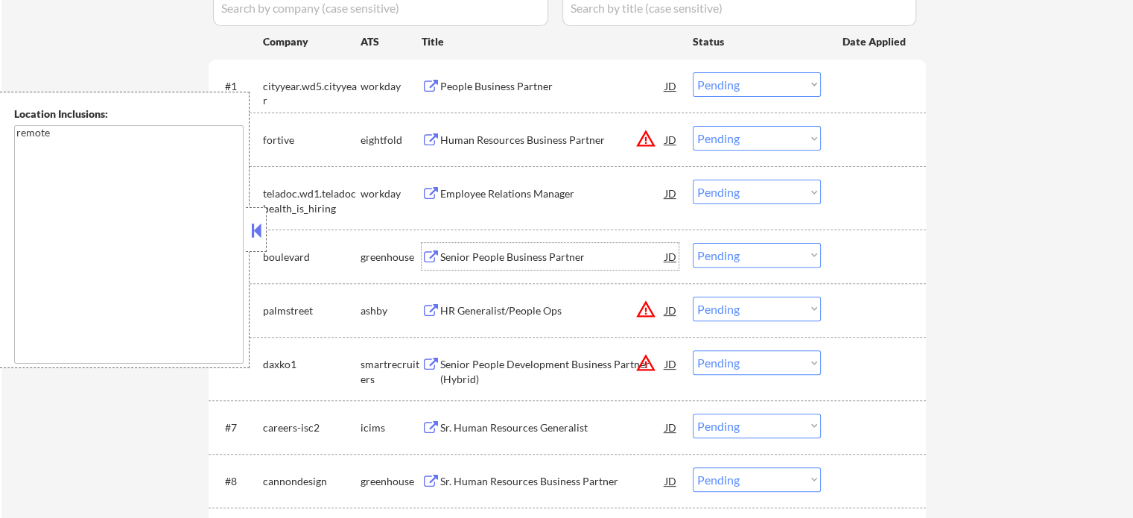
click at [503, 253] on div "Senior People Business Partner" at bounding box center [552, 257] width 225 height 15
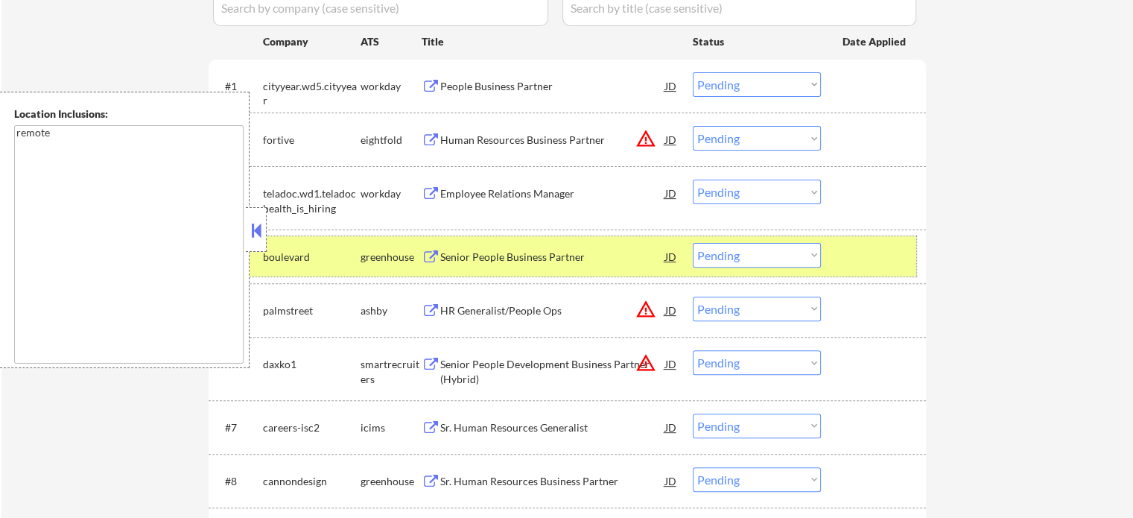
click at [867, 250] on div at bounding box center [876, 256] width 66 height 27
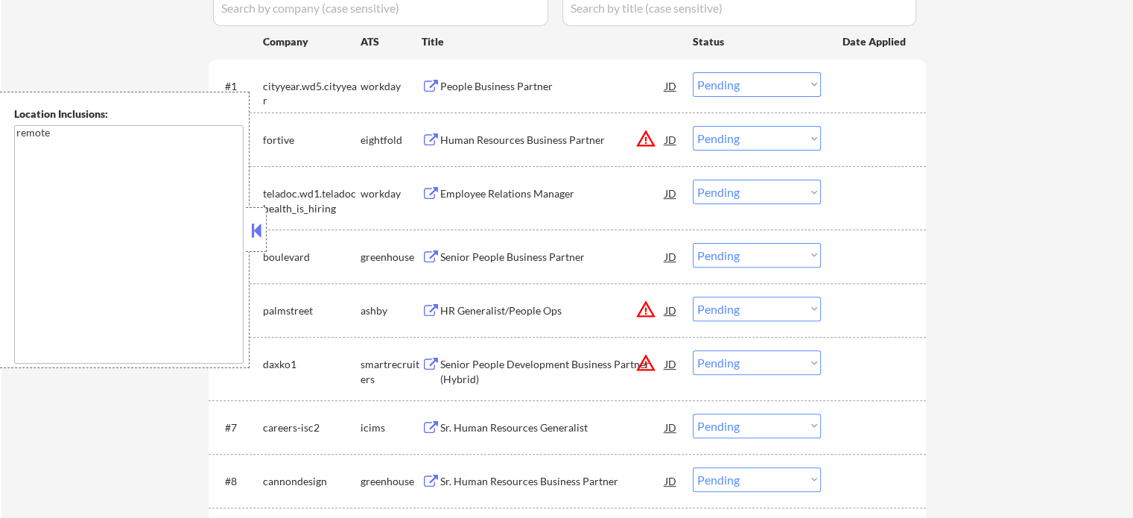
scroll to position [522, 0]
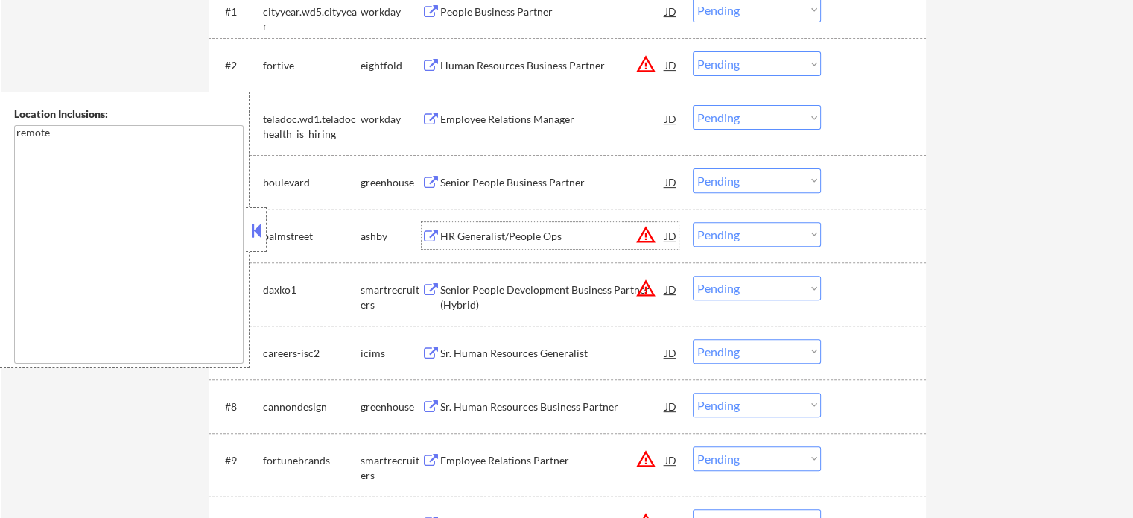
click at [530, 241] on div "HR Generalist/People Ops" at bounding box center [552, 236] width 225 height 15
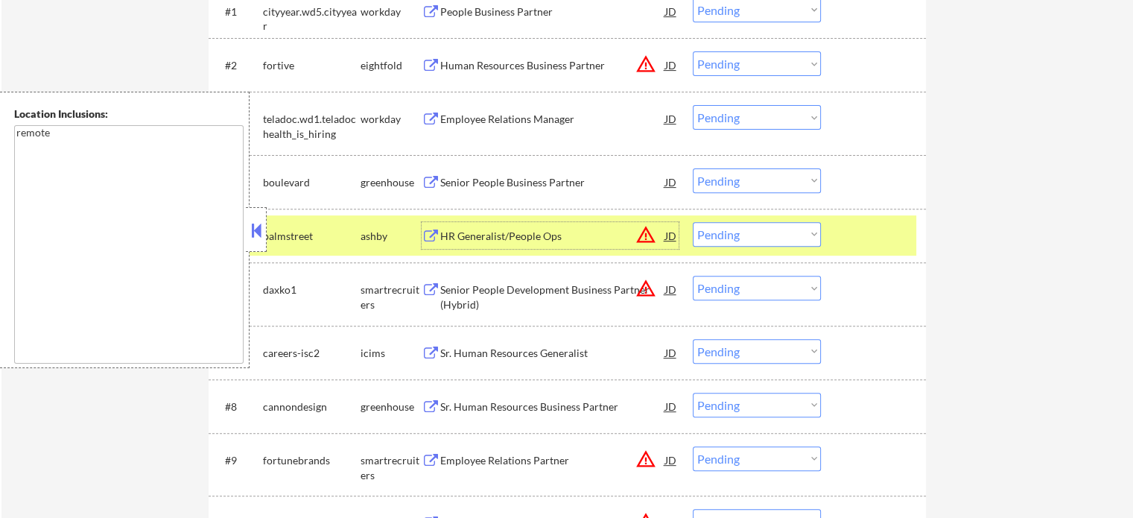
click at [775, 236] on select "Choose an option... Pending Applied Excluded (Questions) Excluded (Expired) Exc…" at bounding box center [757, 234] width 128 height 25
click at [693, 222] on select "Choose an option... Pending Applied Excluded (Questions) Excluded (Expired) Exc…" at bounding box center [757, 234] width 128 height 25
click at [866, 235] on div at bounding box center [876, 235] width 66 height 27
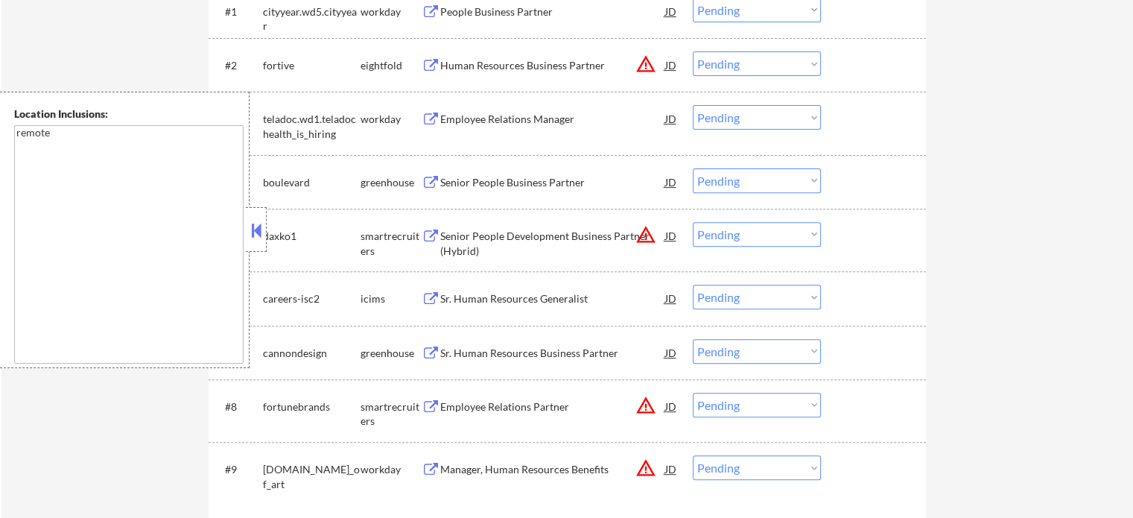
click at [761, 225] on select "Choose an option... Pending Applied Excluded (Questions) Excluded (Expired) Exc…" at bounding box center [757, 234] width 128 height 25
click at [693, 222] on select "Choose an option... Pending Applied Excluded (Questions) Excluded (Expired) Exc…" at bounding box center [757, 234] width 128 height 25
select select ""pending""
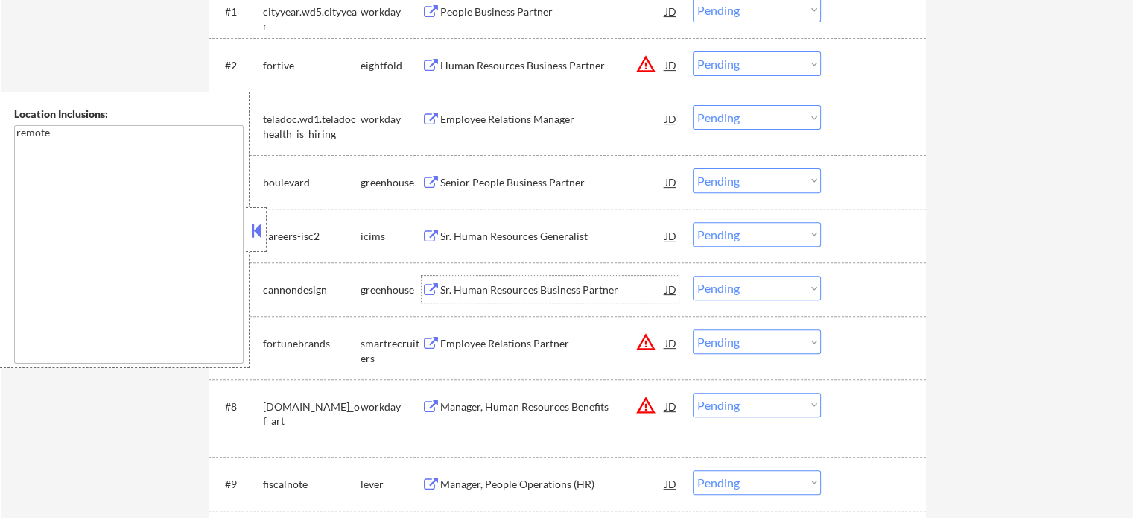
click at [553, 289] on div "Sr. Human Resources Business Partner" at bounding box center [552, 289] width 225 height 15
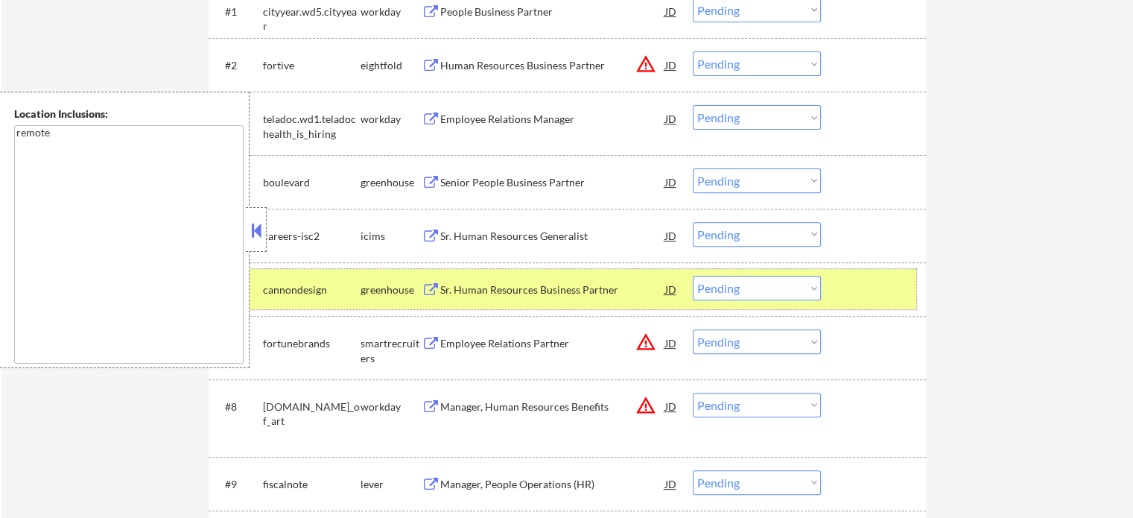
click at [859, 277] on div at bounding box center [876, 289] width 66 height 27
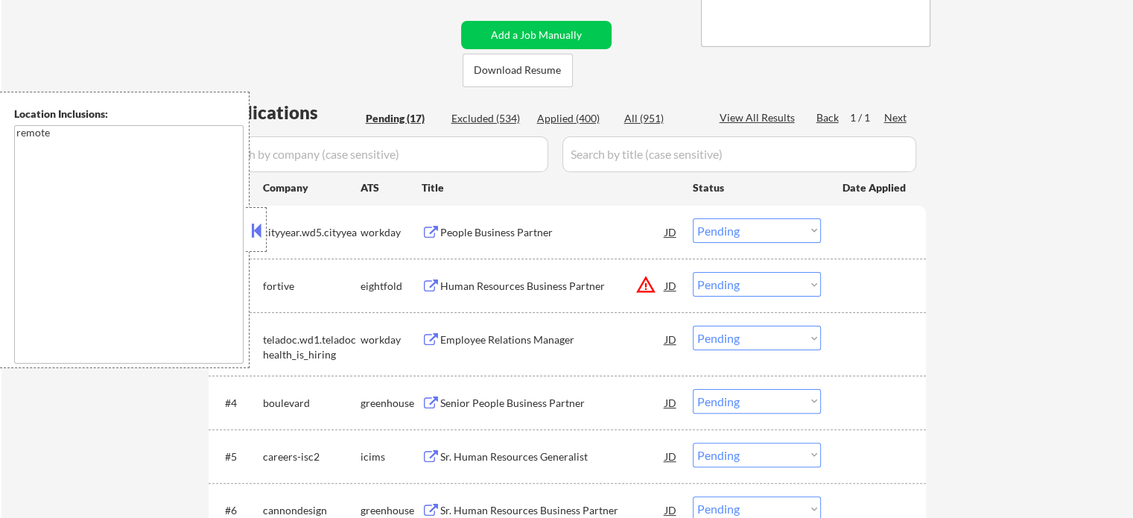
scroll to position [298, 0]
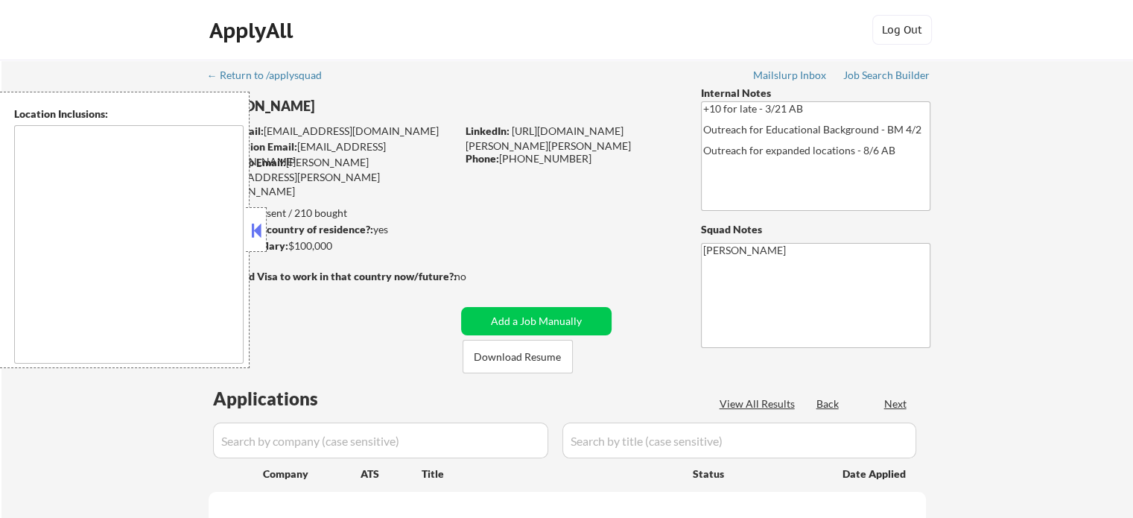
type textarea "[GEOGRAPHIC_DATA], [GEOGRAPHIC_DATA] [GEOGRAPHIC_DATA][PERSON_NAME], [GEOGRAPHI…"
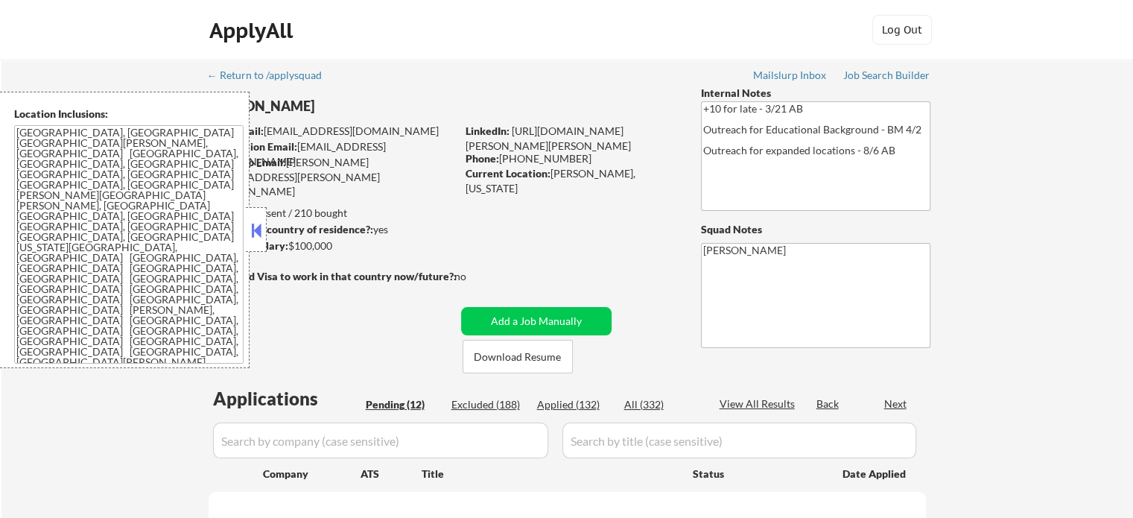
select select ""pending""
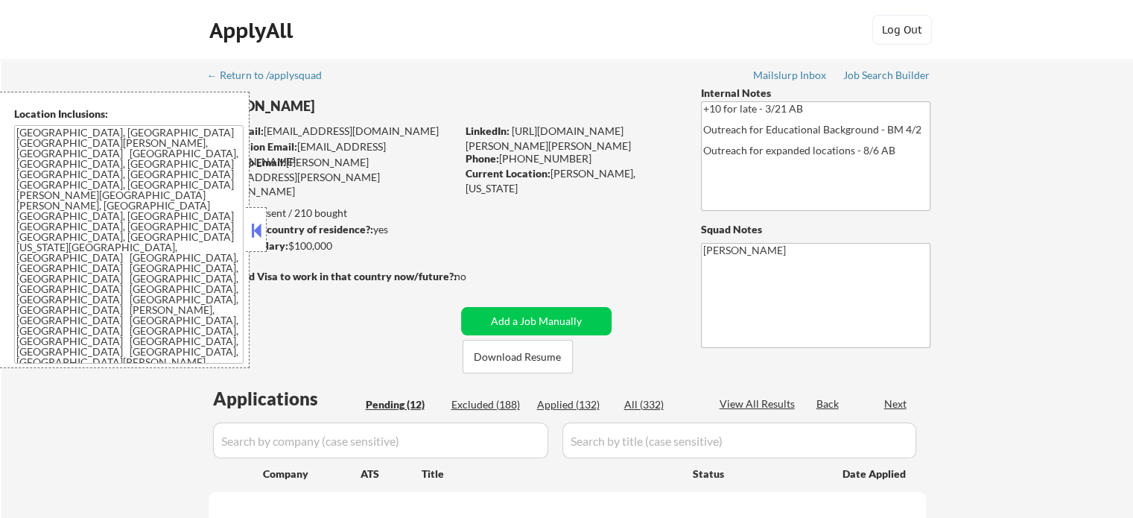
select select ""pending""
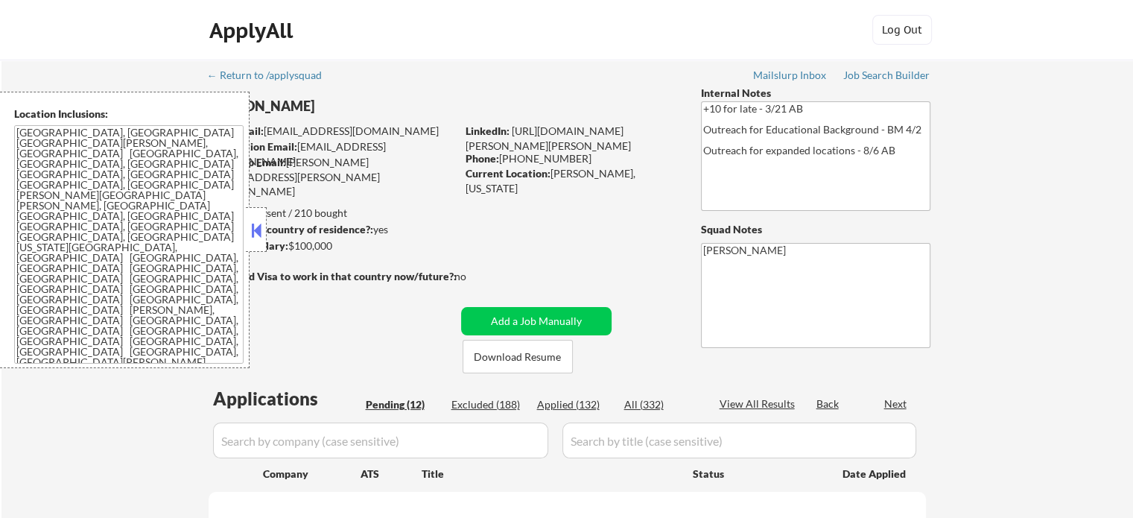
select select ""pending""
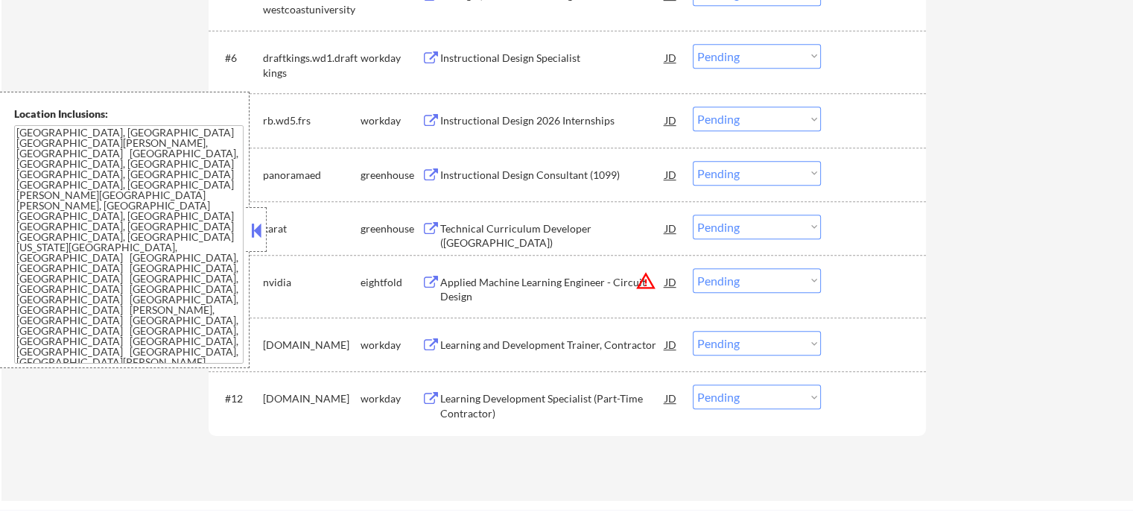
scroll to position [671, 0]
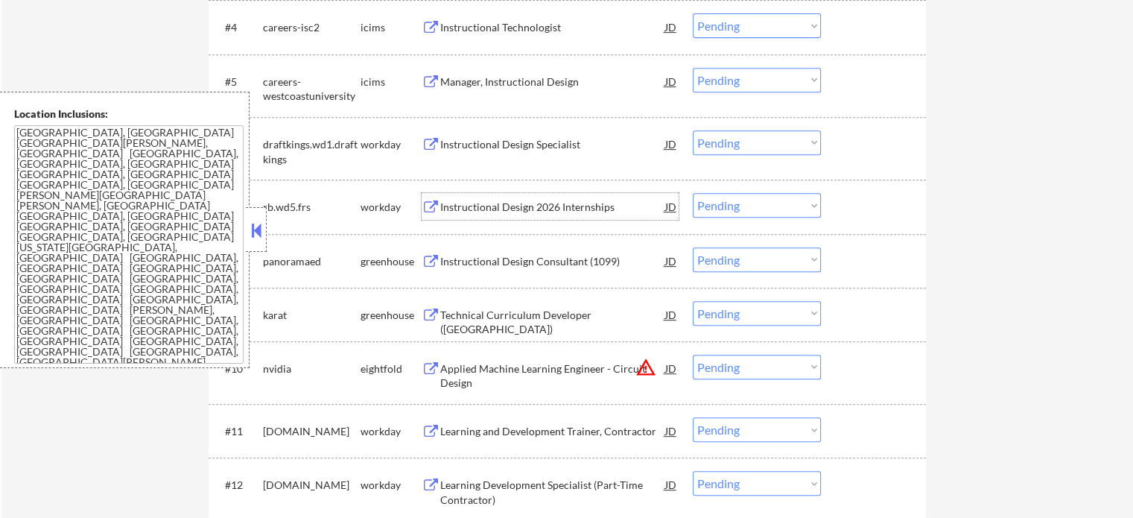
click at [505, 202] on div "Instructional Design 2026 Internships" at bounding box center [552, 207] width 225 height 15
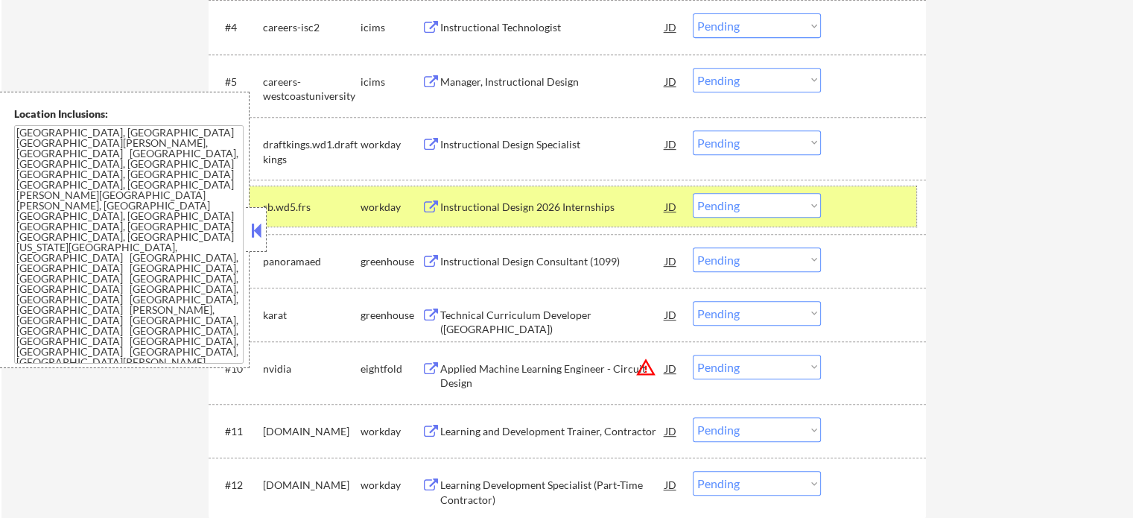
click at [885, 209] on div at bounding box center [876, 206] width 66 height 27
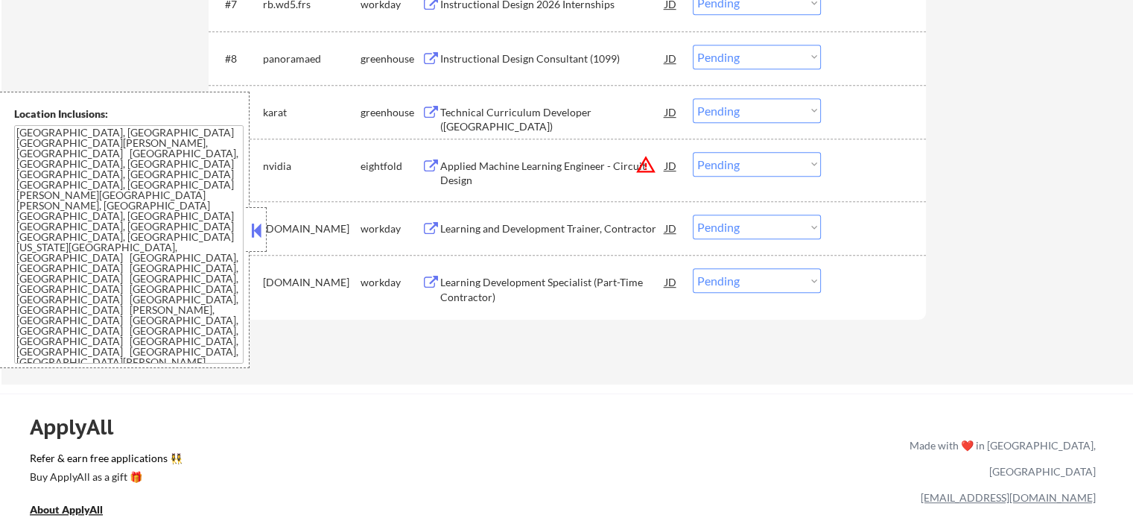
scroll to position [820, 0]
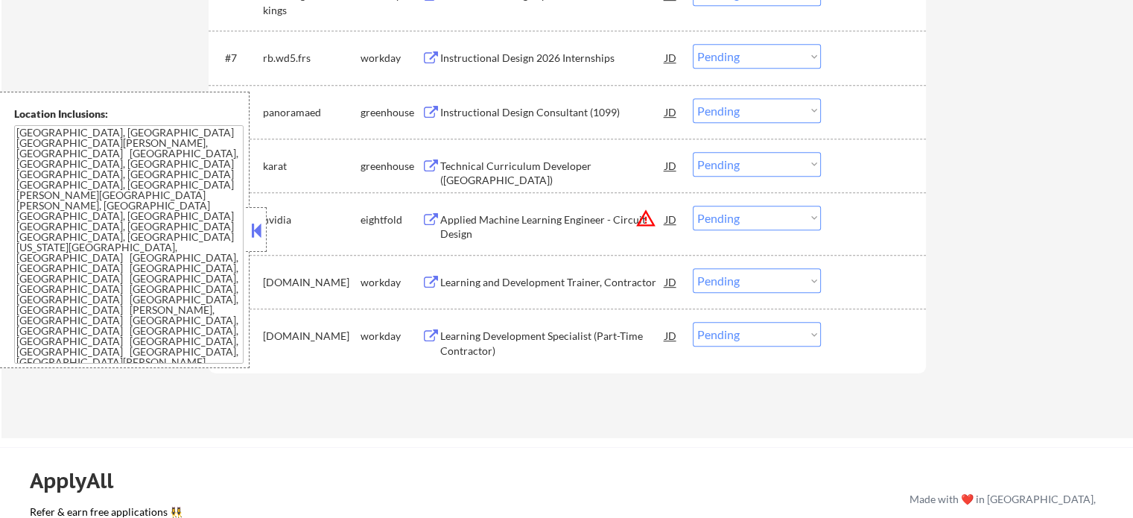
click at [533, 166] on div "Technical Curriculum Developer (United States)" at bounding box center [552, 173] width 225 height 29
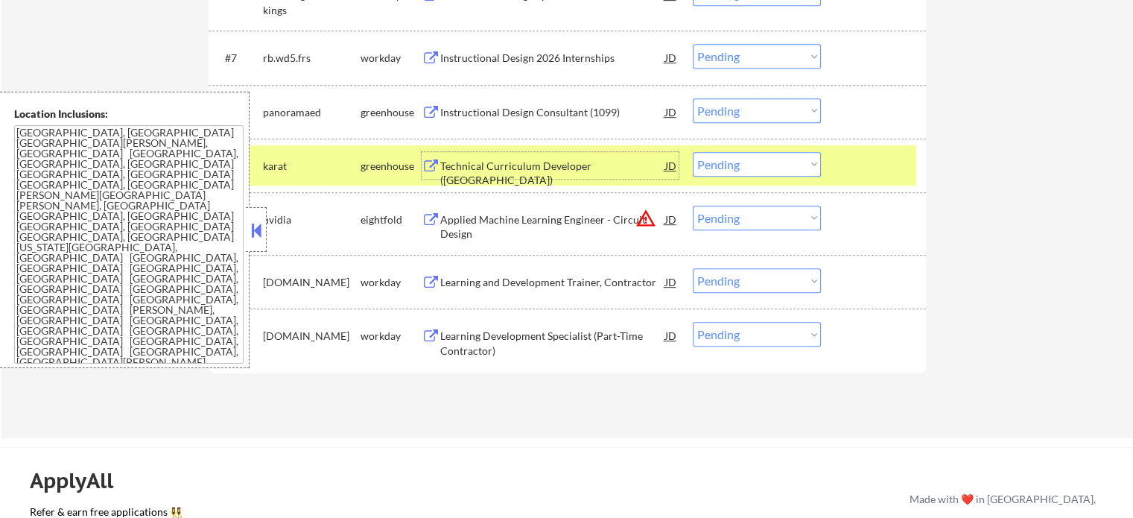
click at [844, 170] on div at bounding box center [876, 165] width 66 height 27
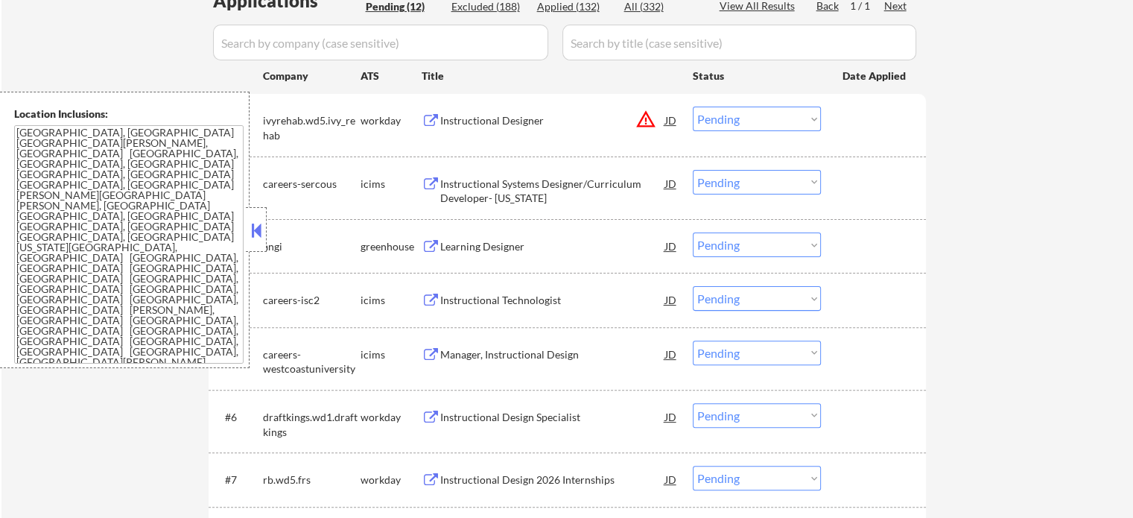
scroll to position [373, 0]
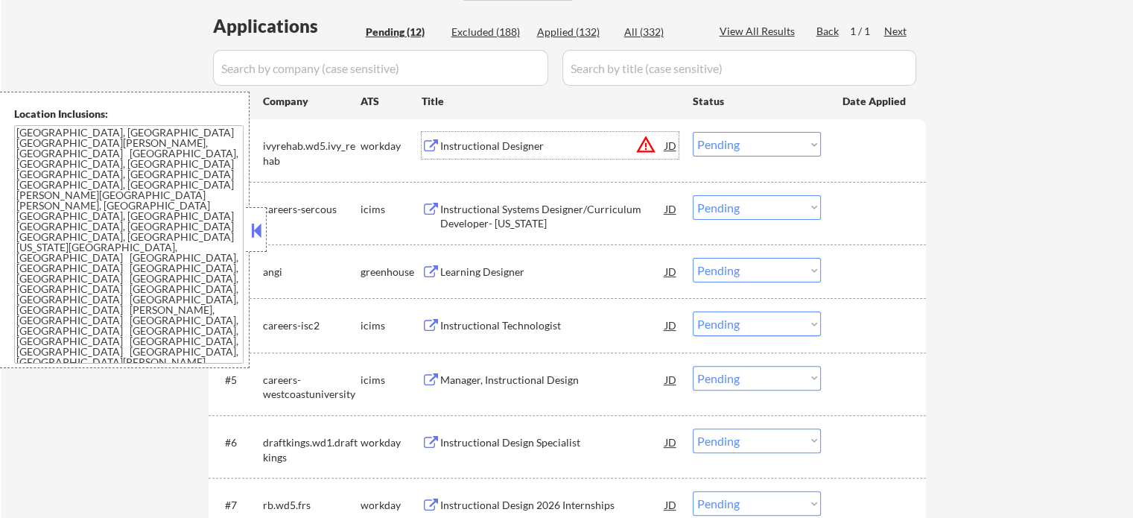
click at [511, 148] on div "Instructional Designer" at bounding box center [552, 146] width 225 height 15
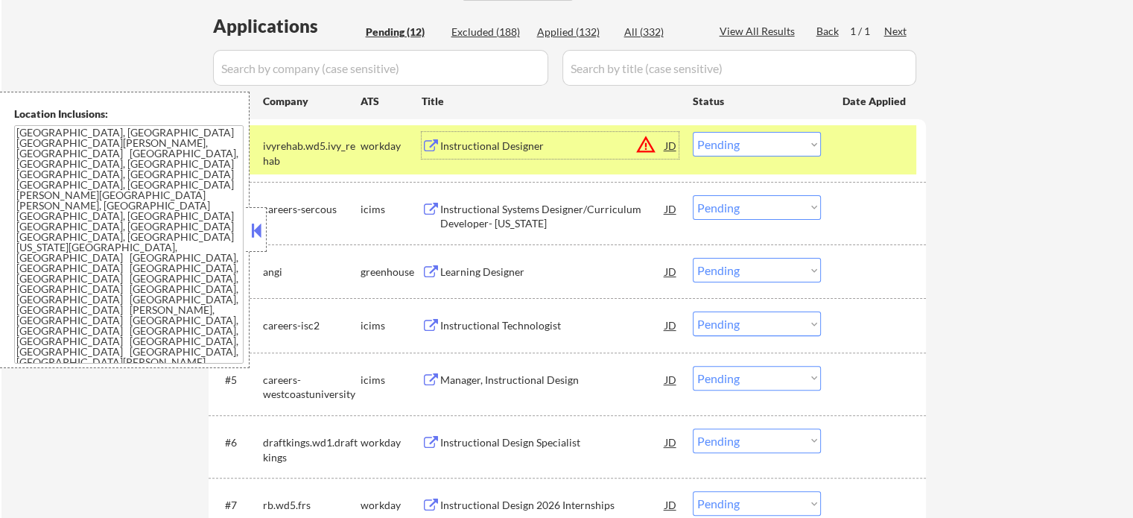
click at [879, 147] on div at bounding box center [876, 145] width 66 height 27
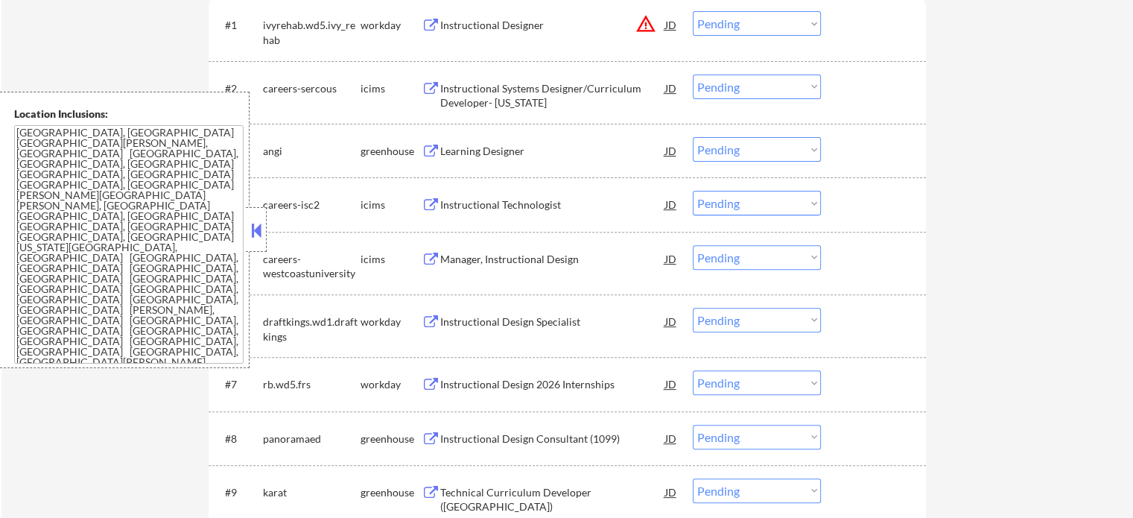
scroll to position [522, 0]
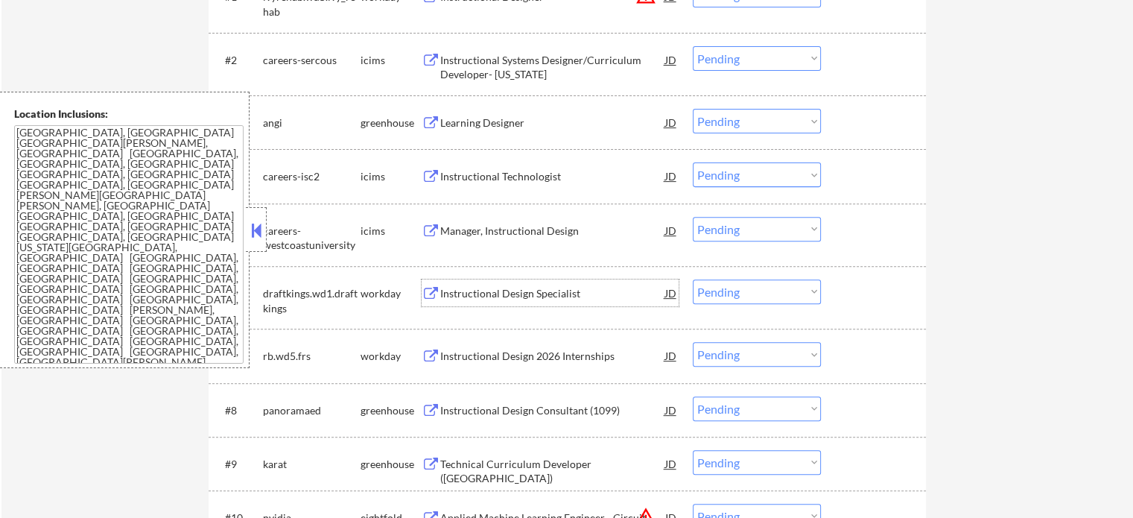
click at [477, 291] on div "Instructional Design Specialist" at bounding box center [552, 293] width 225 height 15
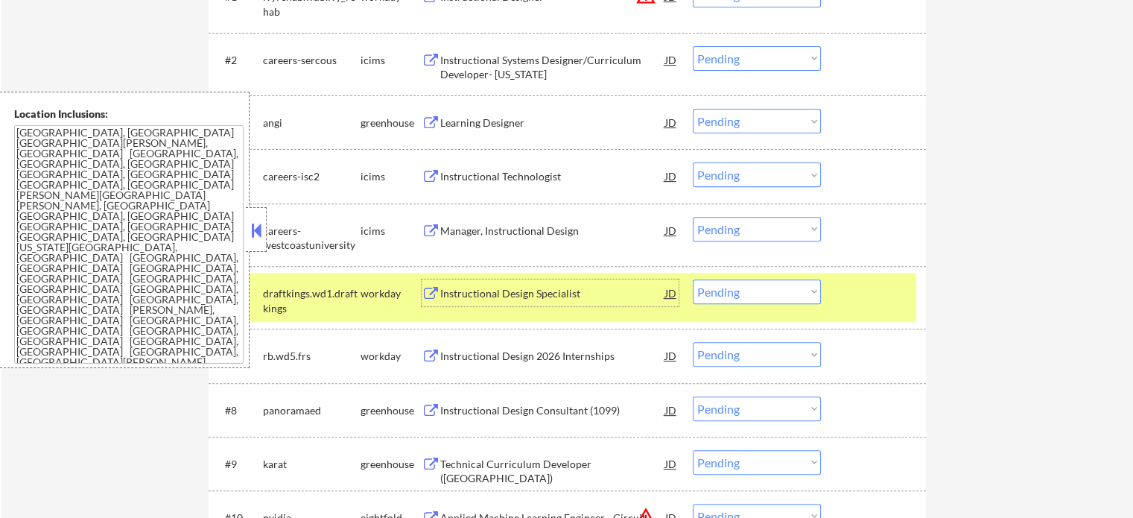
click at [765, 299] on select "Choose an option... Pending Applied Excluded (Questions) Excluded (Expired) Exc…" at bounding box center [757, 291] width 128 height 25
click at [693, 279] on select "Choose an option... Pending Applied Excluded (Questions) Excluded (Expired) Exc…" at bounding box center [757, 291] width 128 height 25
click at [856, 307] on div "#6 draftkings.wd1.draftkings workday Instructional Design Specialist JD Choose …" at bounding box center [564, 297] width 703 height 49
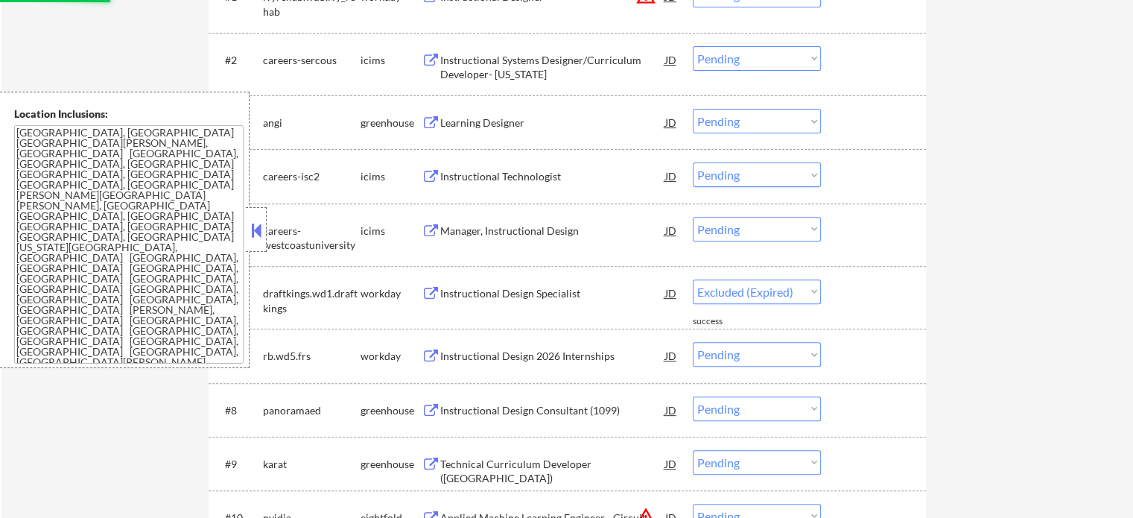
select select ""pending""
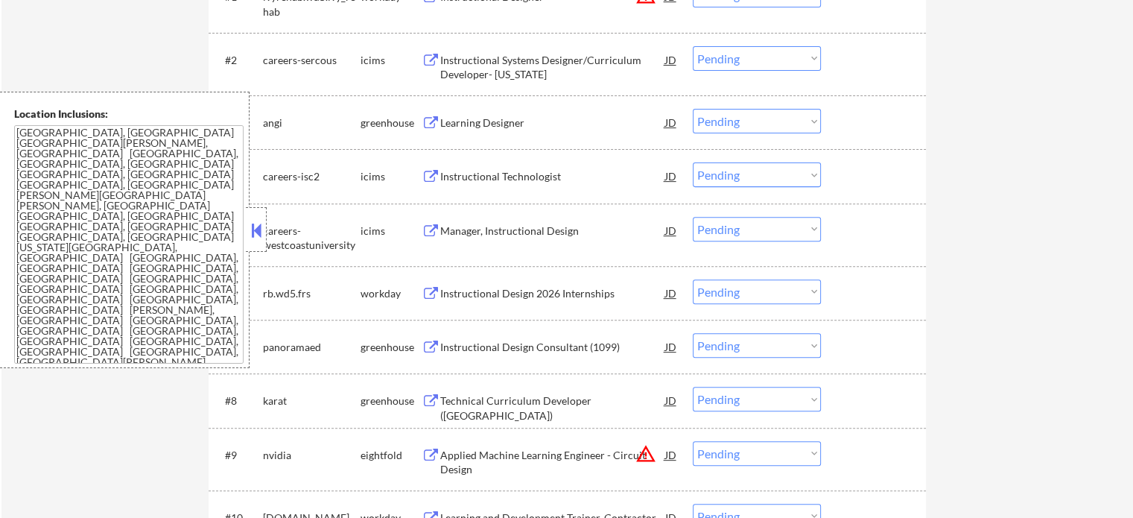
click at [551, 294] on div "Instructional Design 2026 Internships" at bounding box center [552, 293] width 225 height 15
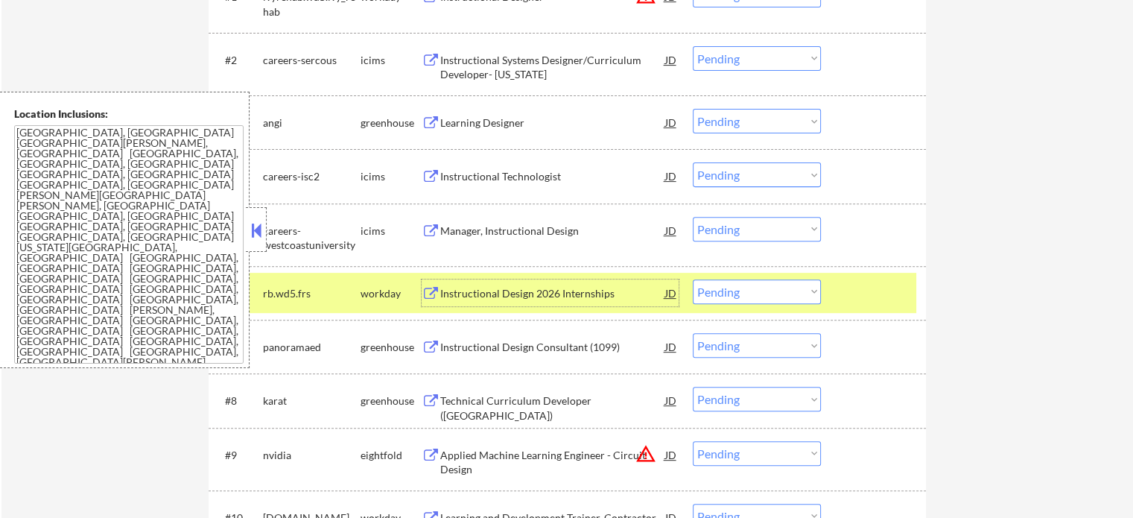
click at [861, 293] on div at bounding box center [876, 292] width 66 height 27
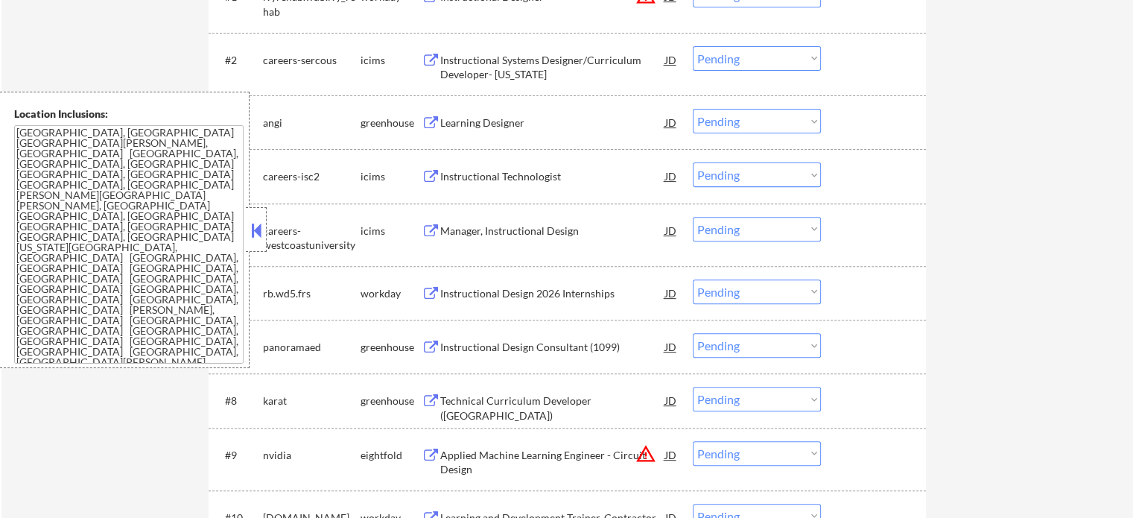
scroll to position [671, 0]
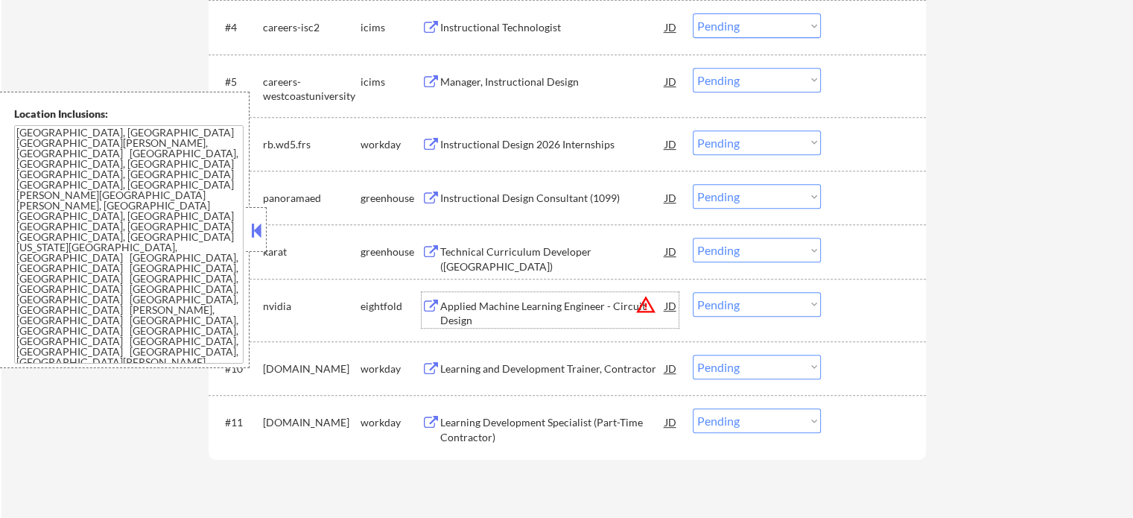
click at [508, 310] on div "Applied Machine Learning Engineer - Circuit Design" at bounding box center [552, 313] width 225 height 29
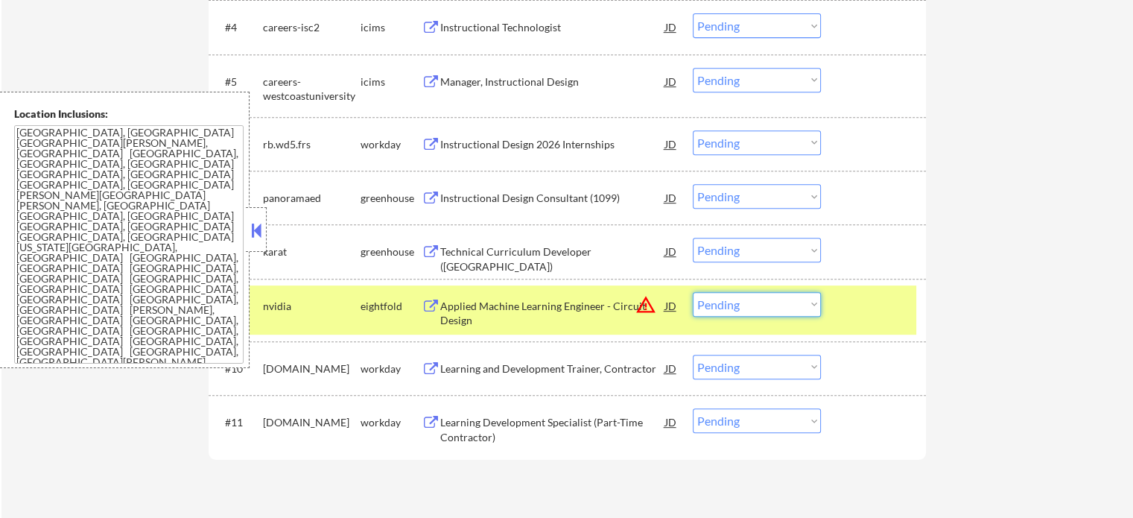
drag, startPoint x: 750, startPoint y: 305, endPoint x: 735, endPoint y: 299, distance: 16.1
click at [750, 305] on select "Choose an option... Pending Applied Excluded (Questions) Excluded (Expired) Exc…" at bounding box center [757, 304] width 128 height 25
click at [693, 292] on select "Choose an option... Pending Applied Excluded (Questions) Excluded (Expired) Exc…" at bounding box center [757, 304] width 128 height 25
click at [876, 318] on div "#9 nvidia eightfold Applied Machine Learning Engineer - Circuit Design JD warni…" at bounding box center [564, 309] width 703 height 49
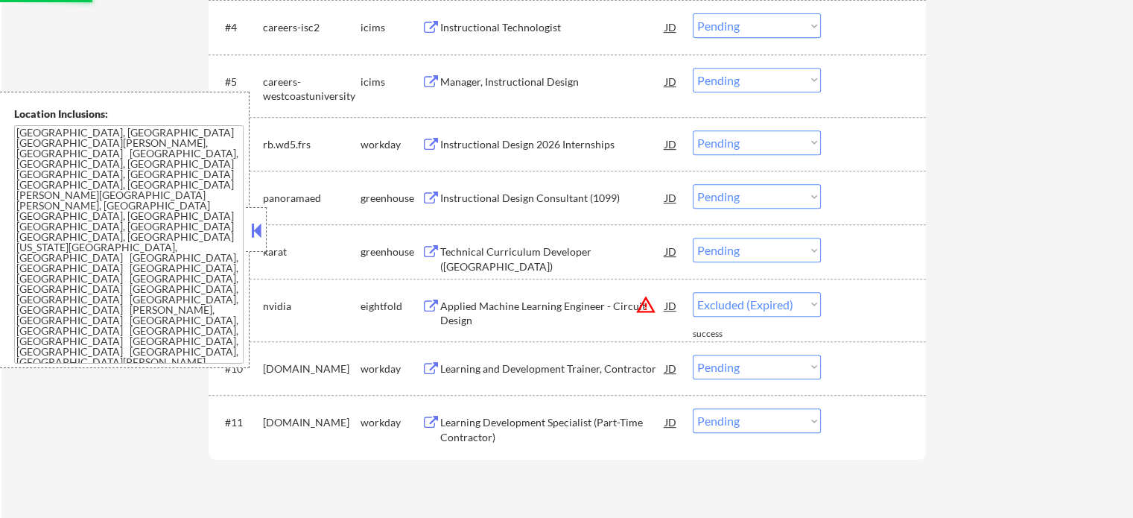
select select ""pending""
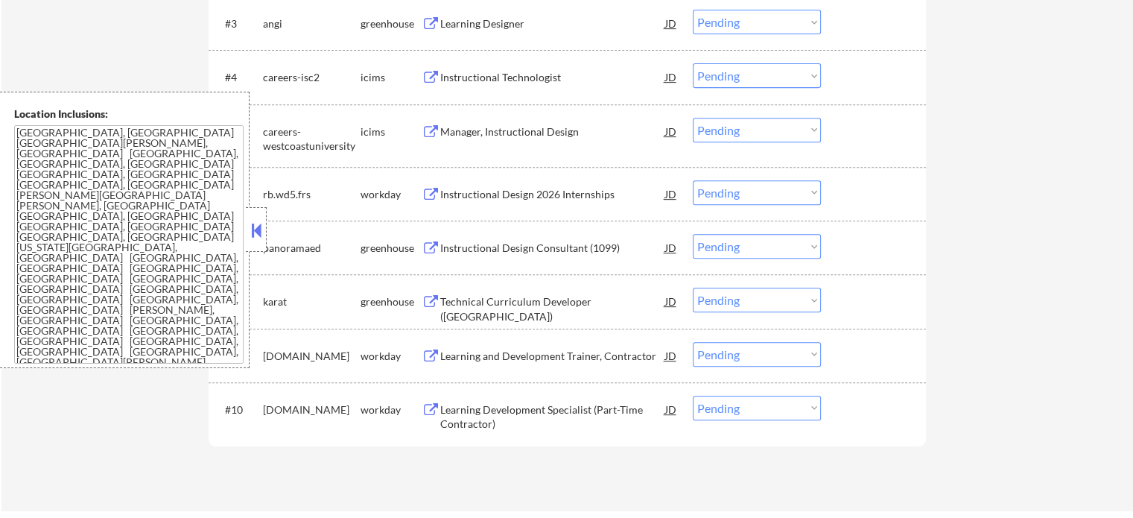
scroll to position [596, 0]
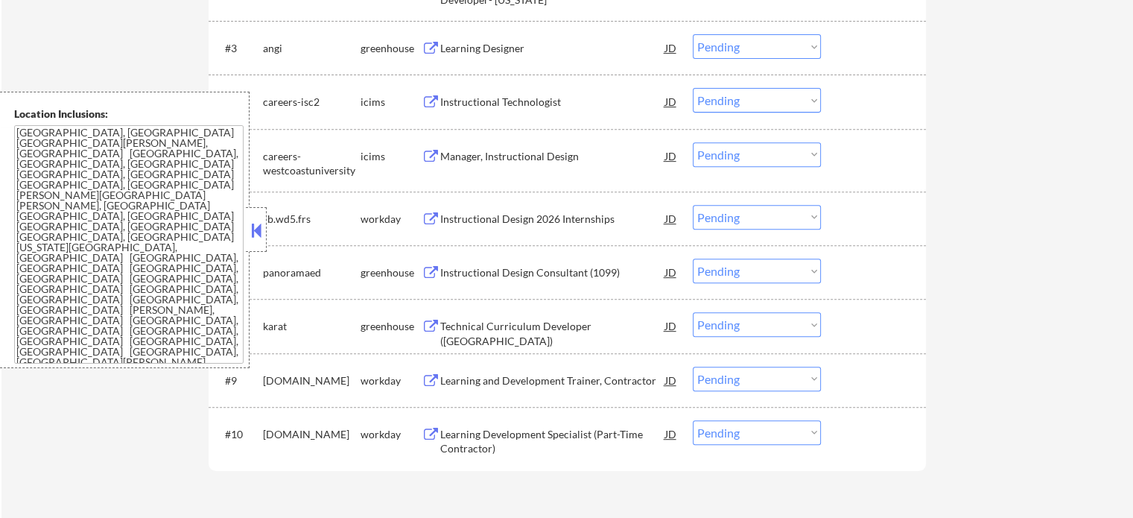
click at [536, 225] on div "Instructional Design 2026 Internships" at bounding box center [552, 219] width 225 height 15
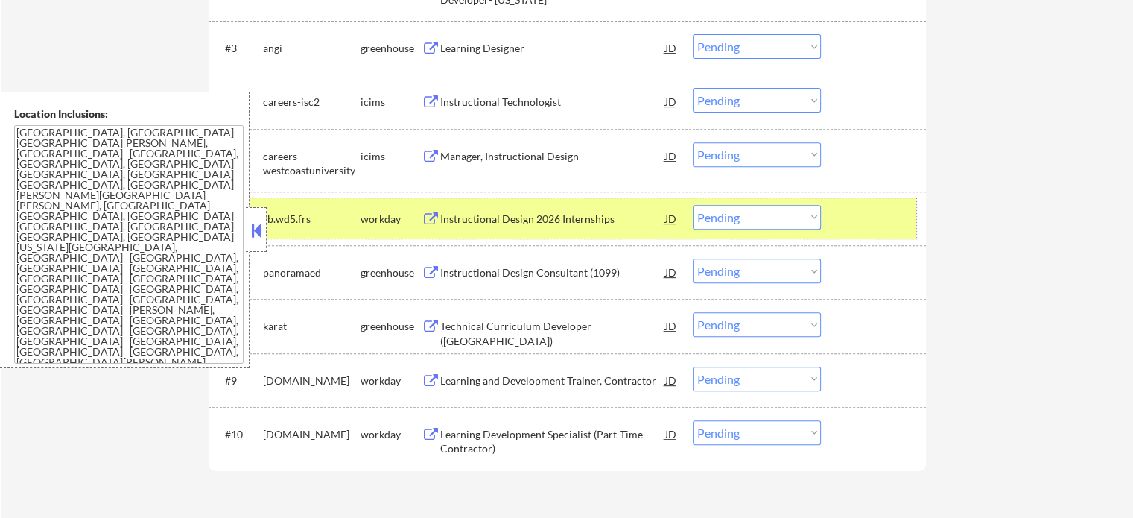
click at [854, 220] on div at bounding box center [876, 218] width 66 height 27
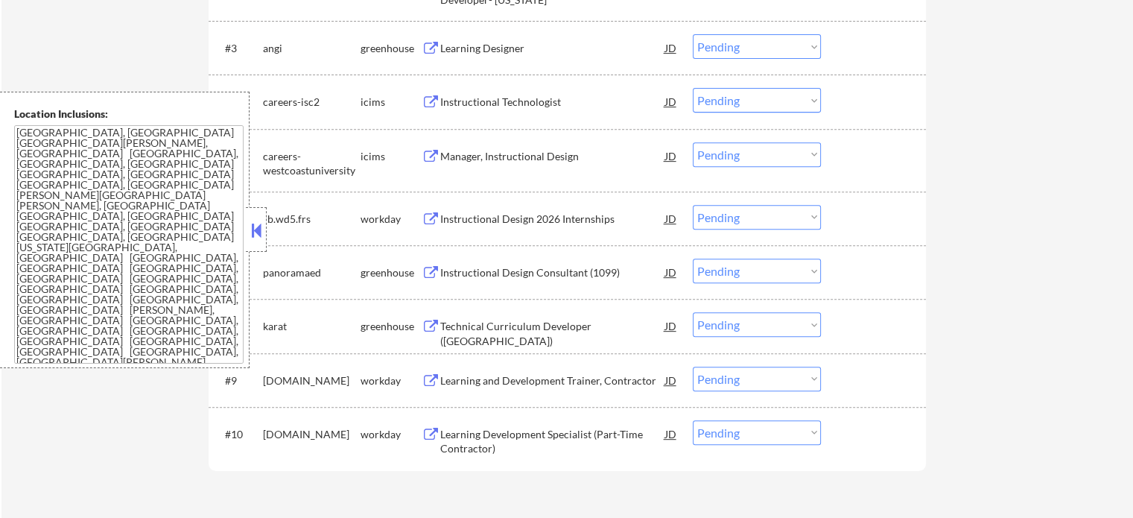
click at [586, 275] on div "Instructional Design Consultant (1099)" at bounding box center [552, 272] width 225 height 15
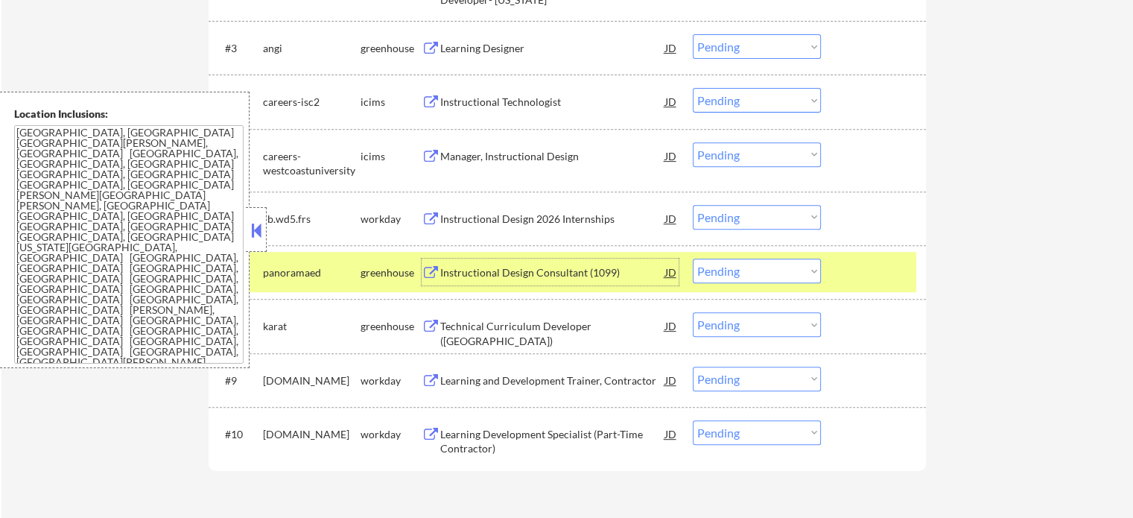
click at [876, 277] on div at bounding box center [876, 272] width 66 height 27
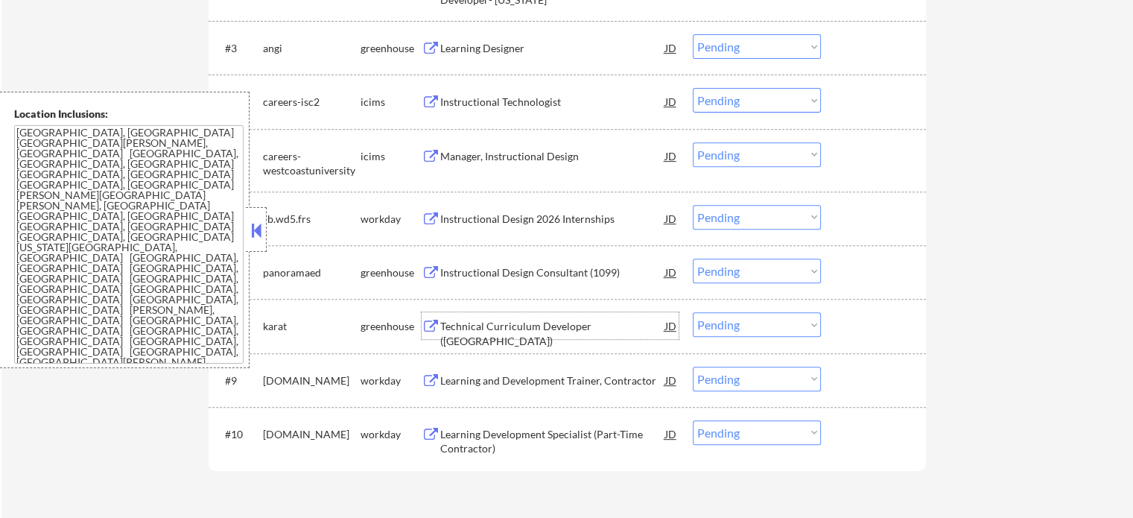
click at [480, 330] on div "Technical Curriculum Developer (United States)" at bounding box center [552, 333] width 225 height 29
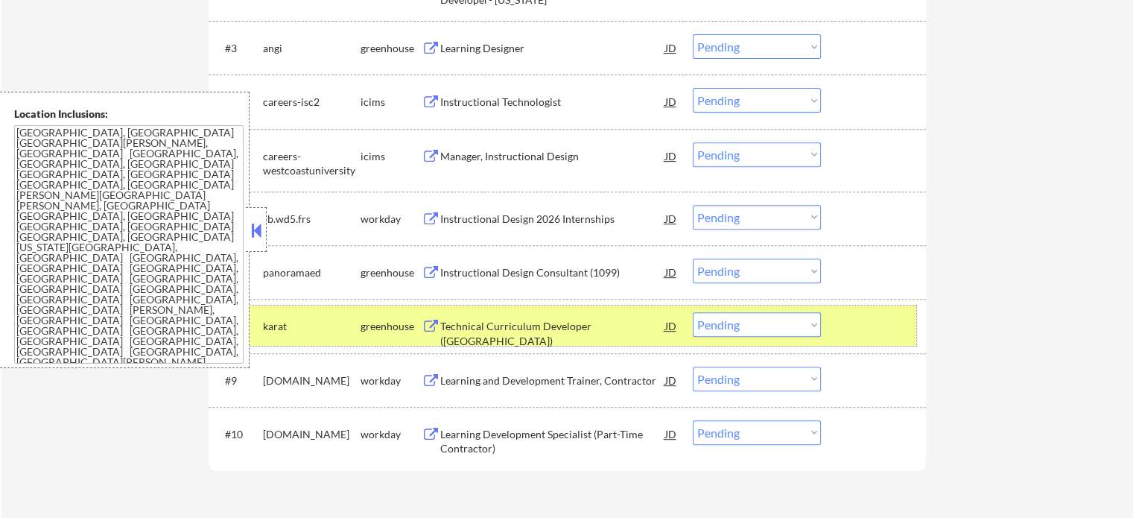
click at [865, 316] on div at bounding box center [876, 325] width 66 height 27
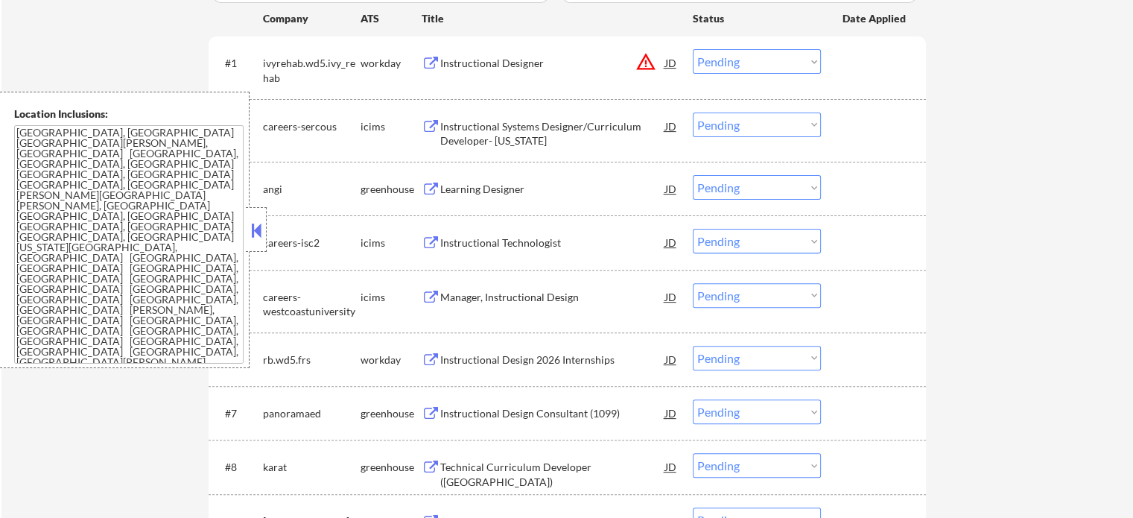
scroll to position [447, 0]
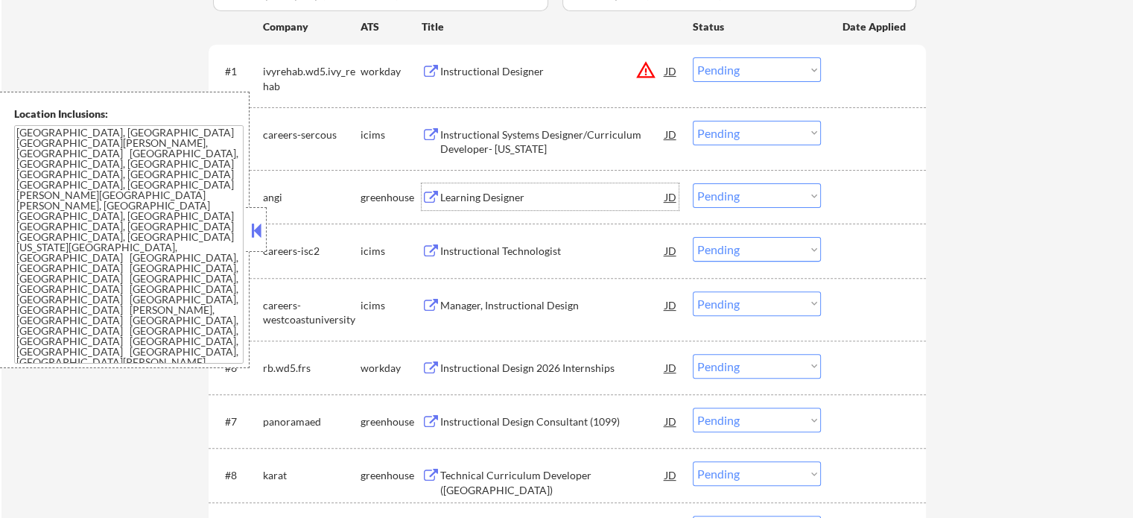
click at [505, 191] on div "Learning Designer" at bounding box center [552, 197] width 225 height 15
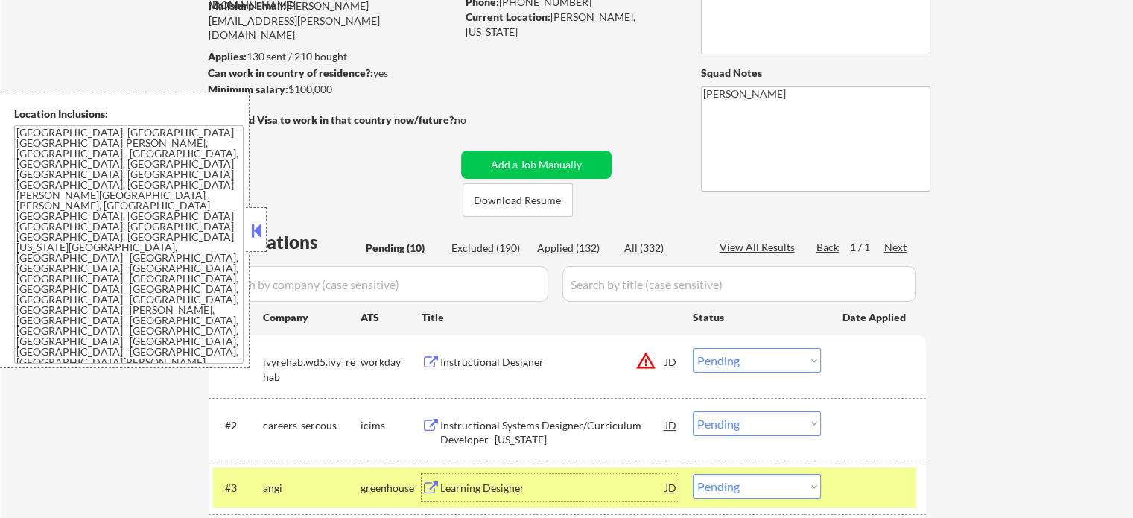
scroll to position [149, 0]
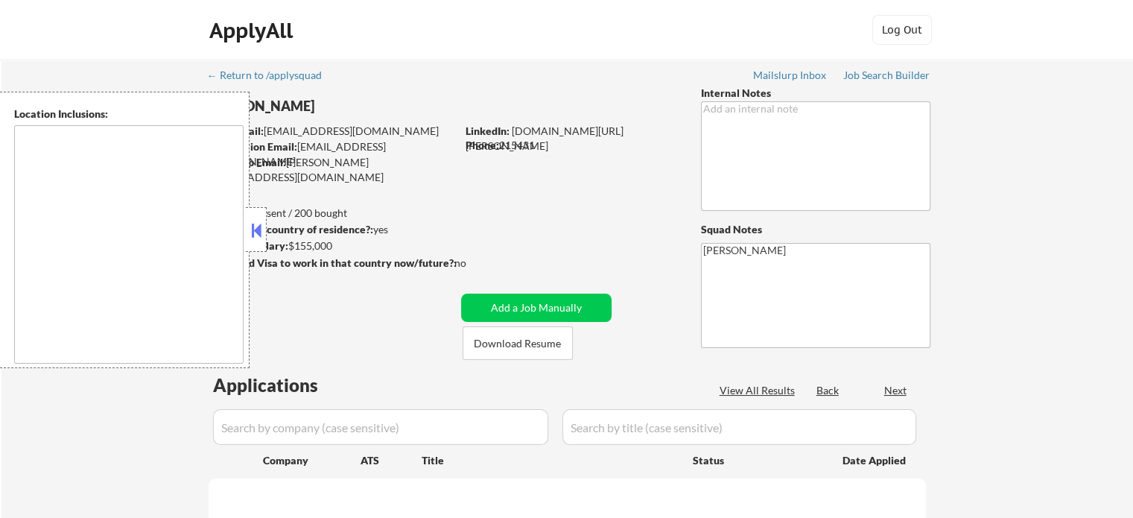
type textarea "remote"
select select ""pending""
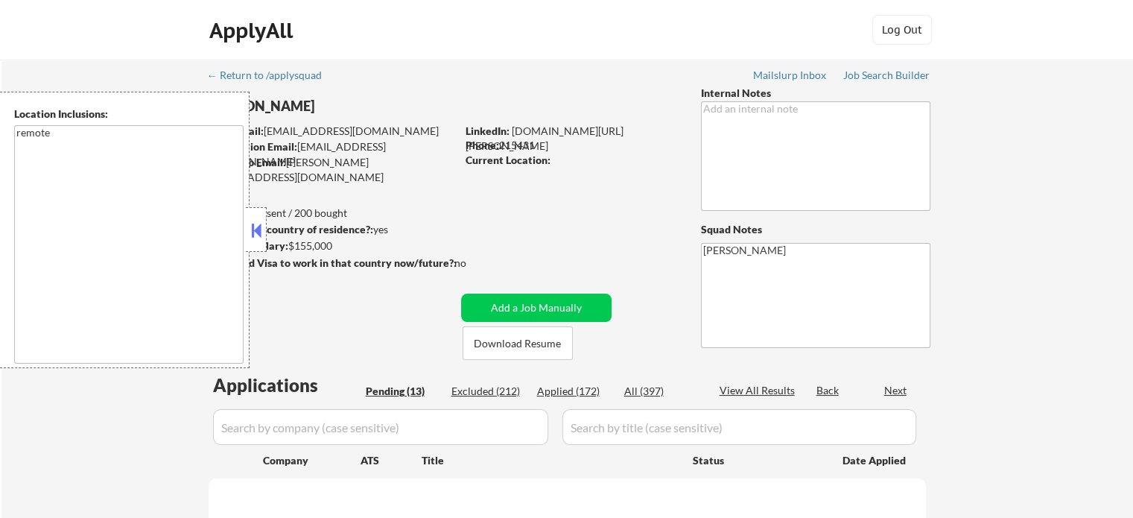
select select ""pending""
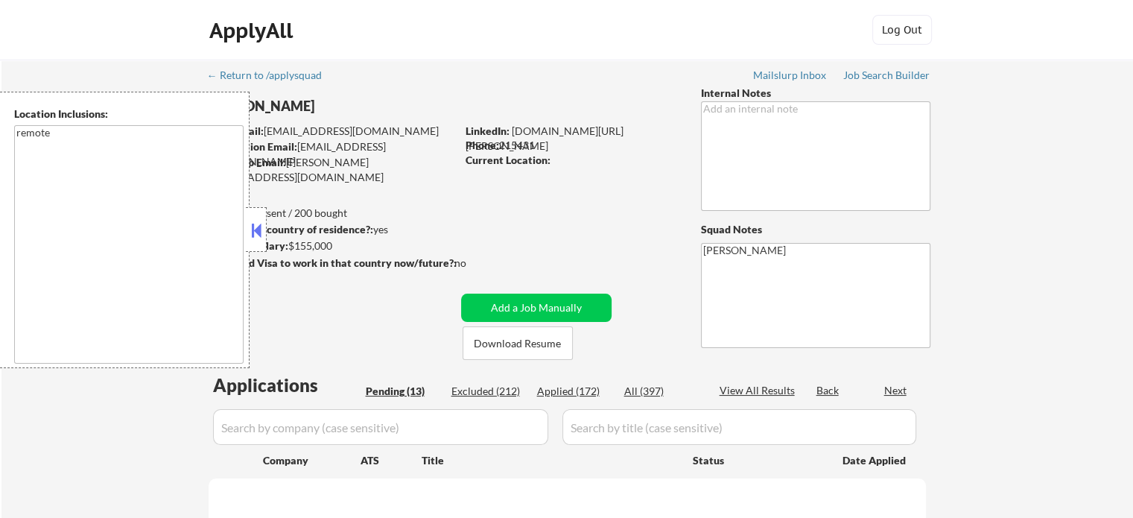
select select ""pending""
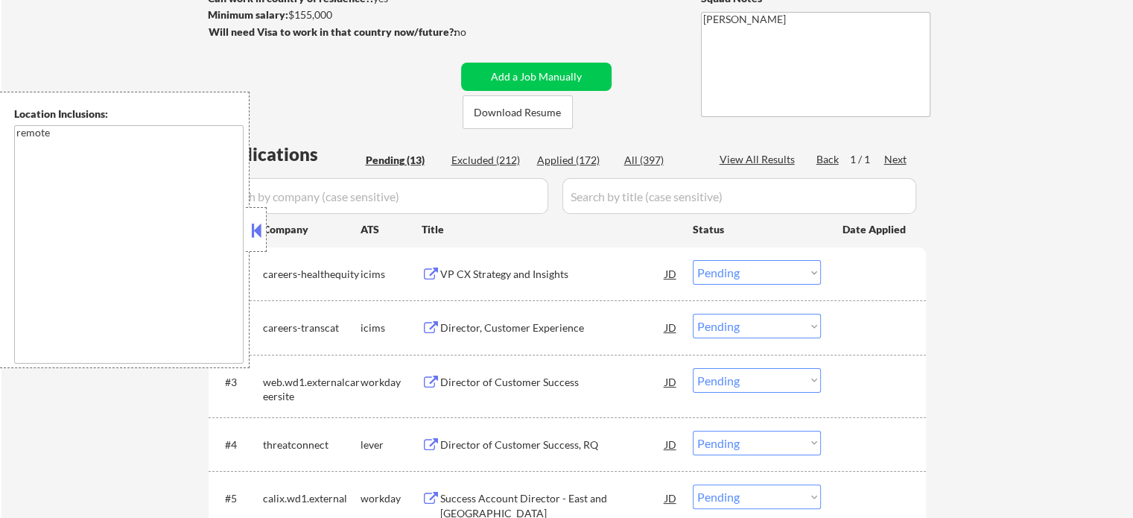
scroll to position [298, 0]
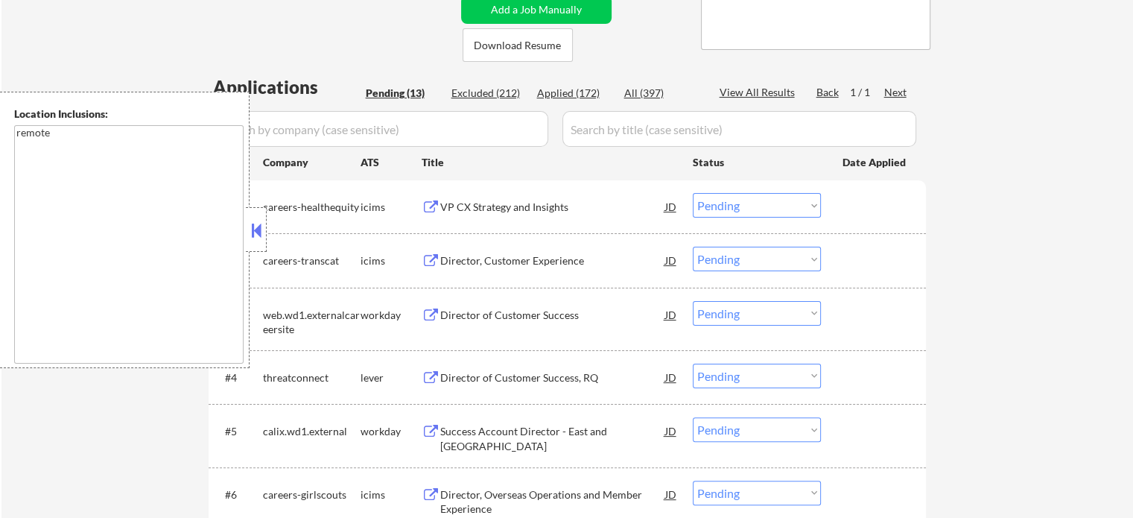
click at [497, 372] on div "Director of Customer Success, RQ" at bounding box center [552, 377] width 225 height 15
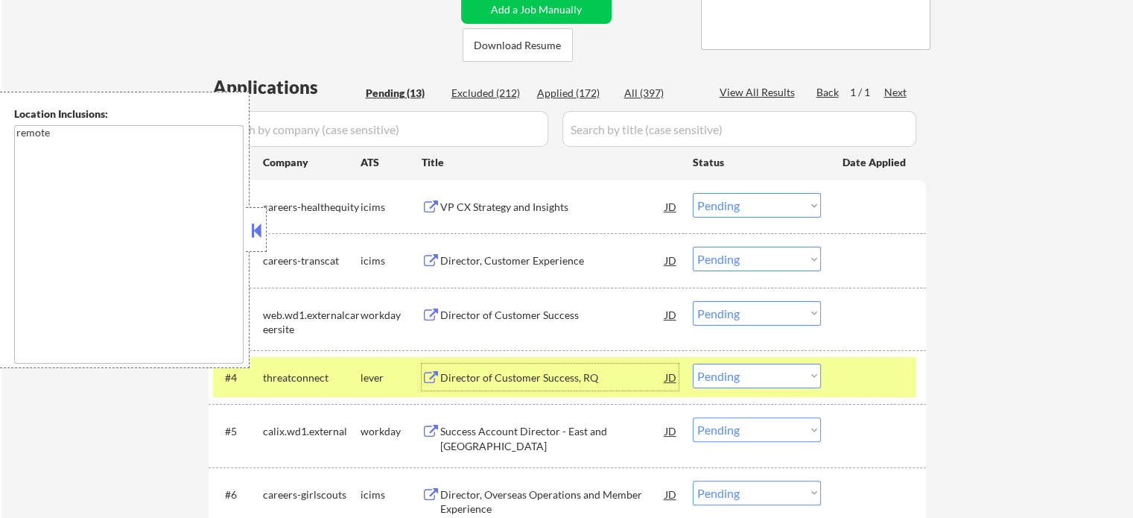
click at [889, 373] on div at bounding box center [876, 377] width 66 height 27
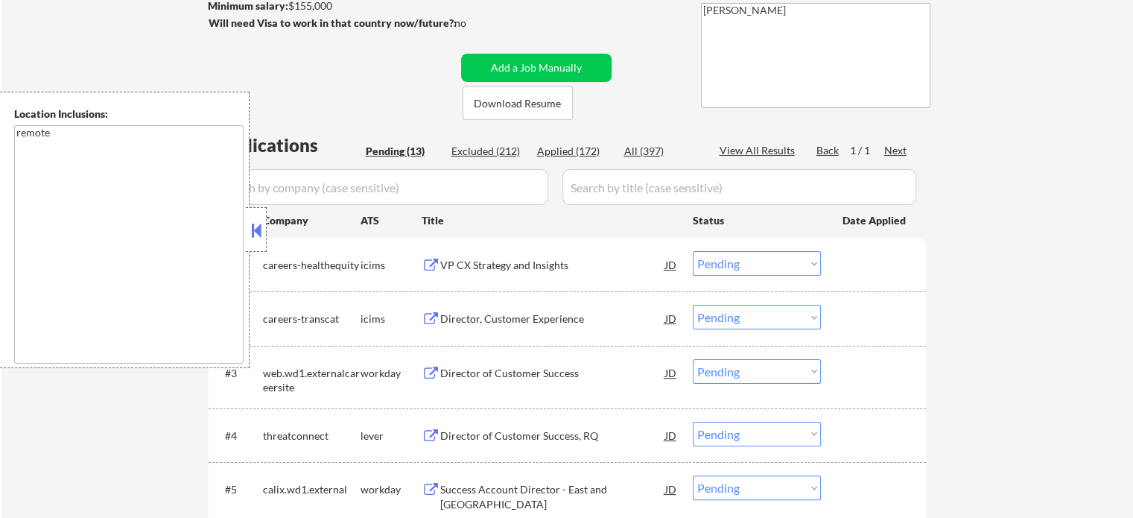
scroll to position [373, 0]
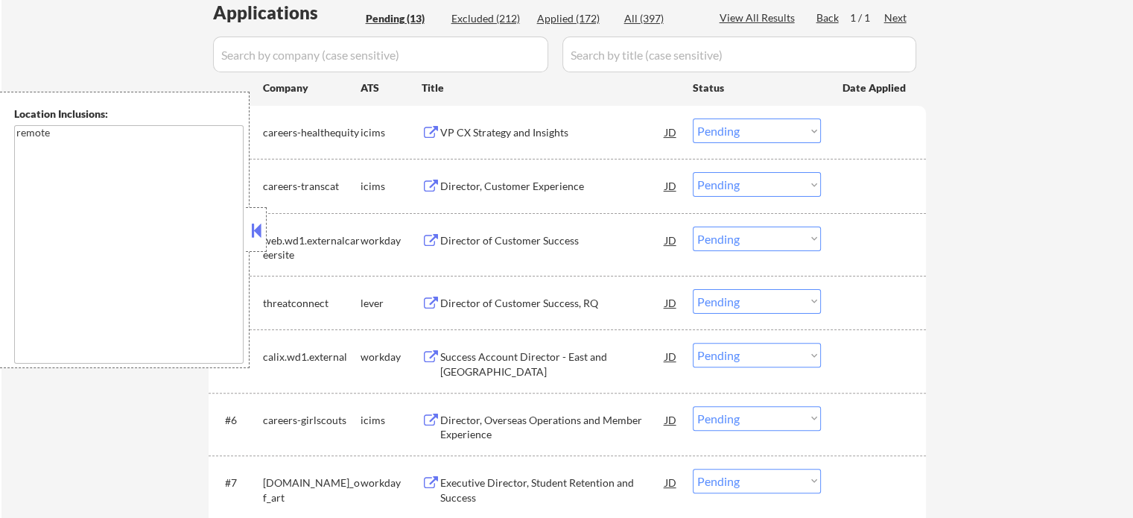
click at [525, 305] on div "Director of Customer Success, RQ" at bounding box center [552, 303] width 225 height 15
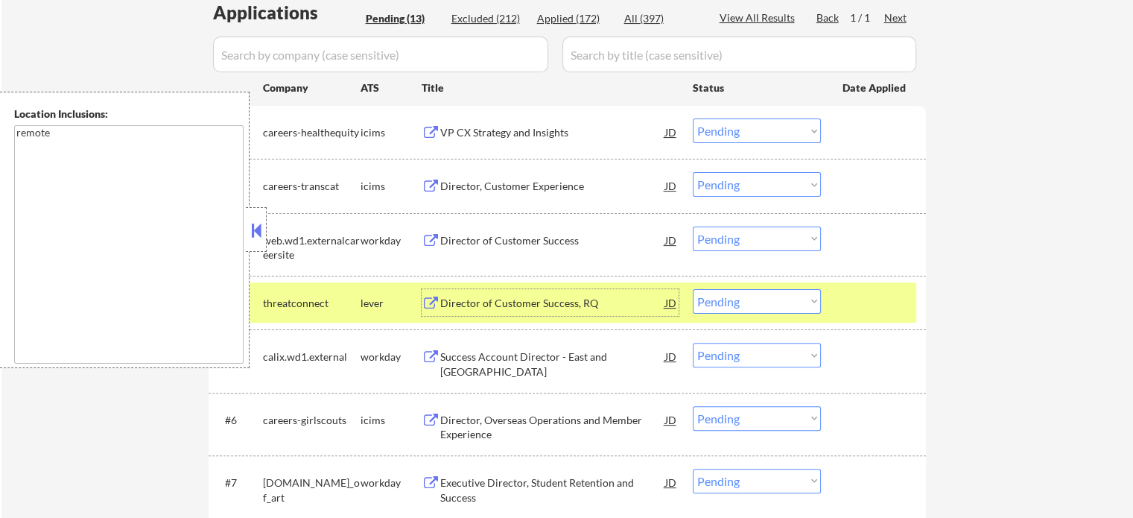
click at [882, 306] on div at bounding box center [876, 302] width 66 height 27
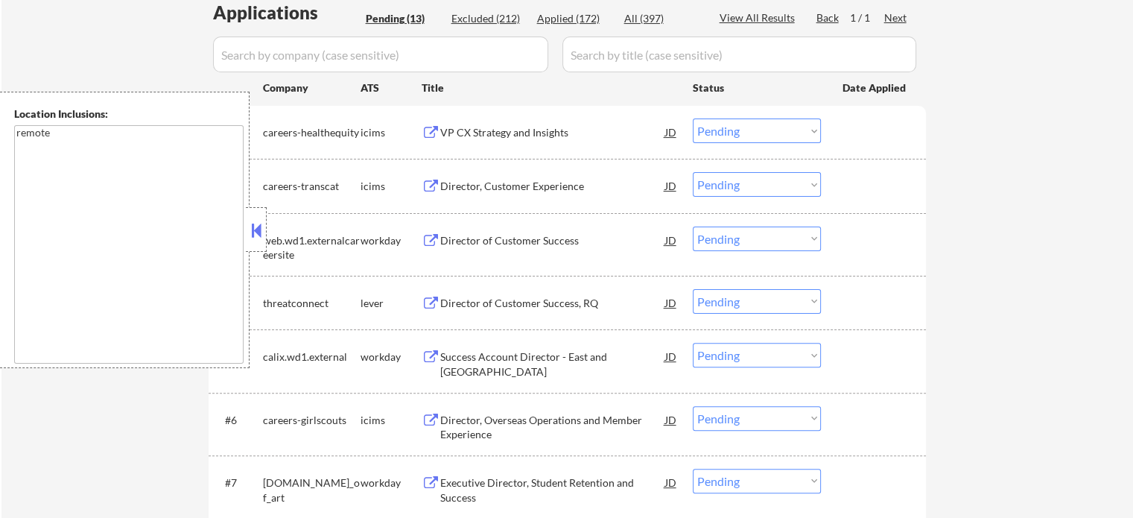
click at [507, 360] on div "Success Account Director - East and [GEOGRAPHIC_DATA]" at bounding box center [552, 364] width 225 height 29
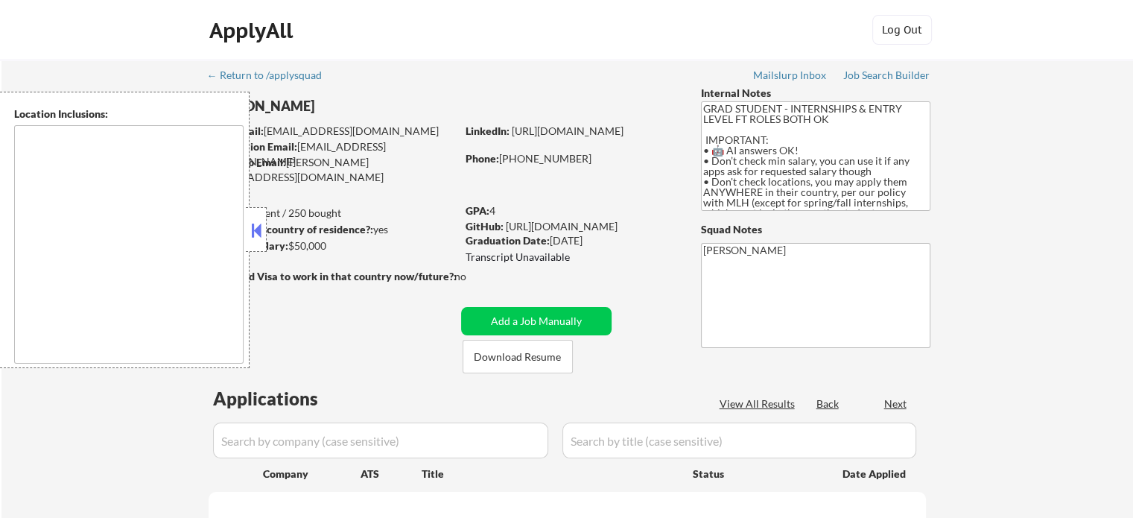
type textarea "country:[GEOGRAPHIC_DATA]"
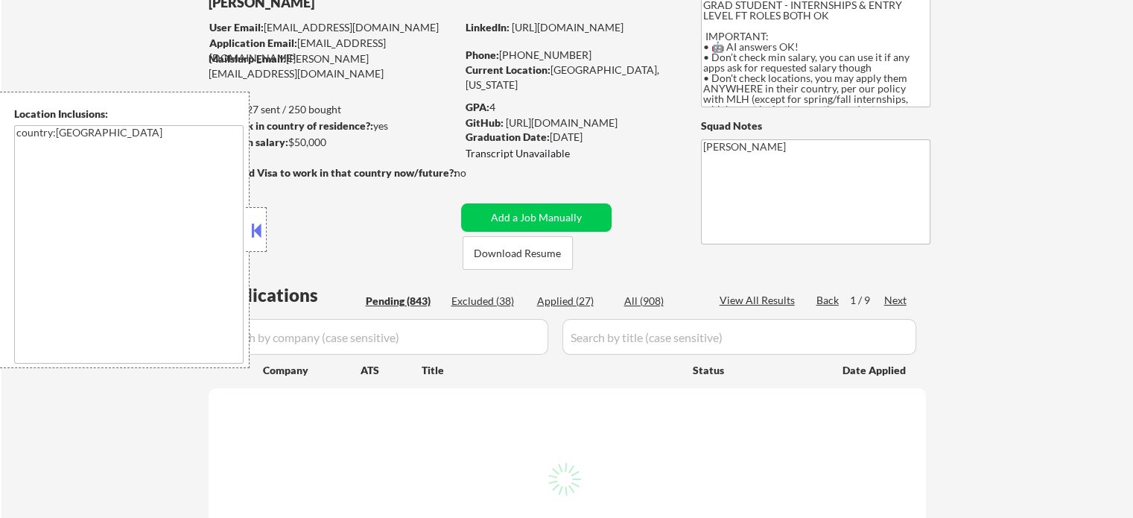
scroll to position [224, 0]
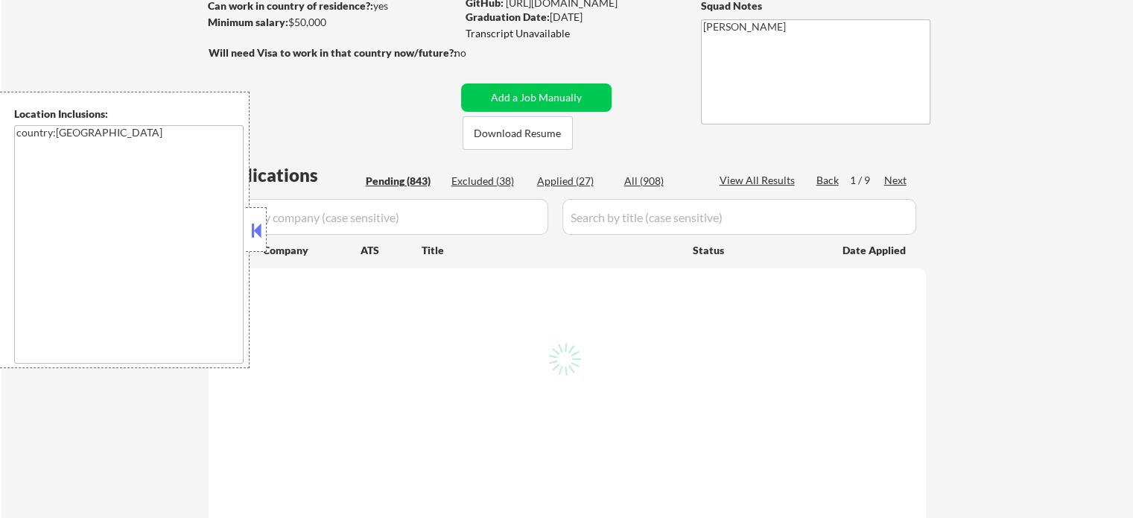
select select ""pending""
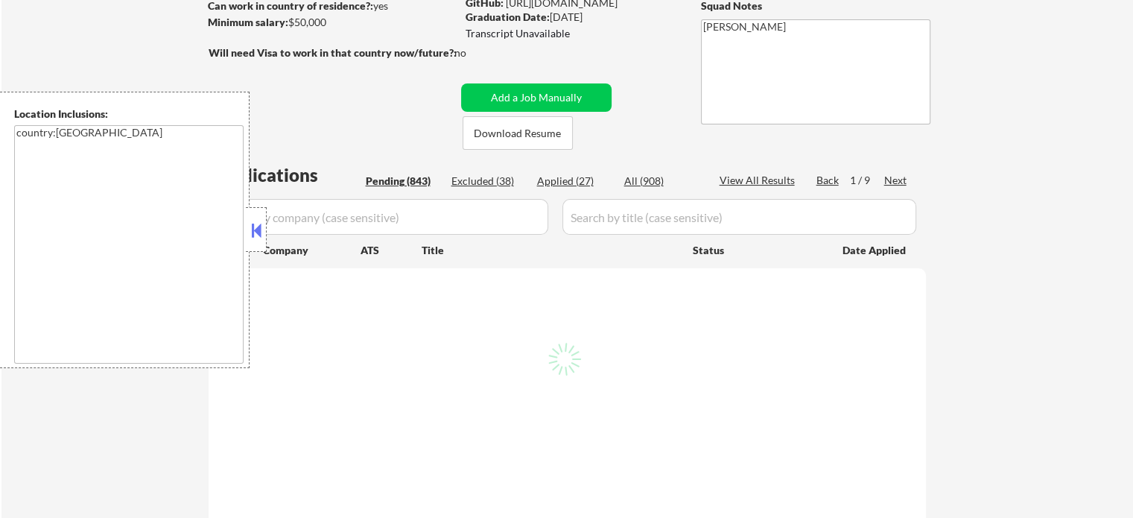
select select ""pending""
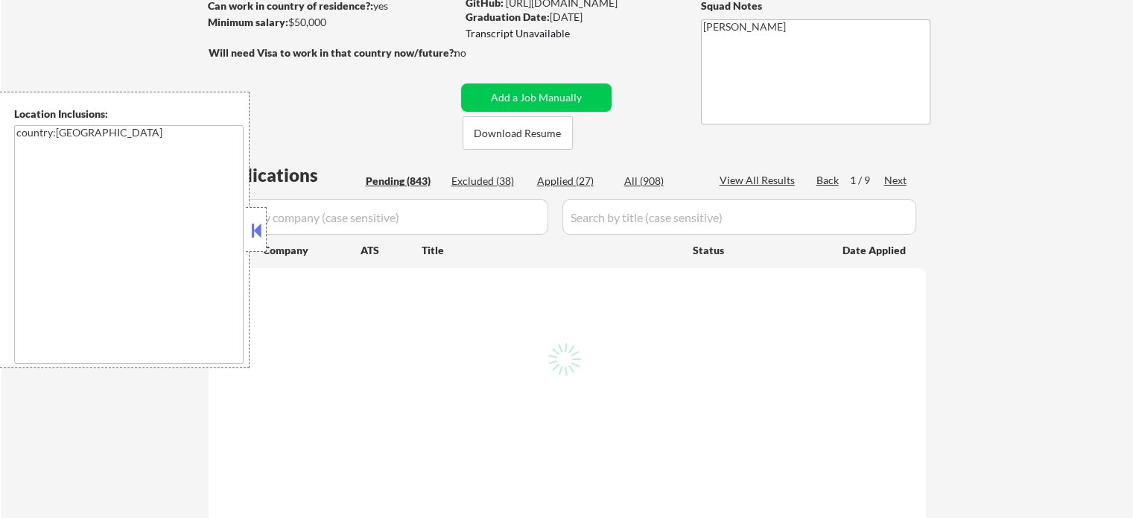
select select ""pending""
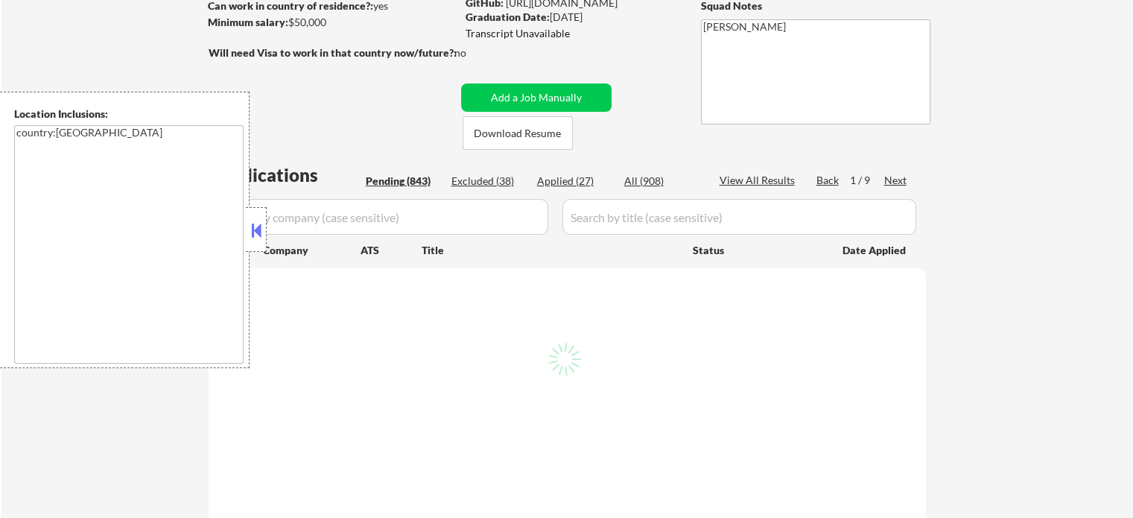
select select ""pending""
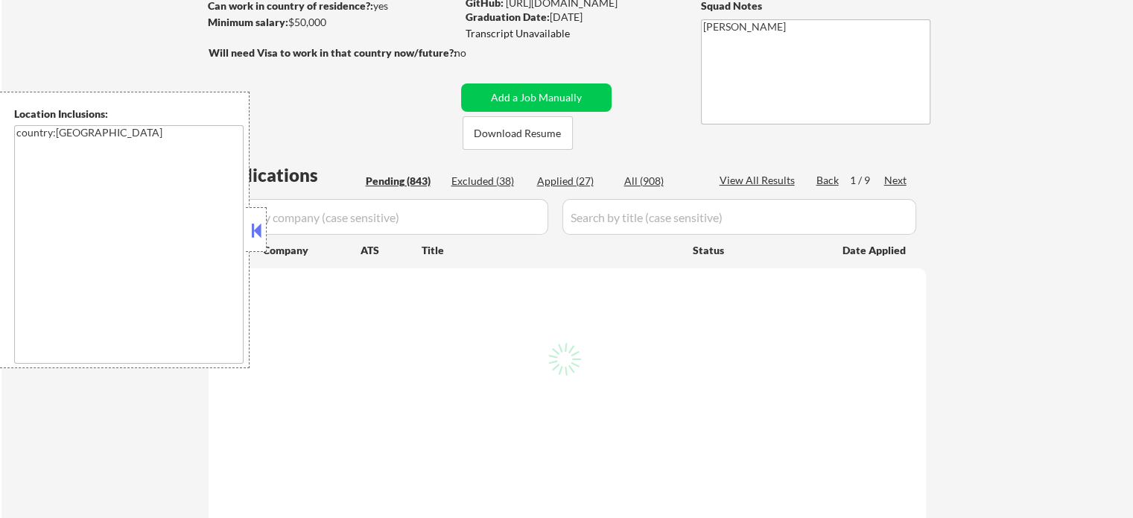
select select ""pending""
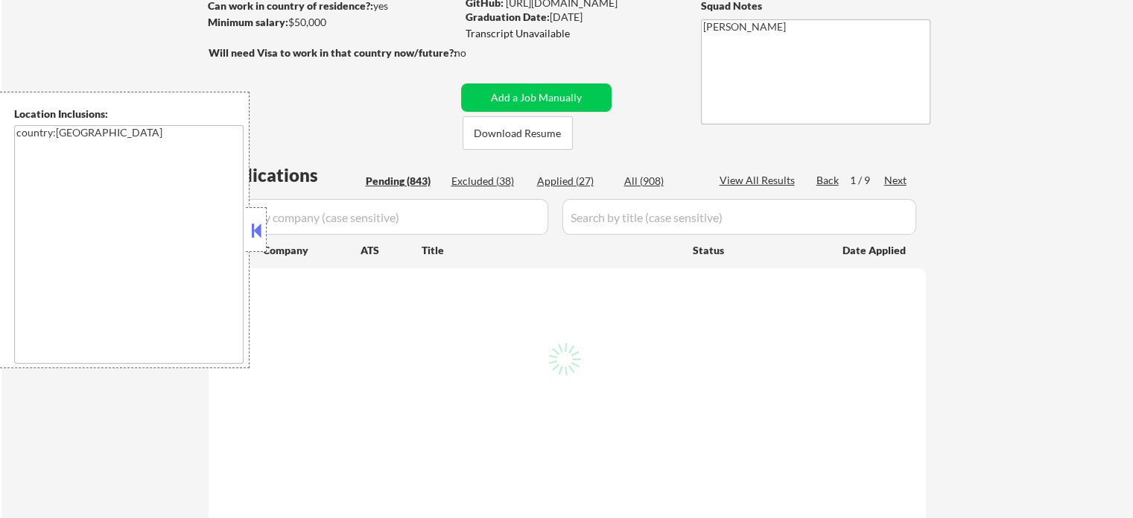
select select ""pending""
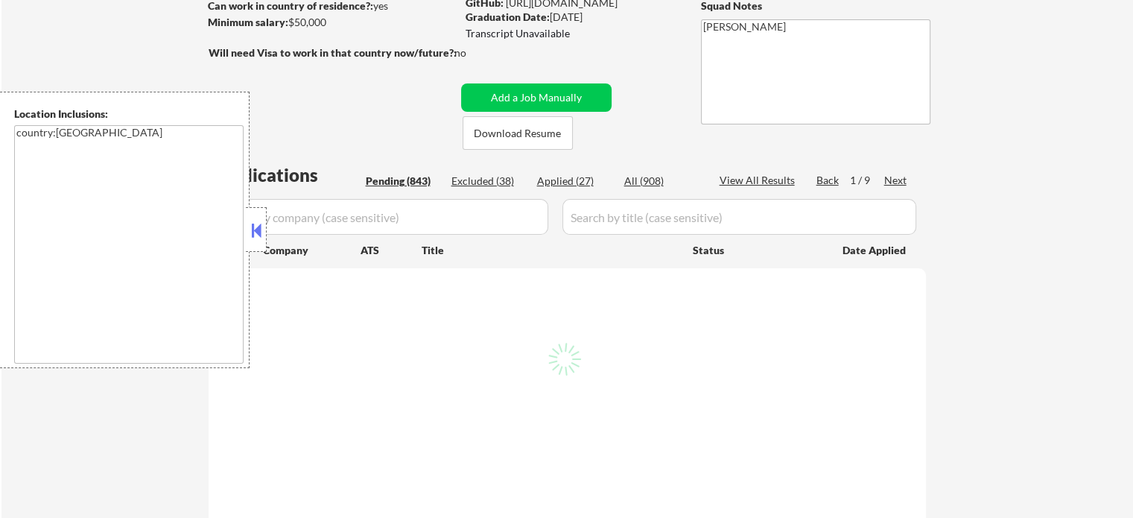
select select ""pending""
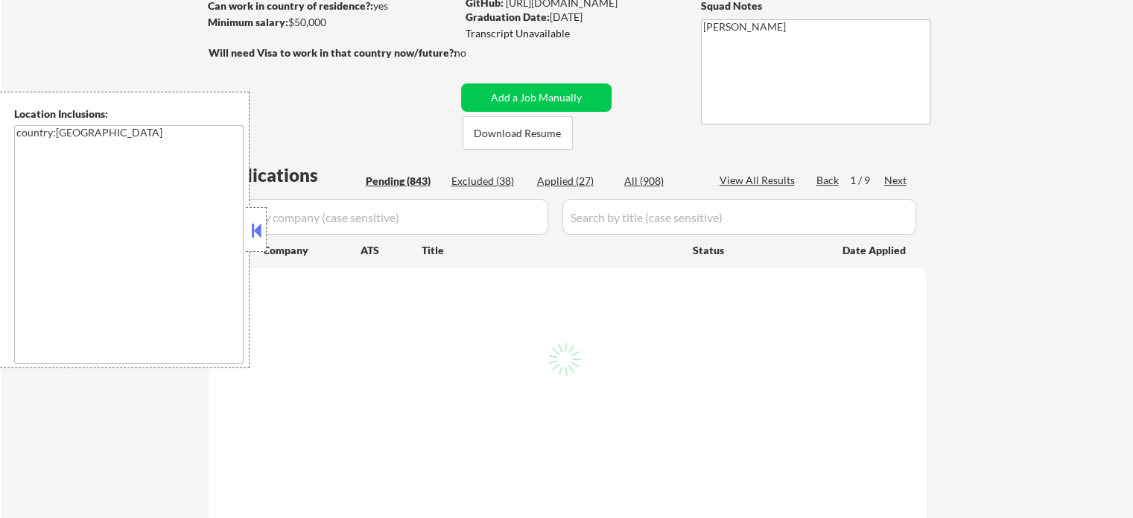
select select ""pending""
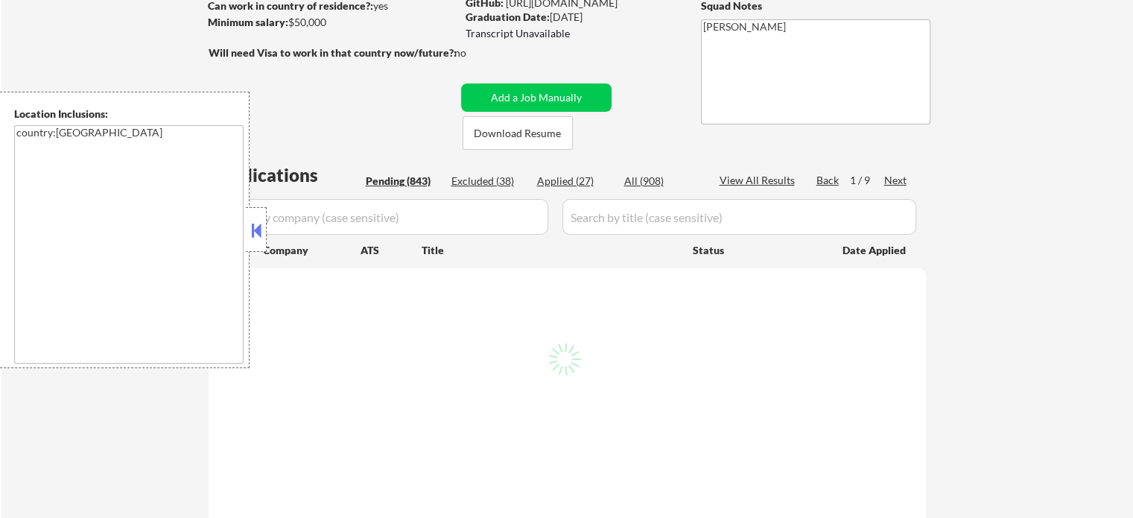
select select ""pending""
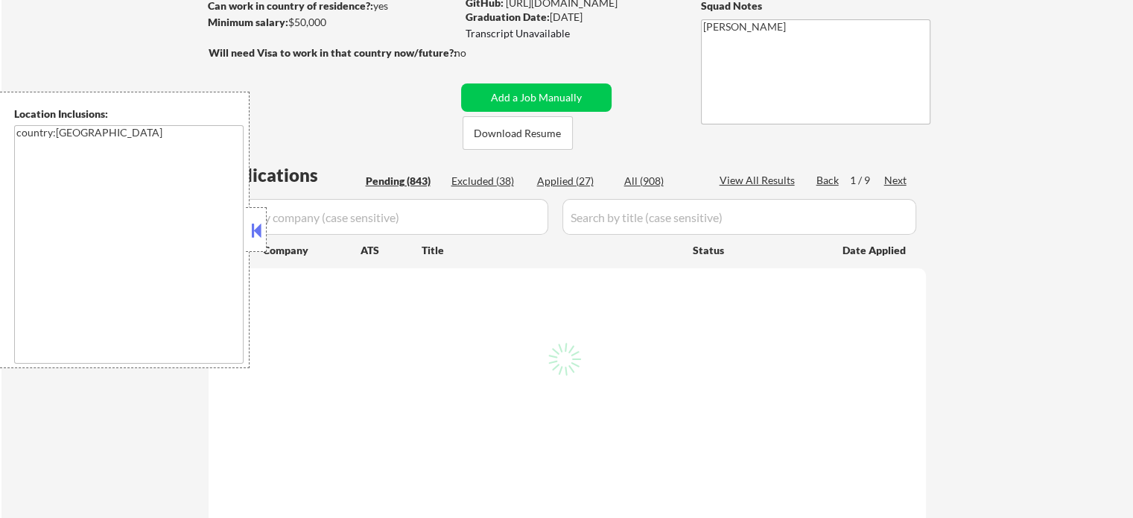
select select ""pending""
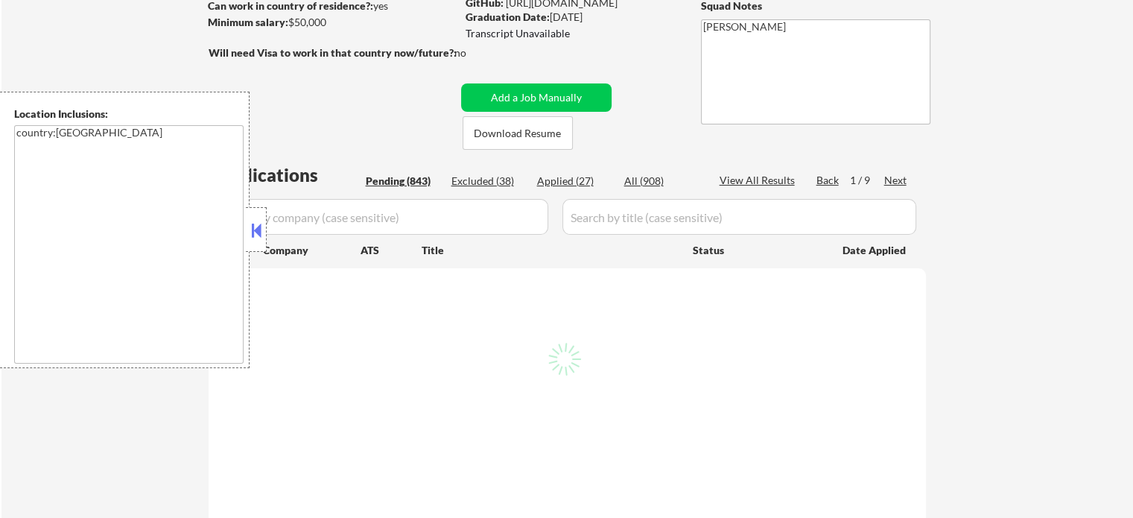
select select ""pending""
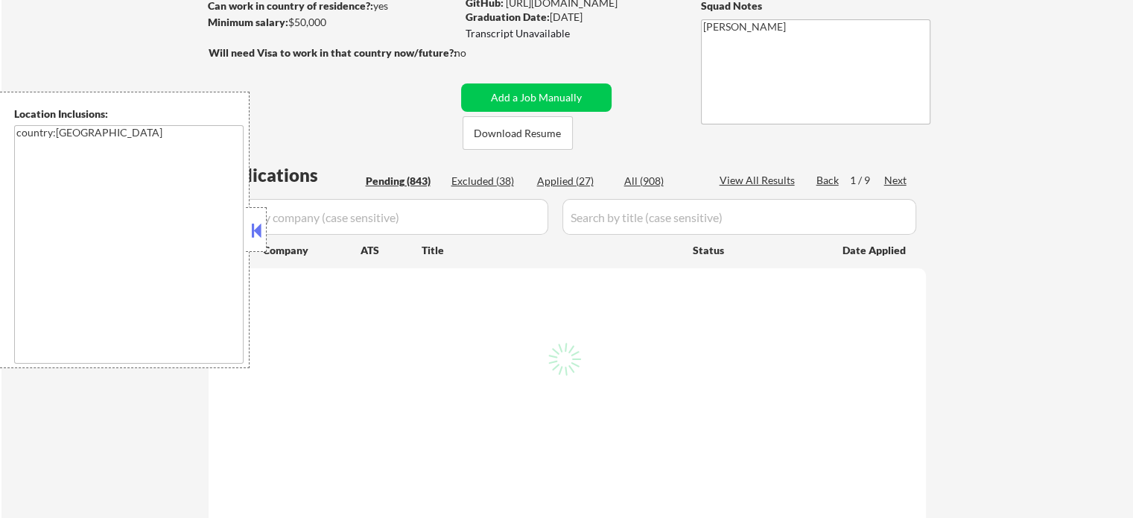
select select ""pending""
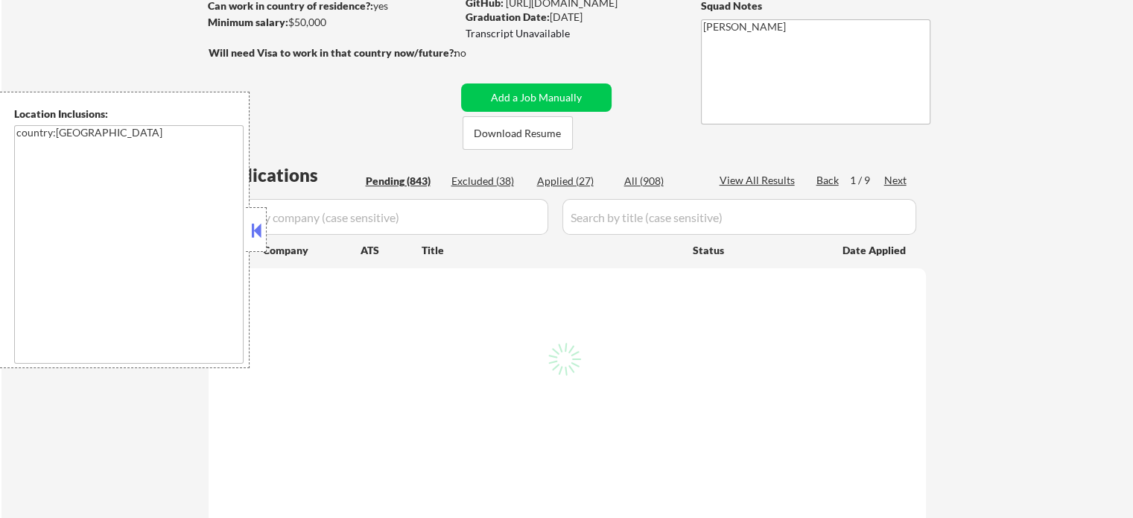
select select ""pending""
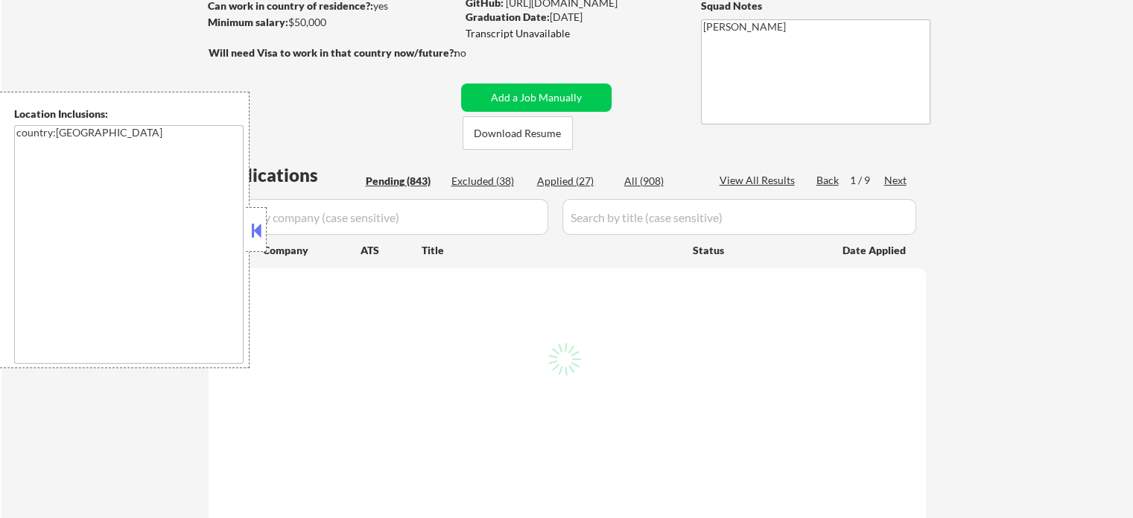
select select ""pending""
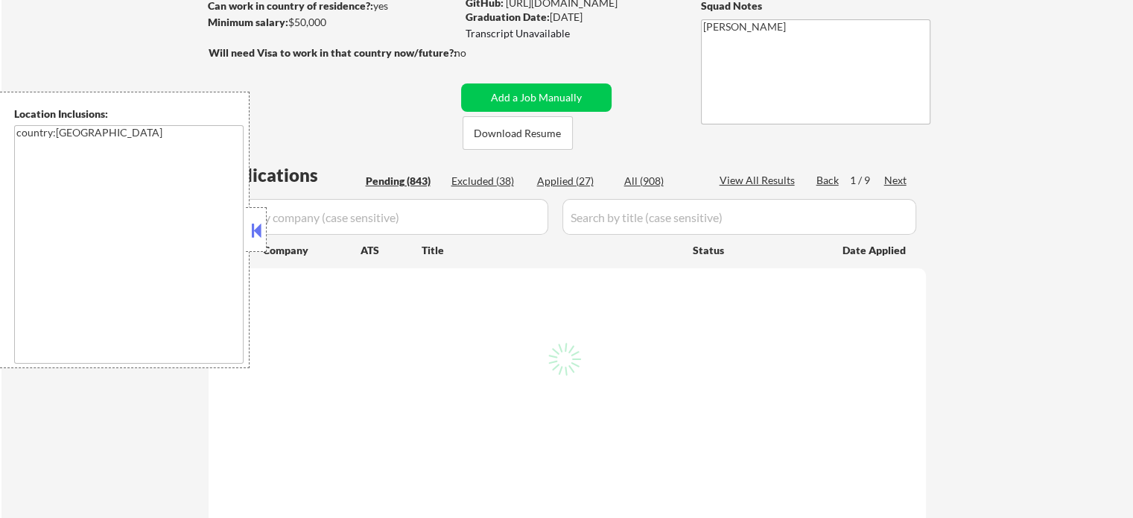
select select ""pending""
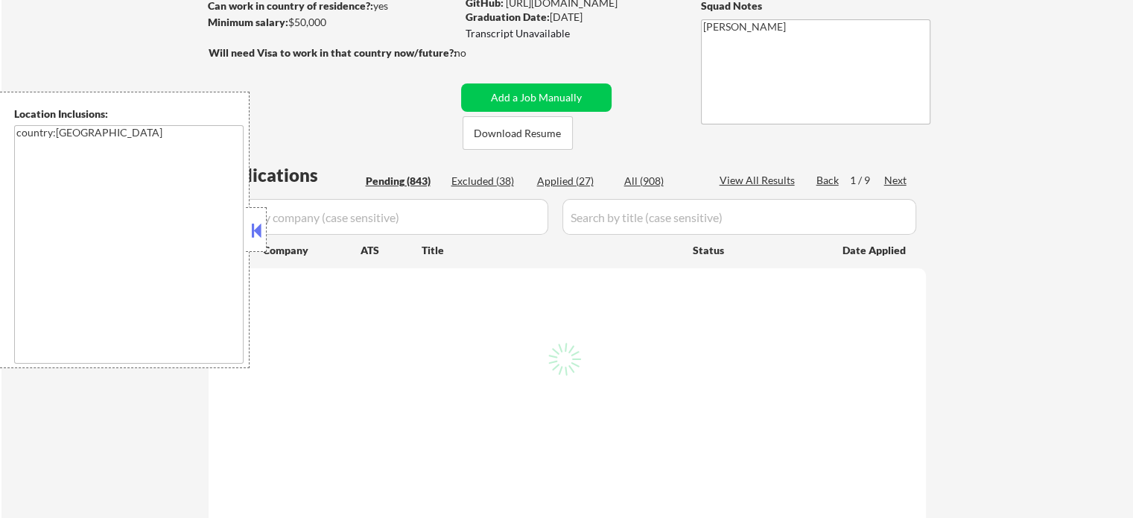
select select ""pending""
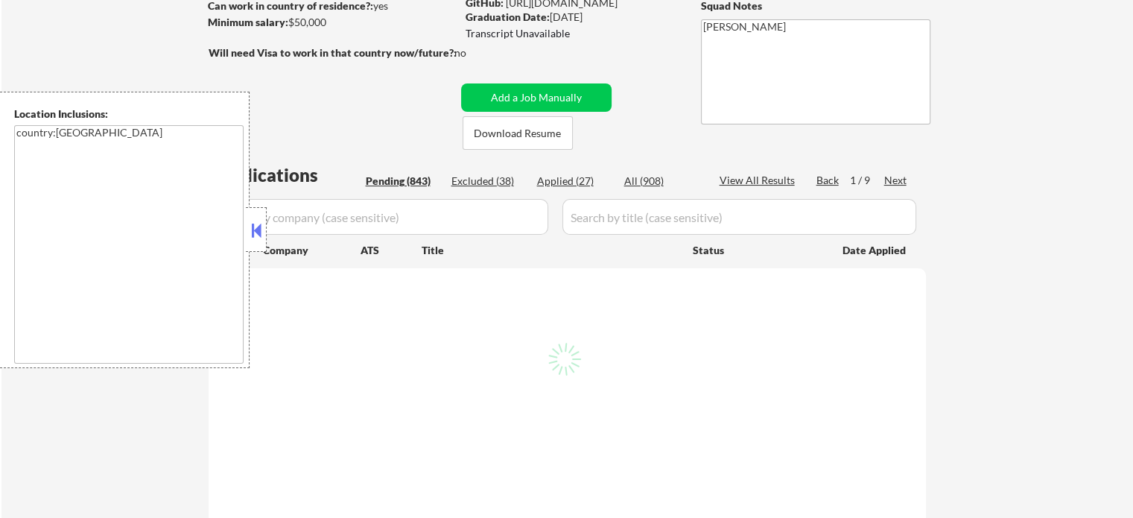
select select ""pending""
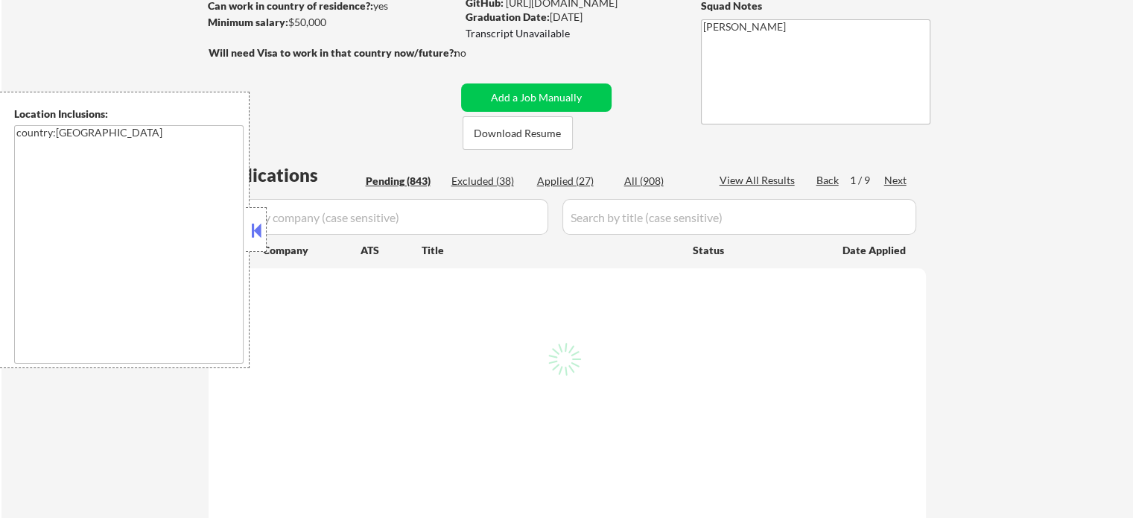
select select ""pending""
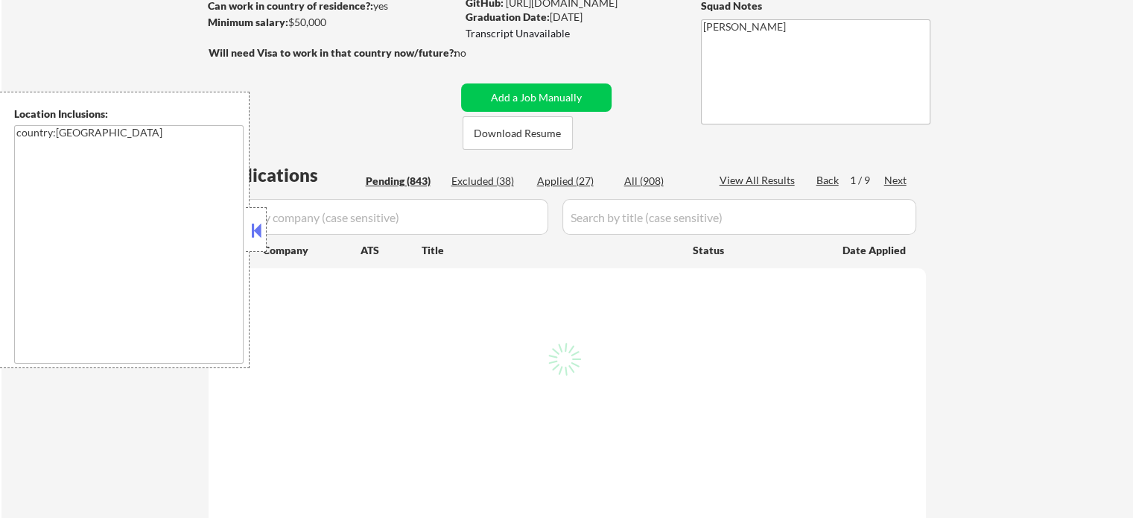
select select ""pending""
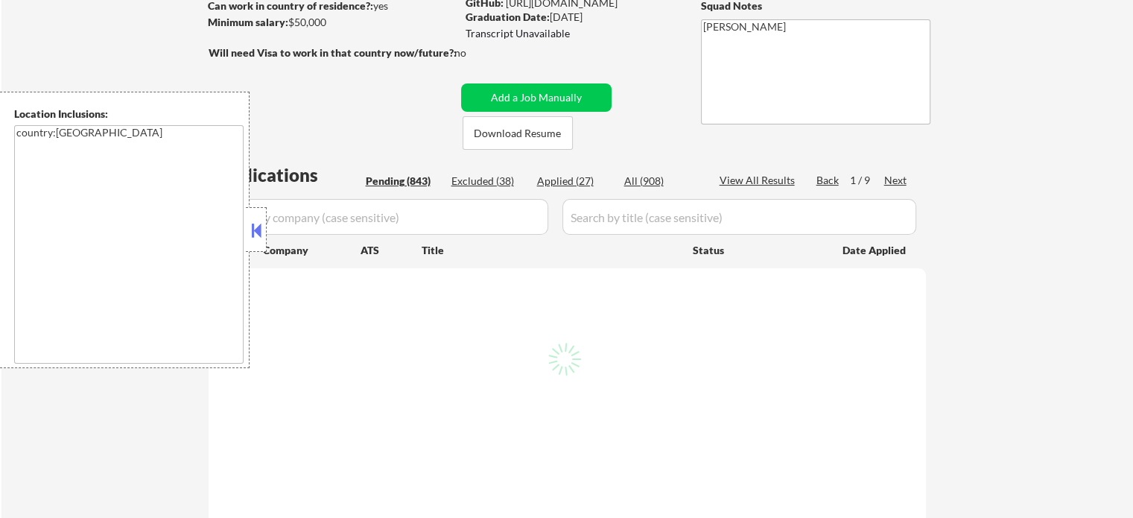
select select ""pending""
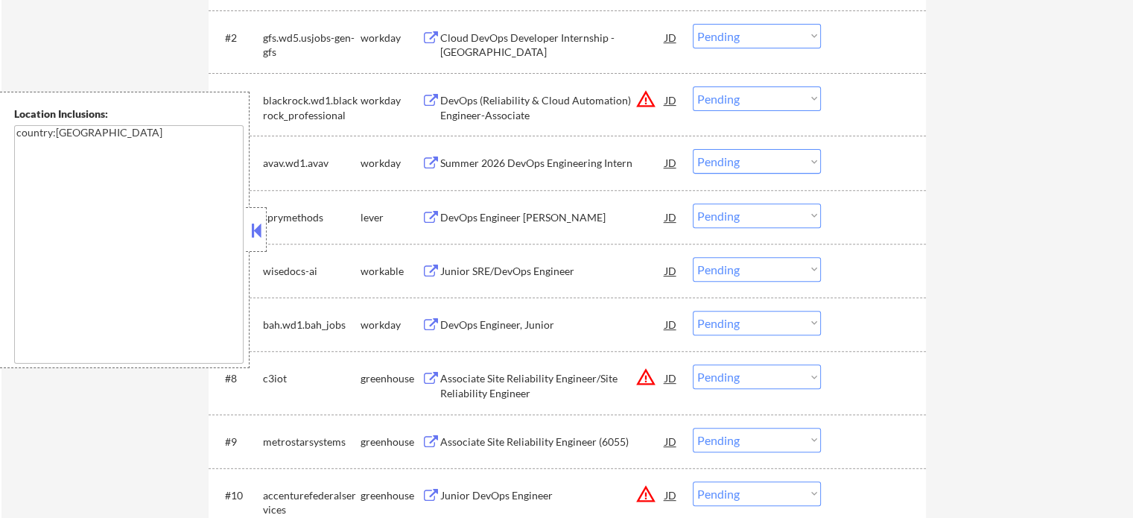
scroll to position [671, 0]
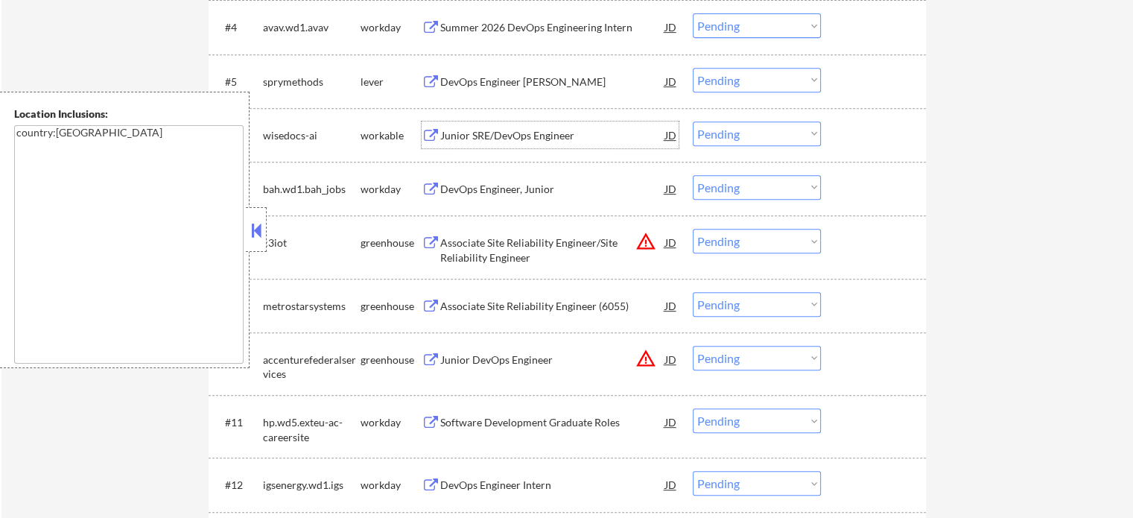
click at [474, 136] on div "Junior SRE/DevOps Engineer" at bounding box center [552, 135] width 225 height 15
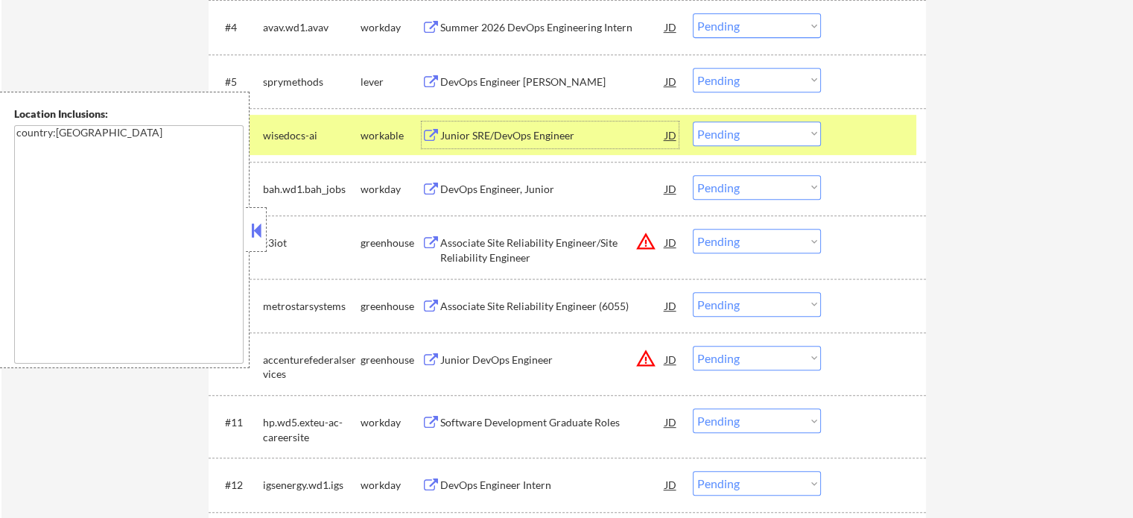
click at [864, 148] on div "#6 wisedocs-ai workable Junior SRE/DevOps Engineer JD Choose an option... Pendi…" at bounding box center [564, 135] width 703 height 40
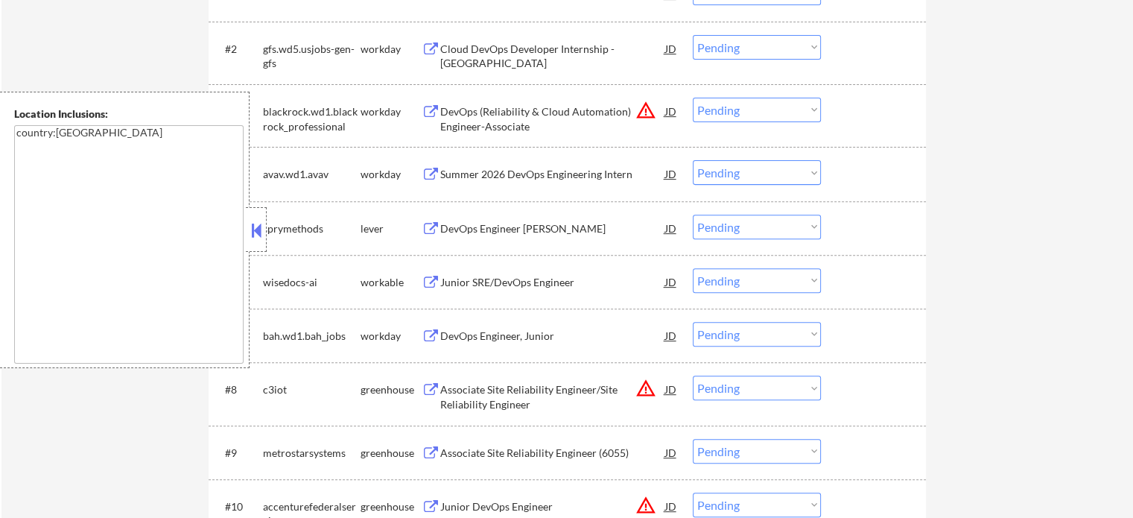
scroll to position [522, 0]
click at [484, 227] on div "DevOps Engineer [PERSON_NAME]" at bounding box center [552, 231] width 225 height 15
